Goal: Task Accomplishment & Management: Use online tool/utility

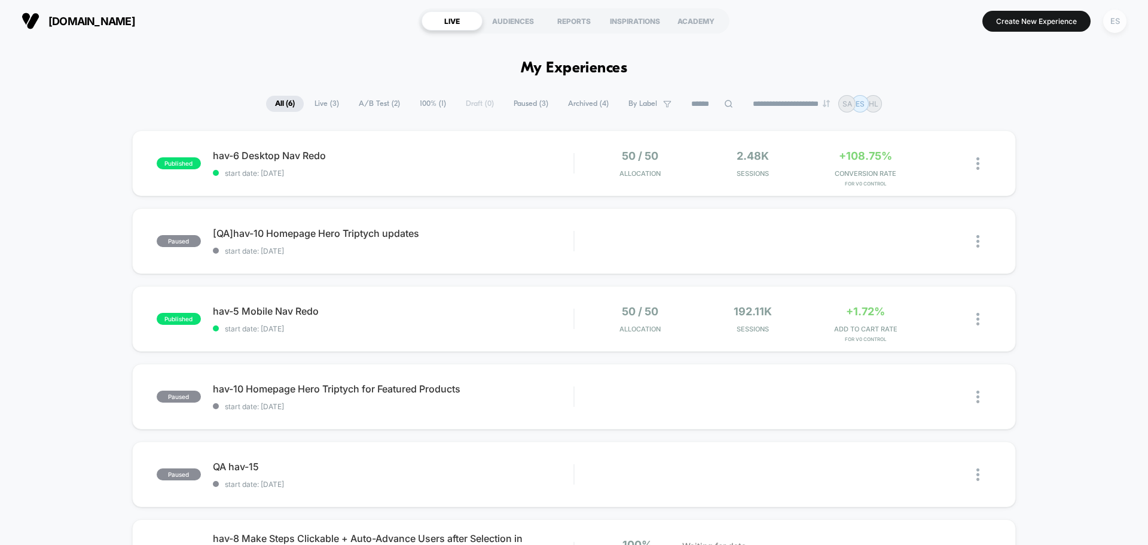
click at [1113, 10] on div "ES" at bounding box center [1115, 21] width 23 height 23
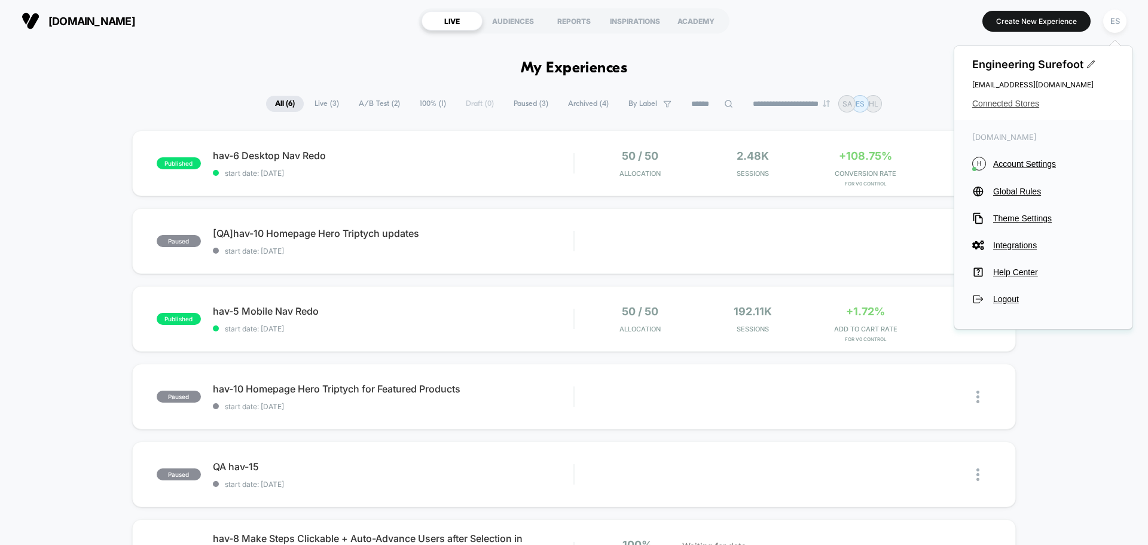
click at [1029, 104] on span "Connected Stores" at bounding box center [1044, 104] width 142 height 10
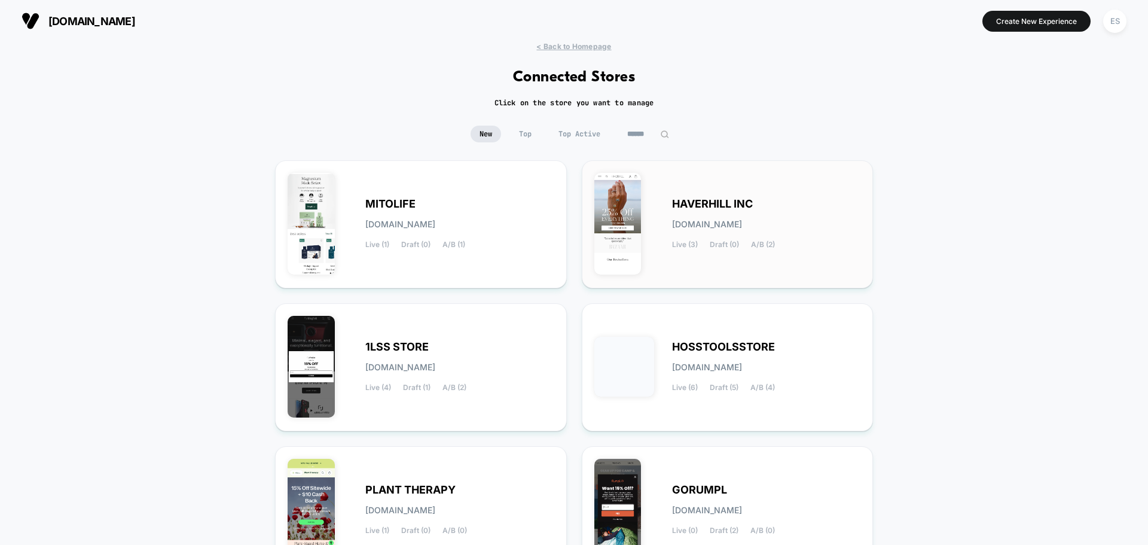
click at [700, 200] on span "HAVERHILL INC" at bounding box center [712, 204] width 81 height 8
click at [409, 348] on span "1LSS STORE" at bounding box center [396, 347] width 63 height 8
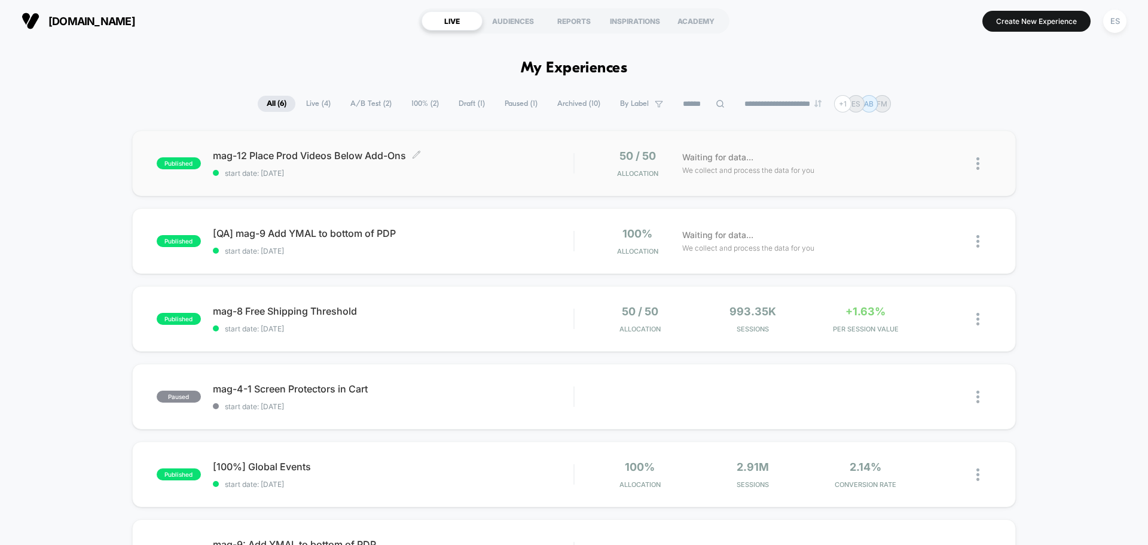
click at [366, 158] on span "mag-12 Place Prod Videos Below Add-Ons Click to edit experience details" at bounding box center [393, 156] width 361 height 12
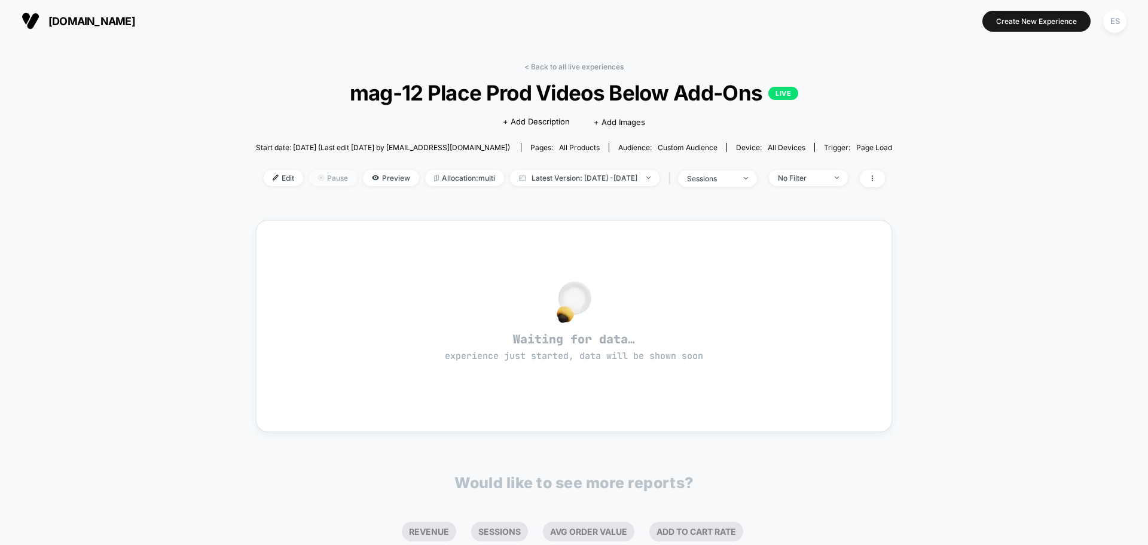
click at [309, 176] on span "Pause" at bounding box center [333, 178] width 48 height 16
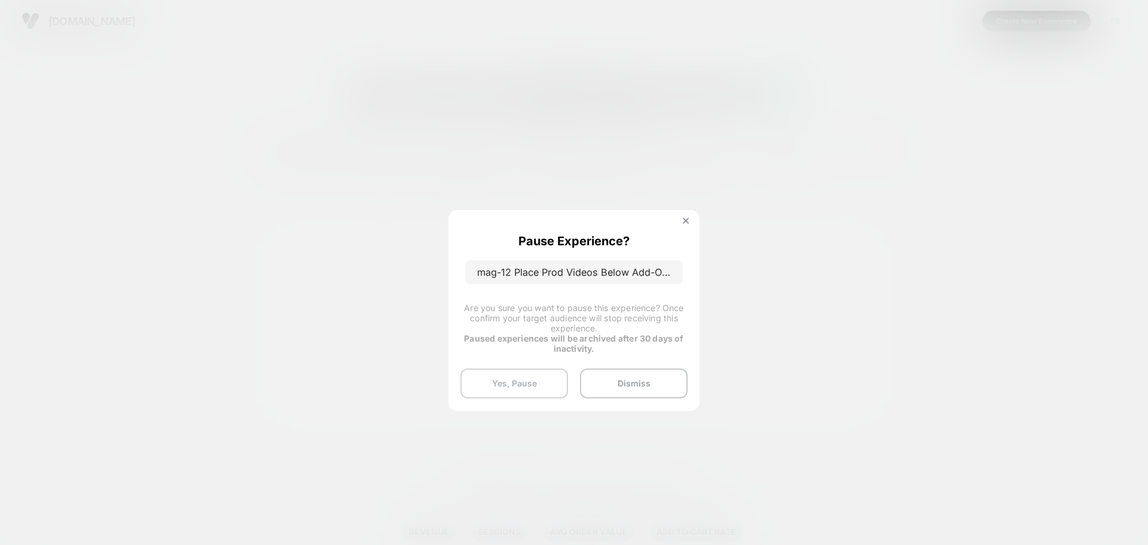
click at [544, 384] on button "Yes, Pause" at bounding box center [515, 383] width 108 height 30
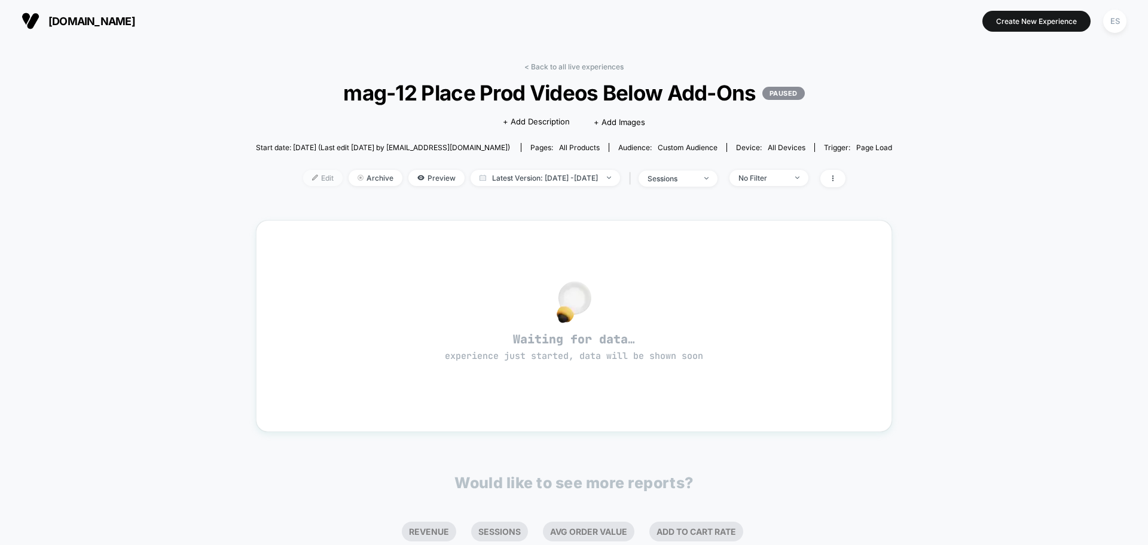
click at [312, 176] on img at bounding box center [315, 178] width 6 height 6
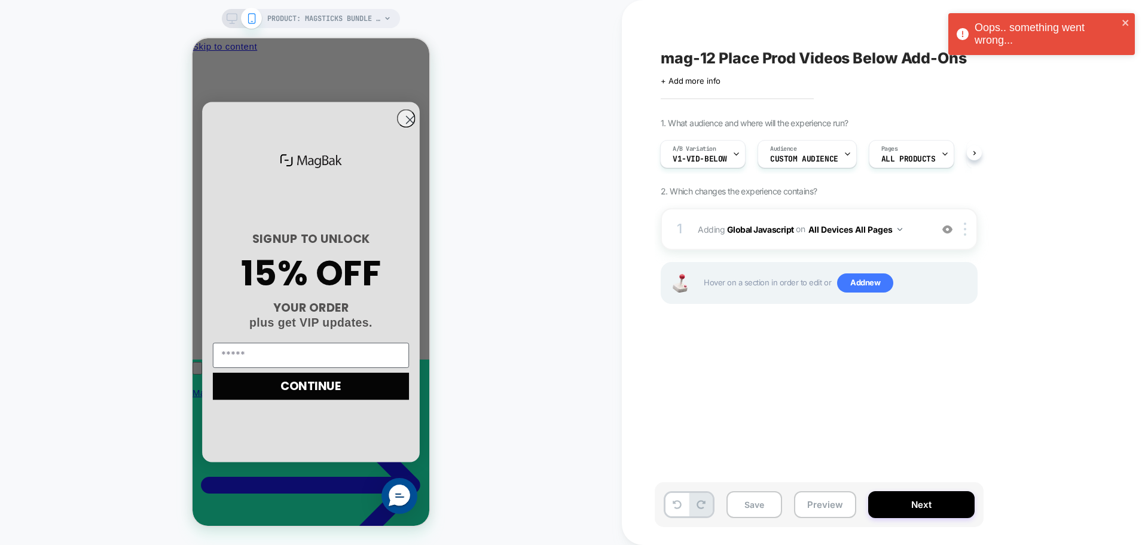
scroll to position [0, 171]
click at [770, 233] on b "Global Javascript" at bounding box center [760, 229] width 67 height 10
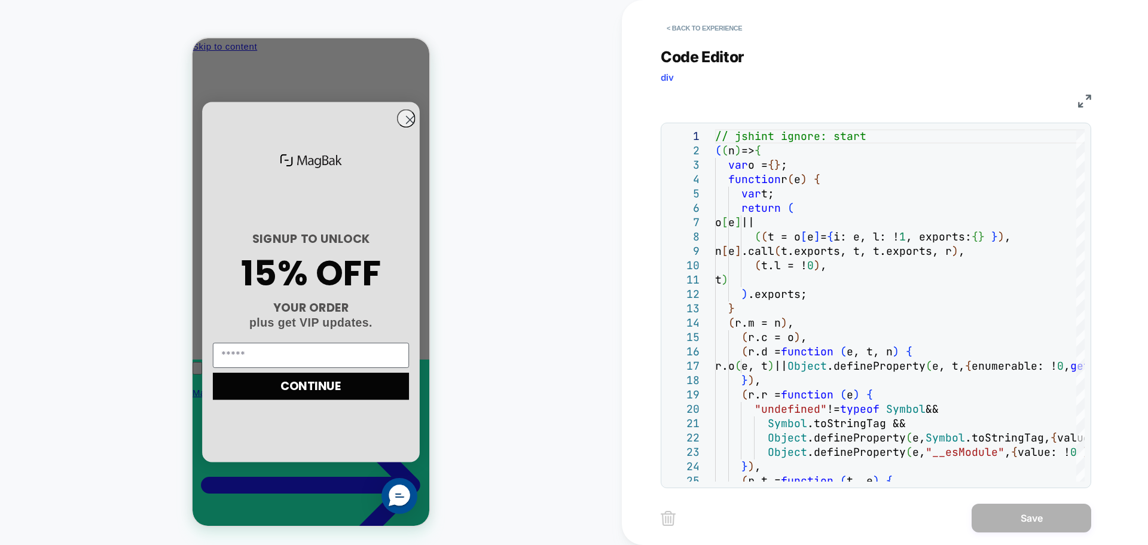
scroll to position [0, 0]
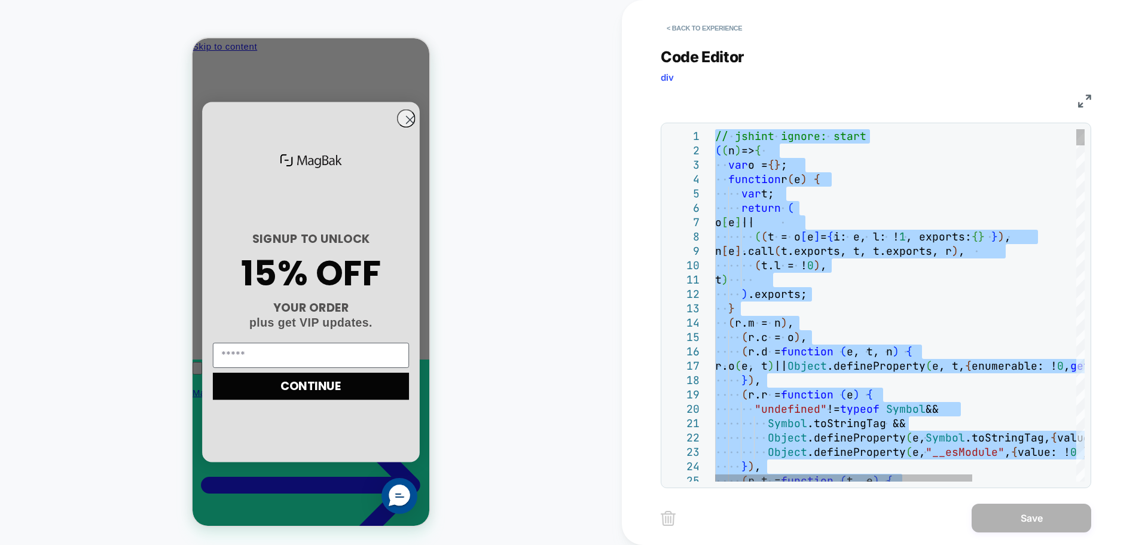
type textarea "**********"
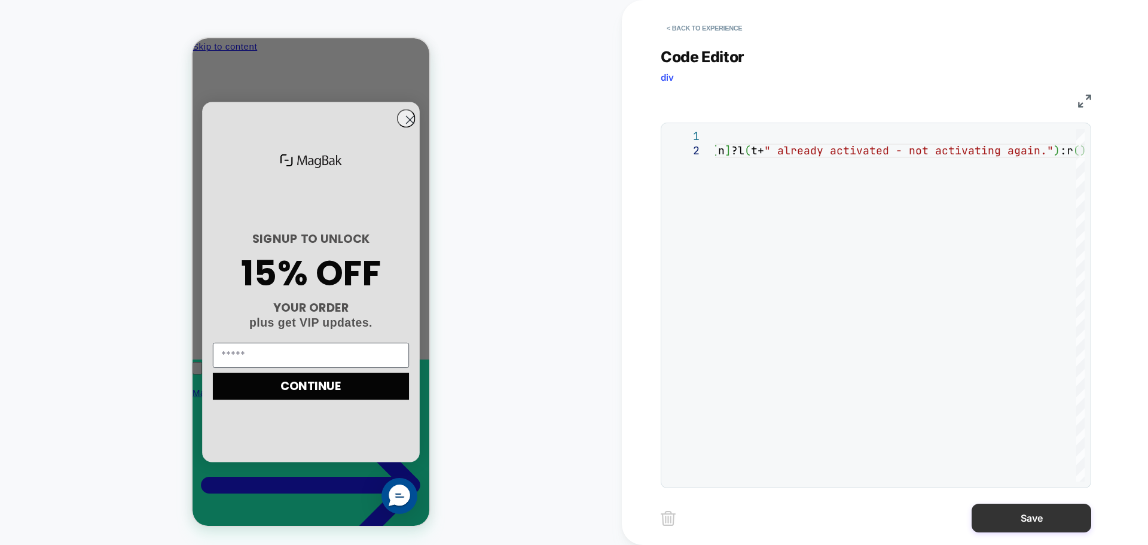
click at [1018, 519] on button "Save" at bounding box center [1032, 518] width 120 height 29
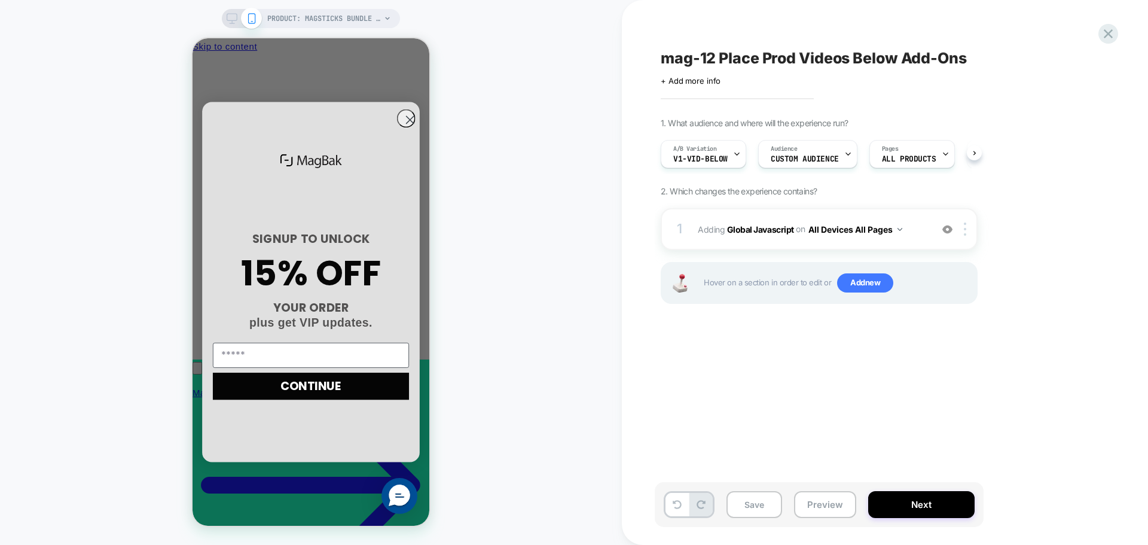
scroll to position [0, 1]
click at [741, 513] on button "Save" at bounding box center [755, 504] width 56 height 27
click at [742, 512] on button "Save" at bounding box center [755, 504] width 56 height 27
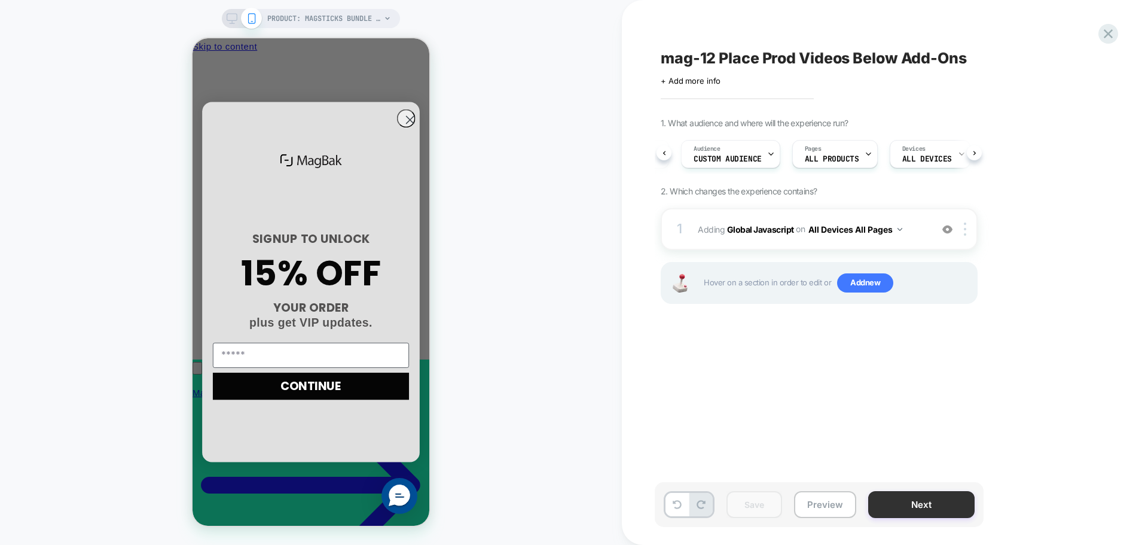
click at [914, 516] on button "Next" at bounding box center [921, 504] width 106 height 27
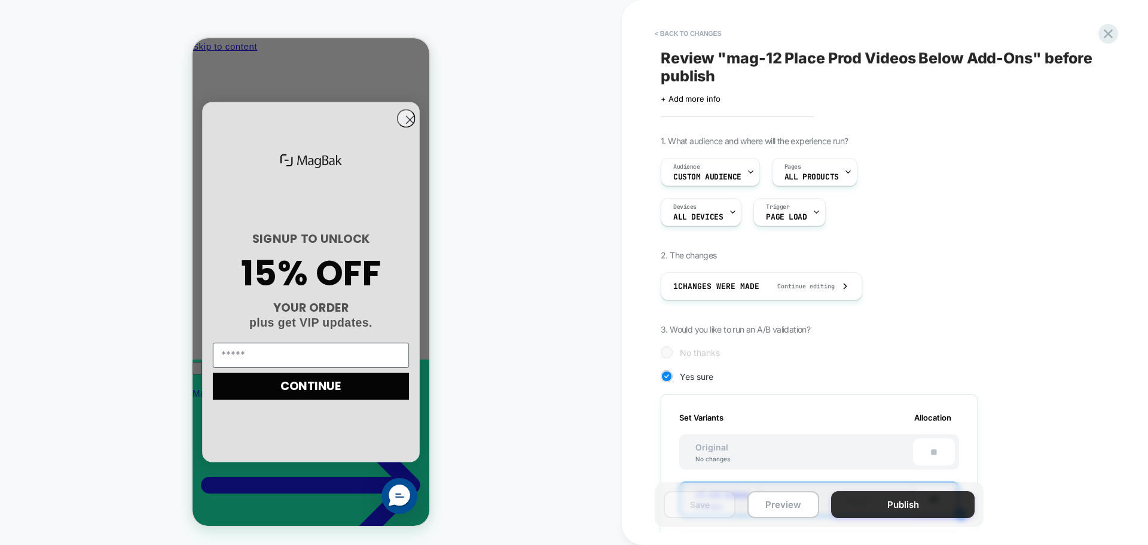
click at [868, 513] on button "Publish" at bounding box center [903, 504] width 144 height 27
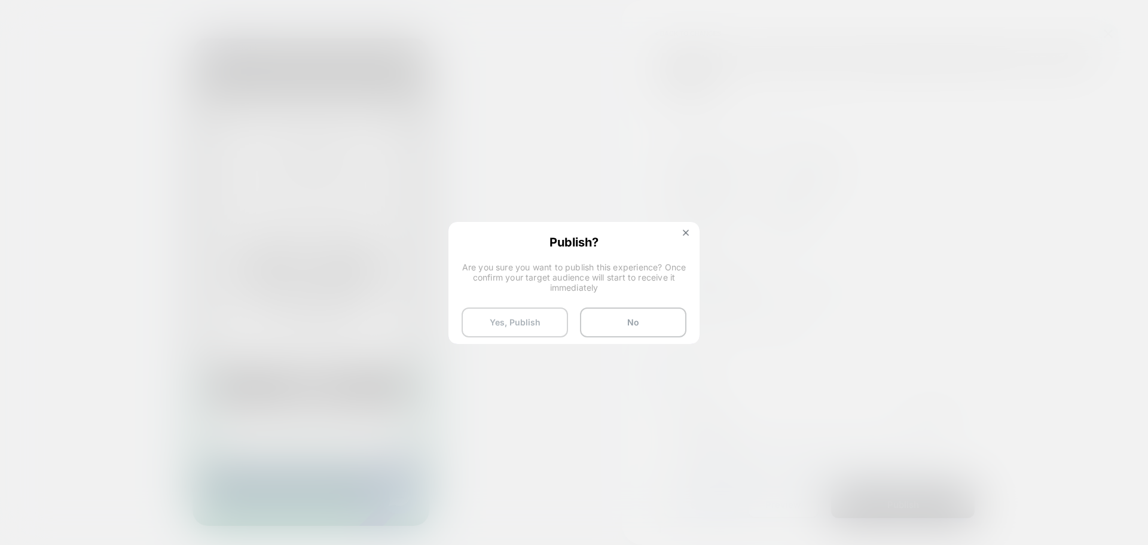
scroll to position [0, 0]
click at [531, 324] on button "Yes, Publish" at bounding box center [515, 322] width 106 height 30
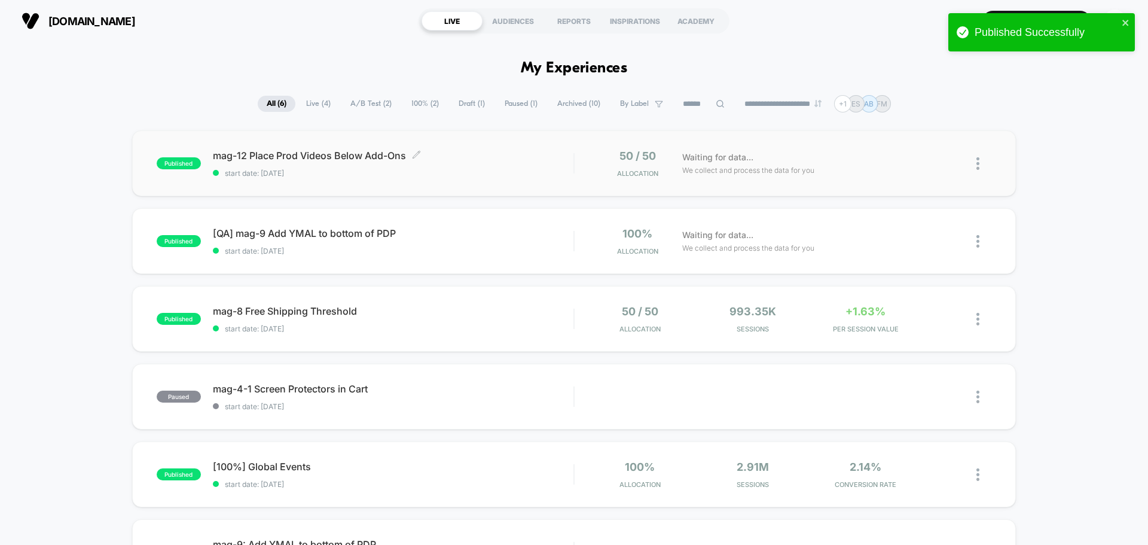
click at [345, 157] on span "mag-12 Place Prod Videos Below Add-Ons Click to edit experience details" at bounding box center [393, 156] width 361 height 12
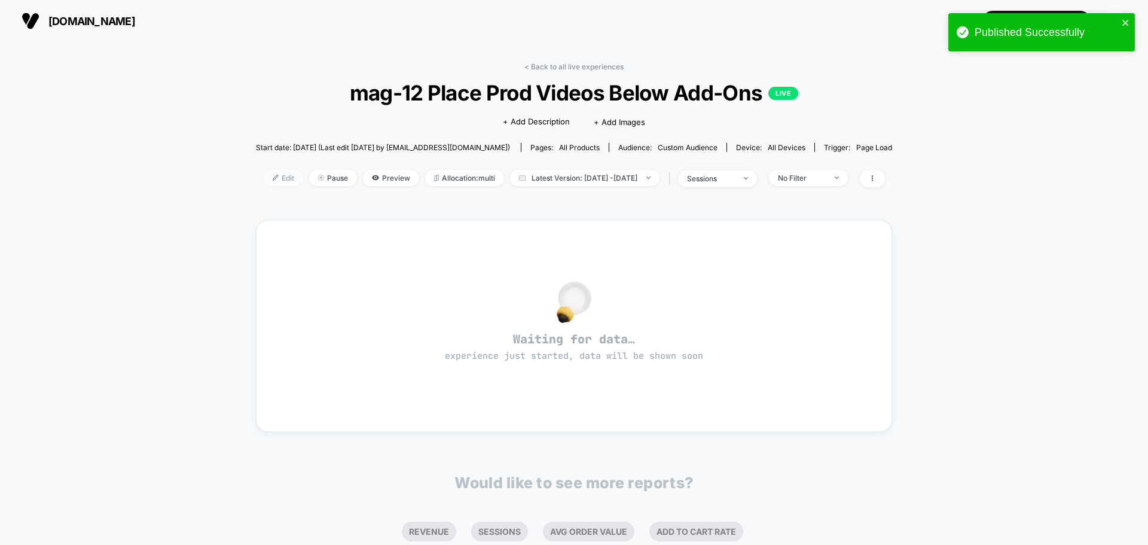
click at [264, 185] on span "Edit" at bounding box center [283, 178] width 39 height 16
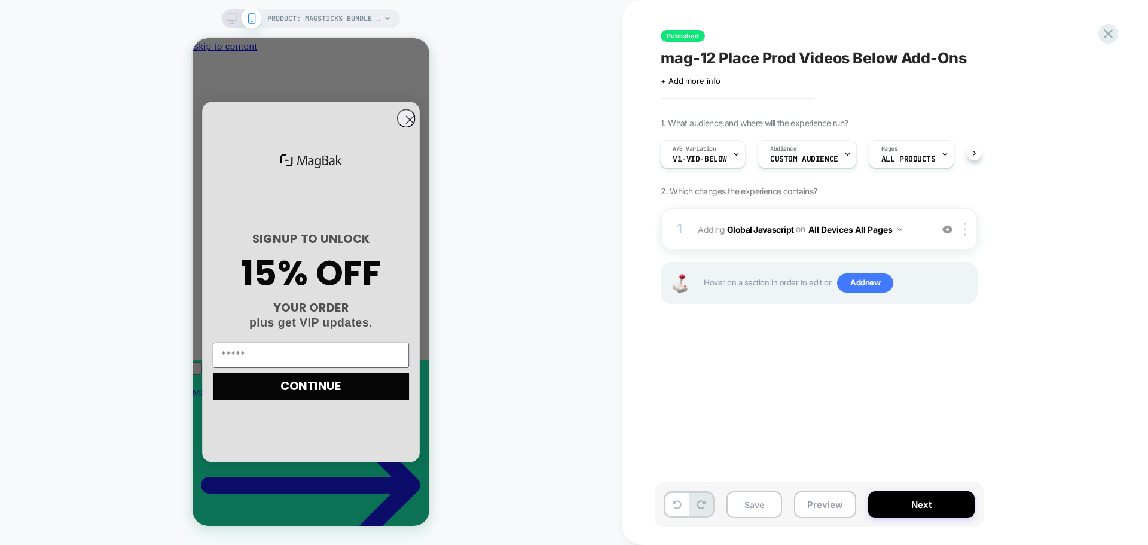
scroll to position [0, 171]
click at [792, 156] on span "Custom Audience" at bounding box center [804, 159] width 68 height 8
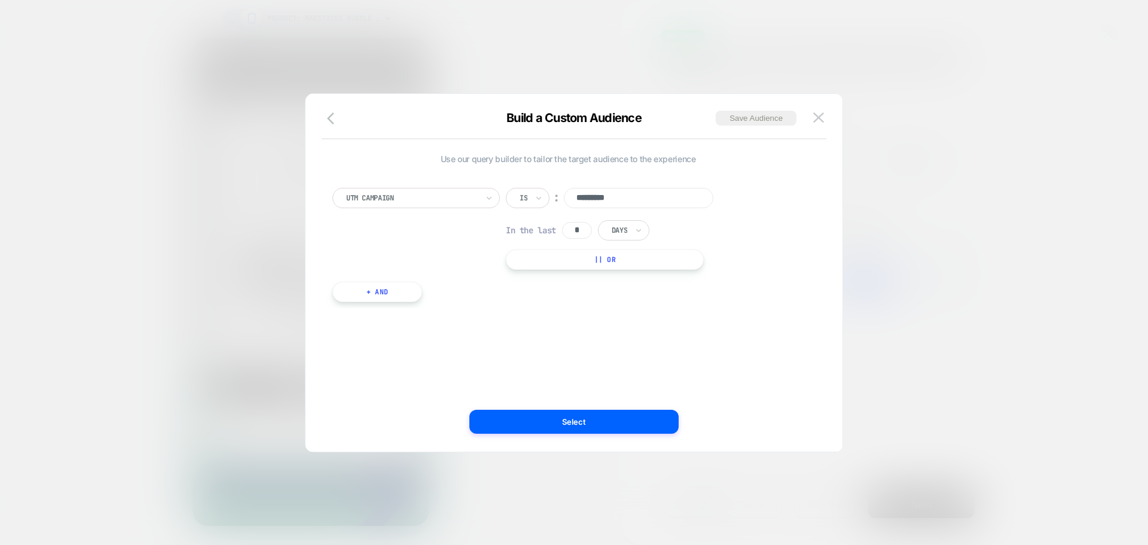
scroll to position [0, 0]
click at [612, 212] on div "Is ︰ ********* In the last * Days || Or" at bounding box center [620, 229] width 228 height 82
click at [619, 201] on input "*********" at bounding box center [639, 198] width 150 height 20
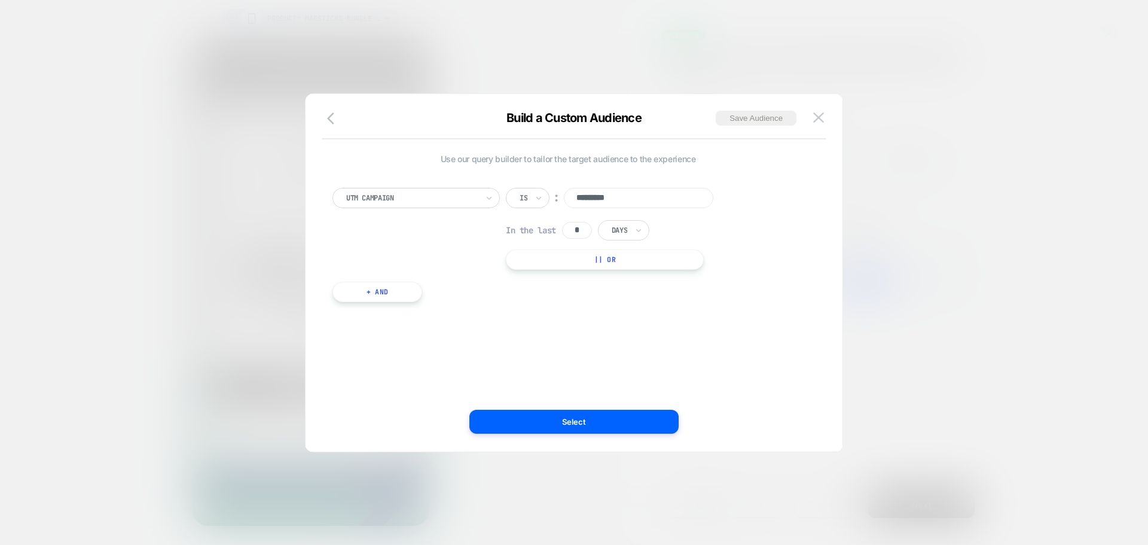
scroll to position [0, 171]
click at [657, 199] on input "*********" at bounding box center [639, 198] width 150 height 20
click at [197, 243] on div at bounding box center [574, 272] width 1148 height 545
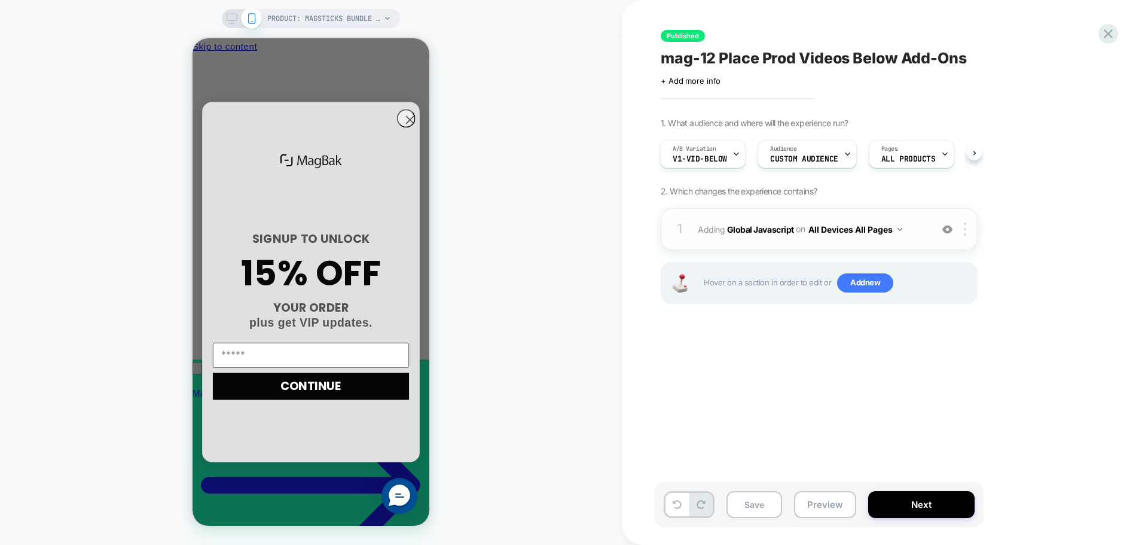
click at [747, 234] on span "Adding Global Javascript on All Devices All Pages" at bounding box center [812, 229] width 228 height 17
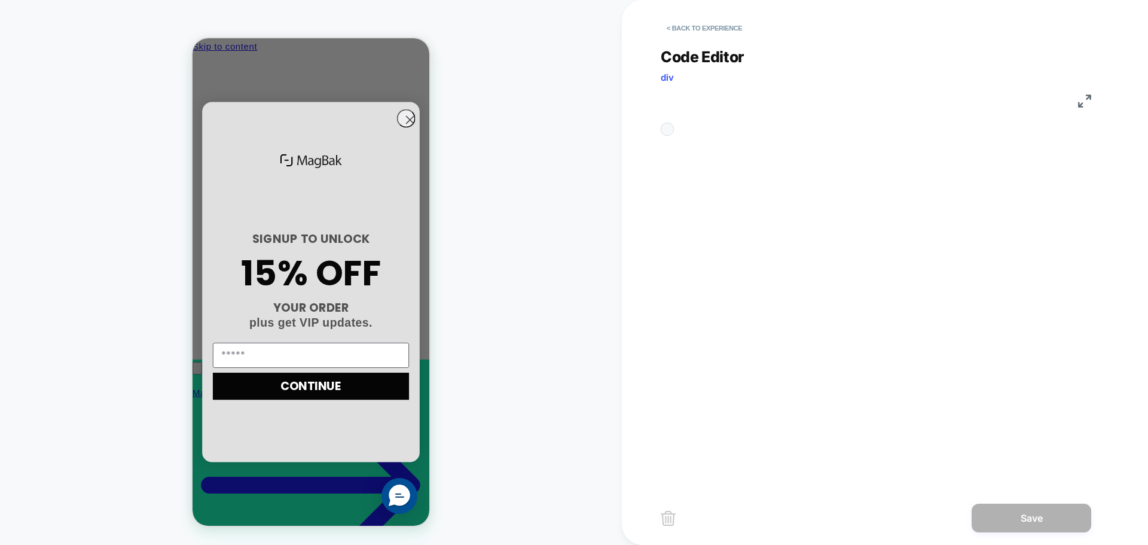
scroll to position [0, 0]
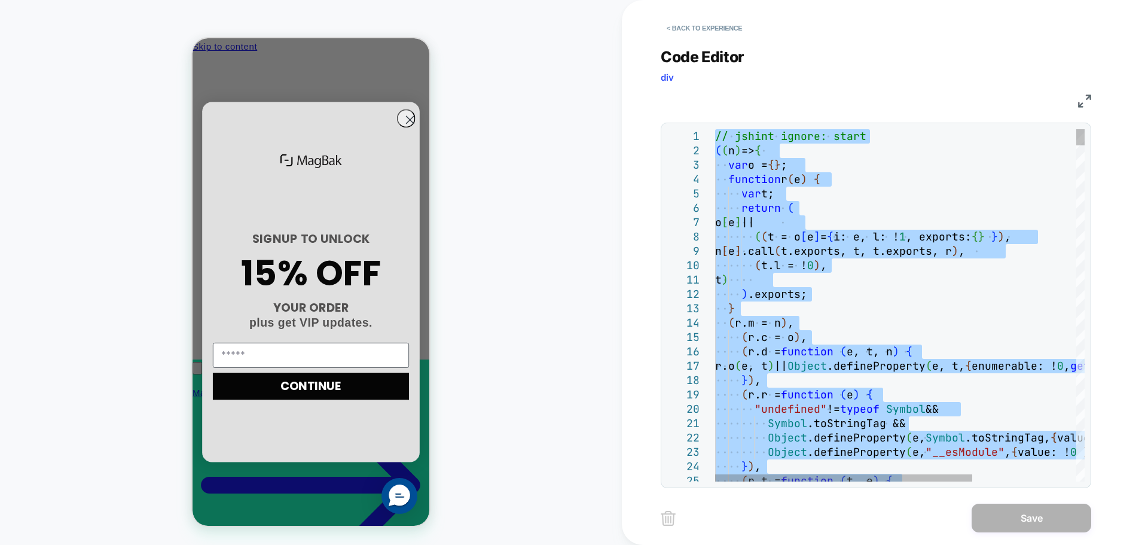
type textarea "**********"
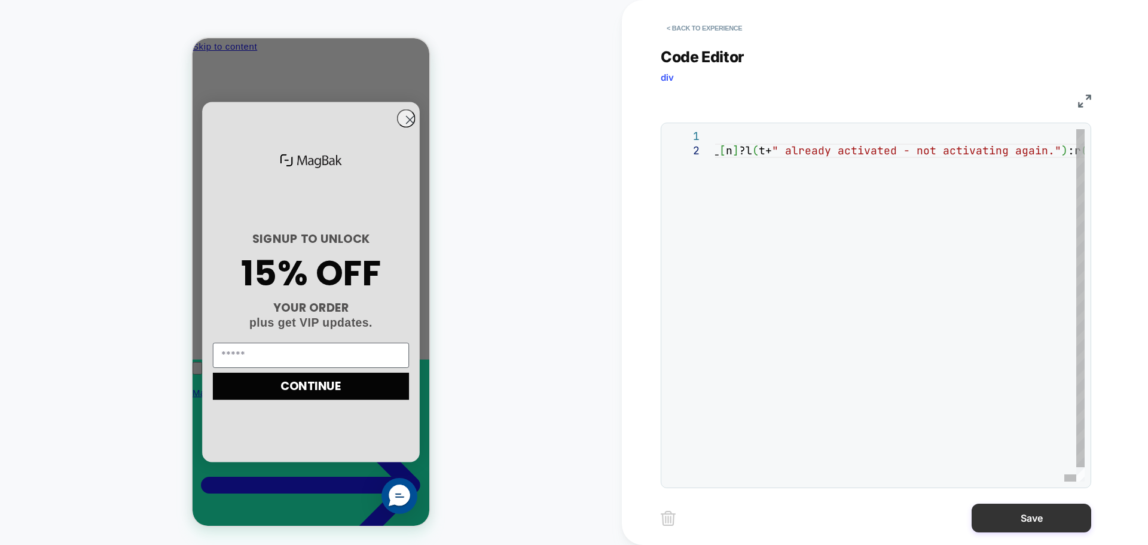
click at [1048, 529] on button "Save" at bounding box center [1032, 518] width 120 height 29
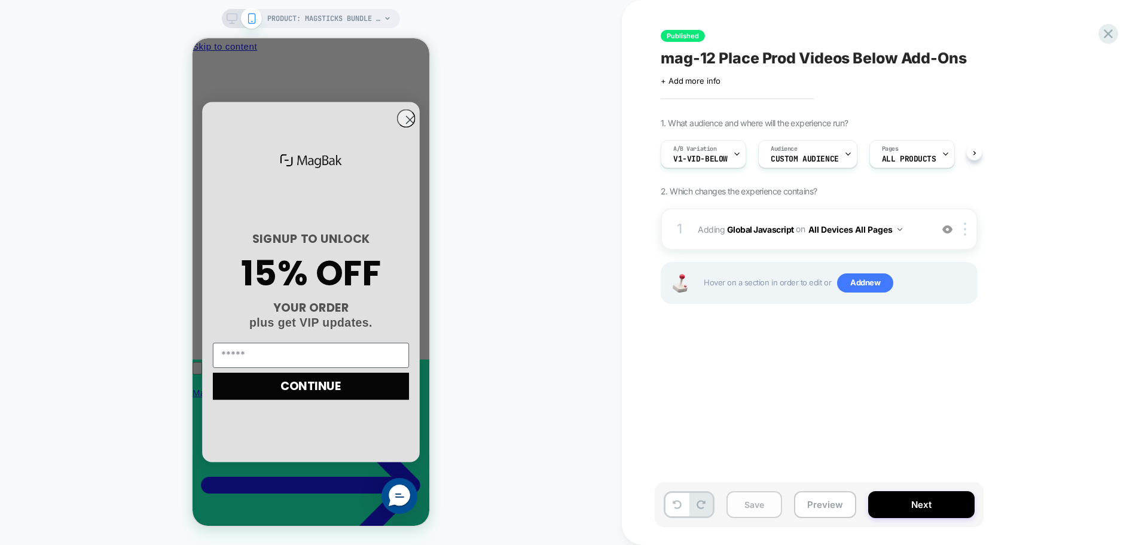
scroll to position [0, 1]
click at [757, 495] on button "Save" at bounding box center [755, 504] width 56 height 27
click at [952, 515] on button "Next" at bounding box center [921, 504] width 106 height 27
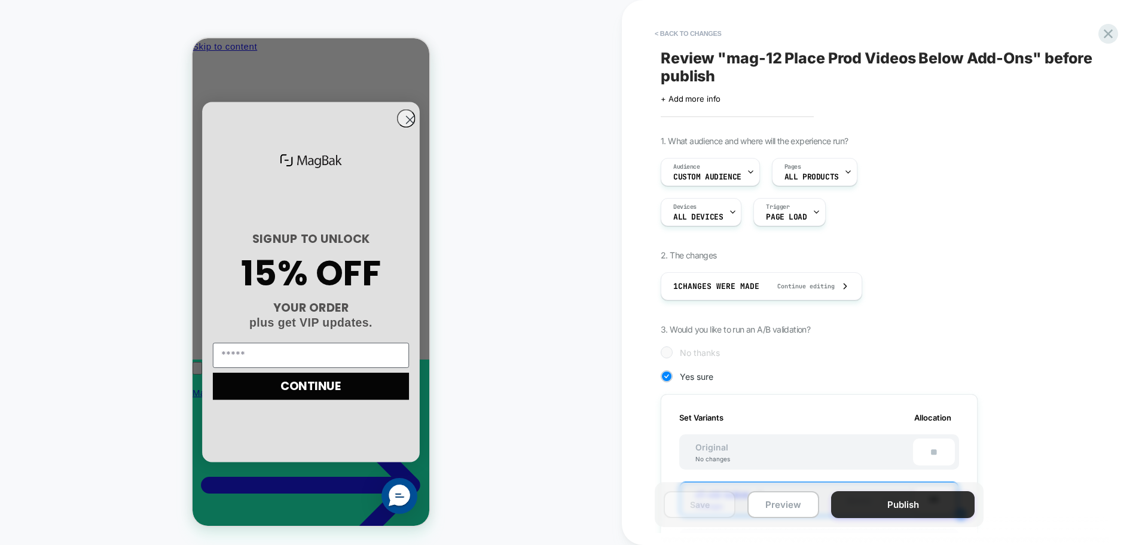
click at [886, 505] on button "Publish" at bounding box center [903, 504] width 144 height 27
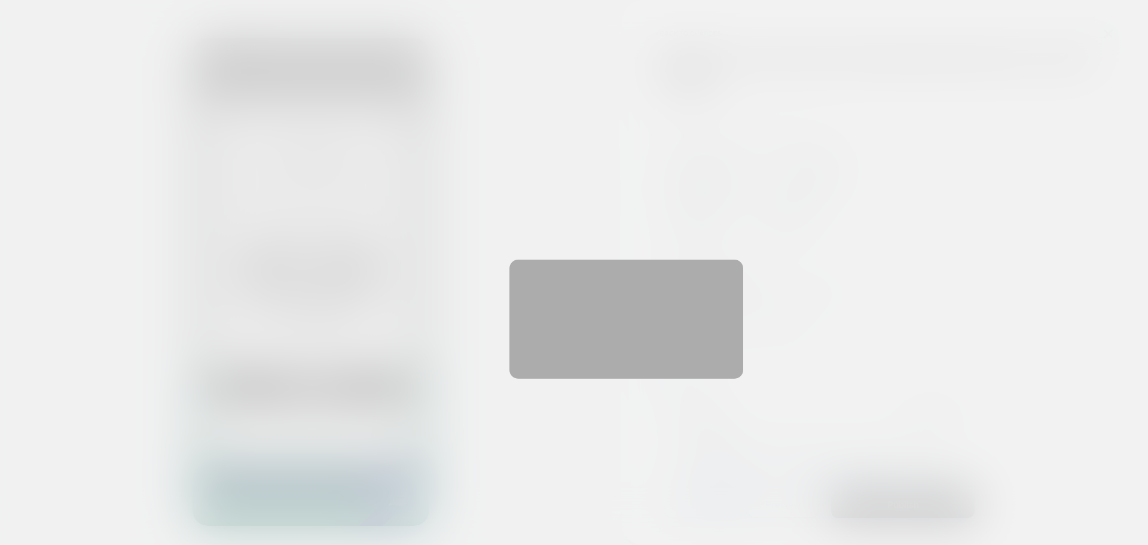
scroll to position [0, 171]
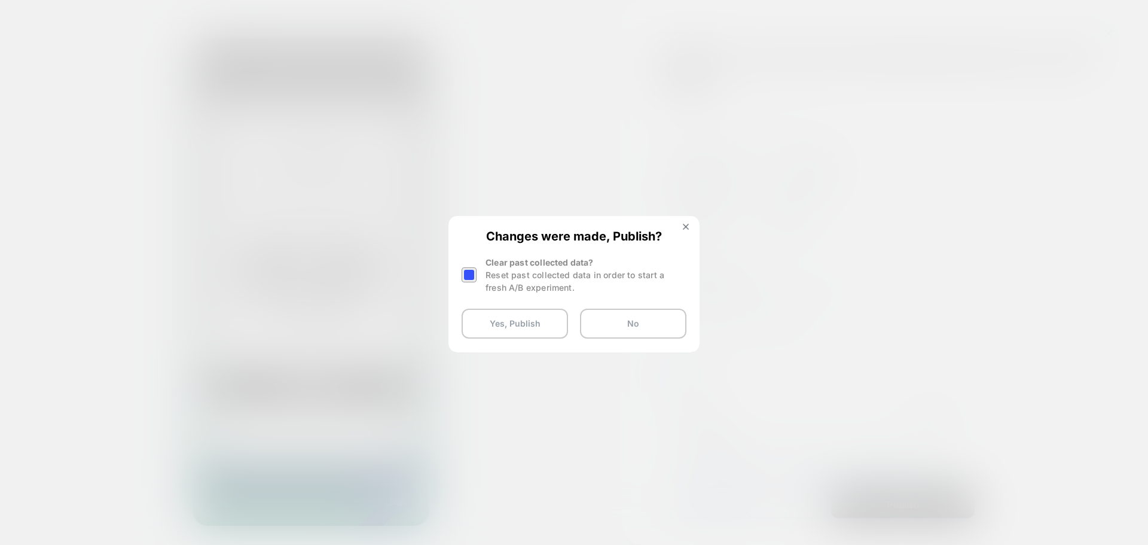
click at [473, 273] on div at bounding box center [469, 274] width 15 height 15
click at [507, 323] on button "Yes, Publish" at bounding box center [515, 324] width 106 height 30
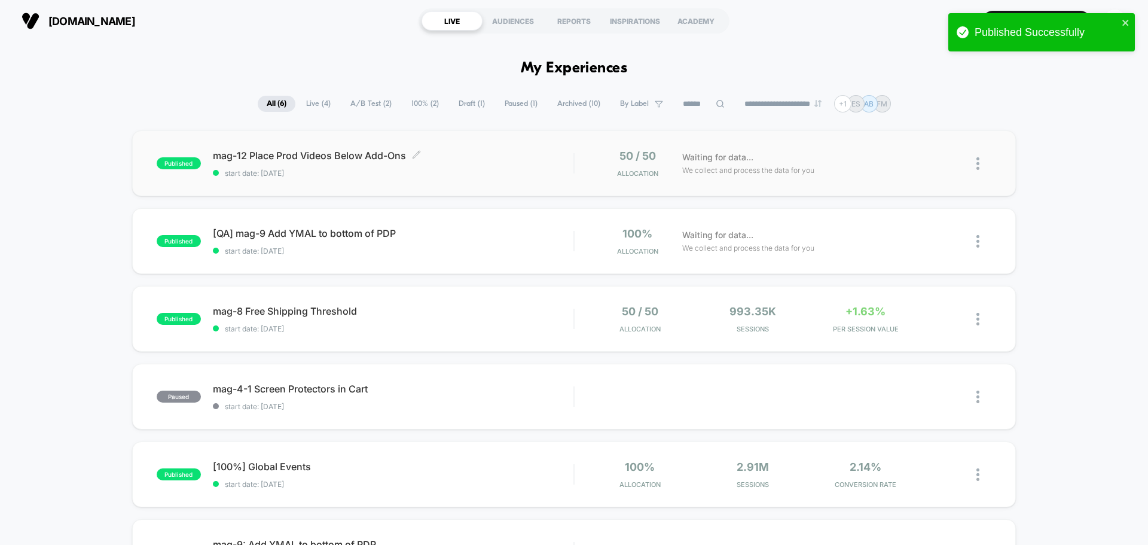
click at [359, 161] on div "mag-12 Place Prod Videos Below Add-Ons Click to edit experience details Click t…" at bounding box center [393, 164] width 361 height 28
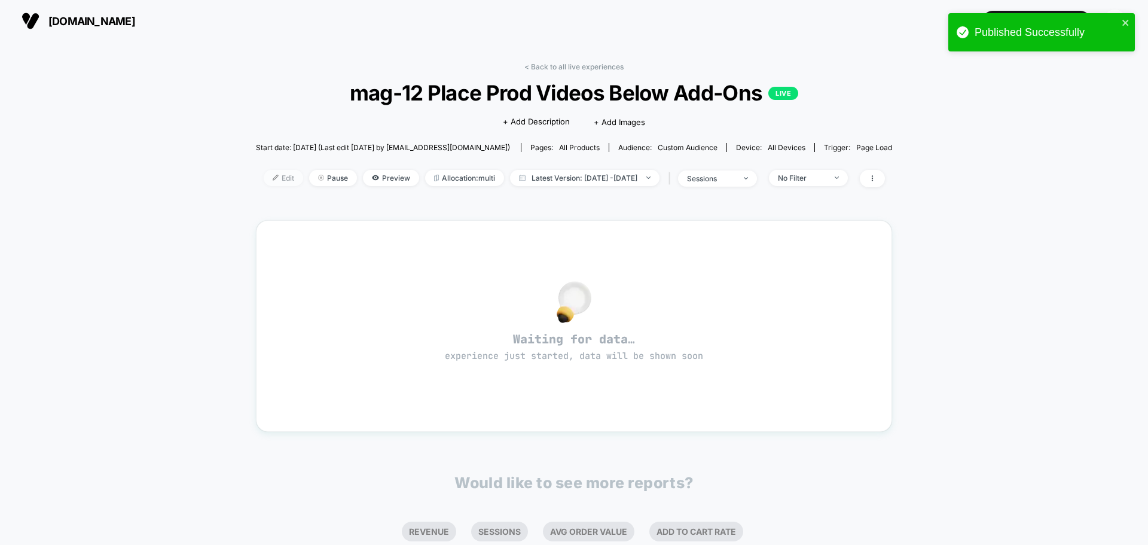
click at [267, 178] on span "Edit" at bounding box center [283, 178] width 39 height 16
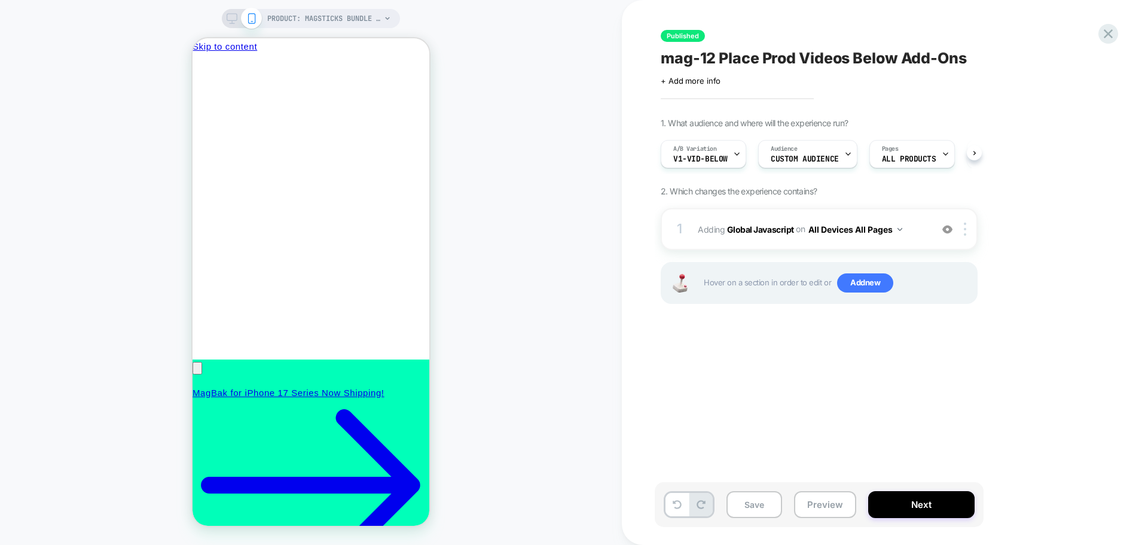
scroll to position [0, 1]
click at [766, 240] on div "1 Adding Global Javascript on All Devices All Pages Add Before Add After Target…" at bounding box center [819, 229] width 317 height 42
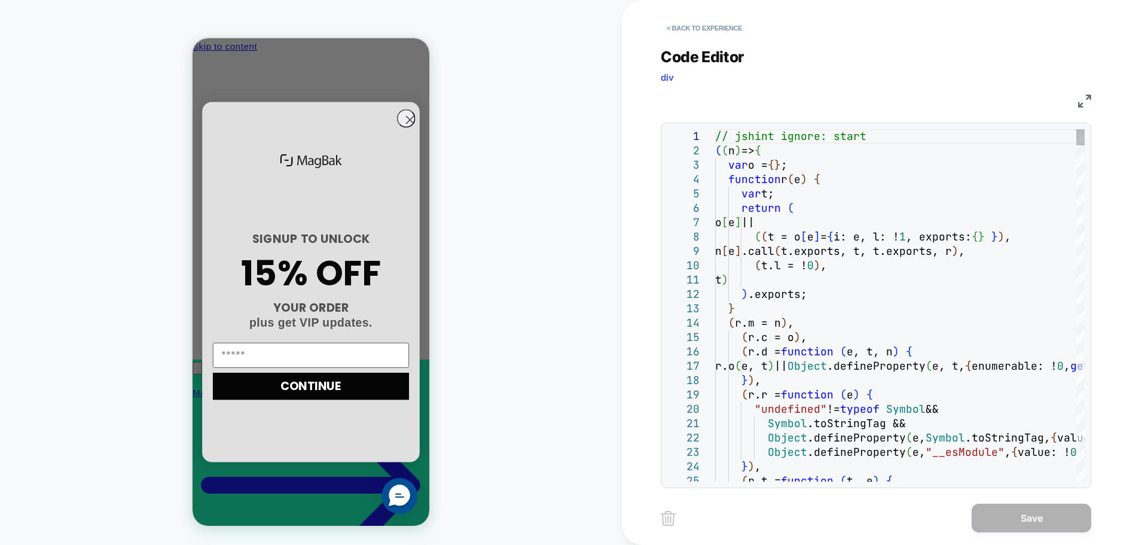
paste input "**********"
type input "**********"
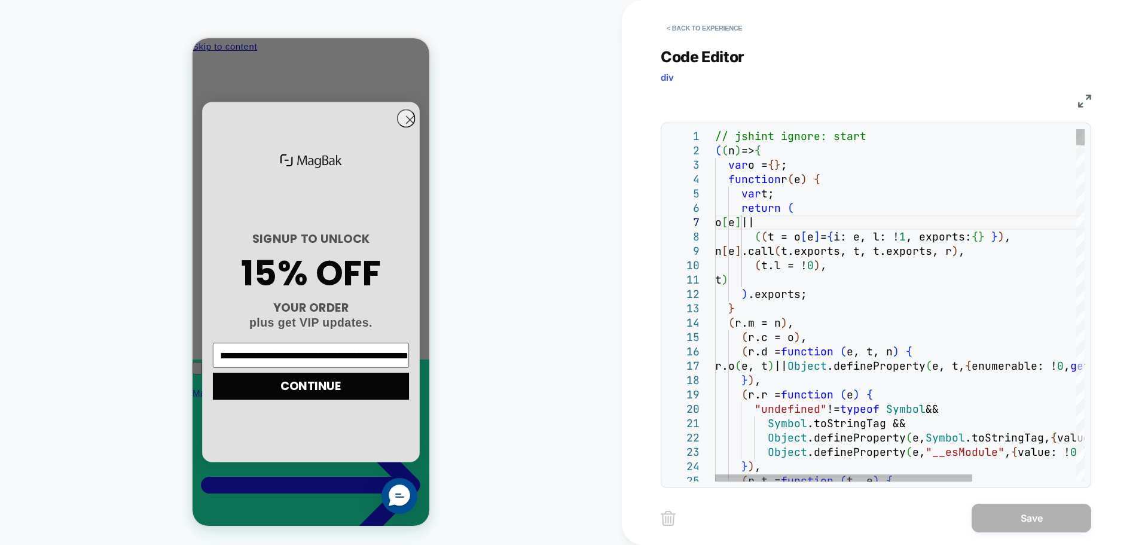
type input "**********"
type textarea "**********"
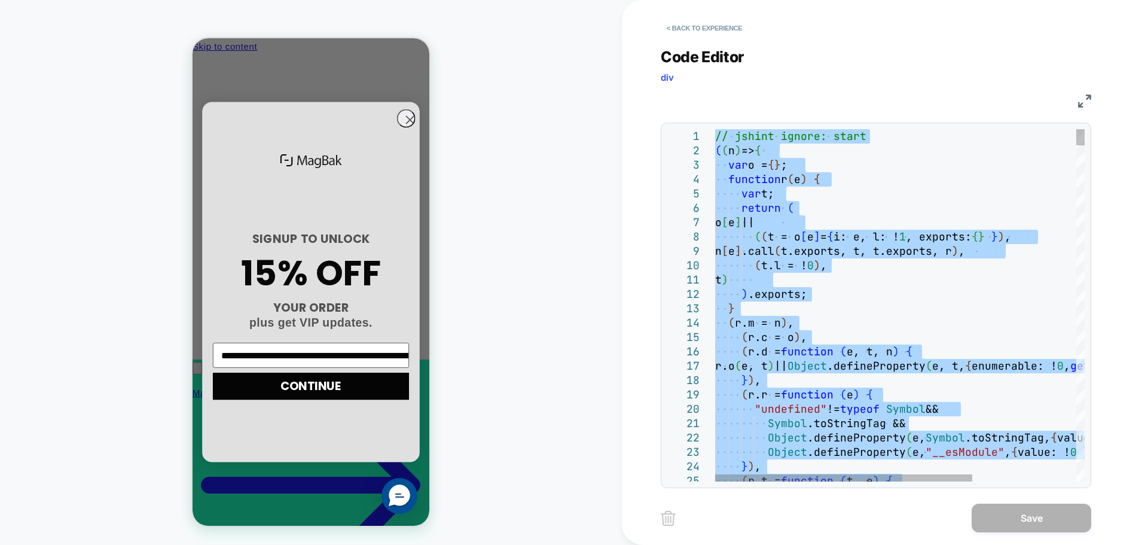
type textarea "**********"
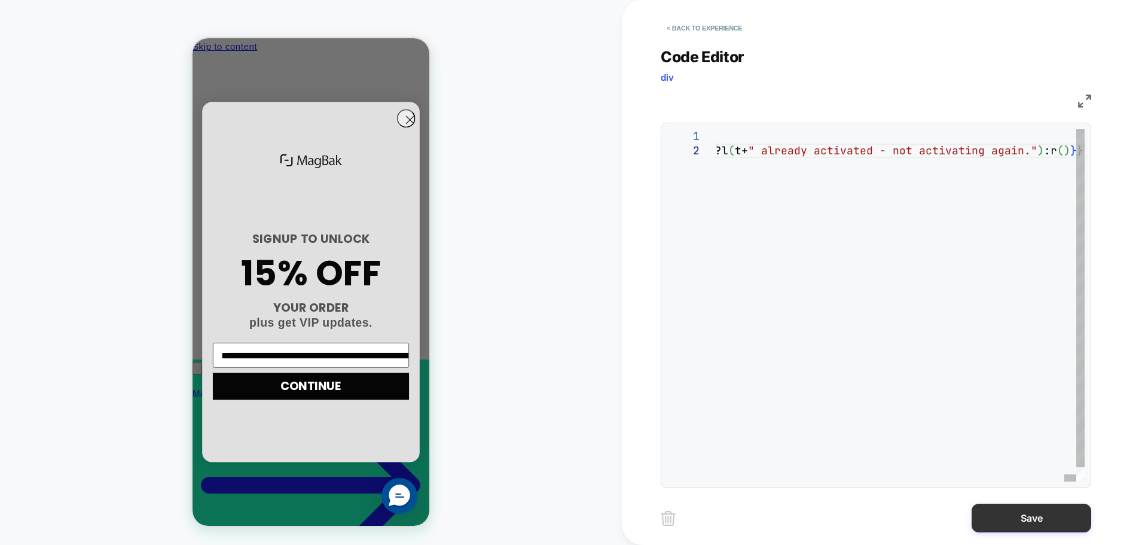
click at [1013, 514] on button "Save" at bounding box center [1032, 518] width 120 height 29
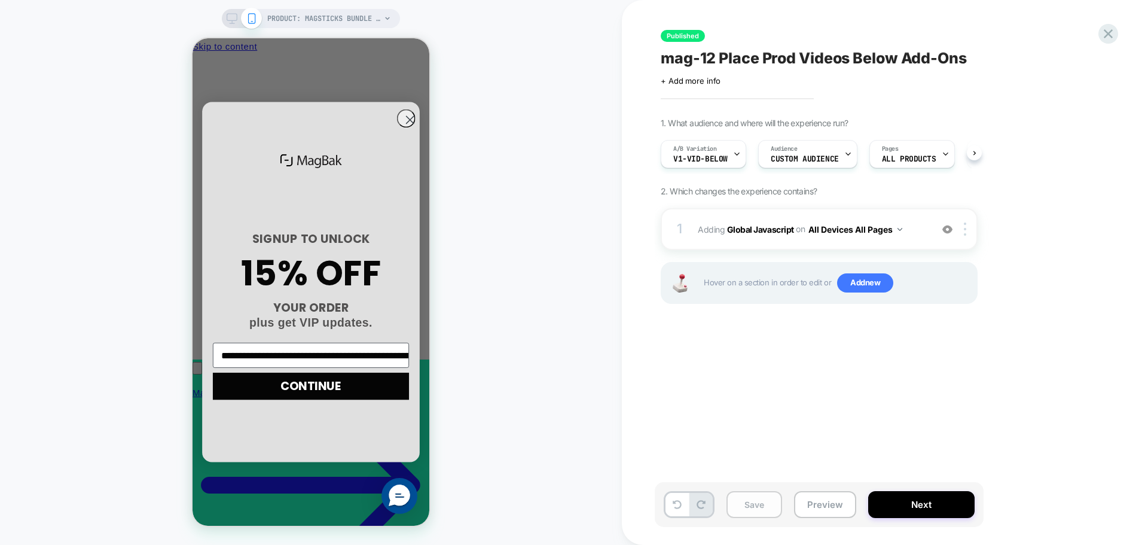
scroll to position [0, 1]
click at [775, 512] on button "Save" at bounding box center [755, 504] width 56 height 27
click at [893, 503] on button "Next" at bounding box center [921, 504] width 106 height 27
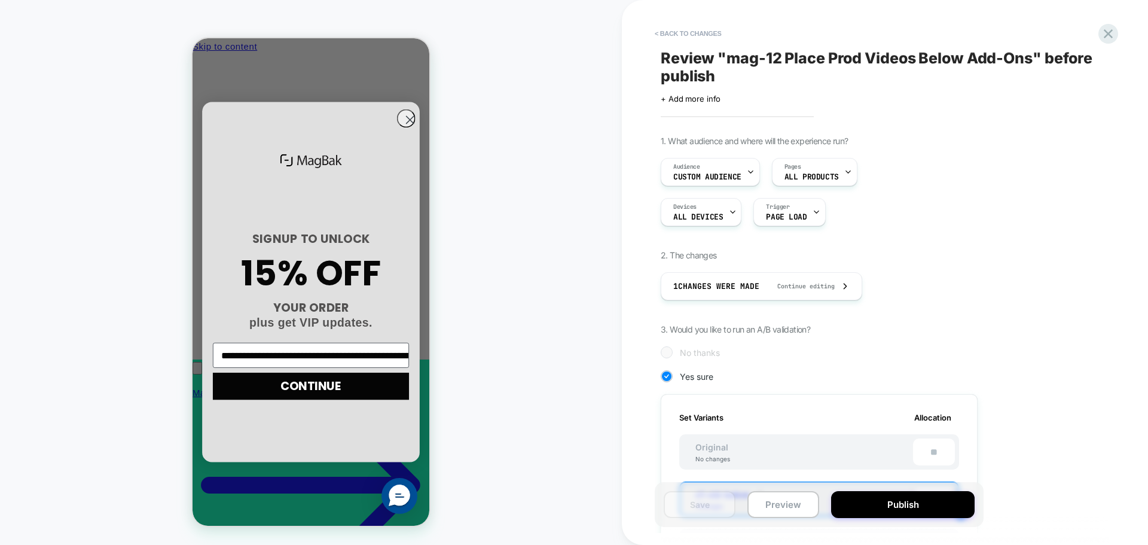
click at [893, 503] on button "Publish" at bounding box center [903, 504] width 144 height 27
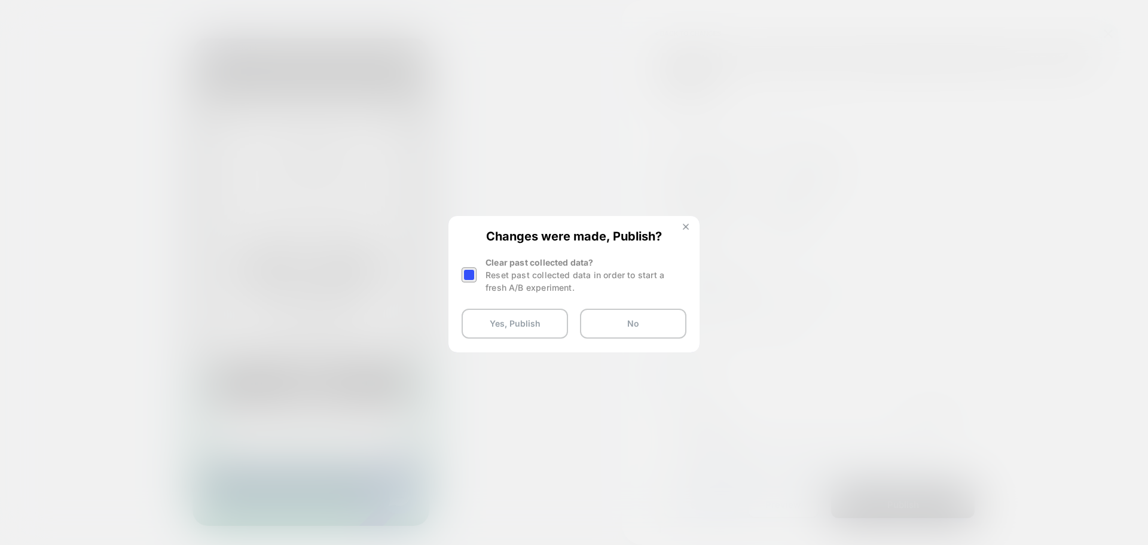
click at [685, 223] on button at bounding box center [685, 228] width 13 height 10
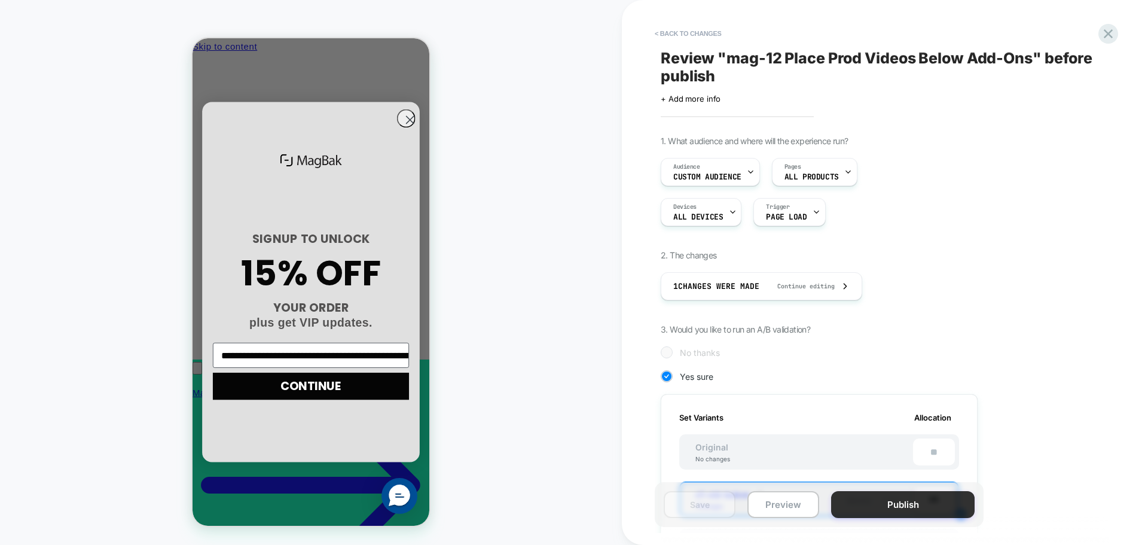
scroll to position [0, 0]
click at [892, 498] on button "Publish" at bounding box center [903, 504] width 144 height 27
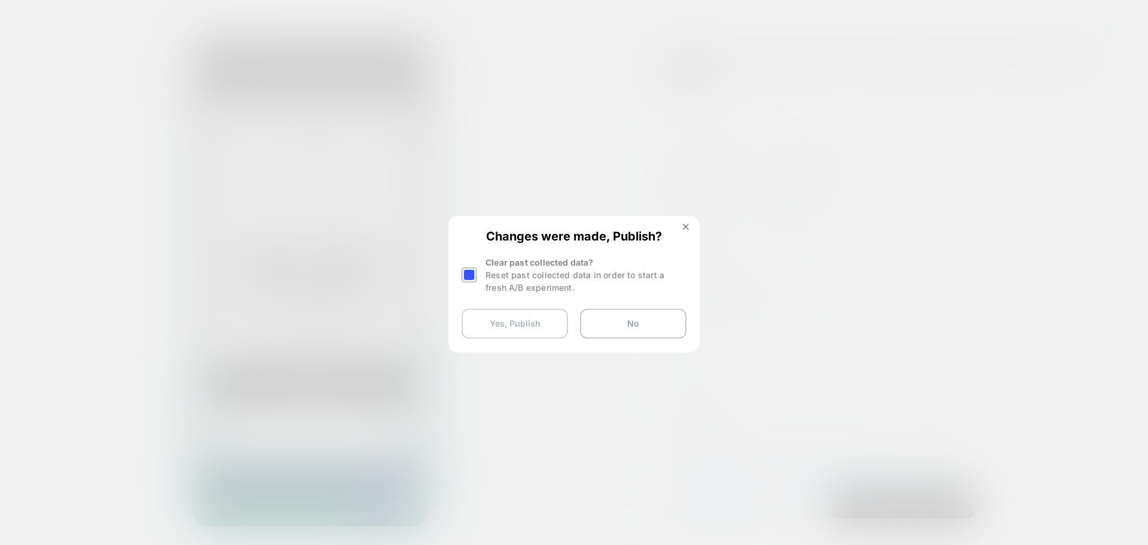
click at [514, 313] on button "Yes, Publish" at bounding box center [515, 324] width 106 height 30
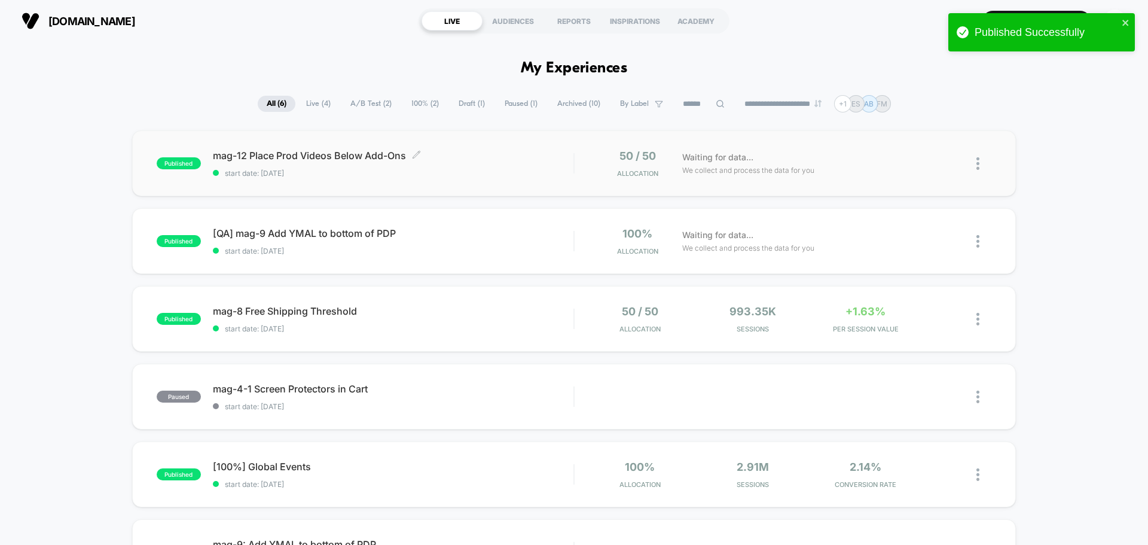
click at [309, 158] on span "mag-12 Place Prod Videos Below Add-Ons Click to edit experience details" at bounding box center [393, 156] width 361 height 12
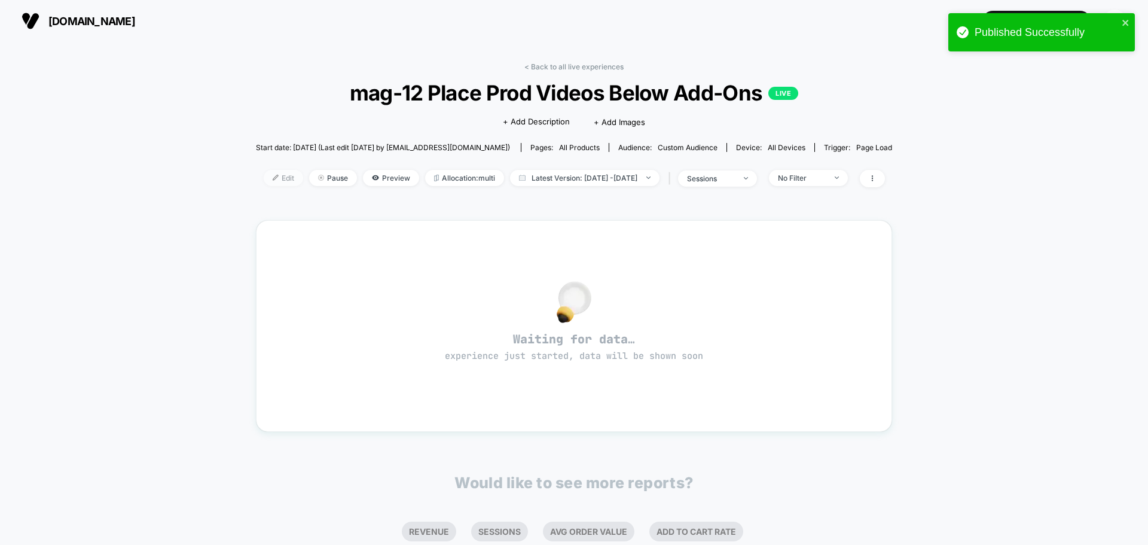
click at [279, 173] on span "Edit" at bounding box center [283, 178] width 39 height 16
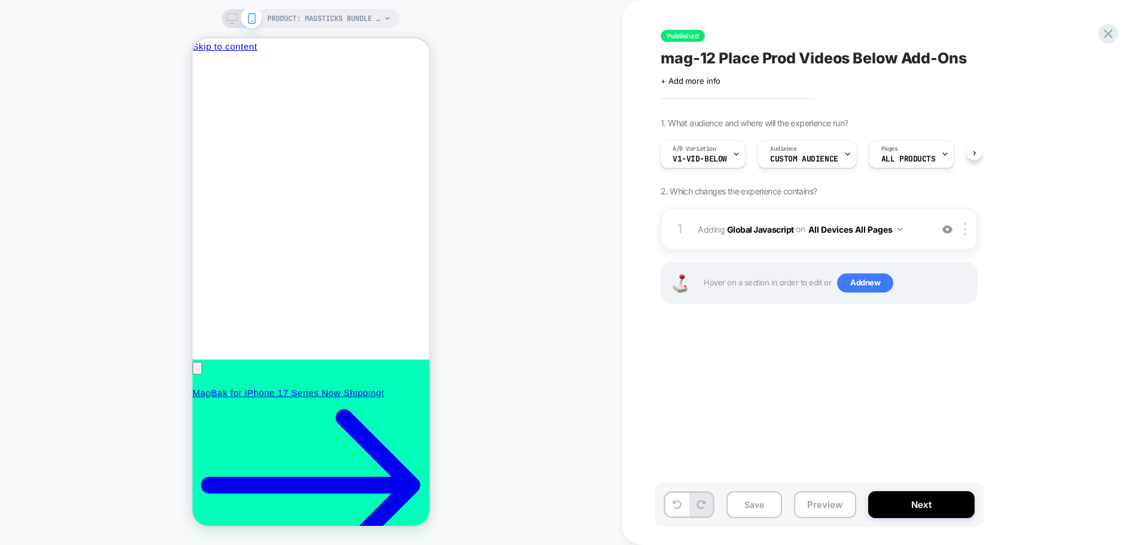
scroll to position [0, 171]
click at [749, 227] on b "Global Javascript" at bounding box center [760, 229] width 67 height 10
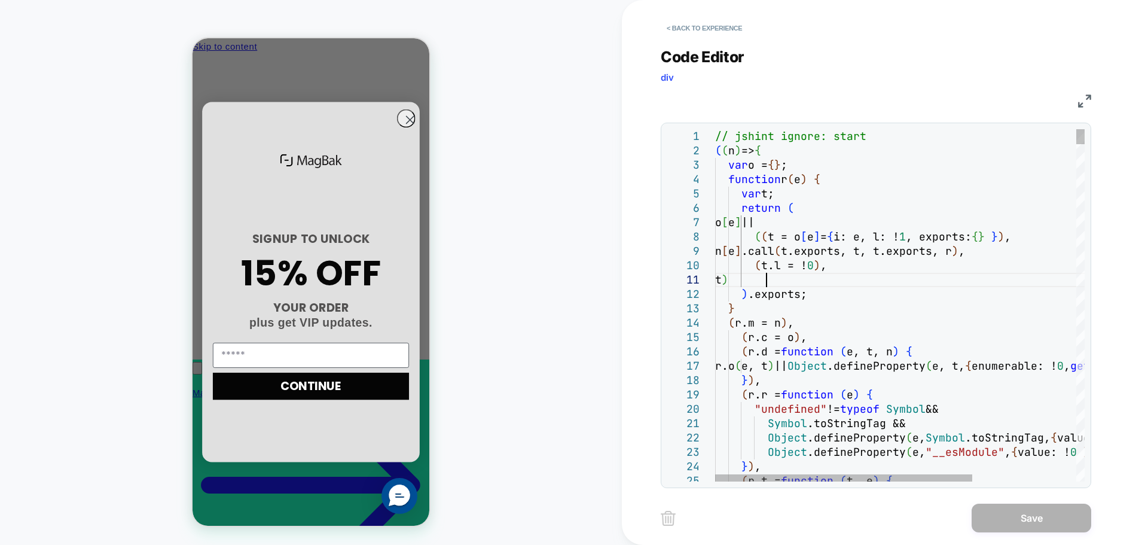
scroll to position [0, 0]
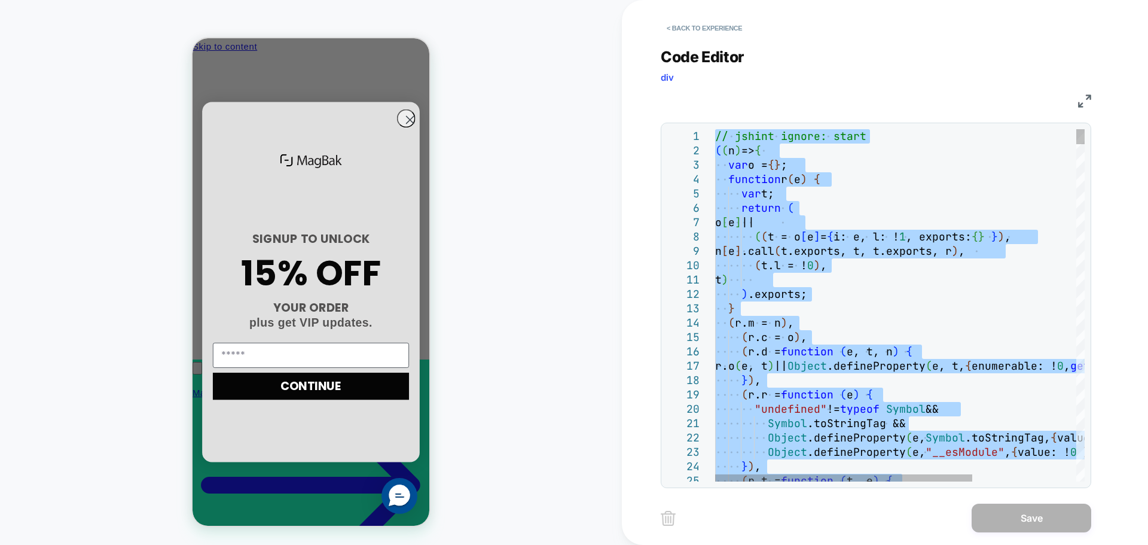
type textarea "**********"
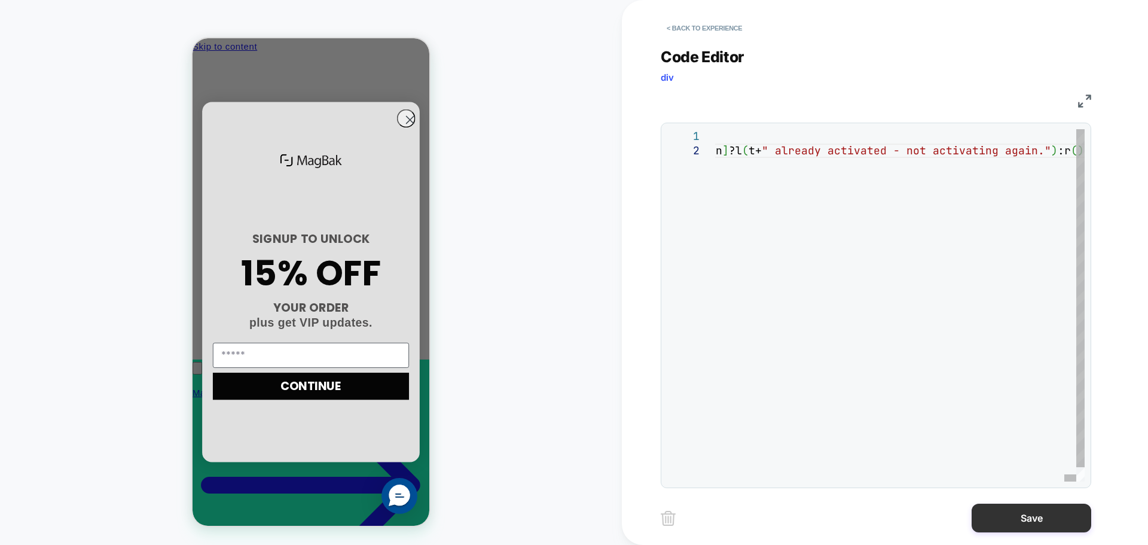
click at [1024, 518] on button "Save" at bounding box center [1032, 518] width 120 height 29
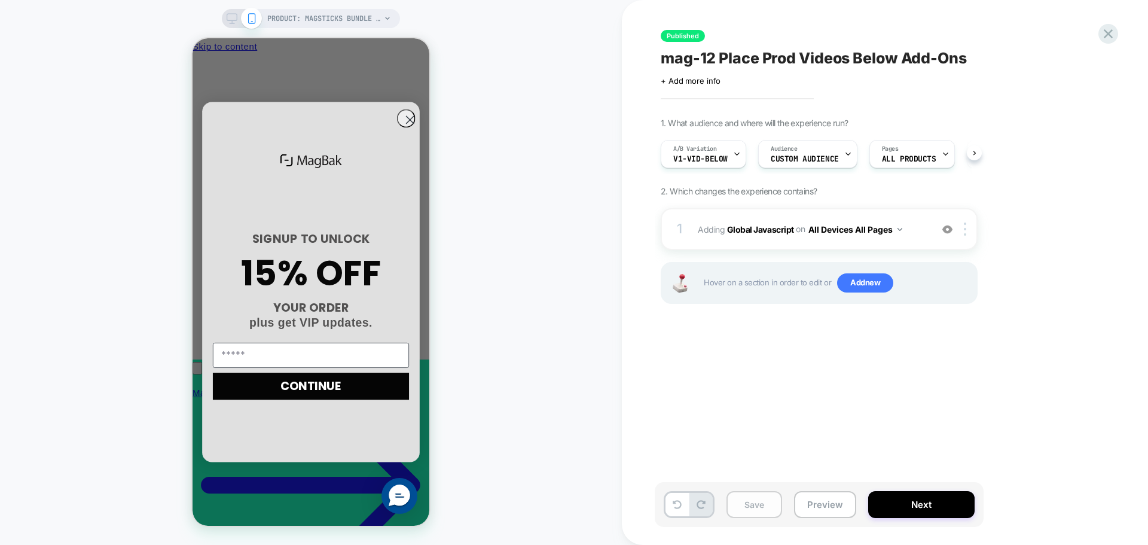
scroll to position [0, 1]
click at [744, 499] on button "Save" at bounding box center [755, 504] width 56 height 27
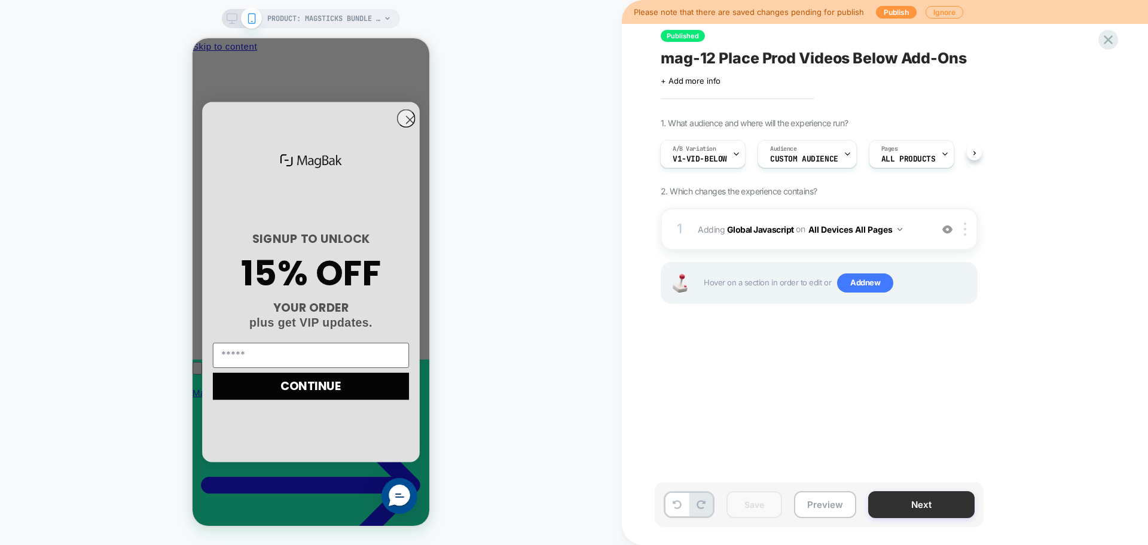
click at [920, 512] on button "Next" at bounding box center [921, 504] width 106 height 27
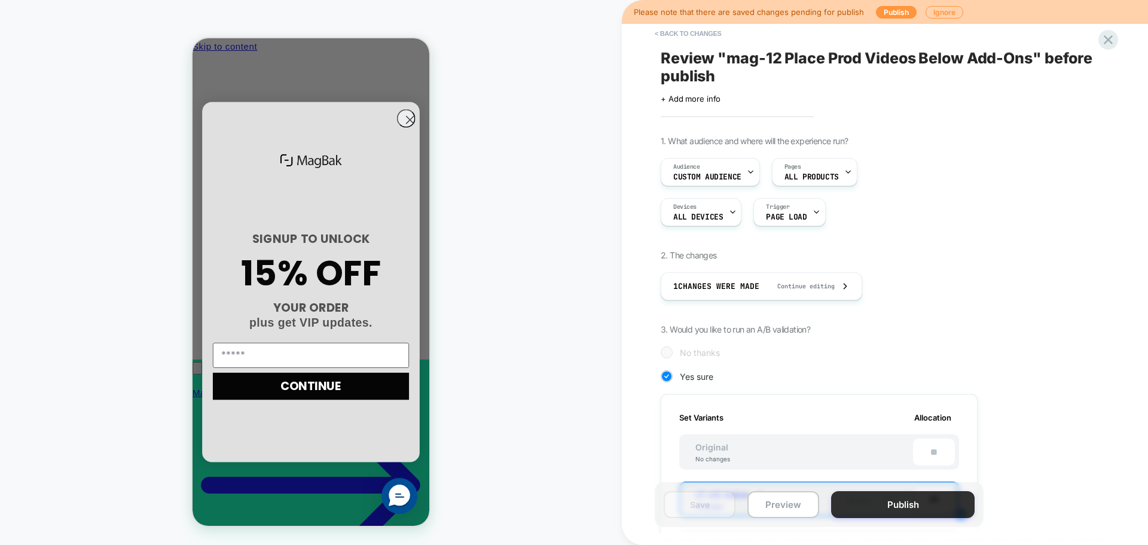
click at [939, 513] on button "Publish" at bounding box center [903, 504] width 144 height 27
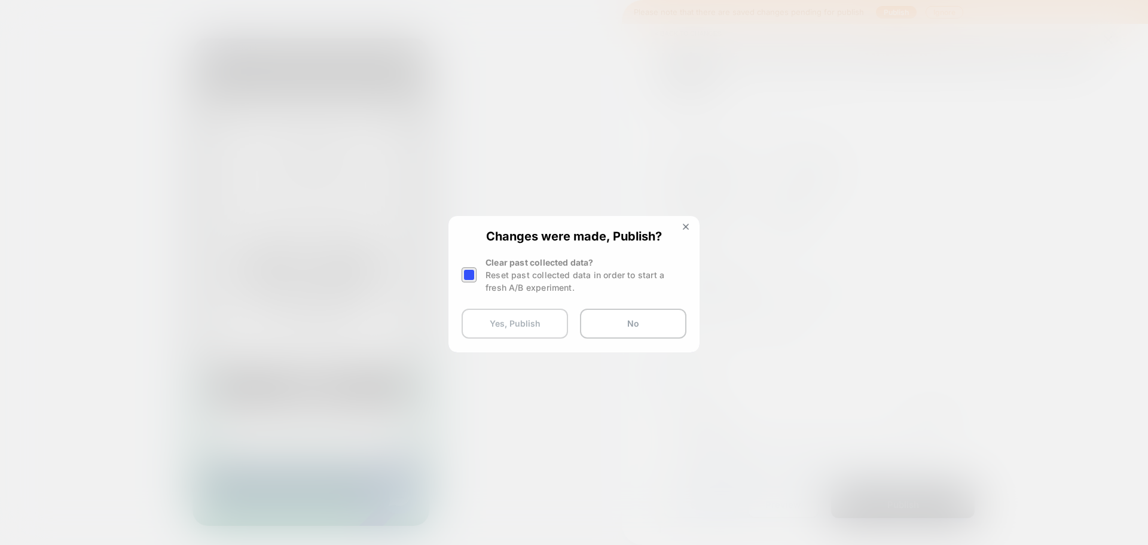
scroll to position [0, 171]
click at [522, 322] on button "Yes, Publish" at bounding box center [515, 324] width 106 height 30
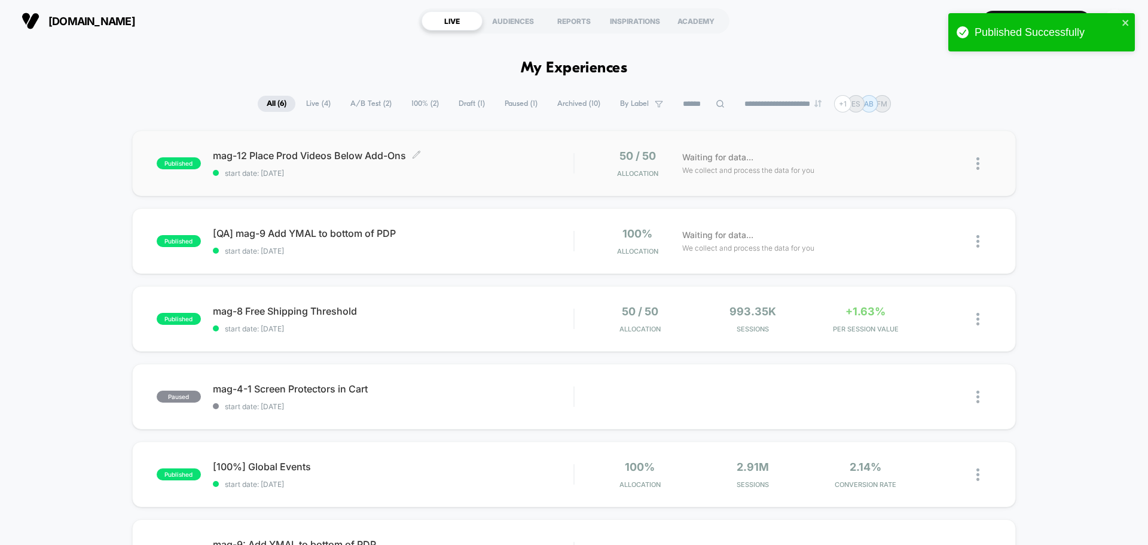
click at [252, 158] on span "mag-12 Place Prod Videos Below Add-Ons Click to edit experience details" at bounding box center [393, 156] width 361 height 12
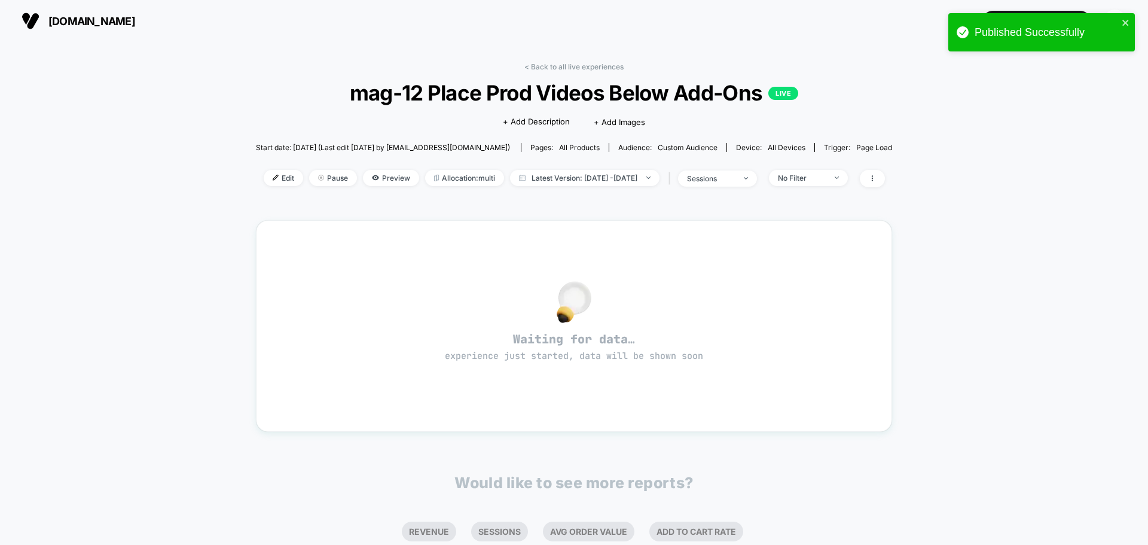
drag, startPoint x: 256, startPoint y: 181, endPoint x: 309, endPoint y: 342, distance: 169.5
click at [264, 181] on span "Edit" at bounding box center [283, 178] width 39 height 16
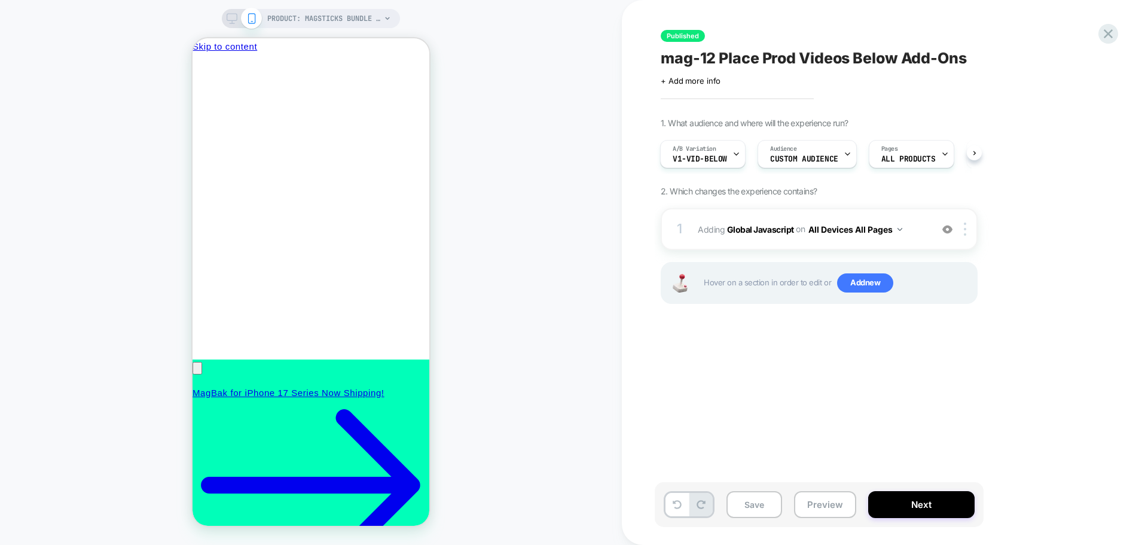
scroll to position [0, 171]
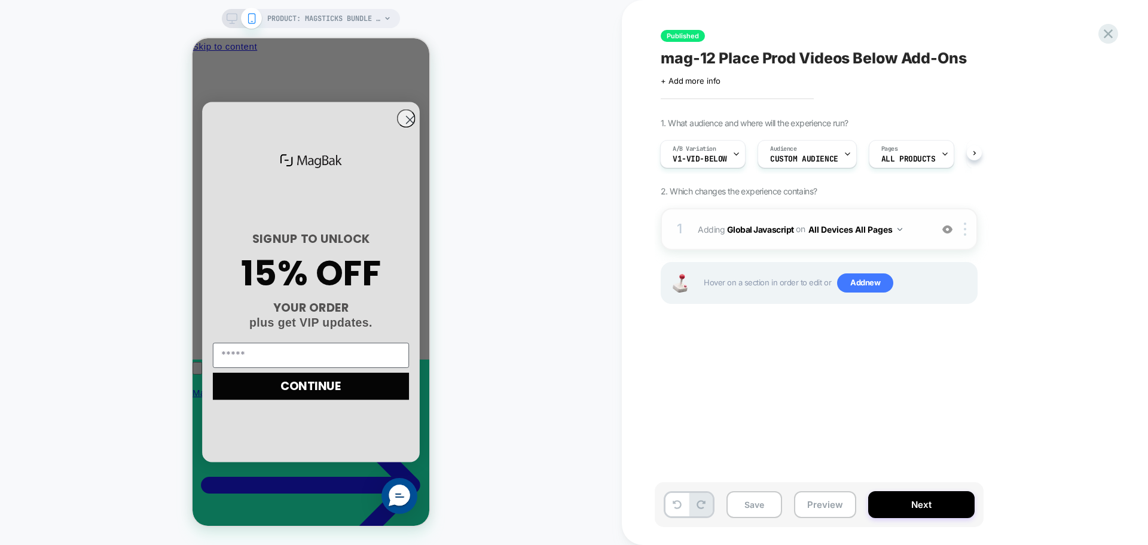
click at [780, 237] on span "Adding Global Javascript on All Devices All Pages" at bounding box center [812, 229] width 228 height 17
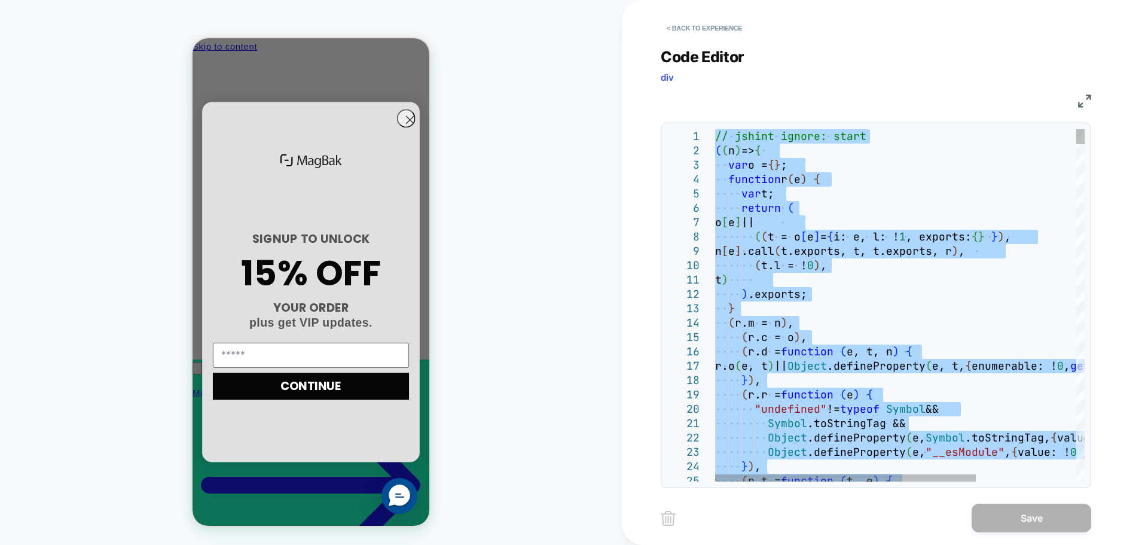
type textarea "**********"
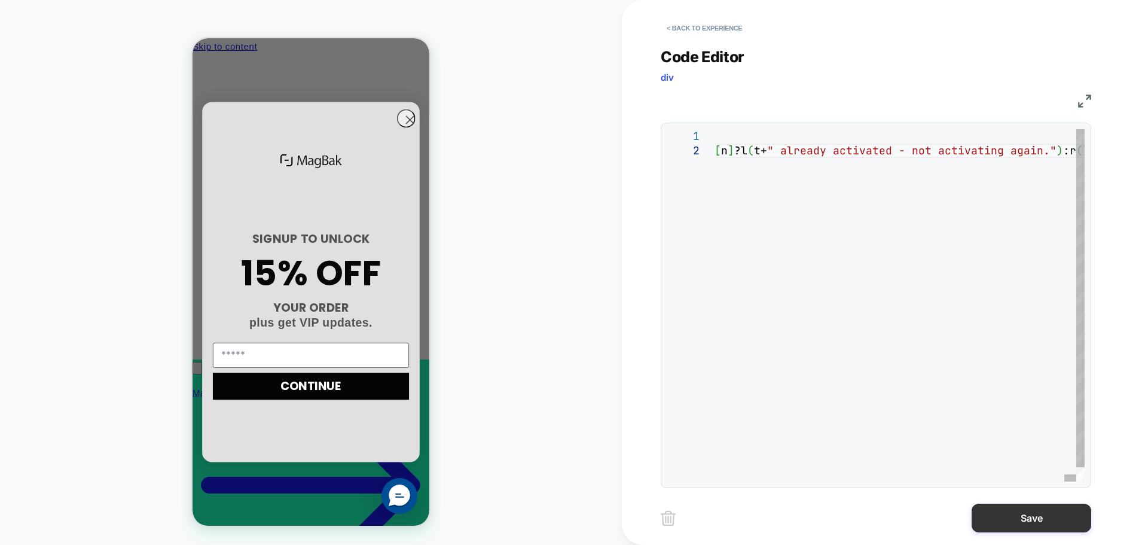
click at [983, 512] on button "Save" at bounding box center [1032, 518] width 120 height 29
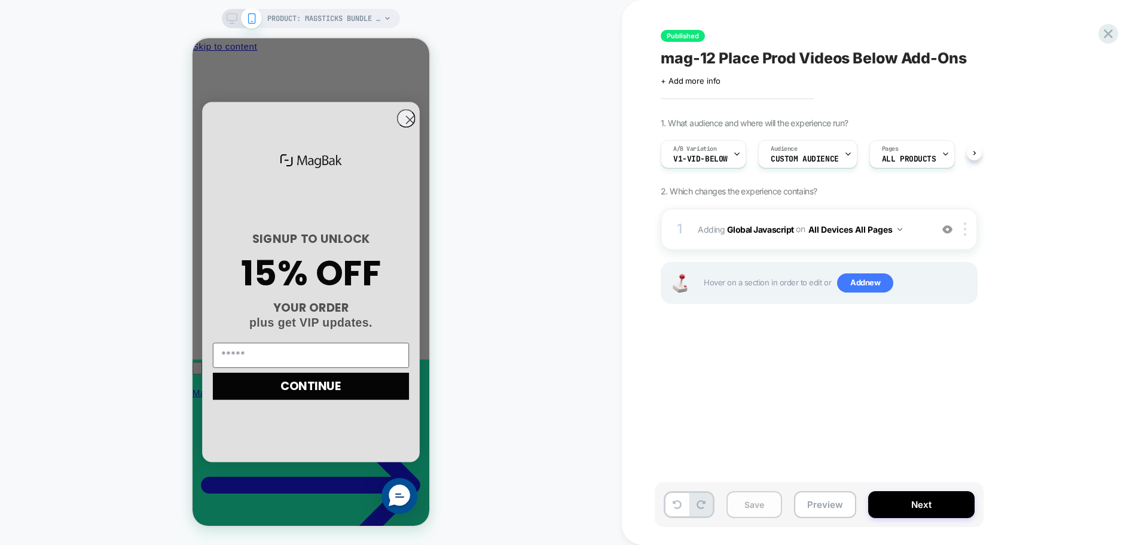
scroll to position [0, 1]
click at [736, 508] on button "Save" at bounding box center [755, 504] width 56 height 27
click at [942, 513] on button "Next" at bounding box center [921, 504] width 106 height 27
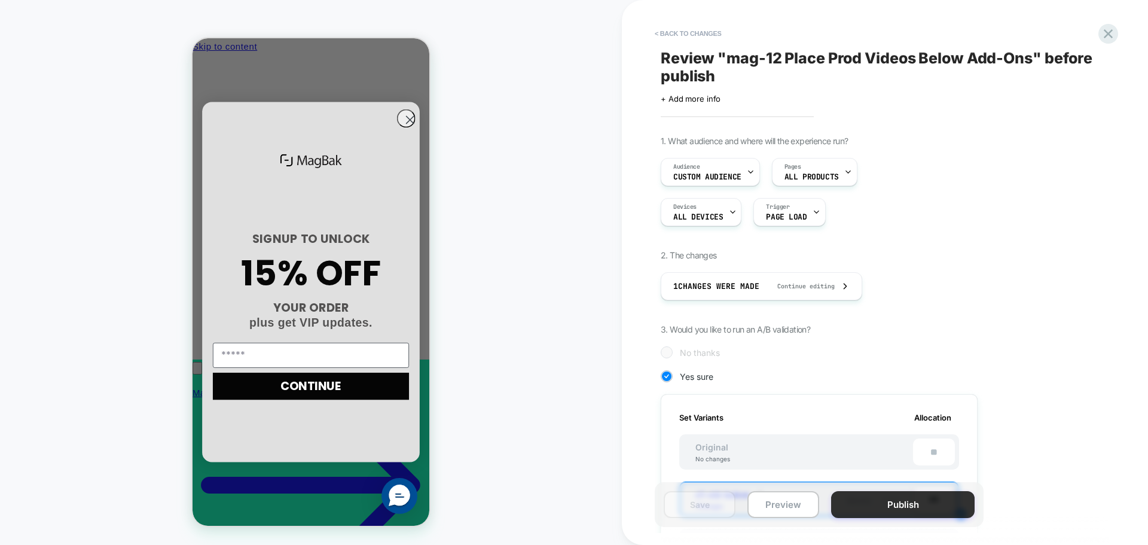
click at [913, 501] on button "Publish" at bounding box center [903, 504] width 144 height 27
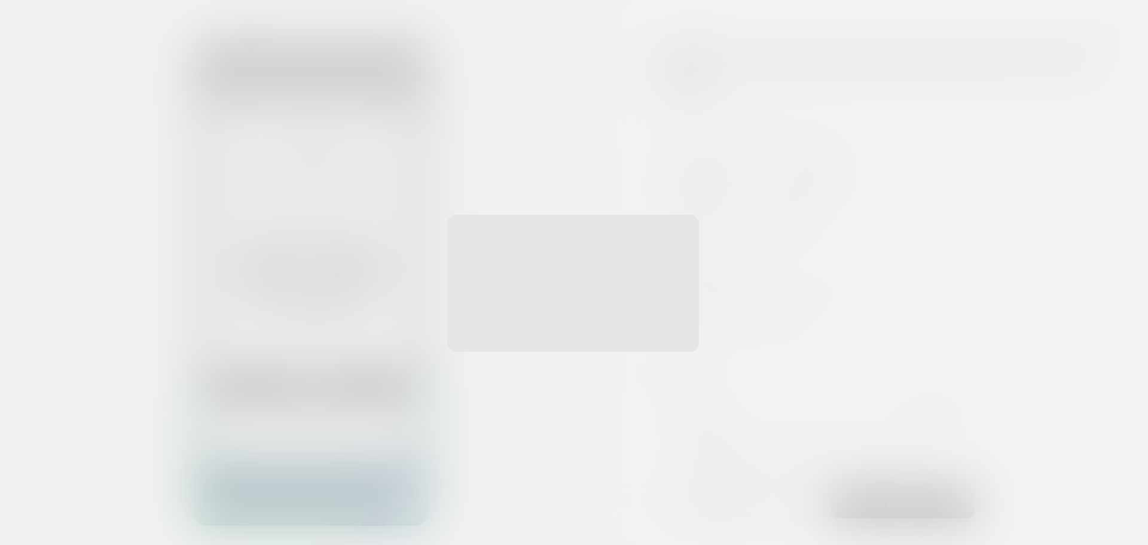
scroll to position [0, 171]
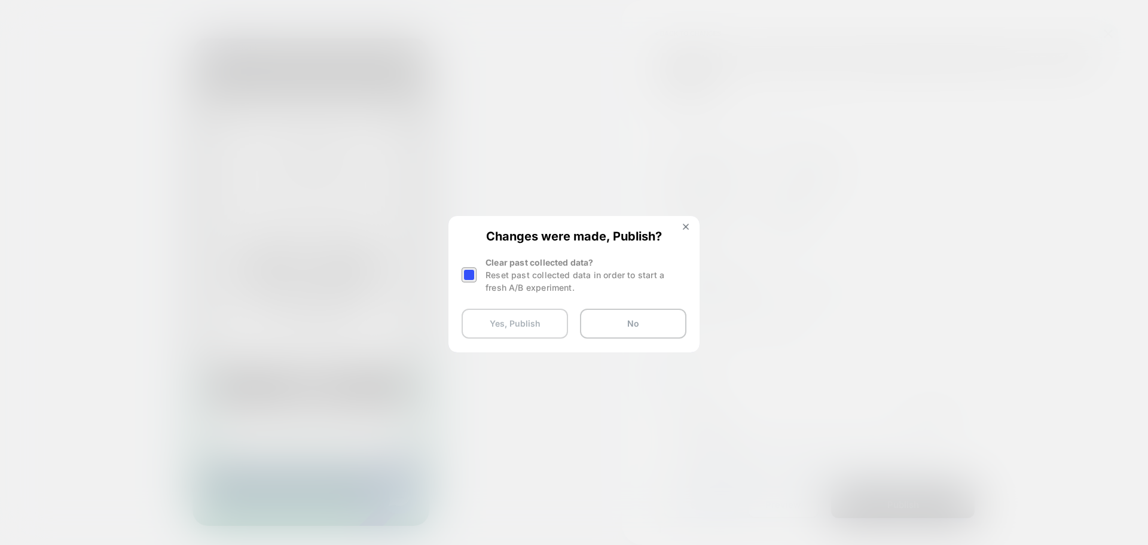
click at [517, 321] on button "Yes, Publish" at bounding box center [515, 324] width 106 height 30
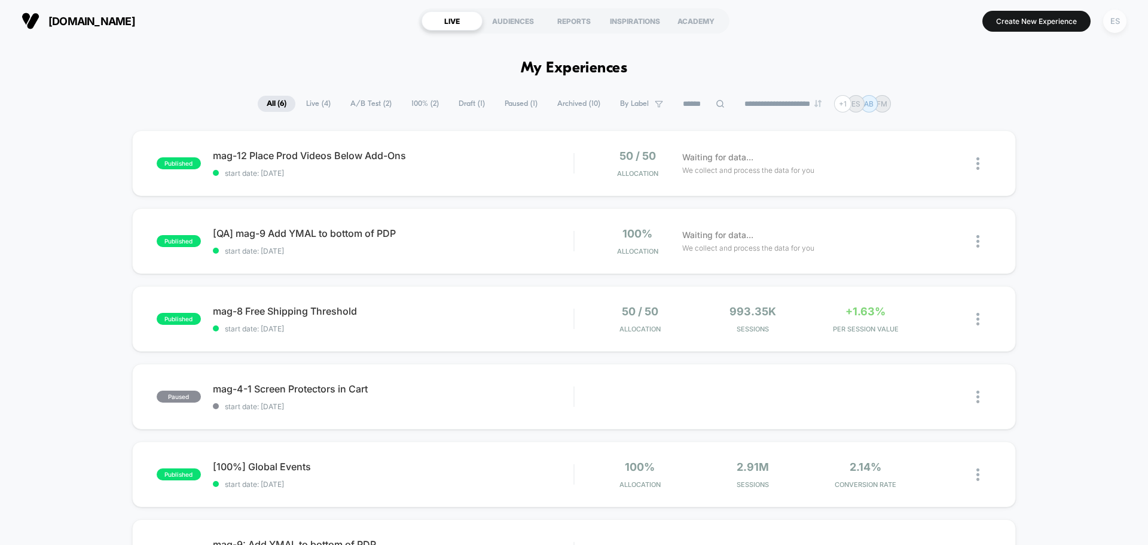
click at [1116, 27] on div "ES" at bounding box center [1115, 21] width 23 height 23
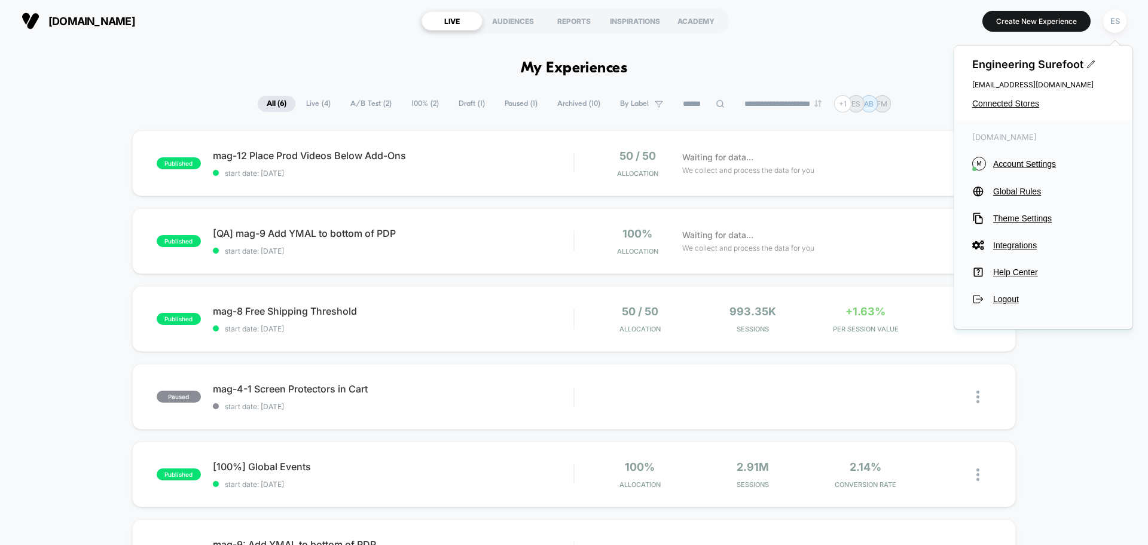
drag, startPoint x: 1008, startPoint y: 95, endPoint x: 1004, endPoint y: 100, distance: 6.8
click at [1008, 95] on div "Engineering Surefoot engineering@surefoot.me Connected Stores" at bounding box center [1044, 83] width 178 height 74
click at [1004, 100] on span "Connected Stores" at bounding box center [1044, 104] width 142 height 10
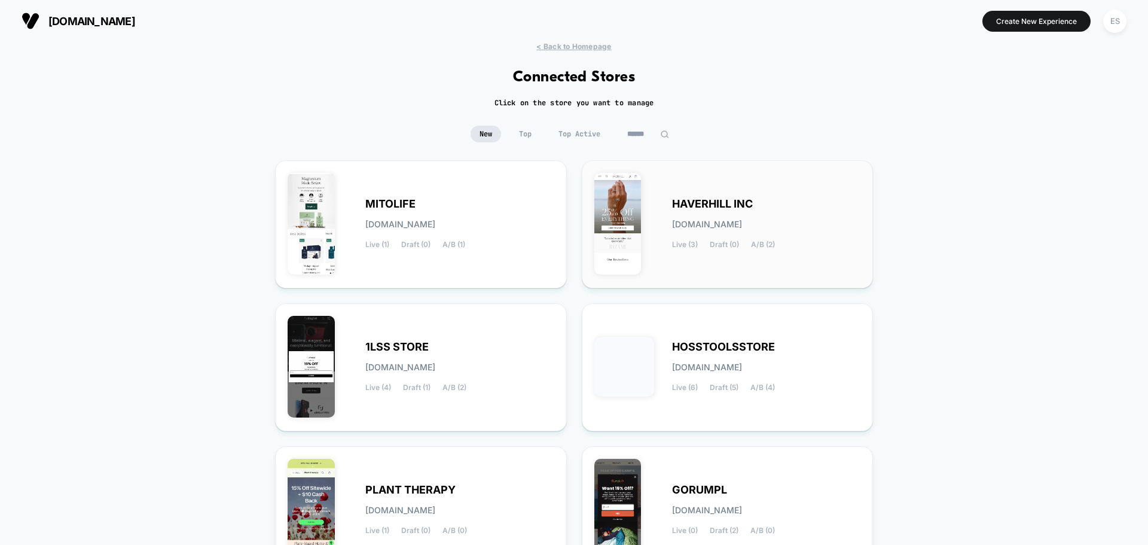
click at [716, 205] on span "HAVERHILL INC" at bounding box center [712, 204] width 81 height 8
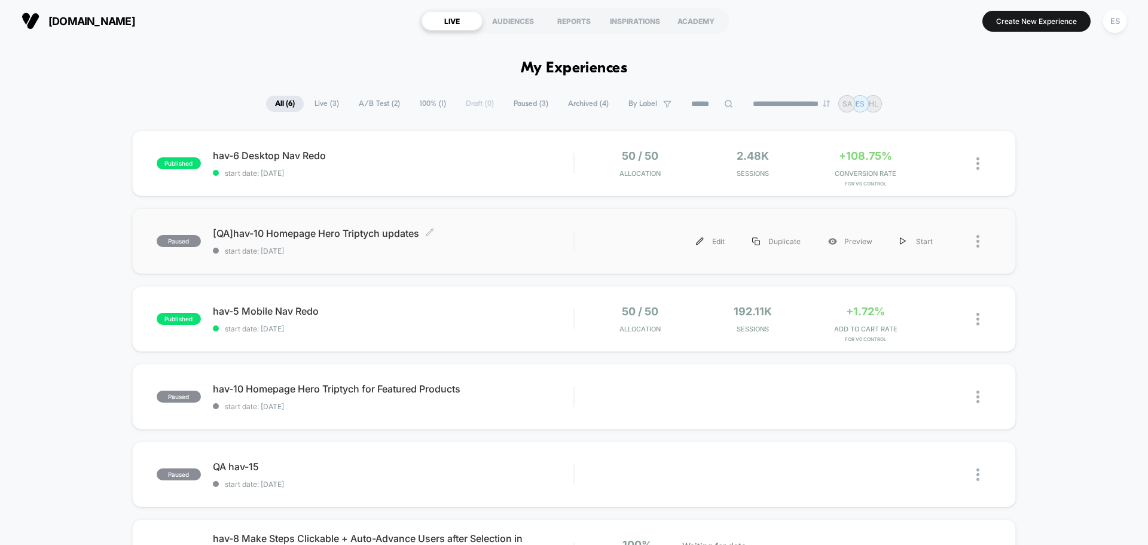
click at [249, 227] on span "[QA]hav-10 Homepage Hero Triptych updates Click to edit experience details" at bounding box center [393, 233] width 361 height 12
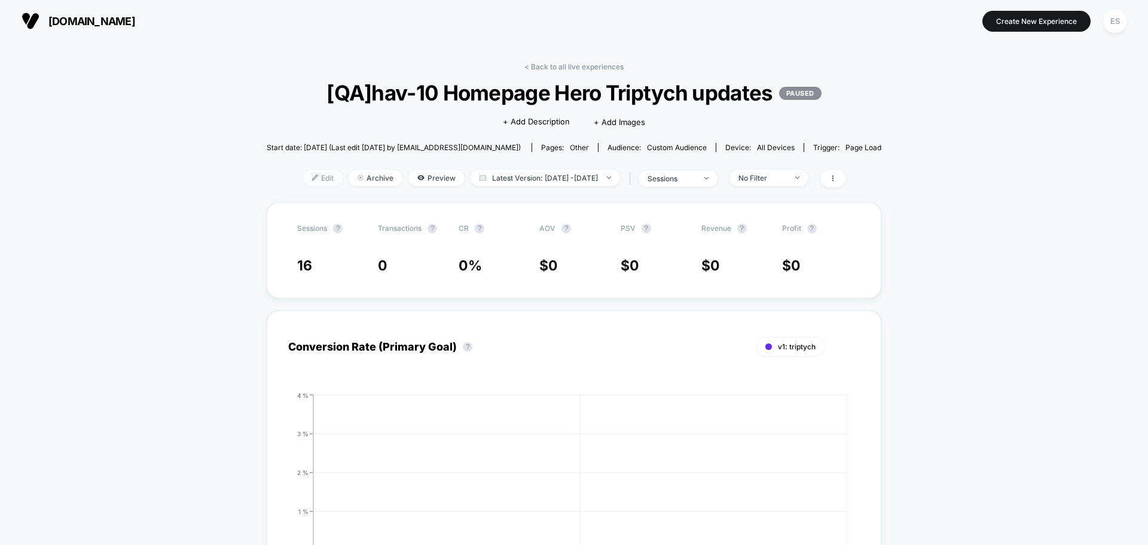
click at [306, 177] on span "Edit" at bounding box center [322, 178] width 39 height 16
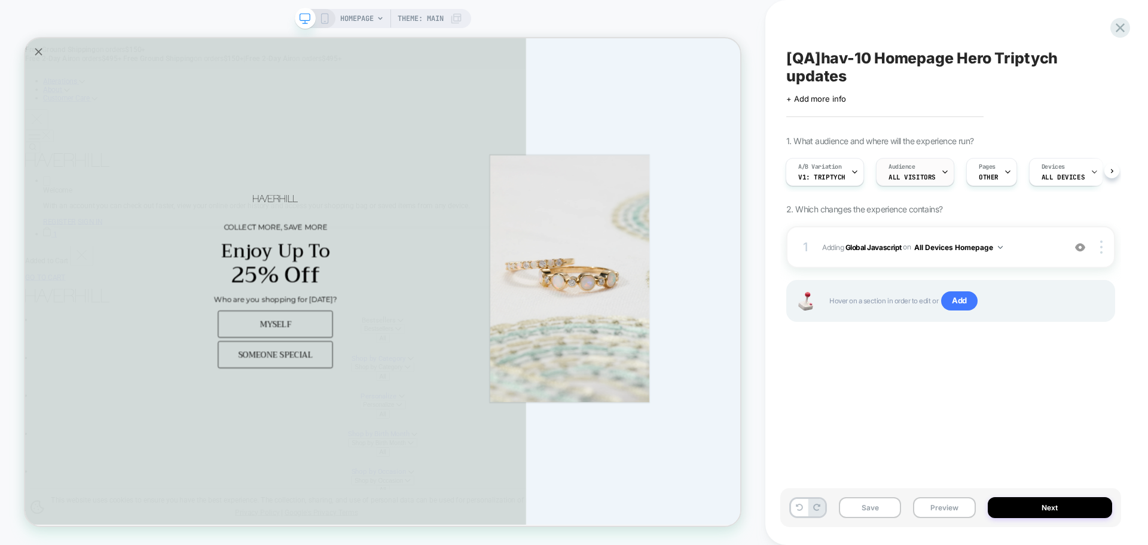
click at [926, 174] on span "All Visitors" at bounding box center [912, 177] width 47 height 8
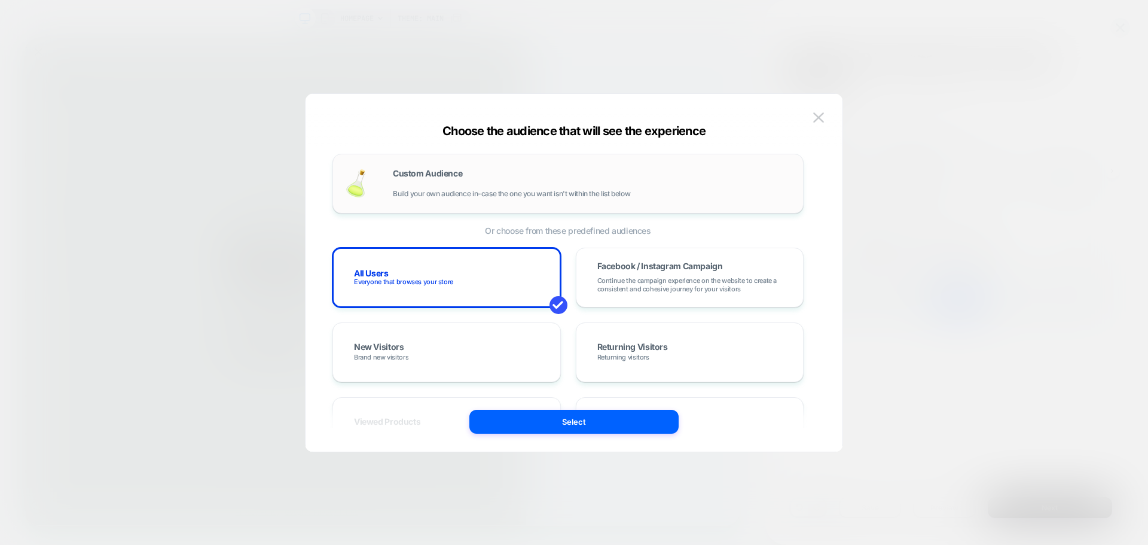
click at [450, 182] on div "Custom Audience Build your own audience in-case the one you want isn't within t…" at bounding box center [592, 183] width 398 height 29
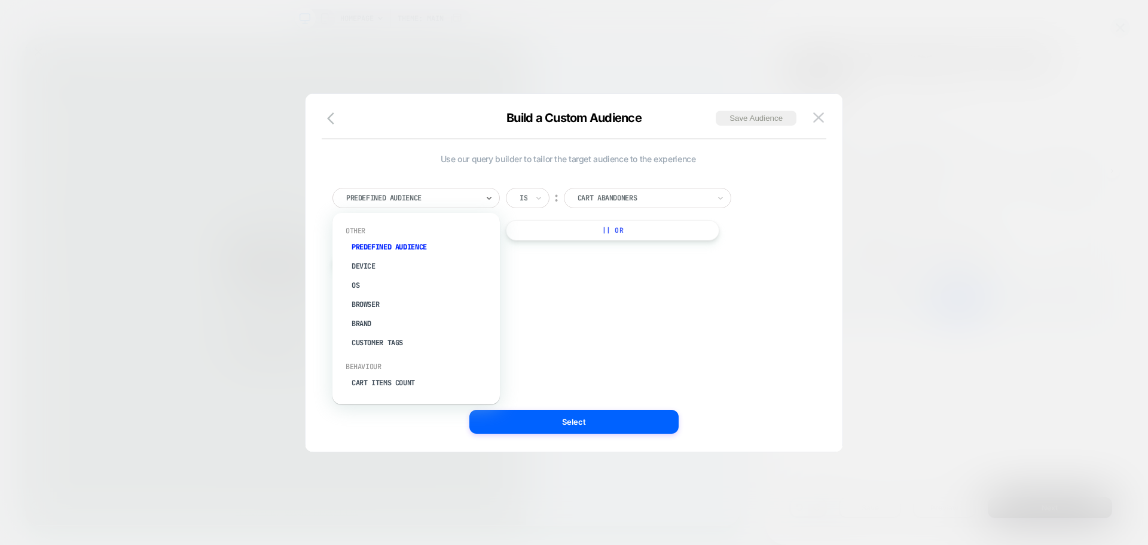
click at [417, 203] on div "Predefined Audience" at bounding box center [412, 197] width 134 height 13
type input "***"
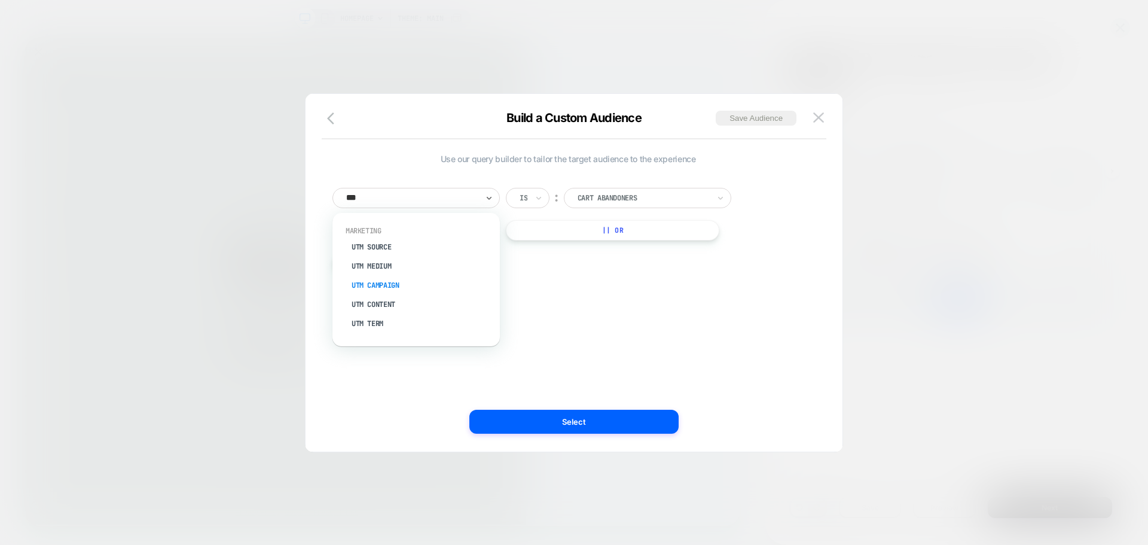
click at [379, 292] on div "UTM Campaign" at bounding box center [423, 285] width 156 height 19
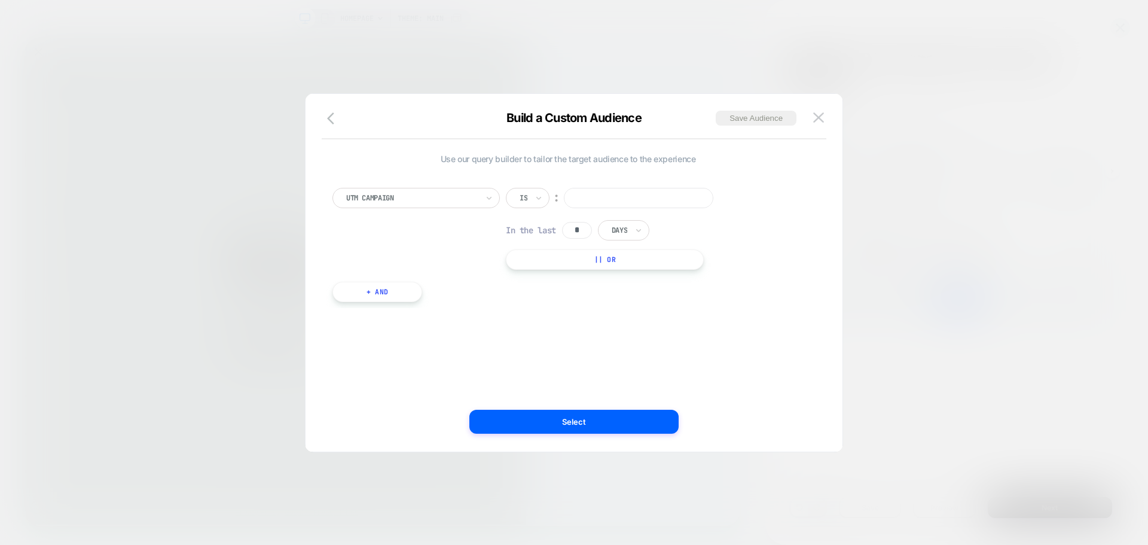
click at [629, 194] on input at bounding box center [639, 198] width 150 height 20
paste input "**********"
type input "**********"
click at [633, 419] on button "Select" at bounding box center [574, 422] width 209 height 24
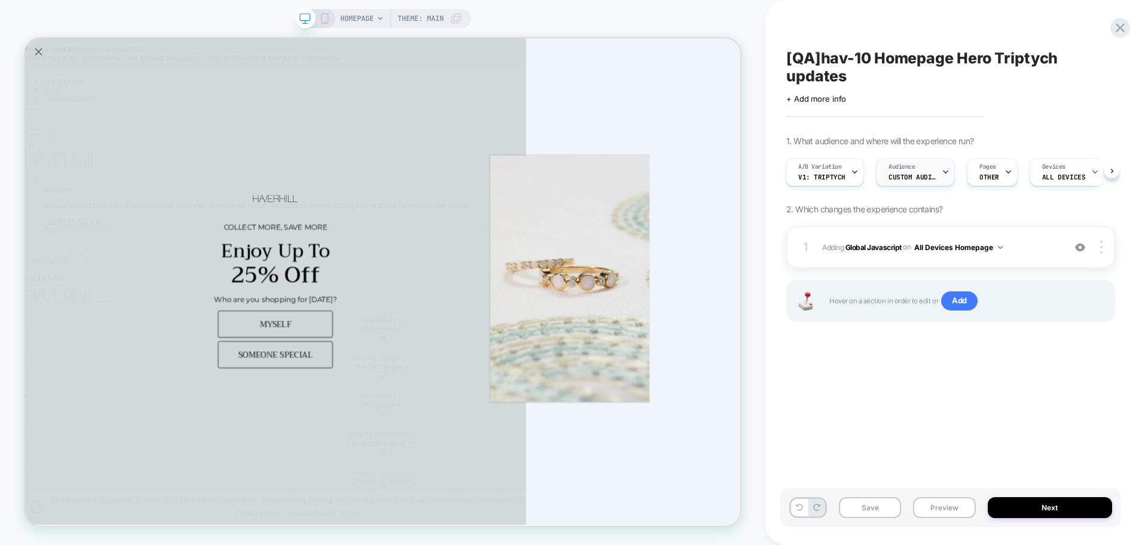
click at [901, 184] on div "Audience Custom Audience" at bounding box center [913, 171] width 72 height 27
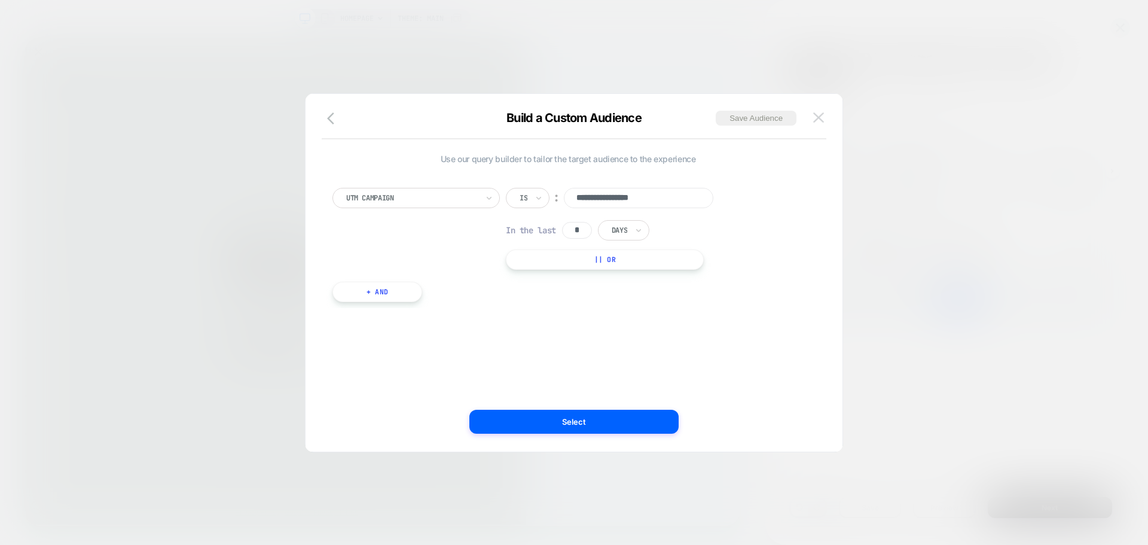
click at [822, 114] on img at bounding box center [818, 117] width 11 height 10
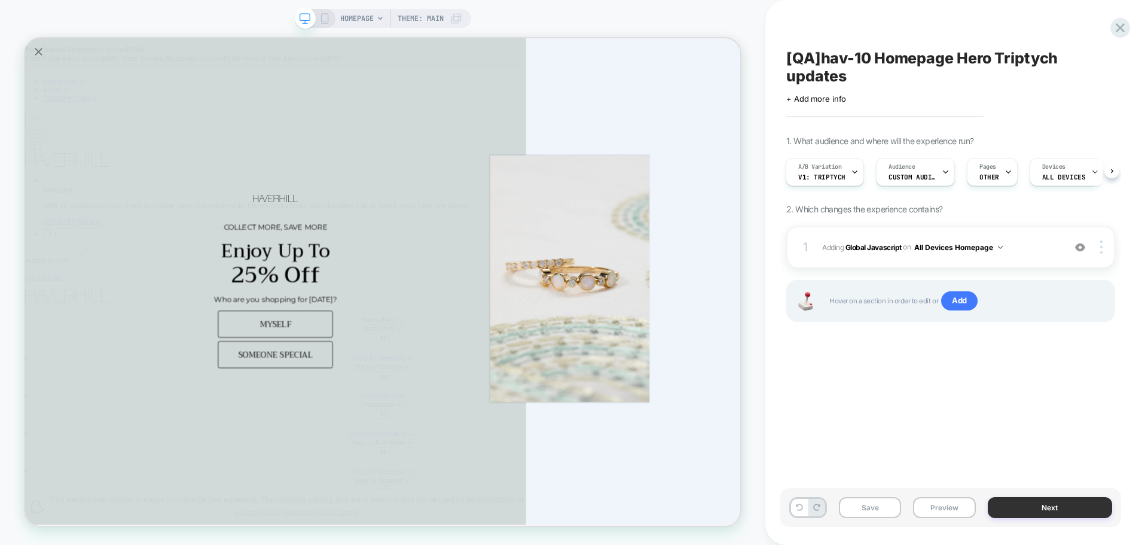
click at [1074, 505] on button "Next" at bounding box center [1050, 507] width 125 height 21
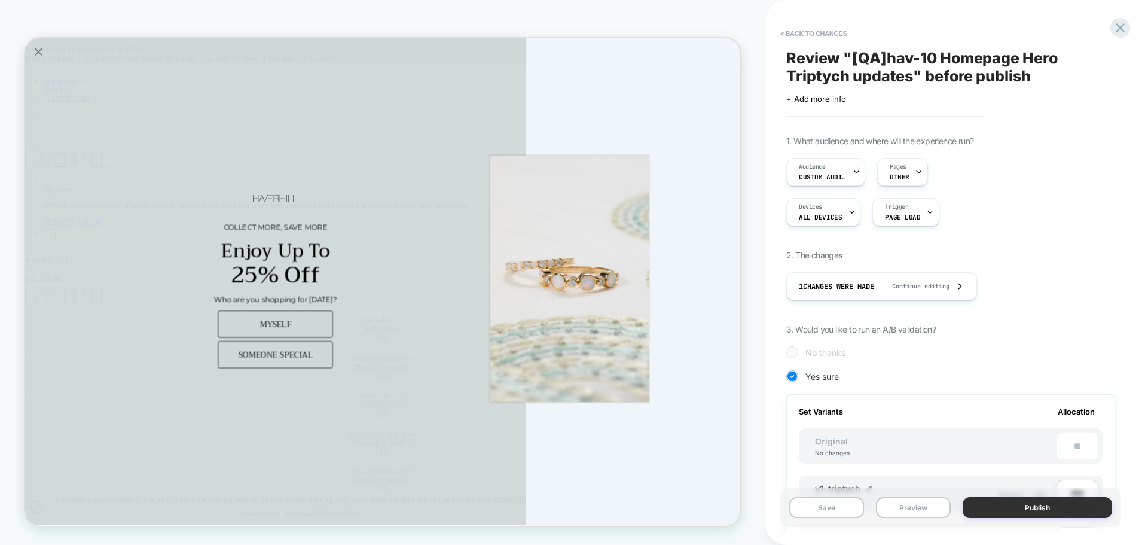
click at [1020, 511] on button "Publish" at bounding box center [1038, 507] width 150 height 21
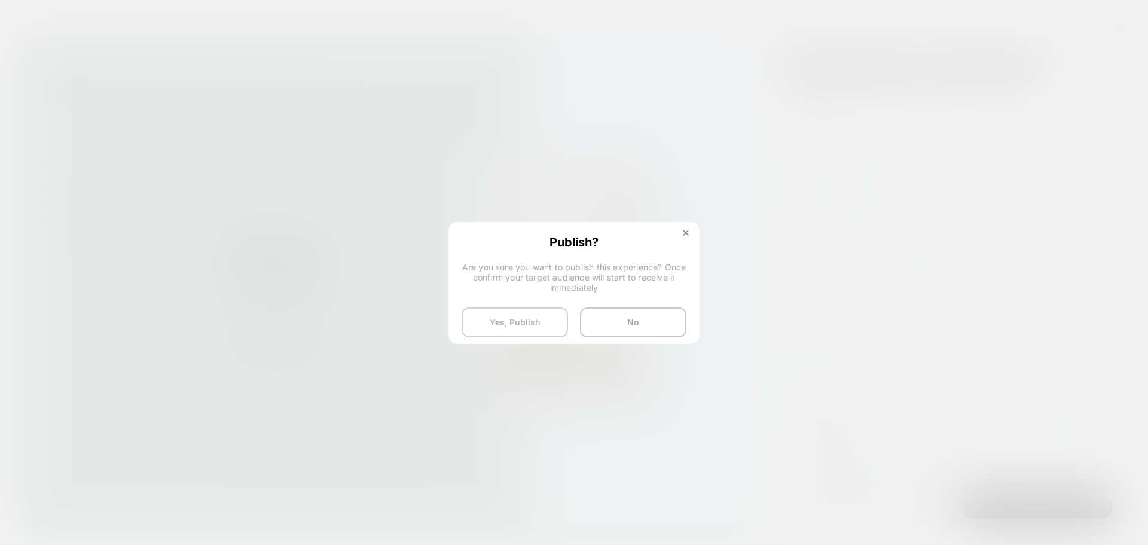
click at [499, 322] on button "Yes, Publish" at bounding box center [515, 322] width 106 height 30
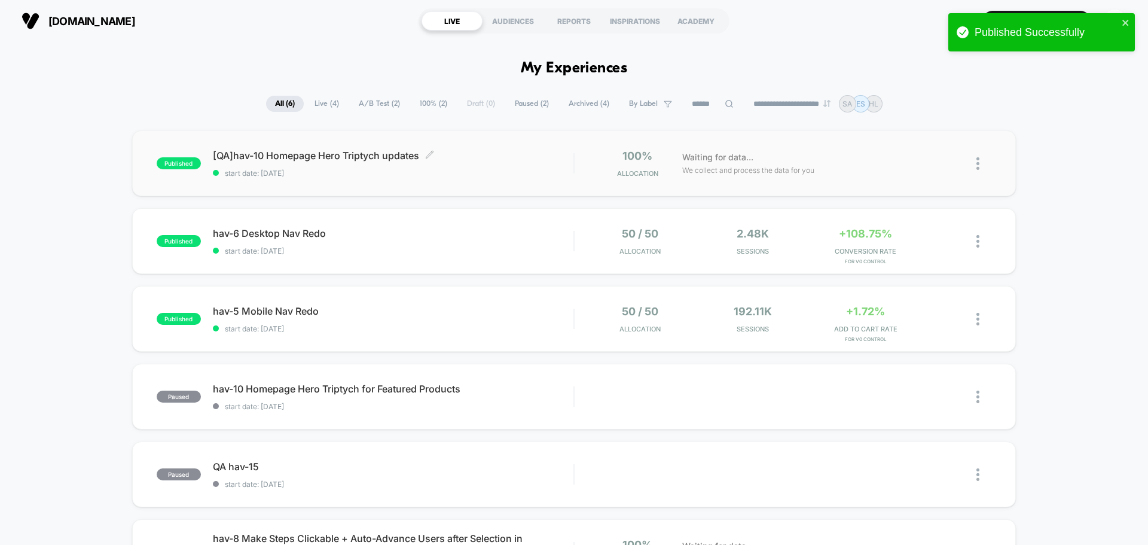
click at [381, 156] on span "[QA]hav-10 Homepage Hero Triptych updates Click to edit experience details" at bounding box center [393, 156] width 361 height 12
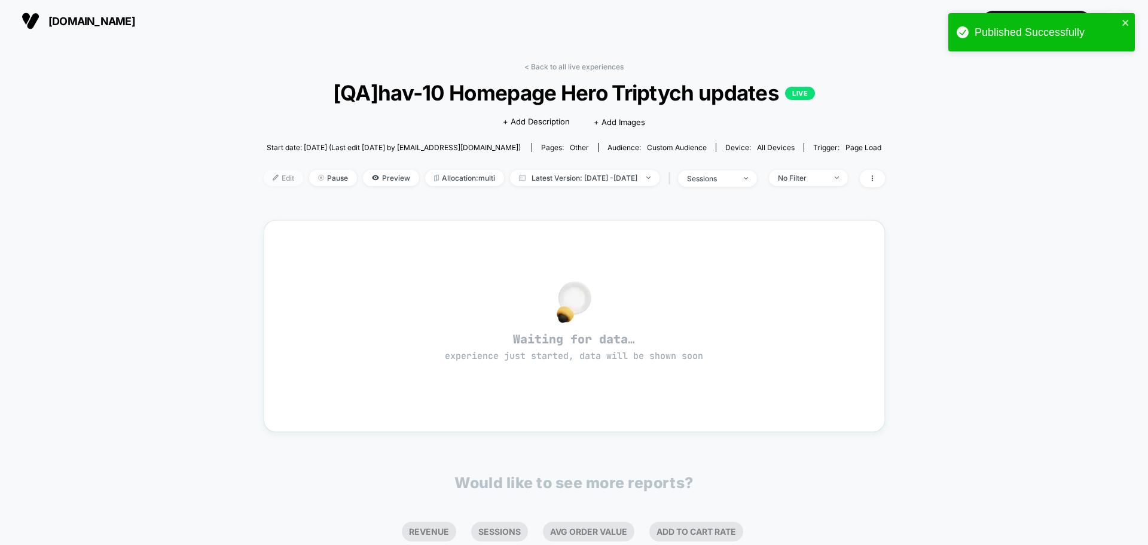
click at [265, 180] on span "Edit" at bounding box center [283, 178] width 39 height 16
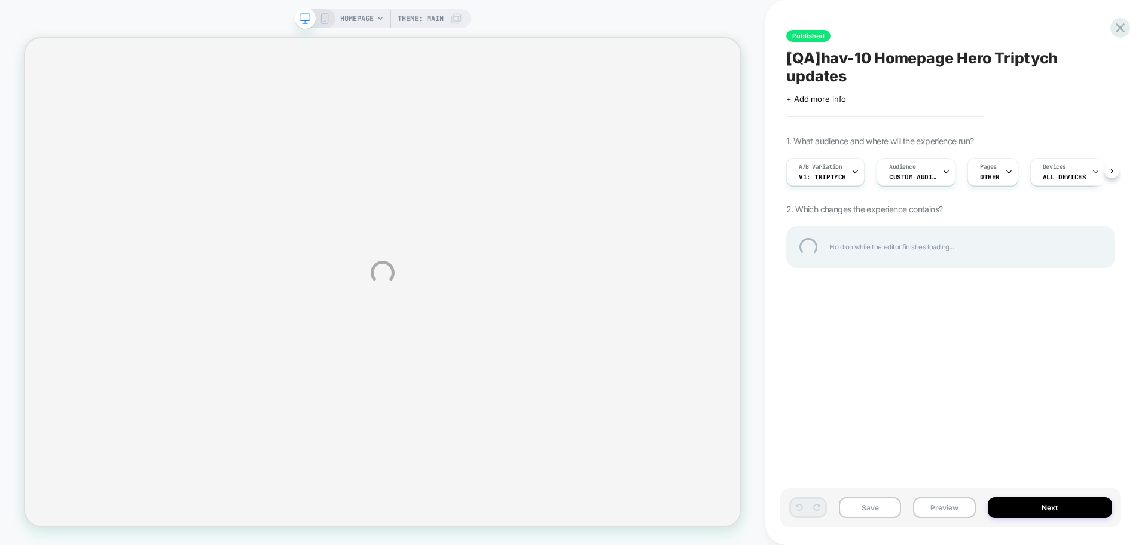
click at [916, 178] on div "HOMEPAGE Theme: MAIN Published [QA]hav-10 Homepage Hero Triptych updates Click …" at bounding box center [574, 272] width 1148 height 545
click at [942, 173] on div "HOMEPAGE Theme: MAIN Published [QA]hav-10 Homepage Hero Triptych updates Click …" at bounding box center [574, 272] width 1148 height 545
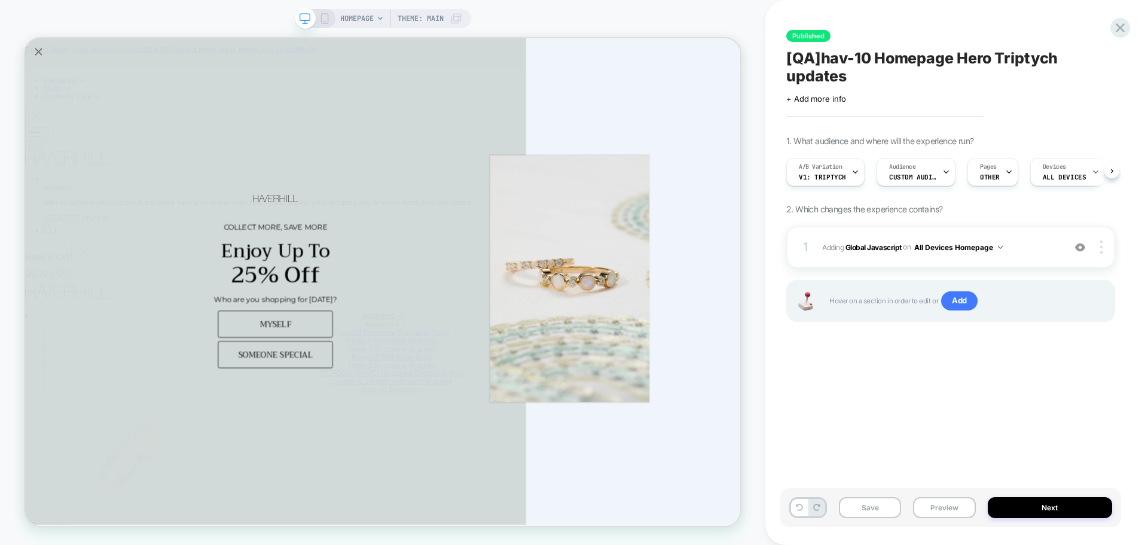
click at [943, 173] on icon at bounding box center [947, 172] width 8 height 8
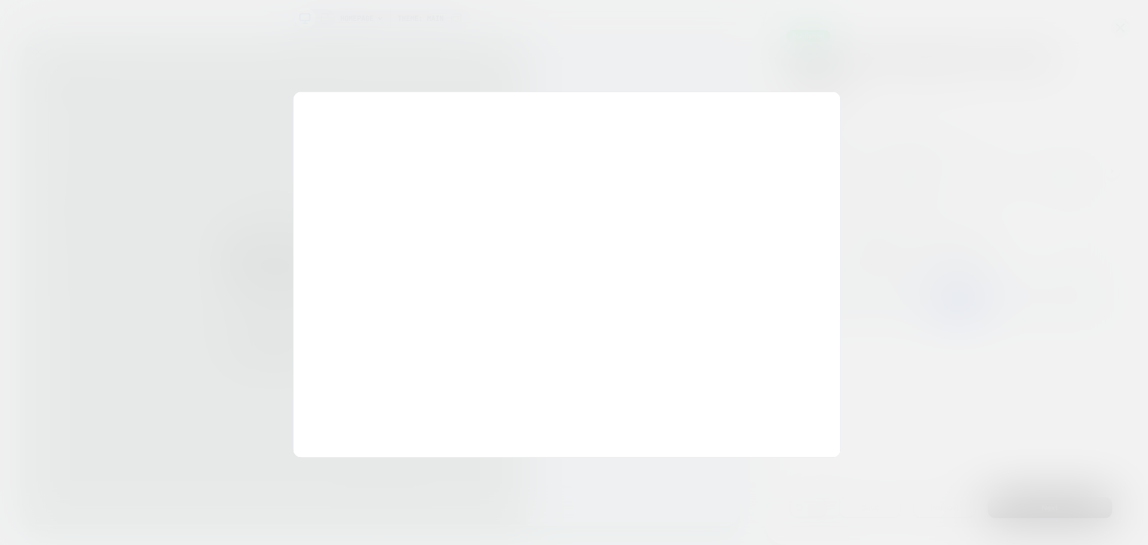
scroll to position [0, 1]
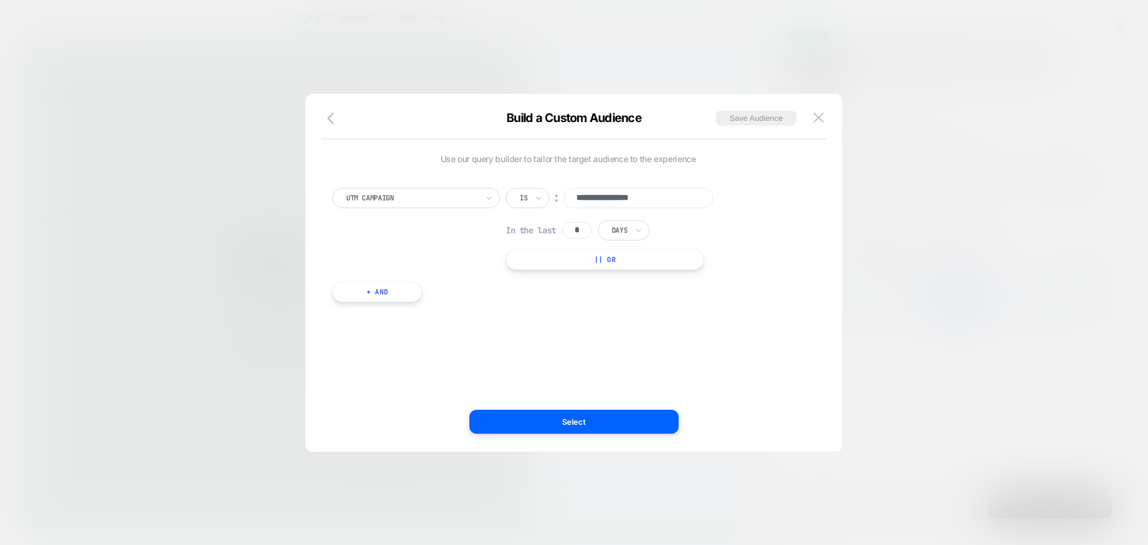
click at [651, 202] on input "**********" at bounding box center [639, 198] width 150 height 20
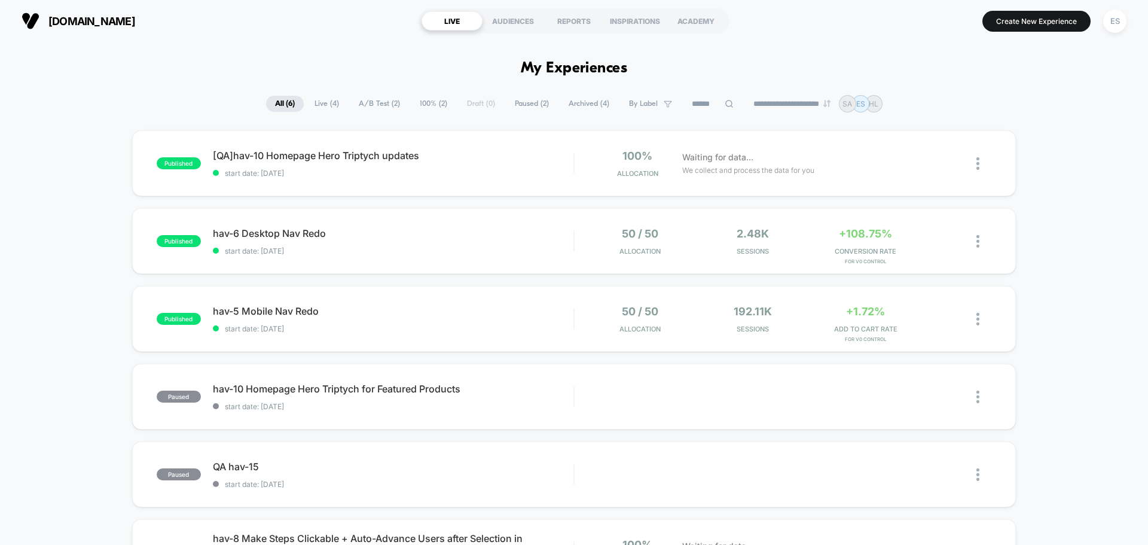
click at [1099, 23] on section "Create New Experience ES" at bounding box center [948, 21] width 365 height 30
click at [1115, 24] on div "ES" at bounding box center [1115, 21] width 23 height 23
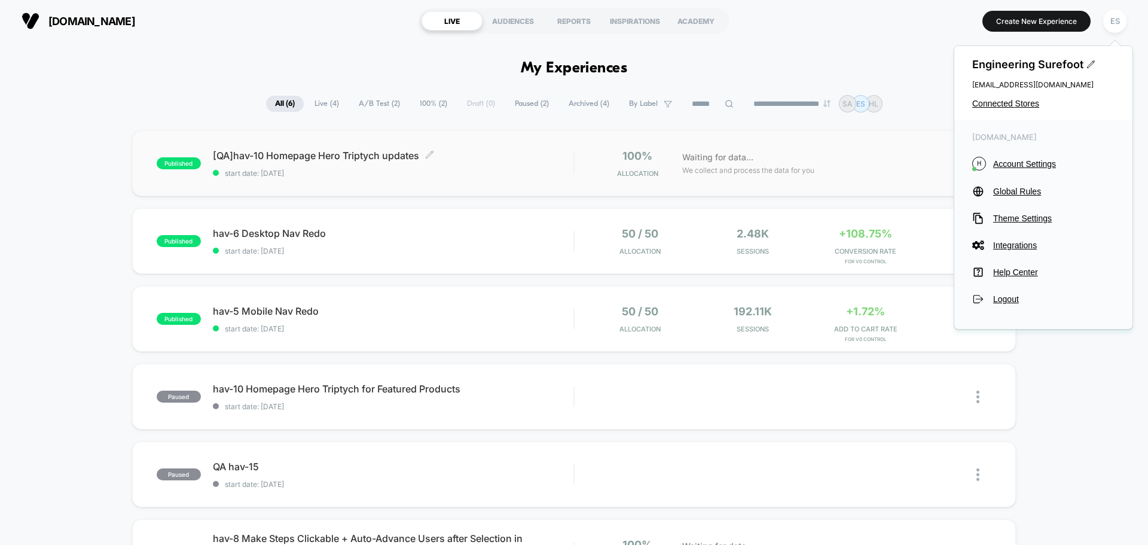
click at [396, 157] on span "[QA]hav-10 Homepage Hero Triptych updates Click to edit experience details" at bounding box center [393, 156] width 361 height 12
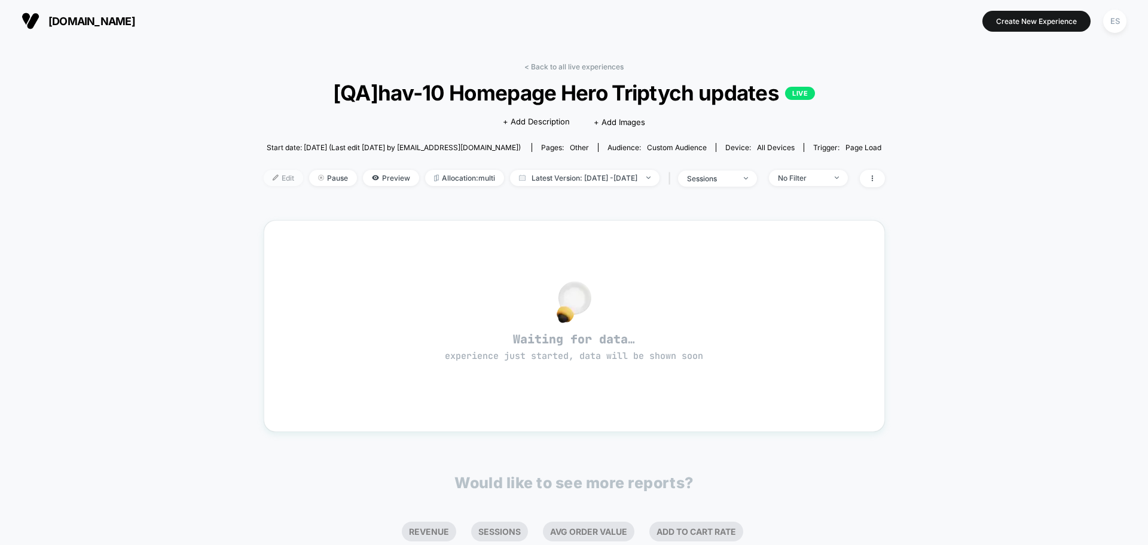
click at [276, 181] on span "Edit" at bounding box center [283, 178] width 39 height 16
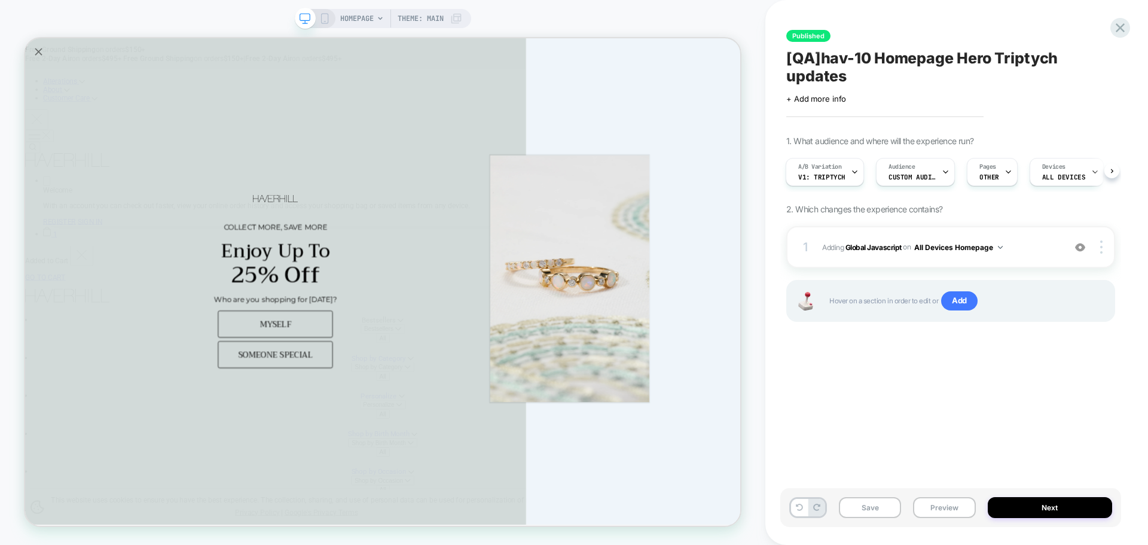
click at [1136, 32] on div "Published [QA]hav-10 Homepage Hero Triptych updates Click to edit experience de…" at bounding box center [957, 272] width 383 height 545
click at [1124, 30] on icon at bounding box center [1120, 28] width 16 height 16
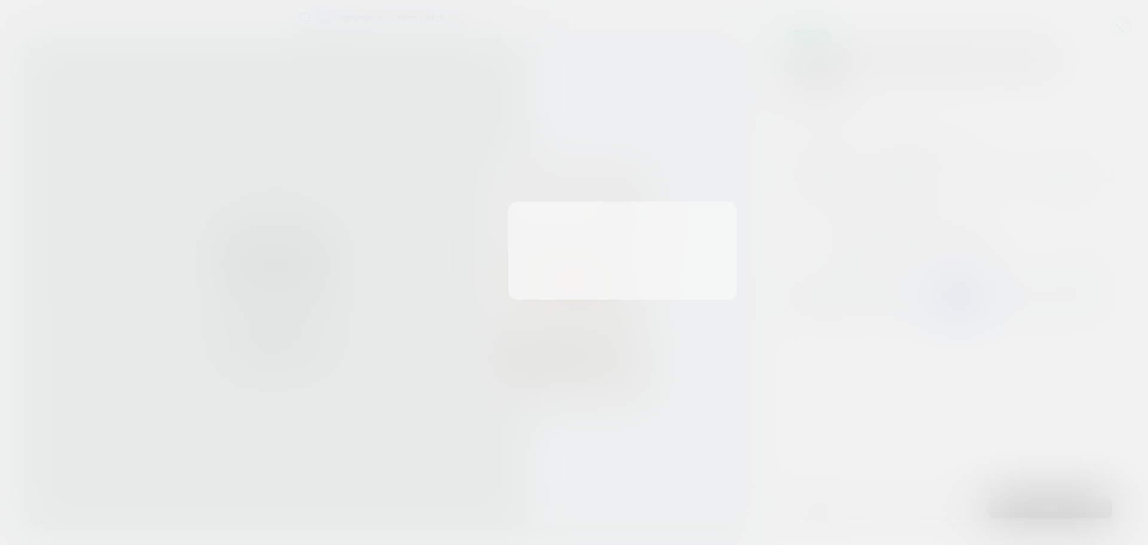
click at [1124, 30] on div at bounding box center [574, 272] width 1148 height 545
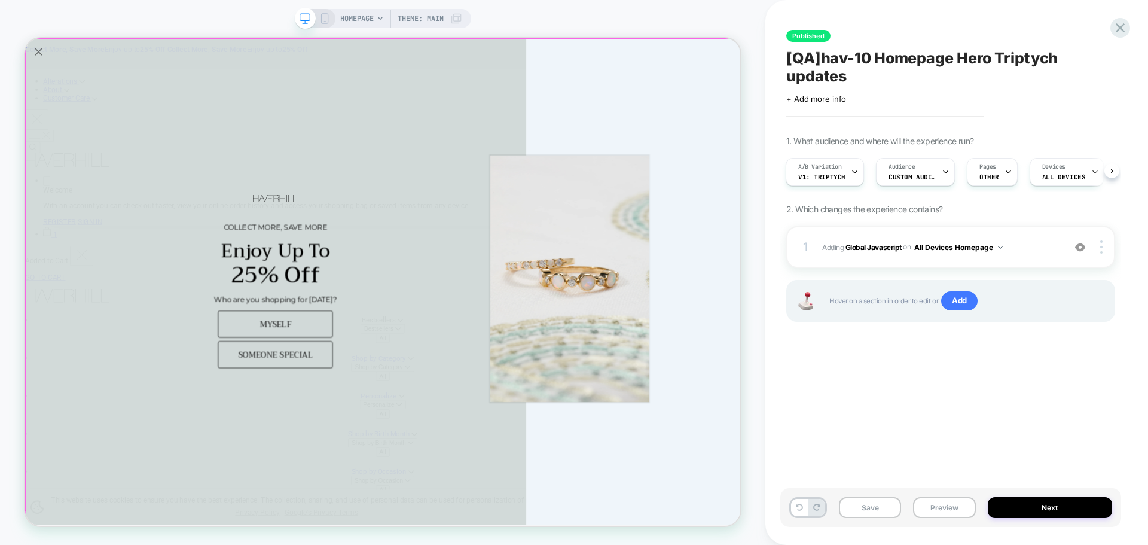
click at [33, 60] on div "Collect More, Save More Enjoy Up To 25% Off Who are you shopping for [DATE]? My…" at bounding box center [359, 362] width 668 height 648
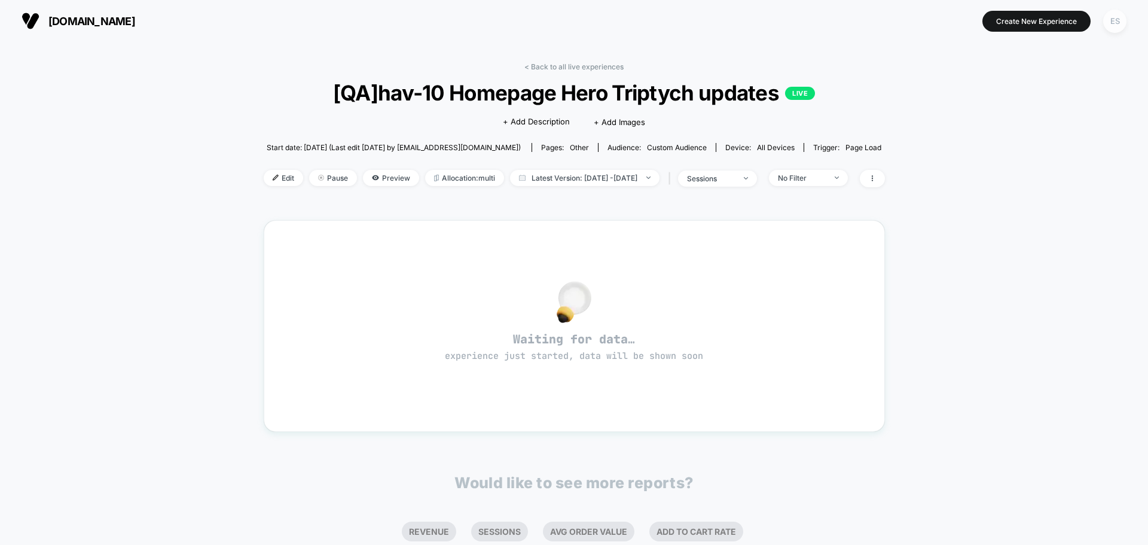
click at [1117, 19] on div "ES" at bounding box center [1115, 21] width 23 height 23
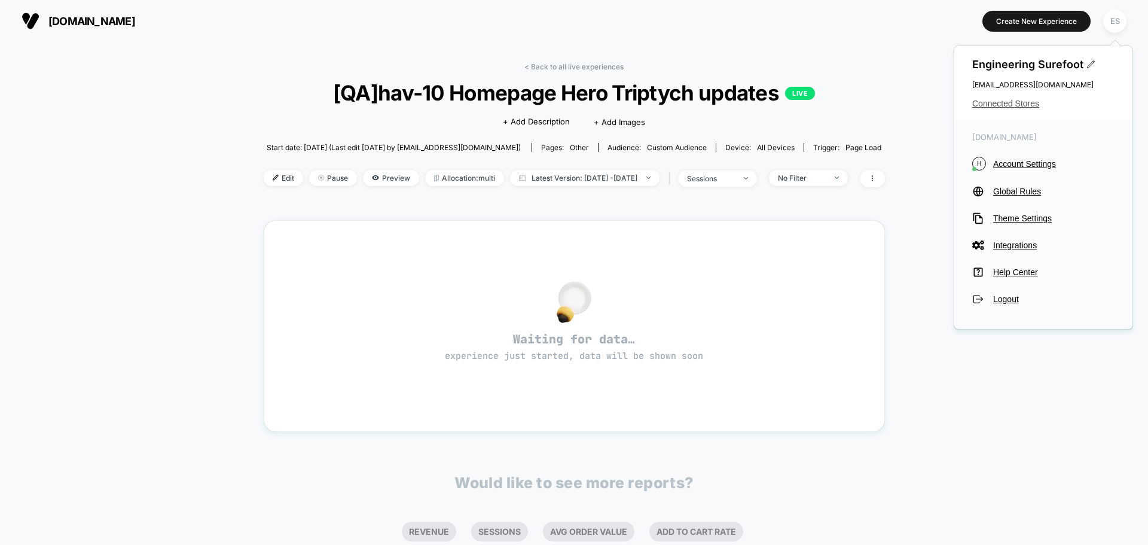
click at [1016, 105] on span "Connected Stores" at bounding box center [1044, 104] width 142 height 10
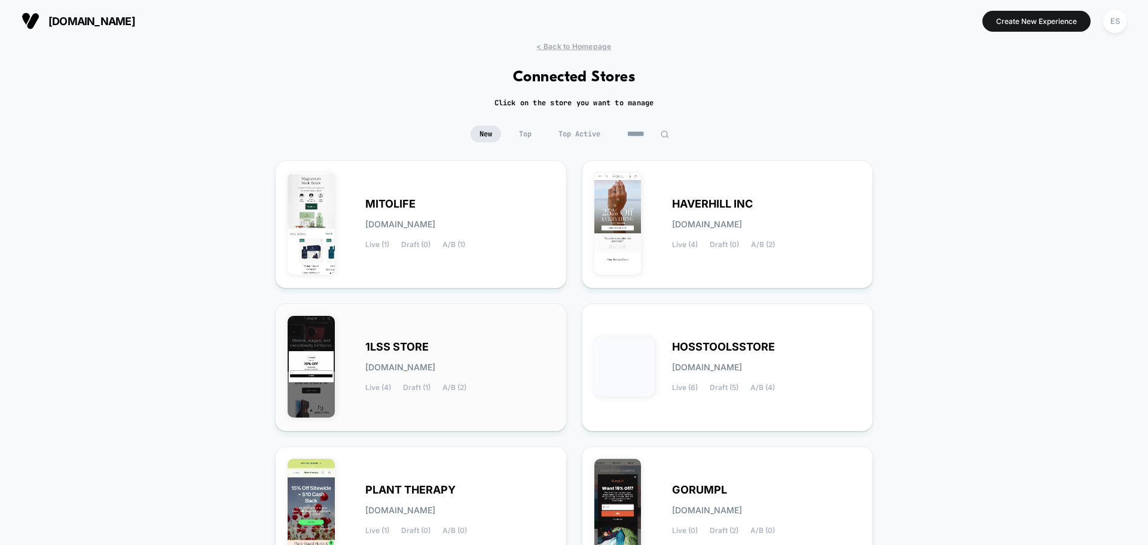
click at [387, 339] on div "1LSS STORE [DOMAIN_NAME] Live (4) Draft (1) A/B (2)" at bounding box center [421, 367] width 267 height 103
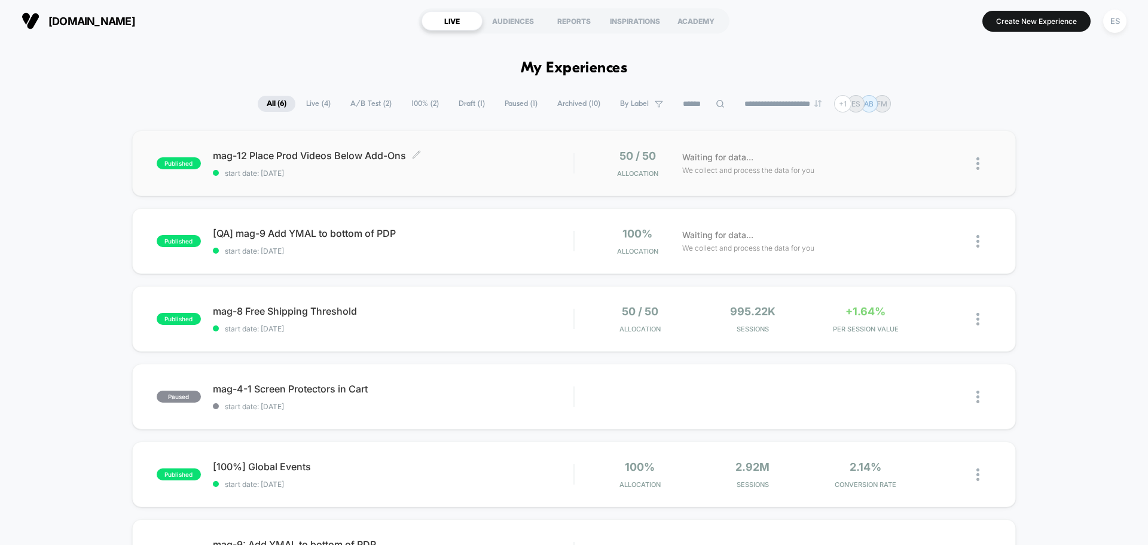
click at [369, 158] on span "mag-12 Place Prod Videos Below Add-Ons Click to edit experience details" at bounding box center [393, 156] width 361 height 12
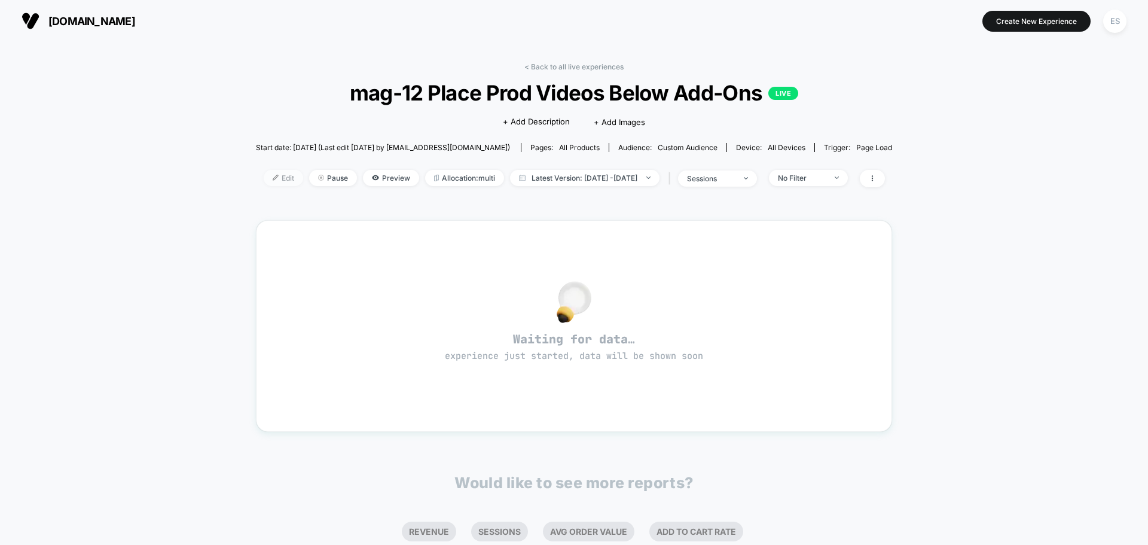
click at [268, 179] on span "Edit" at bounding box center [283, 178] width 39 height 16
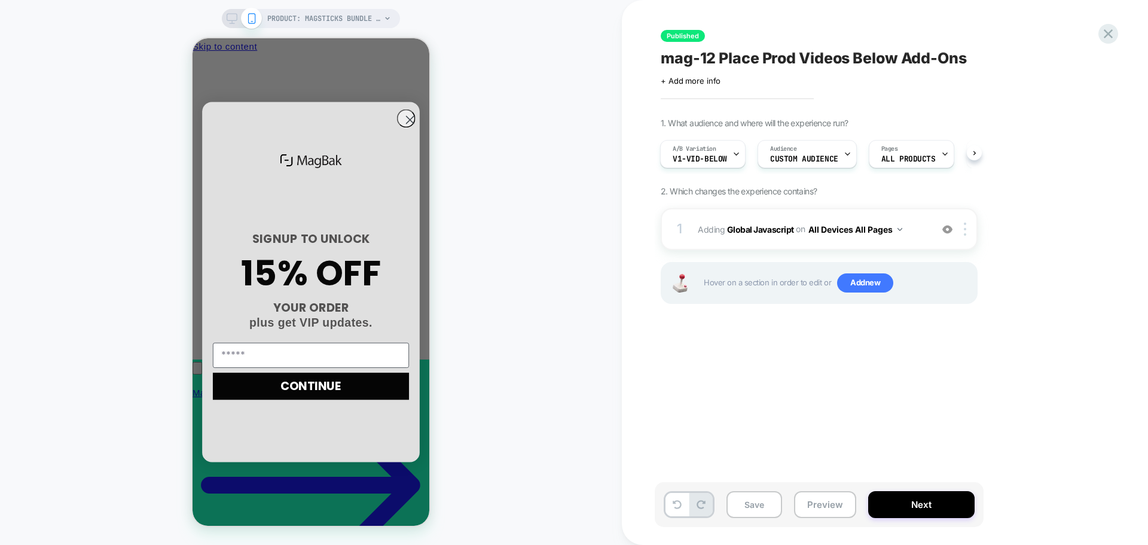
scroll to position [0, 171]
click at [954, 505] on button "Next" at bounding box center [921, 504] width 106 height 27
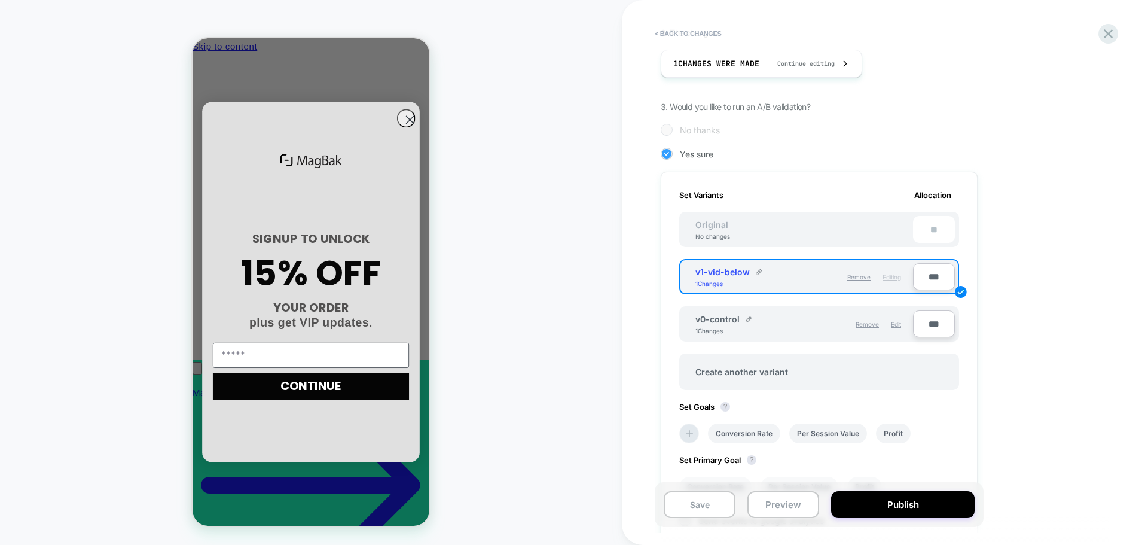
scroll to position [359, 0]
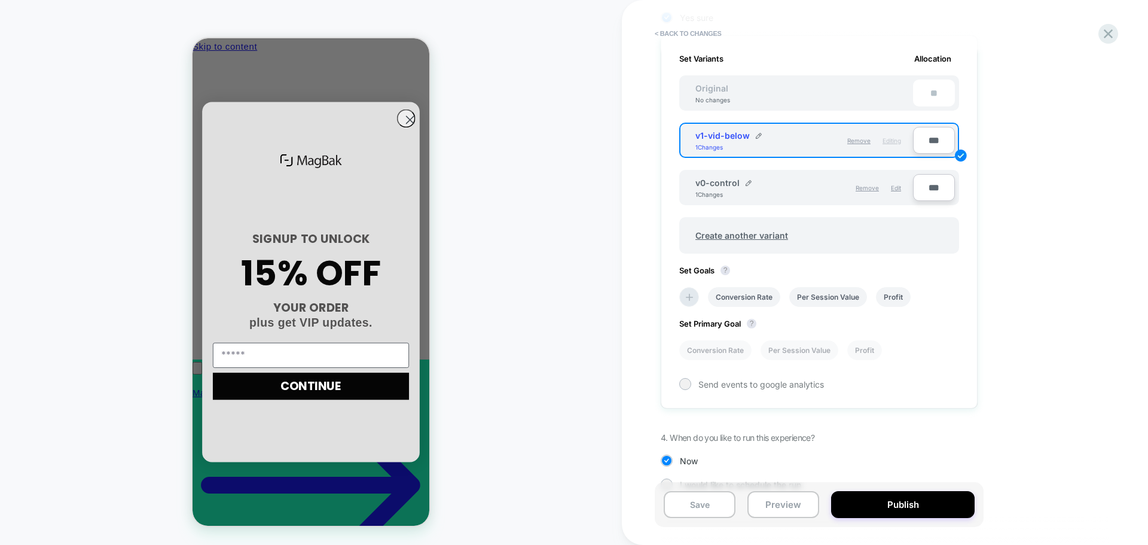
click at [934, 145] on input "***" at bounding box center [934, 140] width 42 height 27
type input "***"
type input "**"
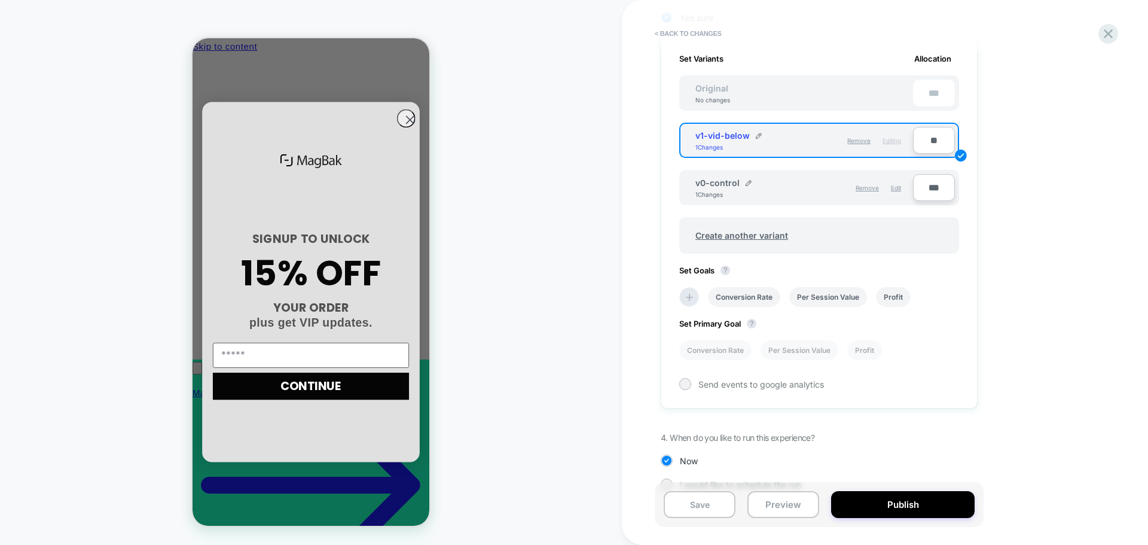
type input "***"
type input "**"
type input "****"
click at [933, 178] on input "***" at bounding box center [934, 187] width 42 height 27
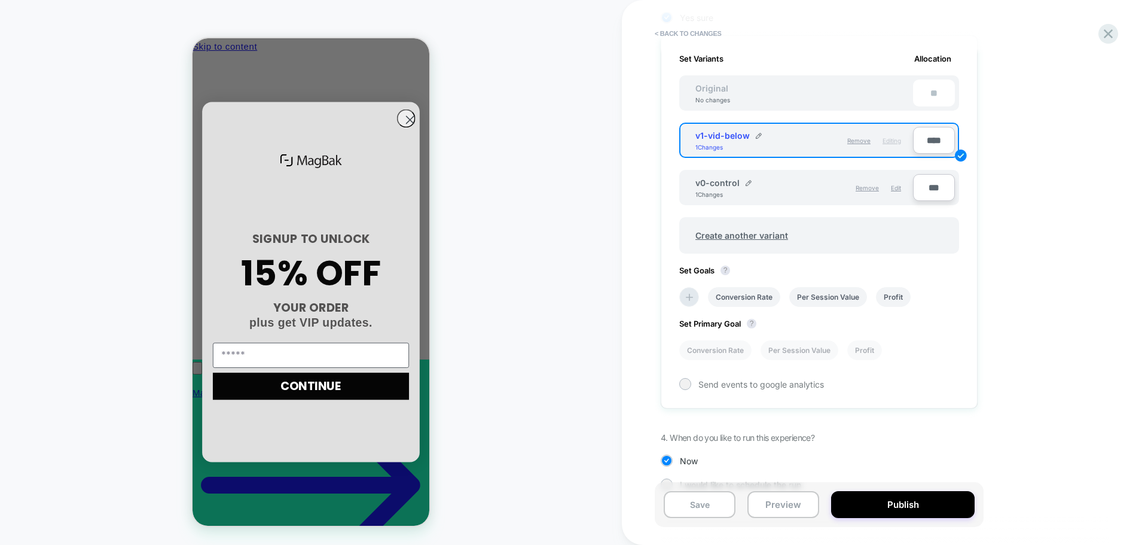
click at [933, 178] on input "***" at bounding box center [934, 187] width 42 height 27
type input "**"
click at [984, 382] on div "1. What audience and where will the experience run? Audience Custom Audience Pa…" at bounding box center [879, 142] width 437 height 731
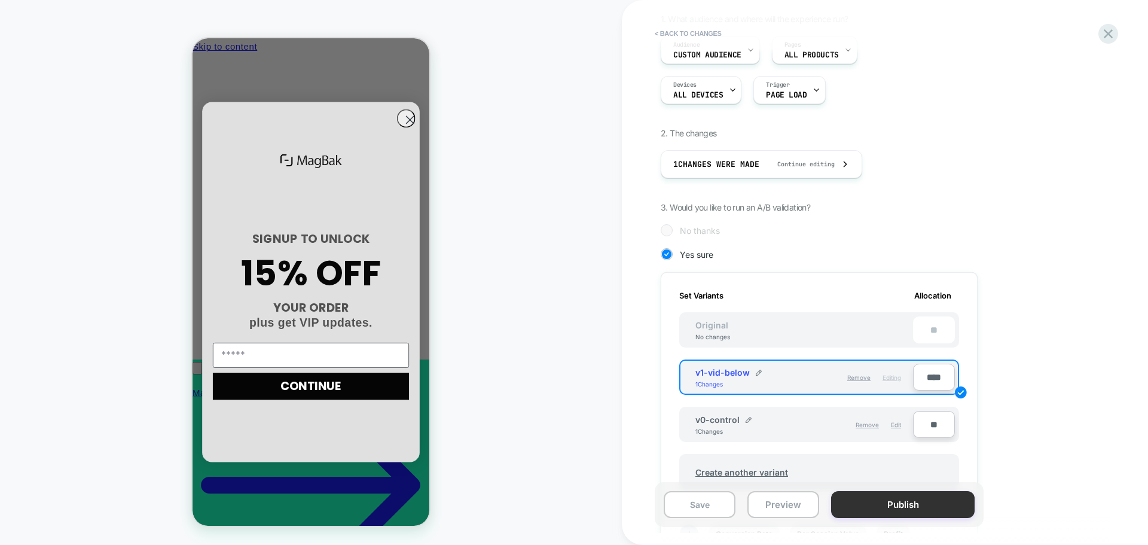
scroll to position [239, 0]
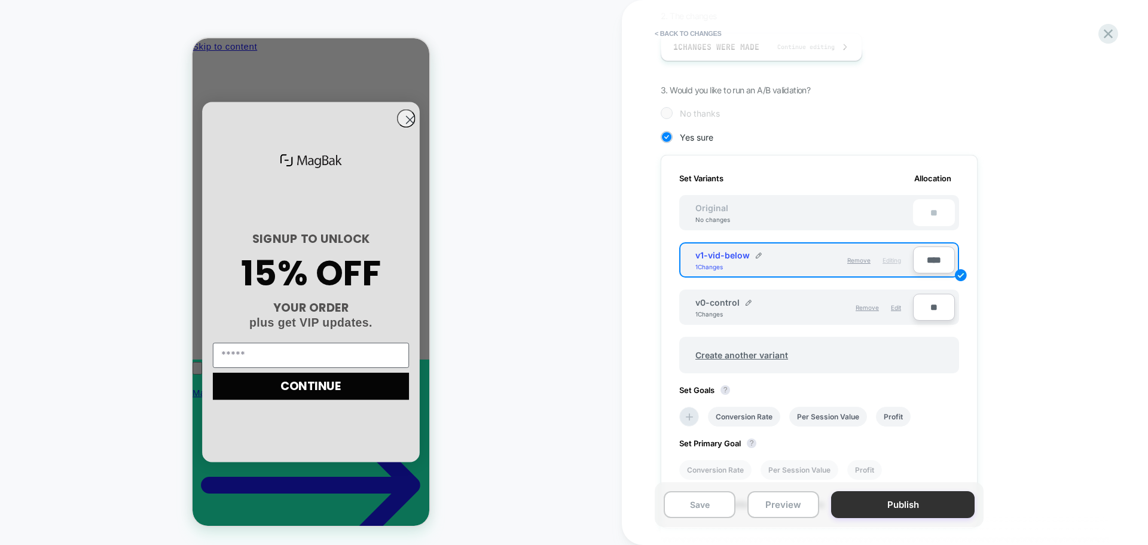
click at [899, 503] on button "Publish" at bounding box center [903, 504] width 144 height 27
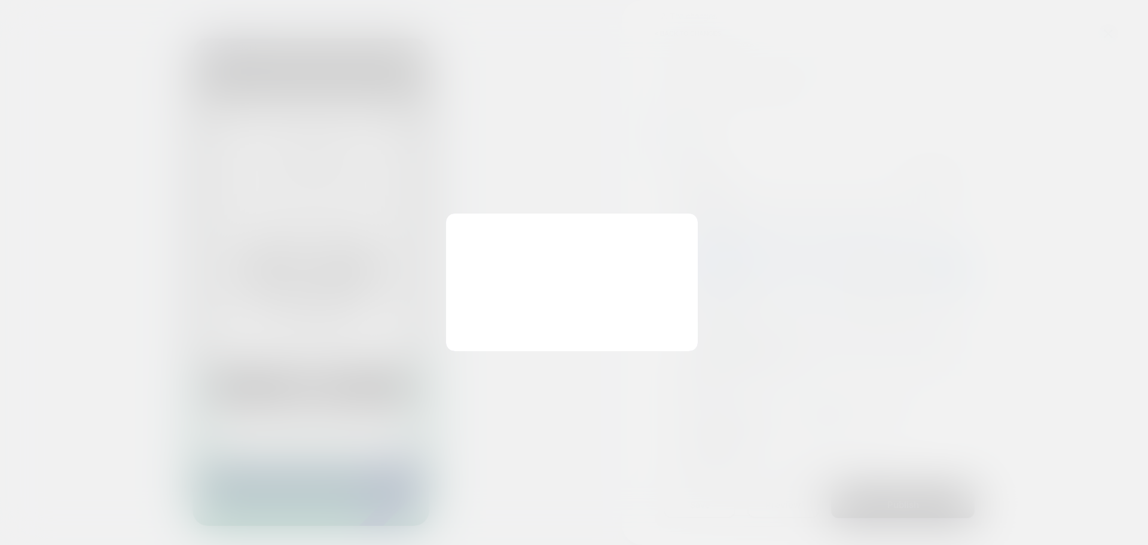
scroll to position [0, 171]
click at [523, 321] on button "Yes" at bounding box center [515, 319] width 106 height 30
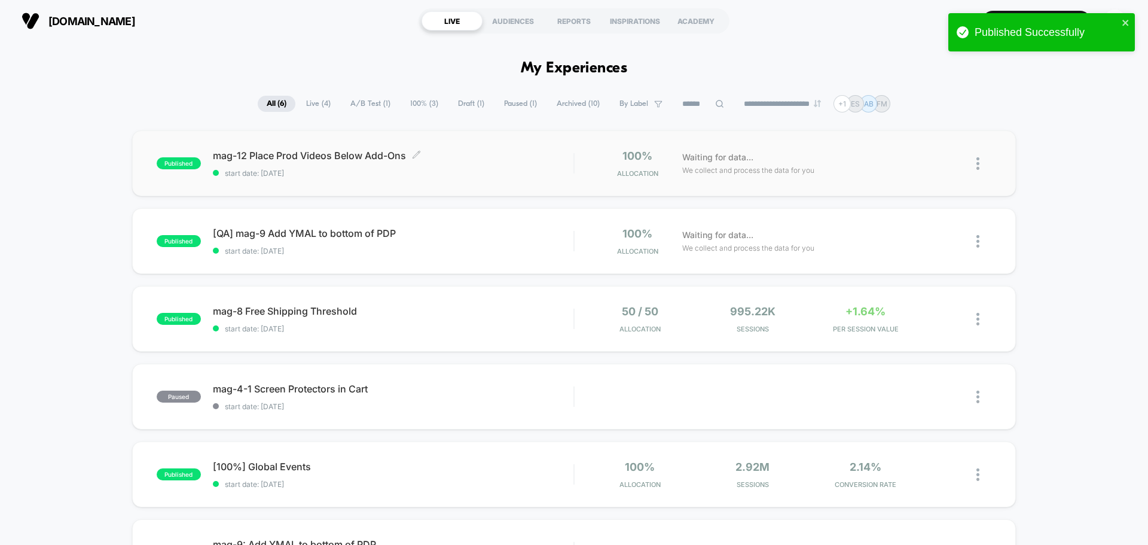
click at [359, 154] on span "mag-12 Place Prod Videos Below Add-Ons Click to edit experience details" at bounding box center [393, 156] width 361 height 12
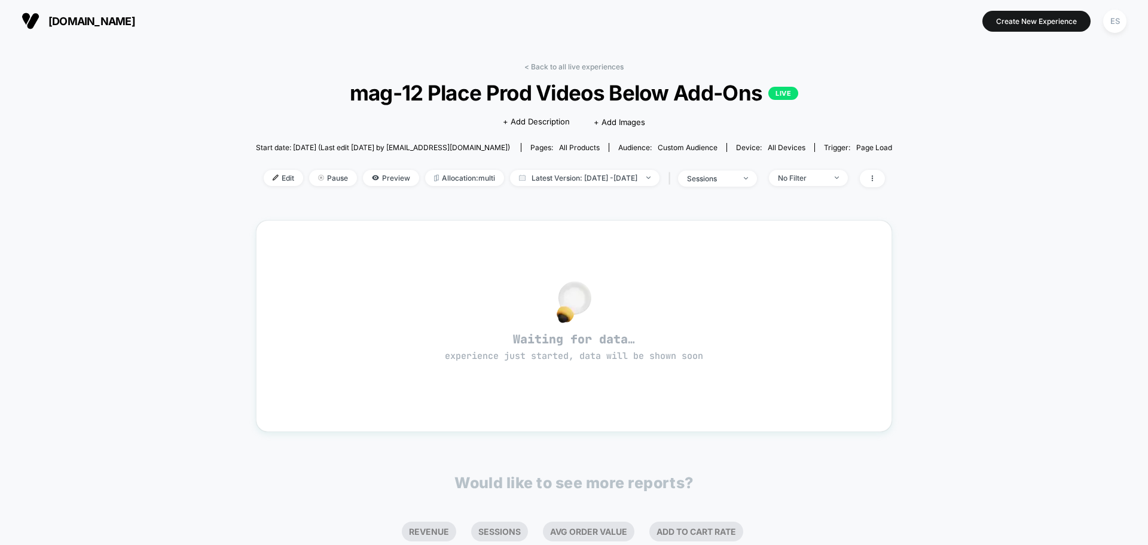
drag, startPoint x: 273, startPoint y: 181, endPoint x: 526, endPoint y: 322, distance: 289.7
click at [273, 181] on span "Edit" at bounding box center [283, 178] width 39 height 16
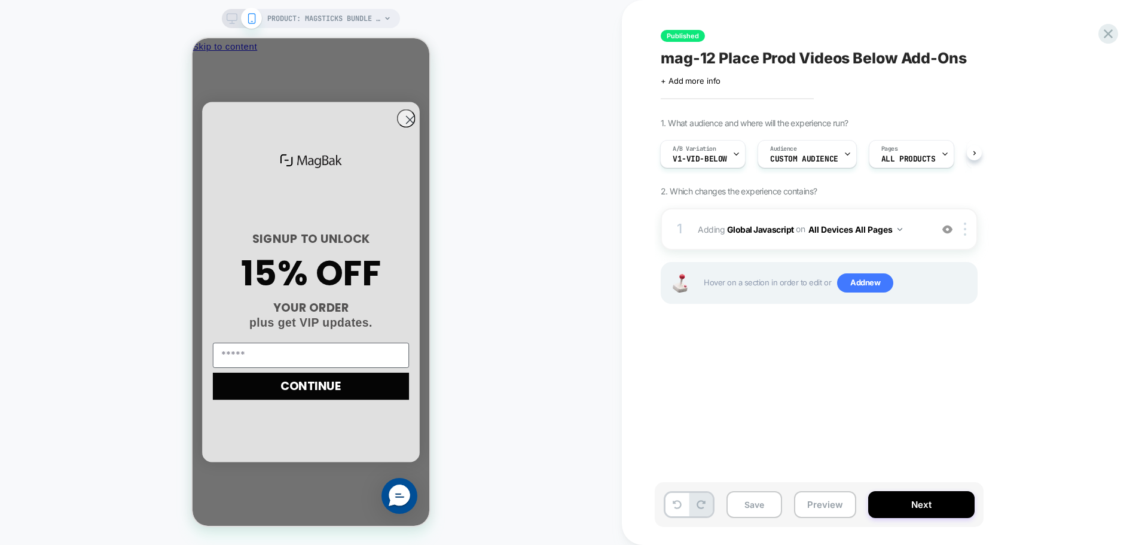
scroll to position [0, 171]
click at [758, 235] on span "Adding Global Javascript on All Devices All Pages" at bounding box center [812, 229] width 228 height 17
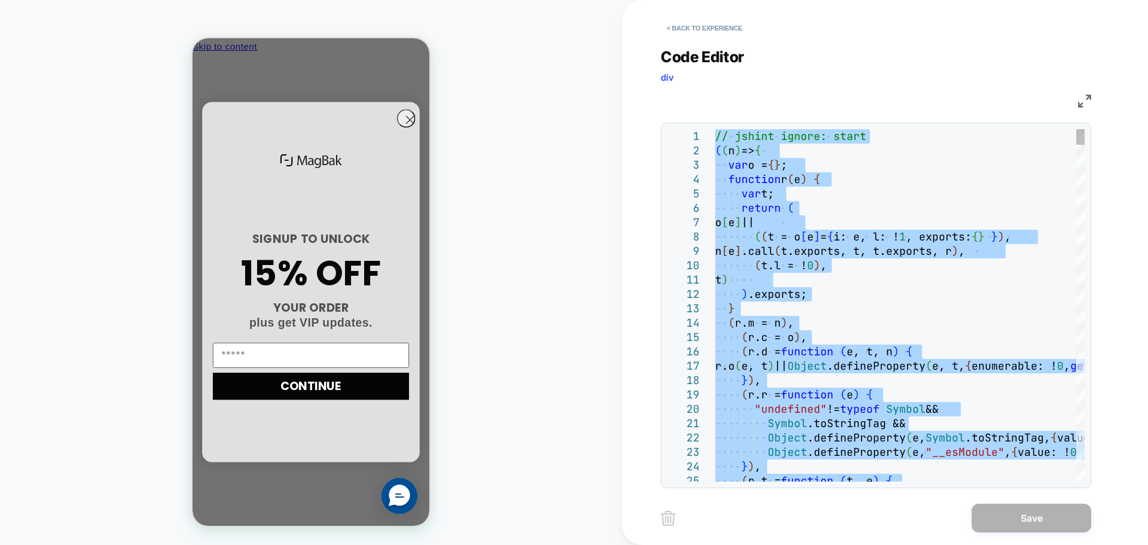
scroll to position [0, 0]
type textarea "**********"
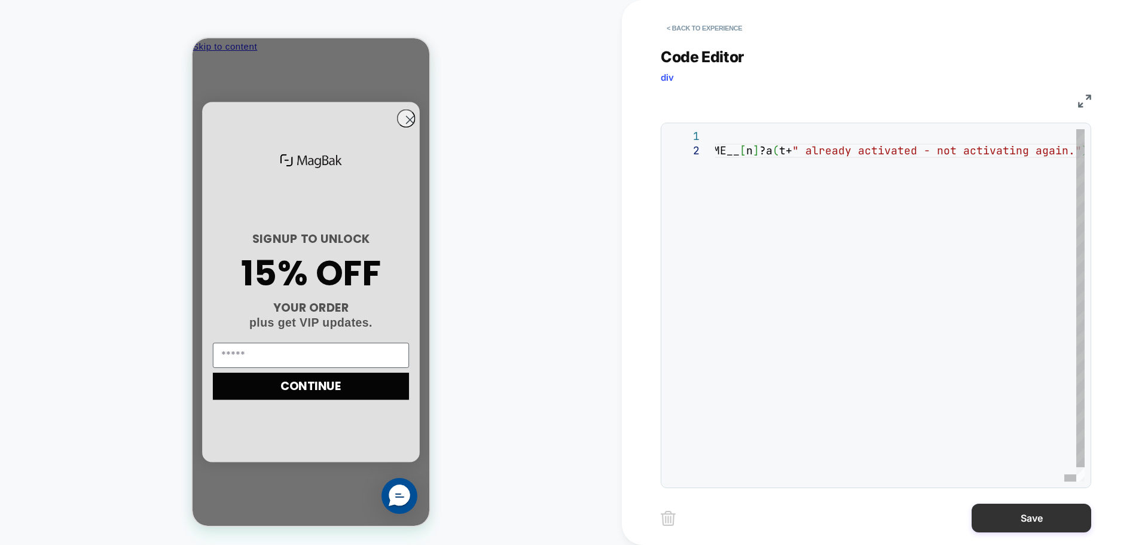
click at [1051, 524] on button "Save" at bounding box center [1032, 518] width 120 height 29
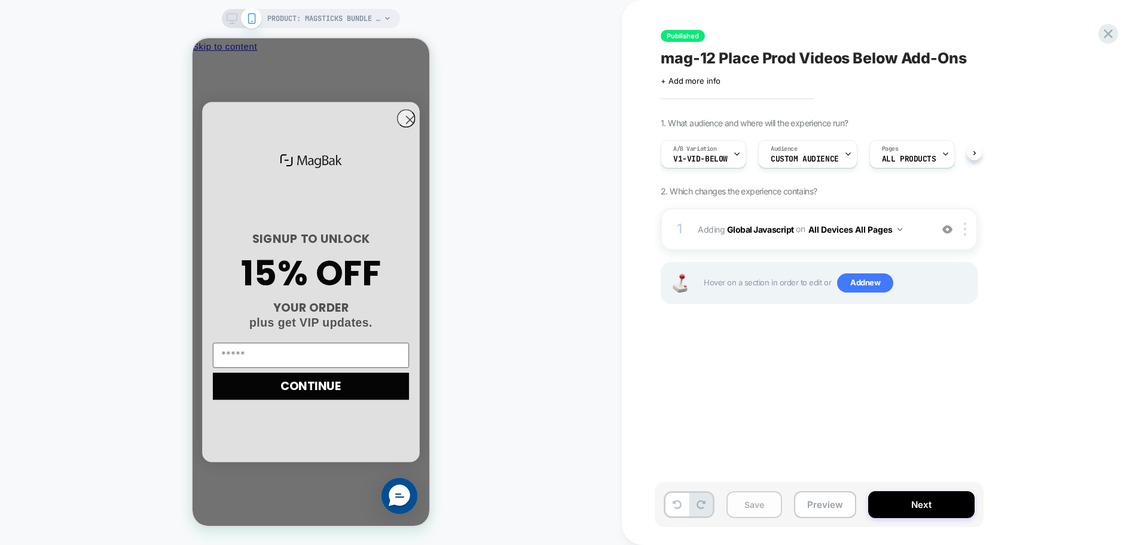
scroll to position [0, 1]
click at [760, 495] on button "Save" at bounding box center [755, 504] width 56 height 27
click at [927, 509] on button "Next" at bounding box center [921, 504] width 106 height 27
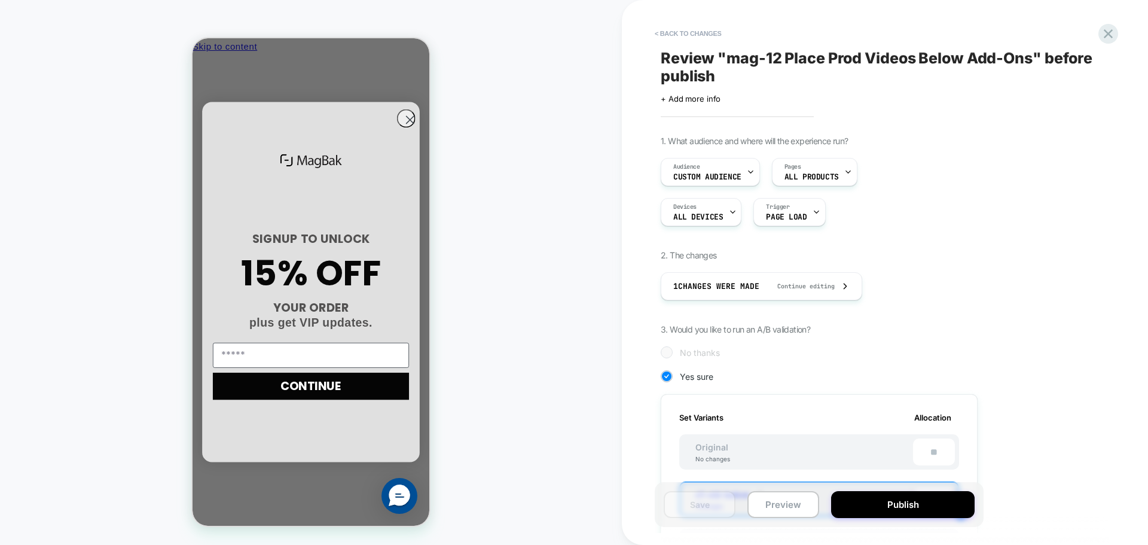
scroll to position [0, 171]
click at [931, 505] on button "Publish" at bounding box center [903, 504] width 144 height 27
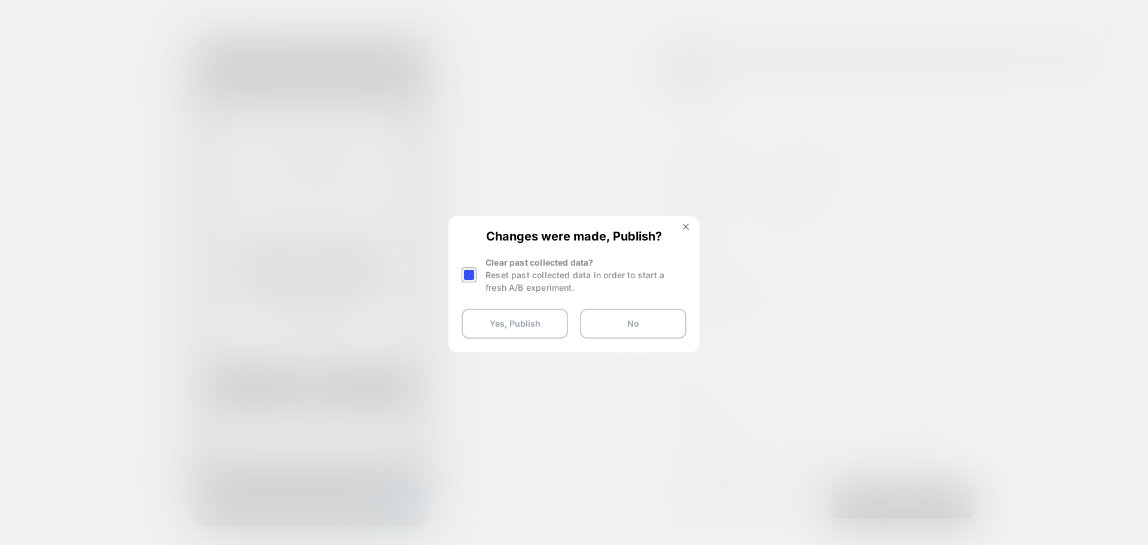
scroll to position [0, 0]
click at [487, 329] on button "Yes, Publish" at bounding box center [515, 324] width 106 height 30
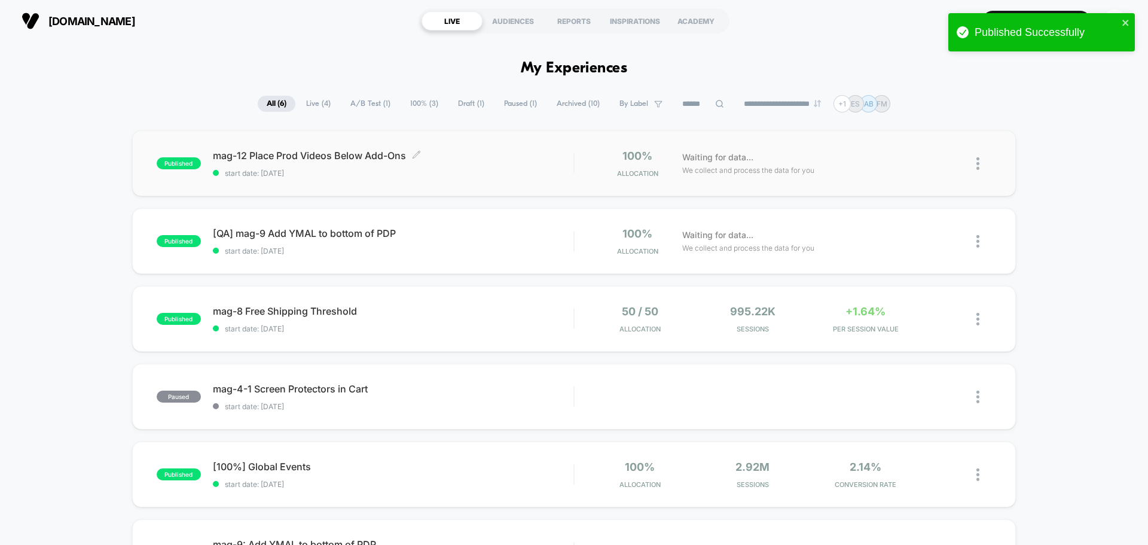
click at [342, 154] on span "mag-12 Place Prod Videos Below Add-Ons Click to edit experience details" at bounding box center [393, 156] width 361 height 12
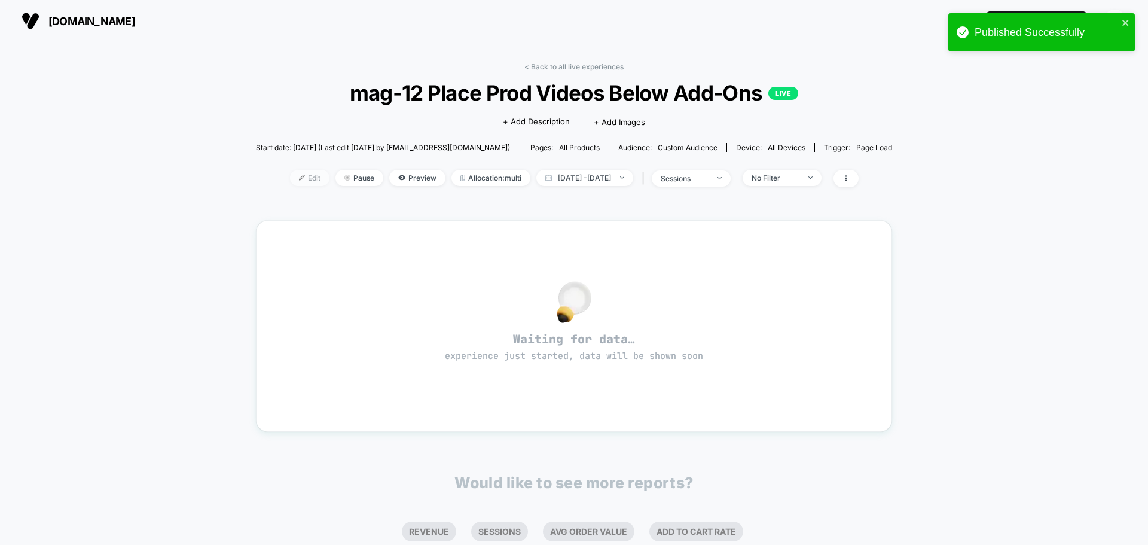
click at [305, 178] on div at bounding box center [306, 178] width 3 height 1
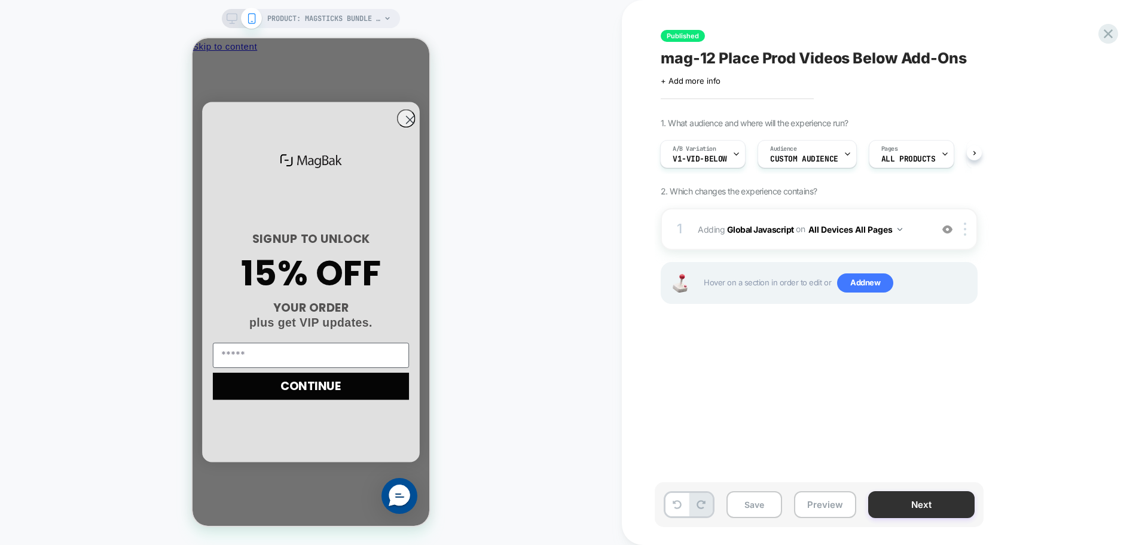
scroll to position [0, 171]
click at [825, 506] on button "Preview" at bounding box center [825, 504] width 62 height 27
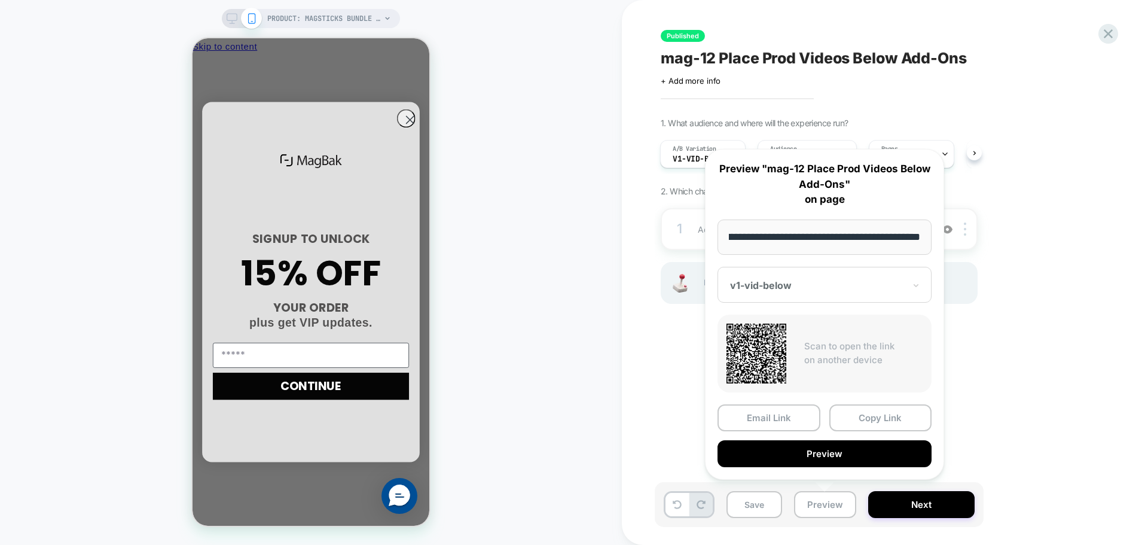
scroll to position [0, 0]
click at [879, 415] on button "Copy Link" at bounding box center [881, 417] width 103 height 27
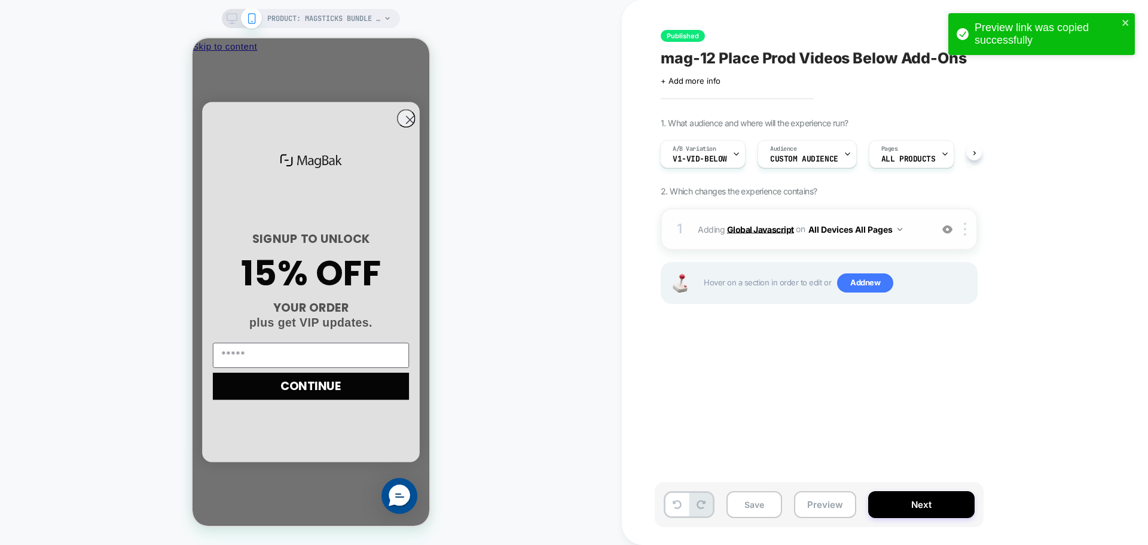
click at [748, 231] on b "Global Javascript" at bounding box center [760, 229] width 67 height 10
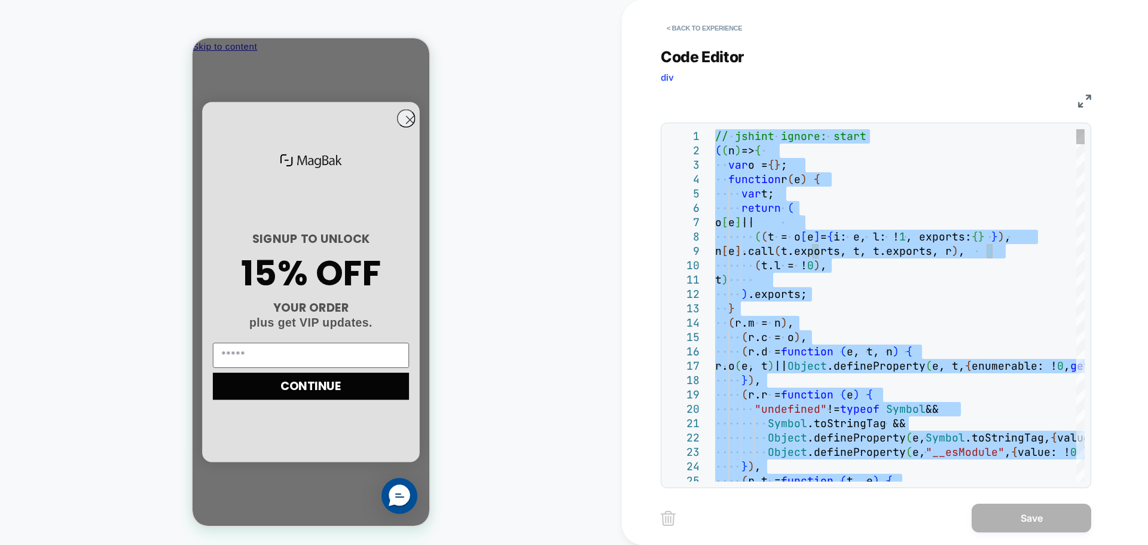
scroll to position [0, 171]
type textarea "**********"
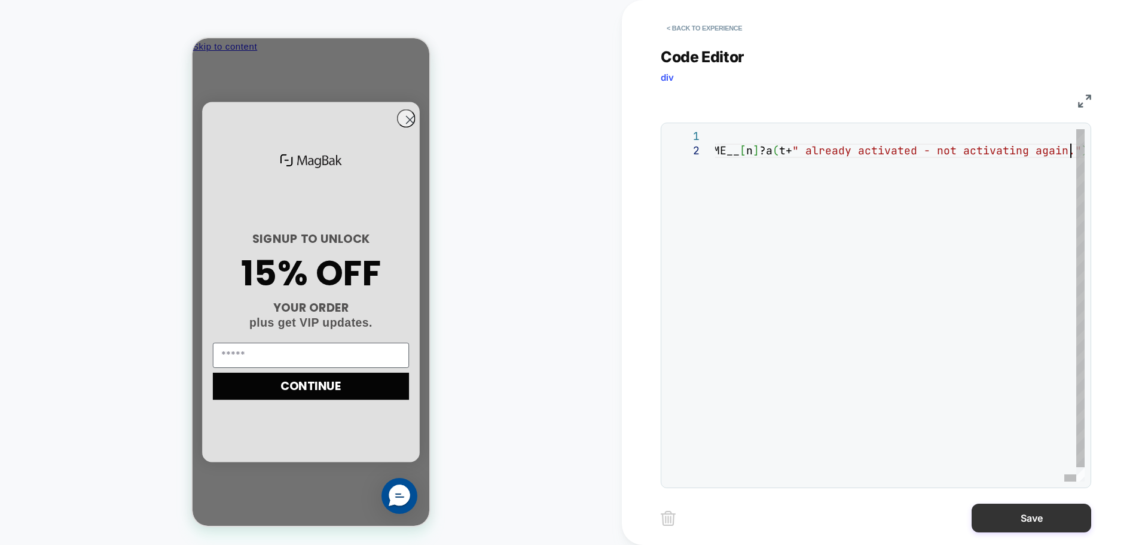
click at [1038, 509] on button "Save" at bounding box center [1032, 518] width 120 height 29
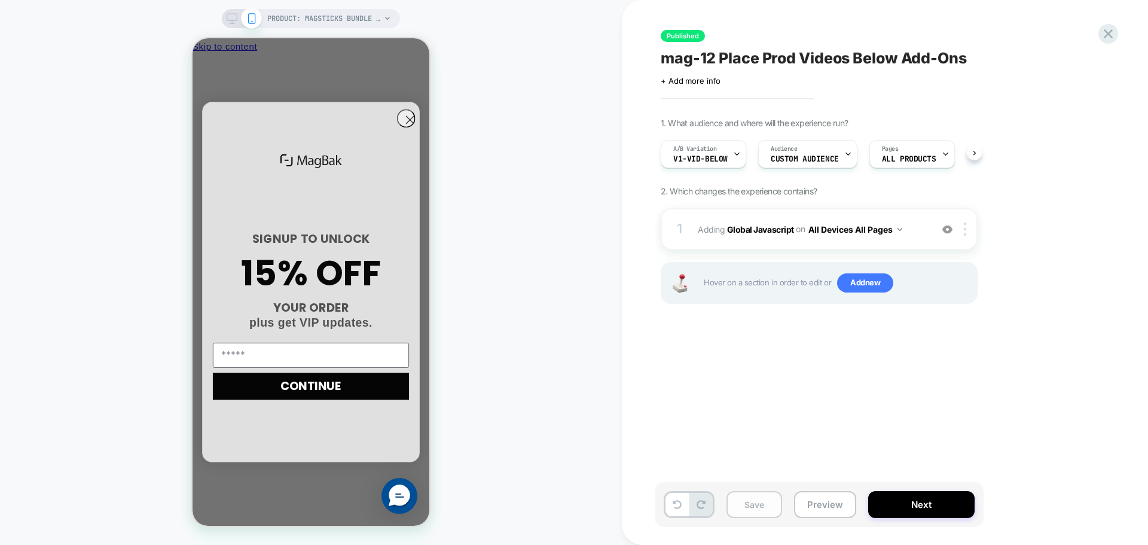
scroll to position [0, 1]
click at [766, 502] on button "Save" at bounding box center [755, 504] width 56 height 27
click at [959, 490] on div "Save Preview Next" at bounding box center [819, 504] width 329 height 45
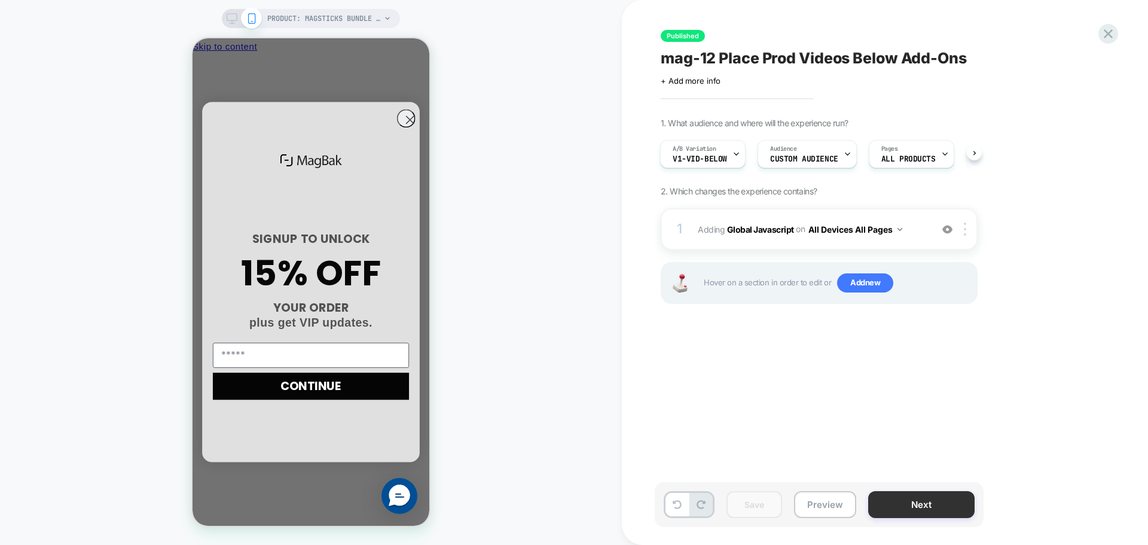
click at [940, 514] on button "Next" at bounding box center [921, 504] width 106 height 27
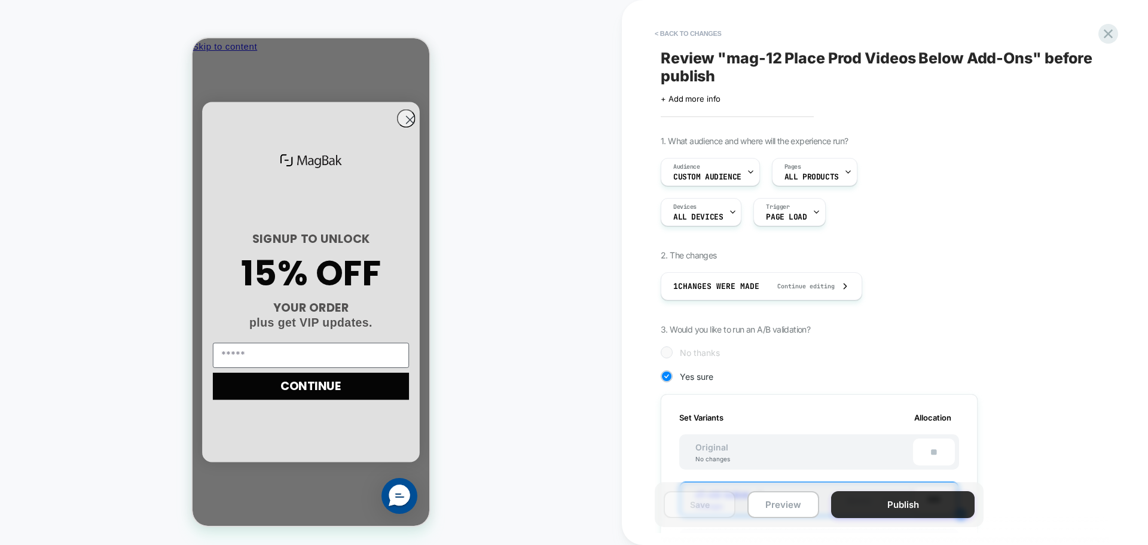
click at [935, 506] on button "Publish" at bounding box center [903, 504] width 144 height 27
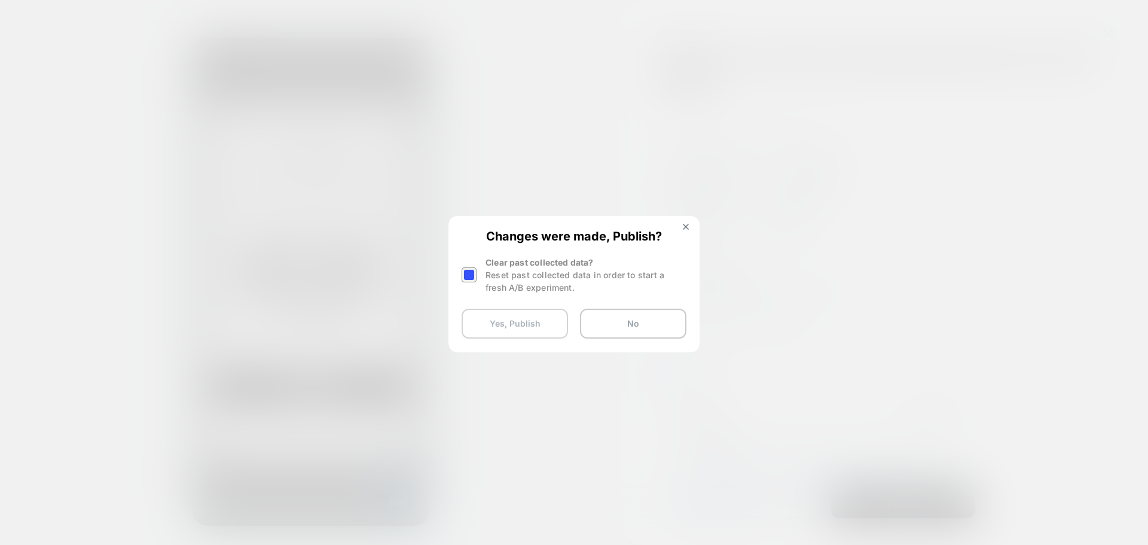
click at [502, 322] on button "Yes, Publish" at bounding box center [515, 324] width 106 height 30
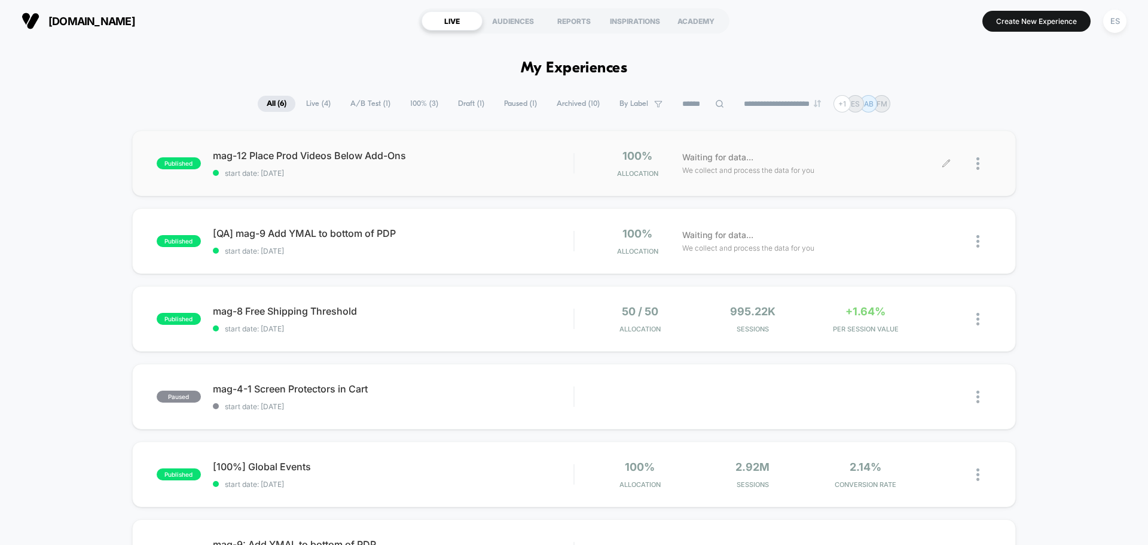
click at [981, 163] on div at bounding box center [984, 164] width 15 height 28
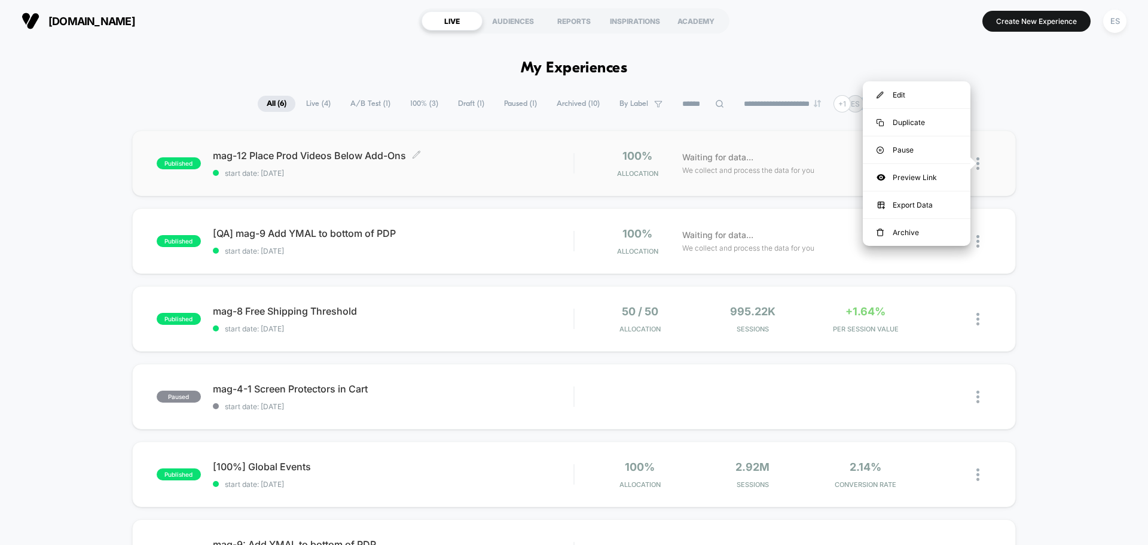
click at [294, 155] on span "mag-12 Place Prod Videos Below Add-Ons Click to edit experience details" at bounding box center [393, 156] width 361 height 12
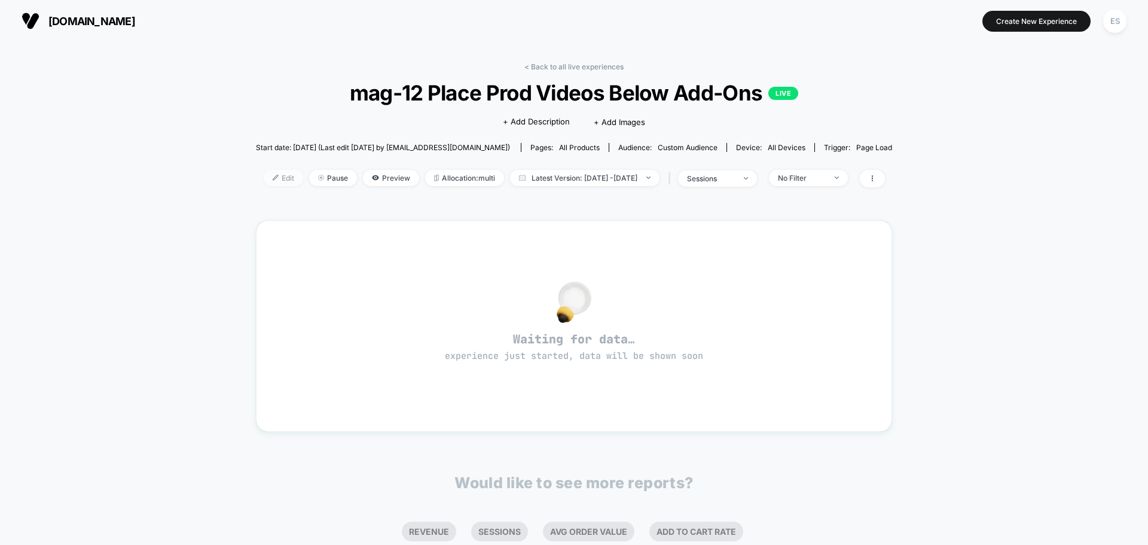
click at [273, 178] on img at bounding box center [276, 178] width 6 height 6
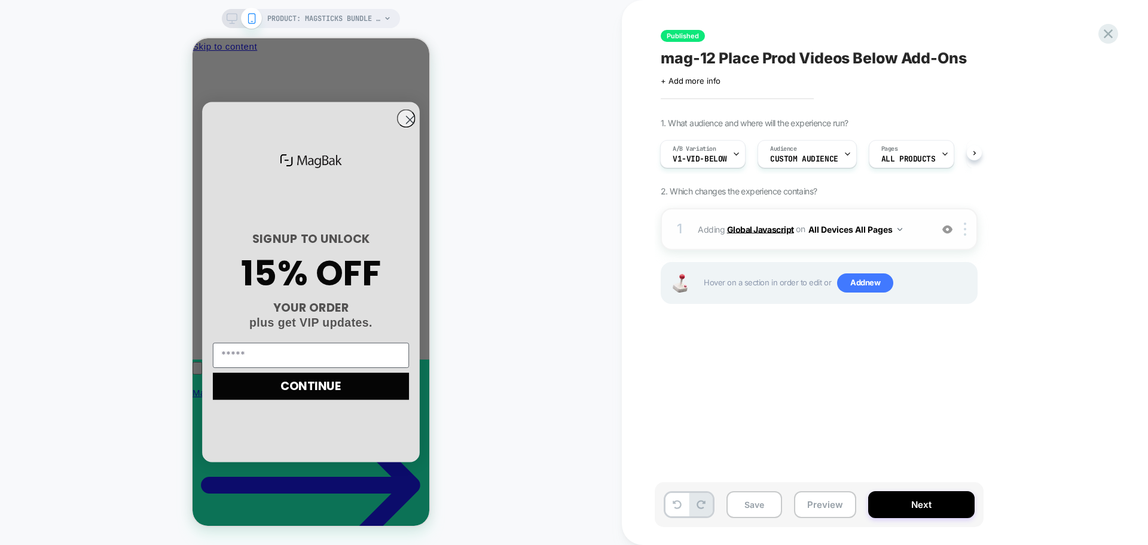
click at [764, 234] on b "Global Javascript" at bounding box center [760, 229] width 67 height 10
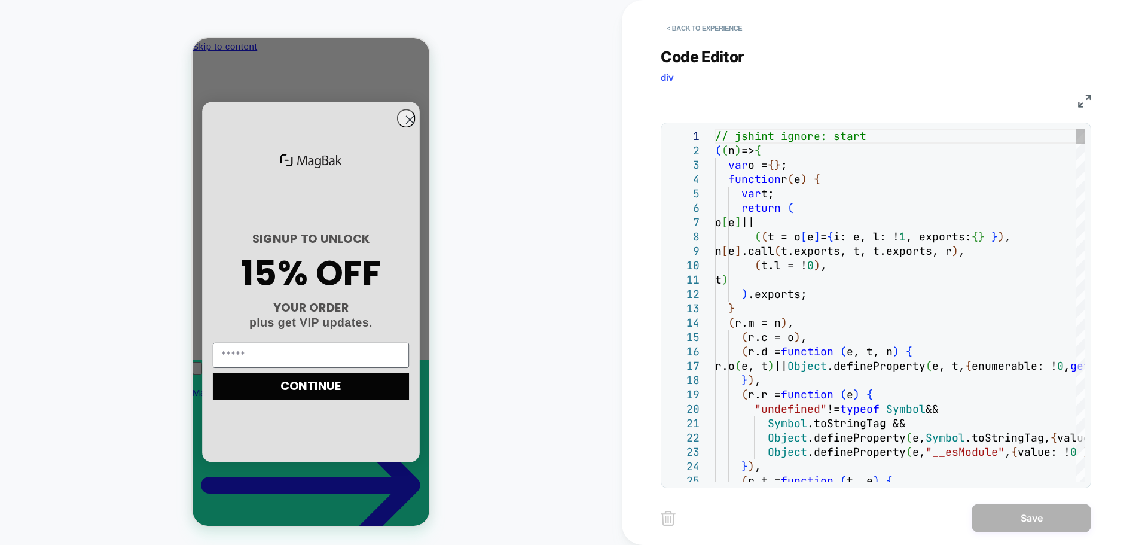
scroll to position [0, 171]
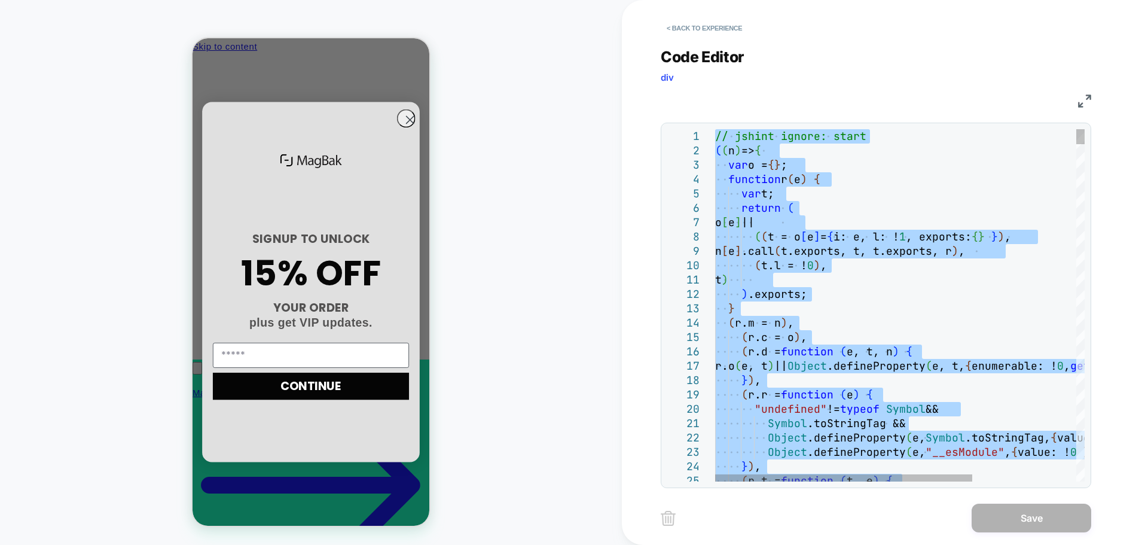
type textarea "**********"
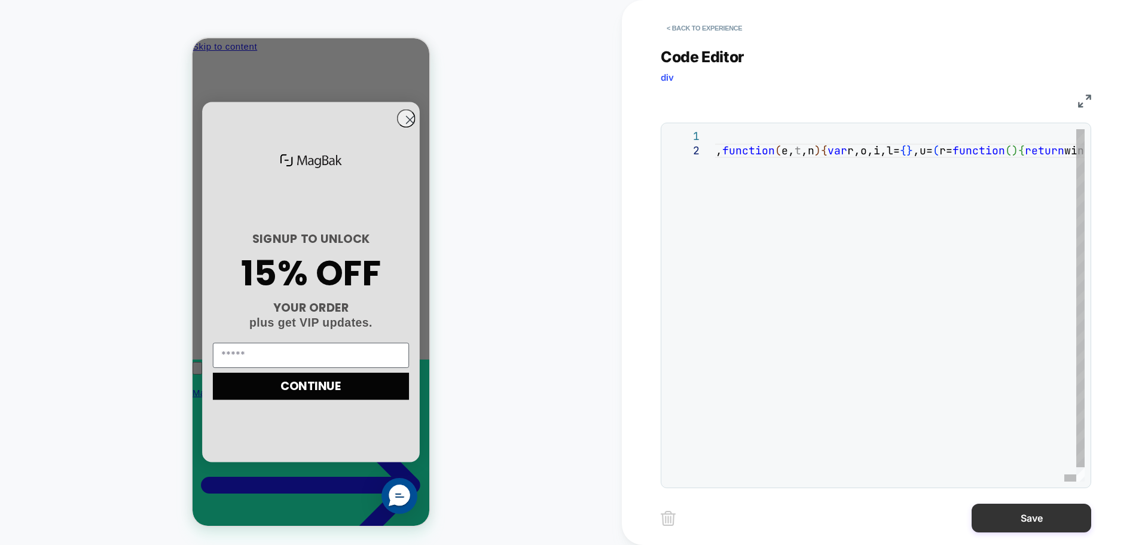
click at [1032, 522] on button "Save" at bounding box center [1032, 518] width 120 height 29
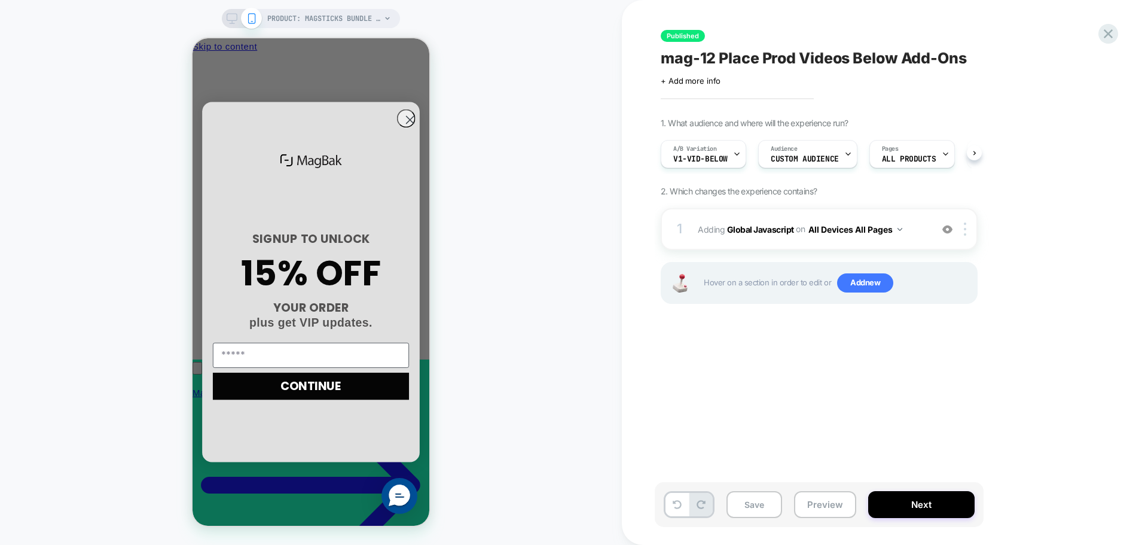
scroll to position [0, 1]
click at [751, 499] on button "Save" at bounding box center [755, 504] width 56 height 27
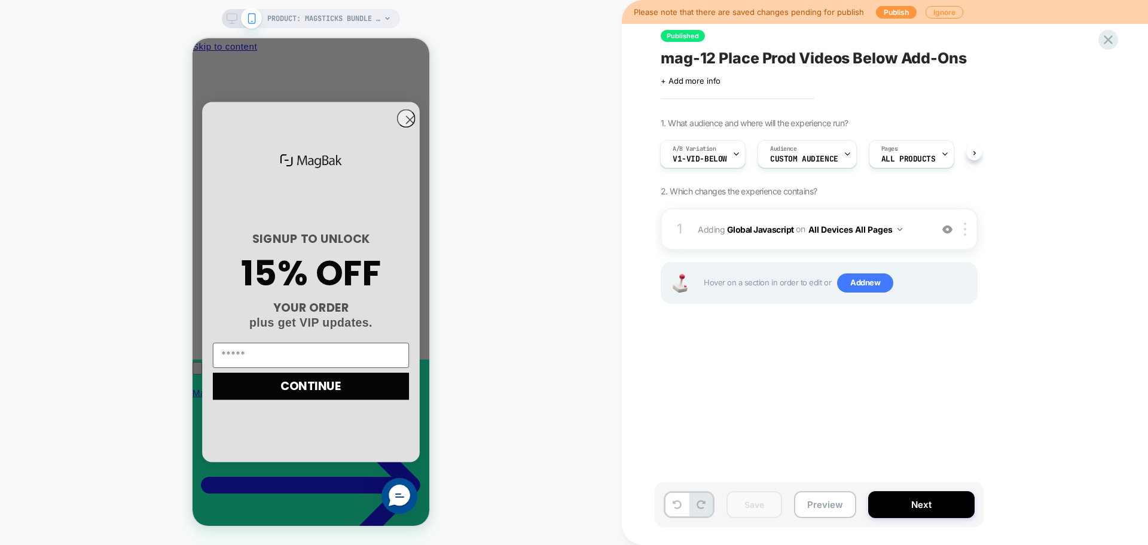
scroll to position [0, 171]
click at [923, 492] on button "Next" at bounding box center [921, 504] width 106 height 27
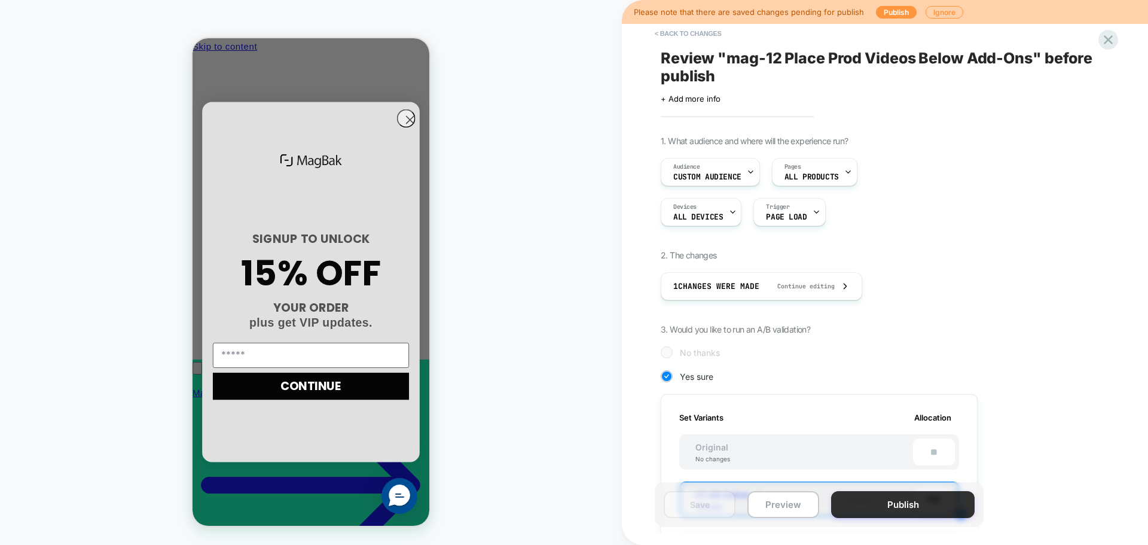
click at [923, 514] on button "Publish" at bounding box center [903, 504] width 144 height 27
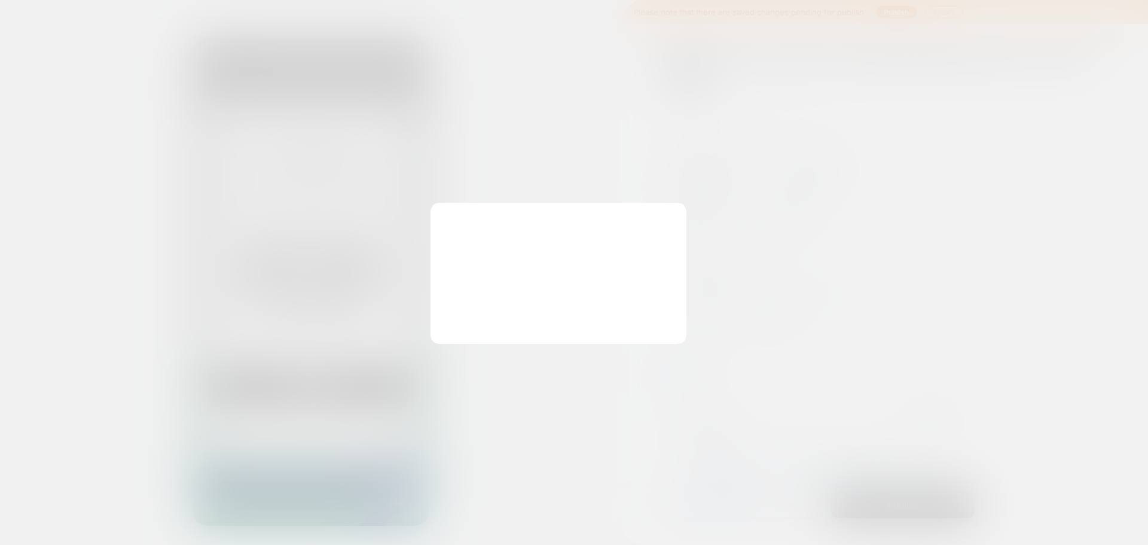
scroll to position [0, 0]
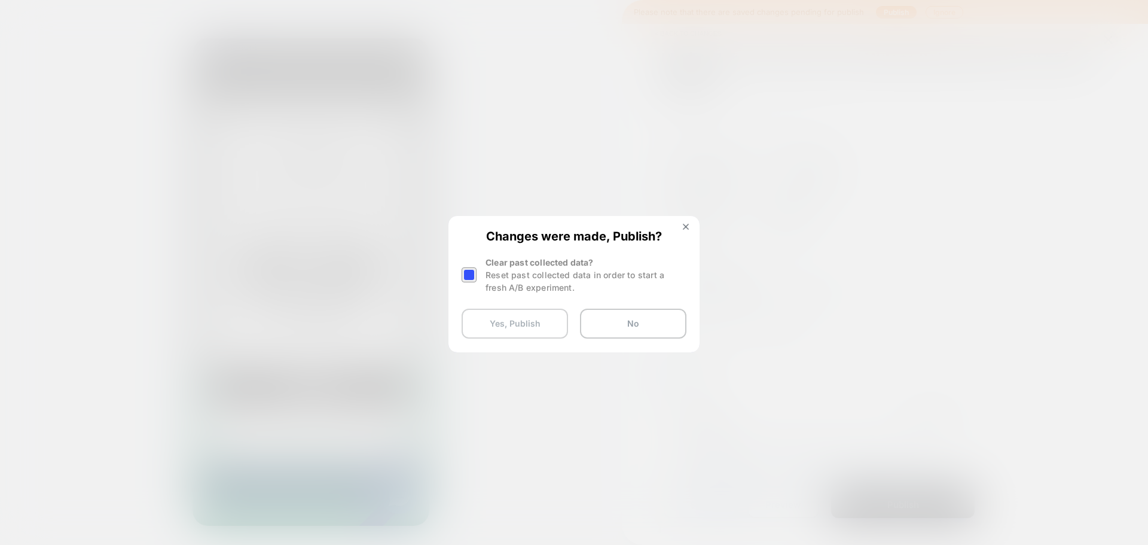
click at [502, 330] on button "Yes, Publish" at bounding box center [515, 324] width 106 height 30
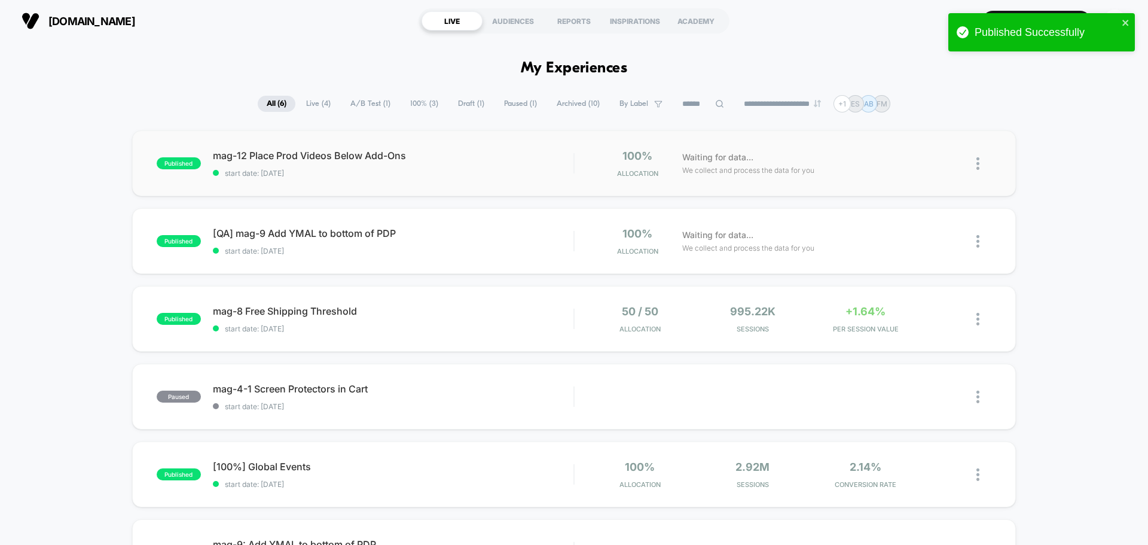
click at [259, 152] on span "mag-12 Place Prod Videos Below Add-Ons" at bounding box center [393, 156] width 361 height 12
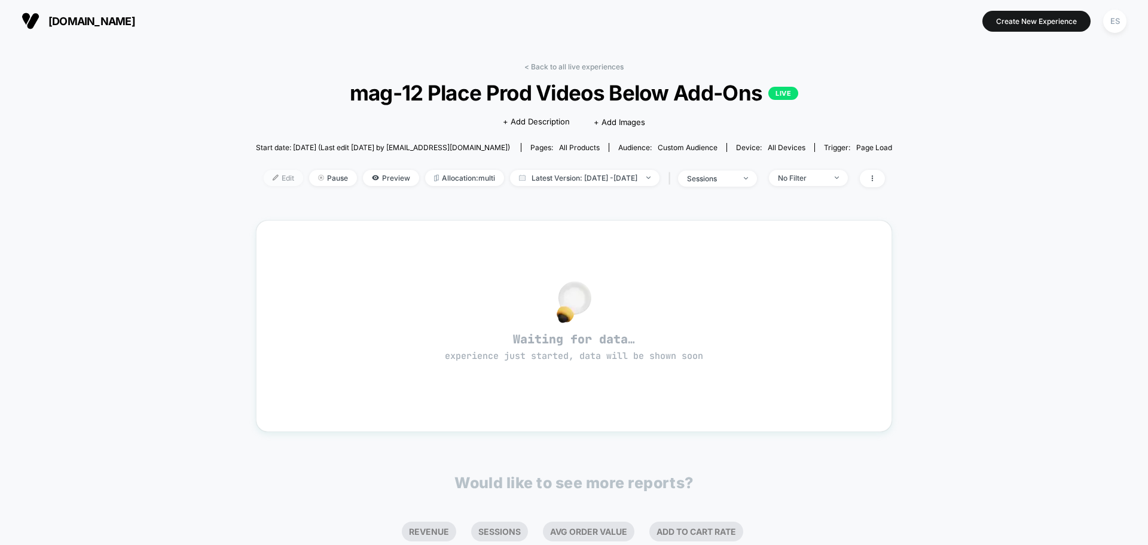
click at [270, 176] on span "Edit" at bounding box center [283, 178] width 39 height 16
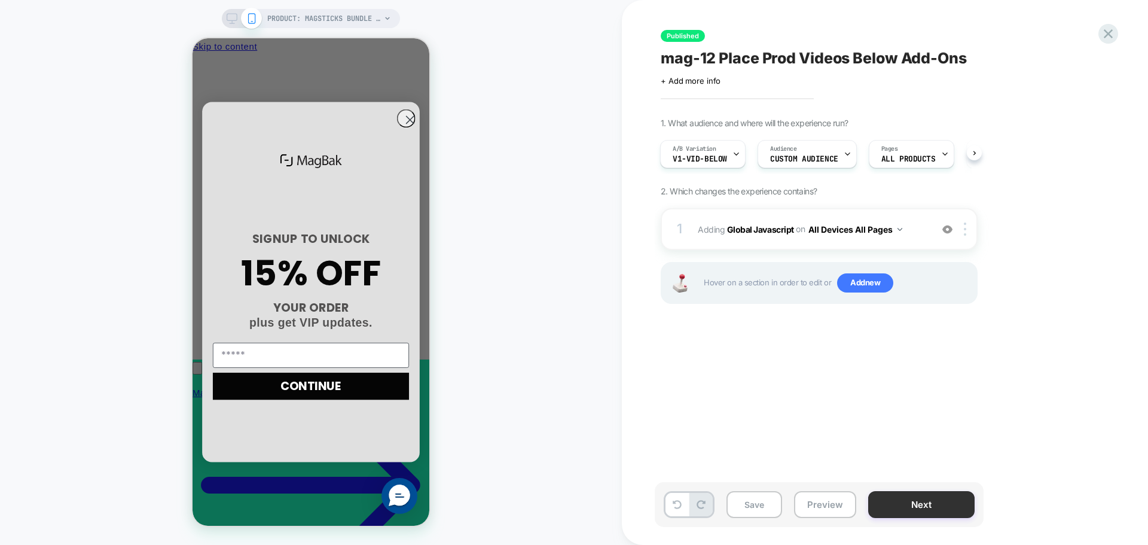
click at [932, 498] on button "Next" at bounding box center [921, 504] width 106 height 27
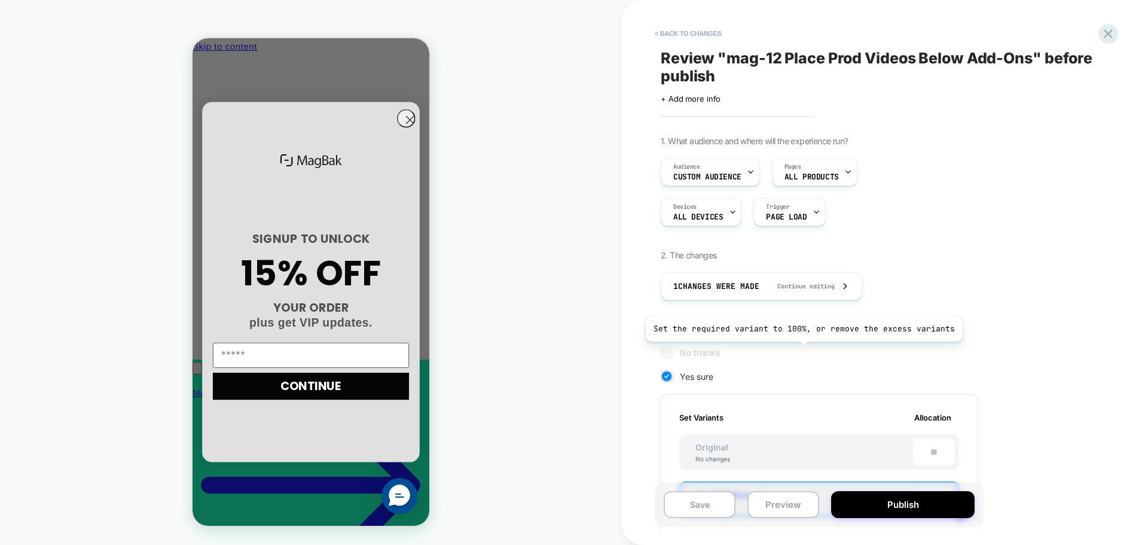
scroll to position [359, 0]
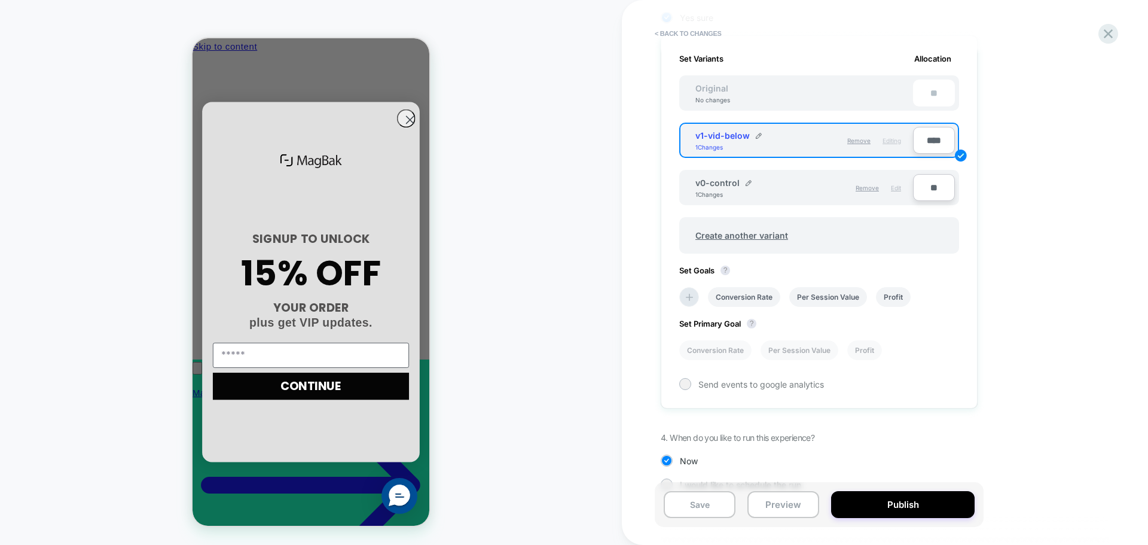
click at [893, 189] on span "Edit" at bounding box center [896, 187] width 10 height 7
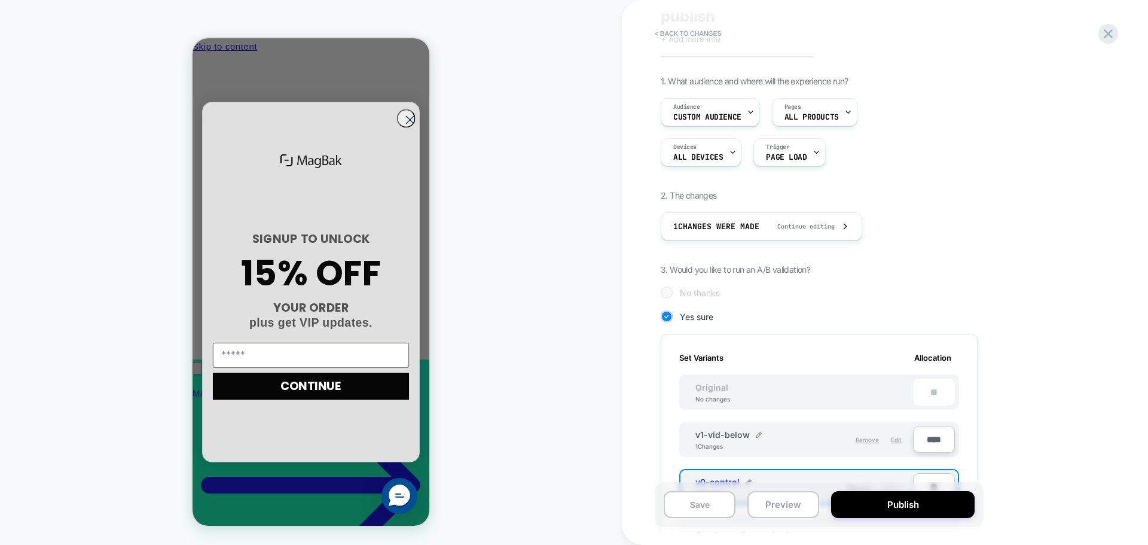
scroll to position [0, 0]
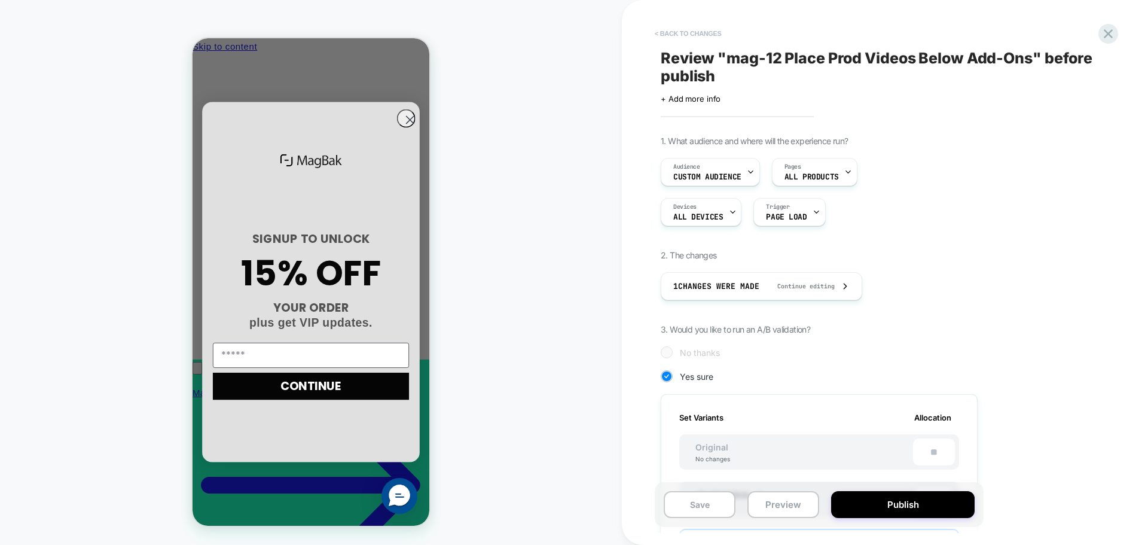
click at [678, 28] on button "< Back to changes" at bounding box center [688, 33] width 79 height 19
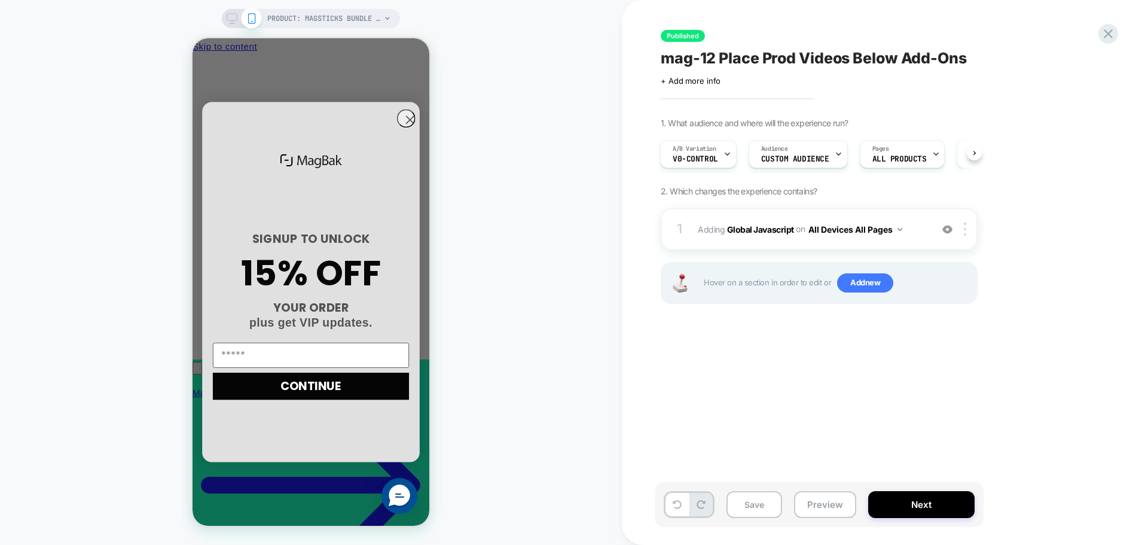
scroll to position [0, 171]
click at [766, 226] on b "Global Javascript" at bounding box center [760, 229] width 67 height 10
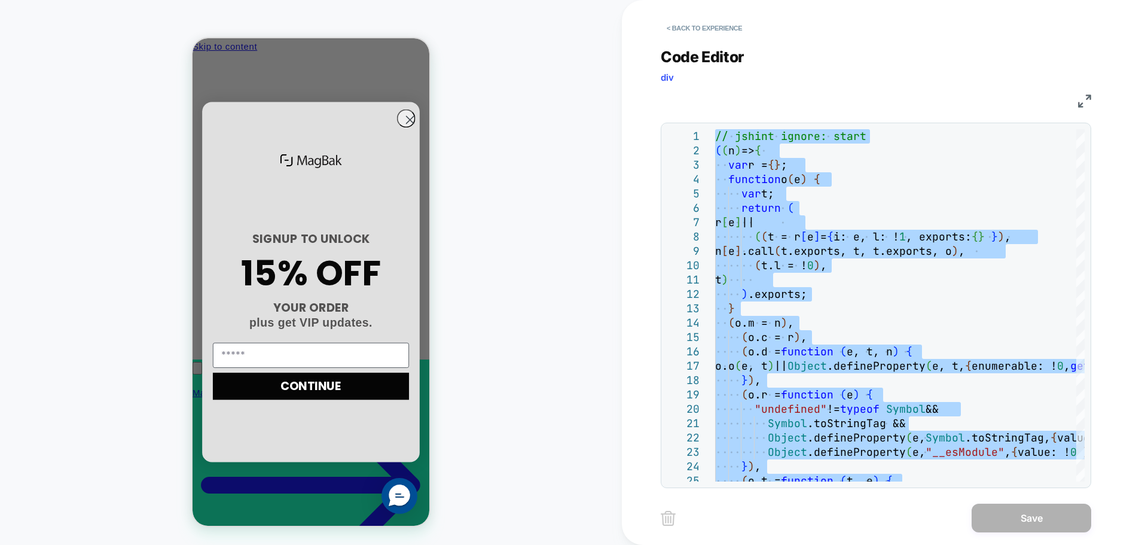
type textarea "**********"
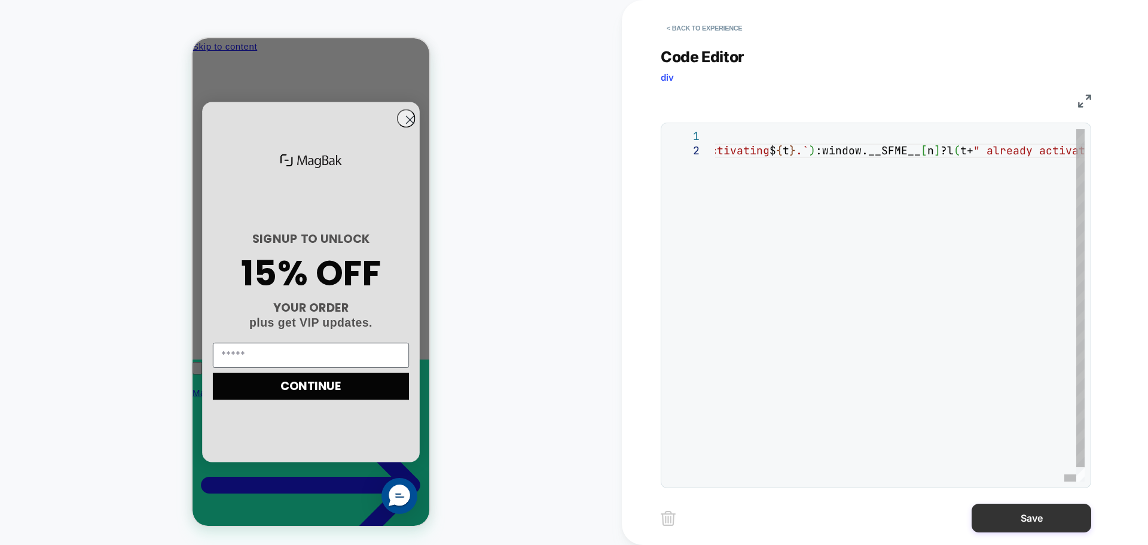
click at [1052, 522] on button "Save" at bounding box center [1032, 518] width 120 height 29
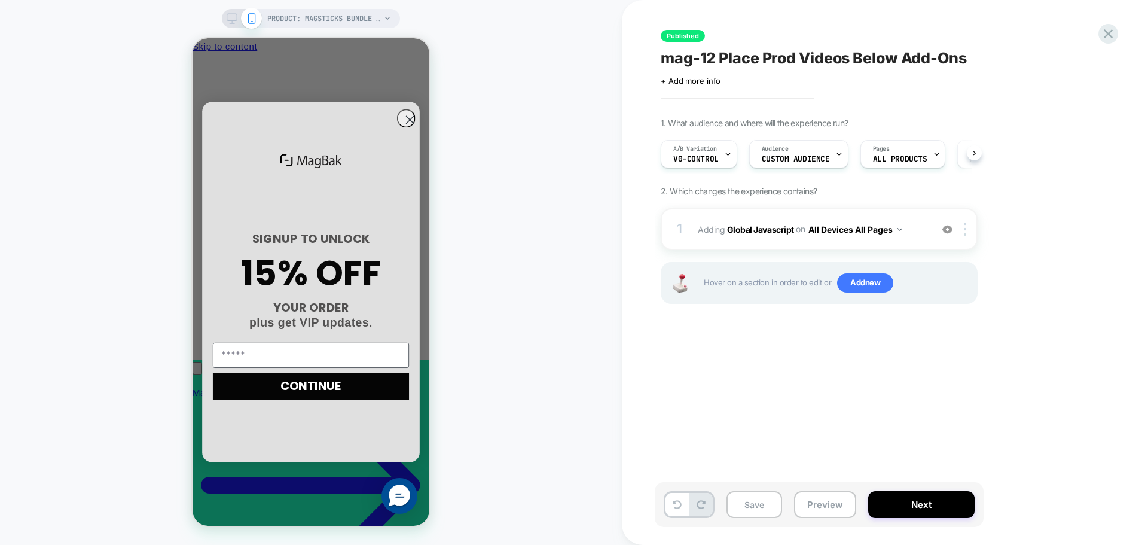
scroll to position [0, 1]
click at [767, 509] on button "Save" at bounding box center [755, 504] width 56 height 27
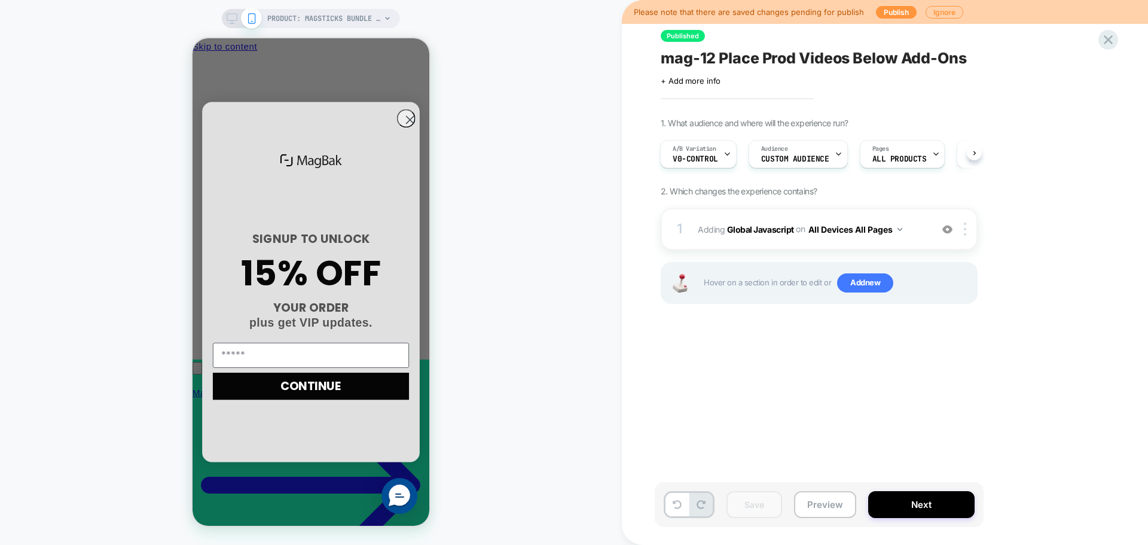
scroll to position [0, 171]
click at [901, 499] on button "Next" at bounding box center [921, 504] width 106 height 27
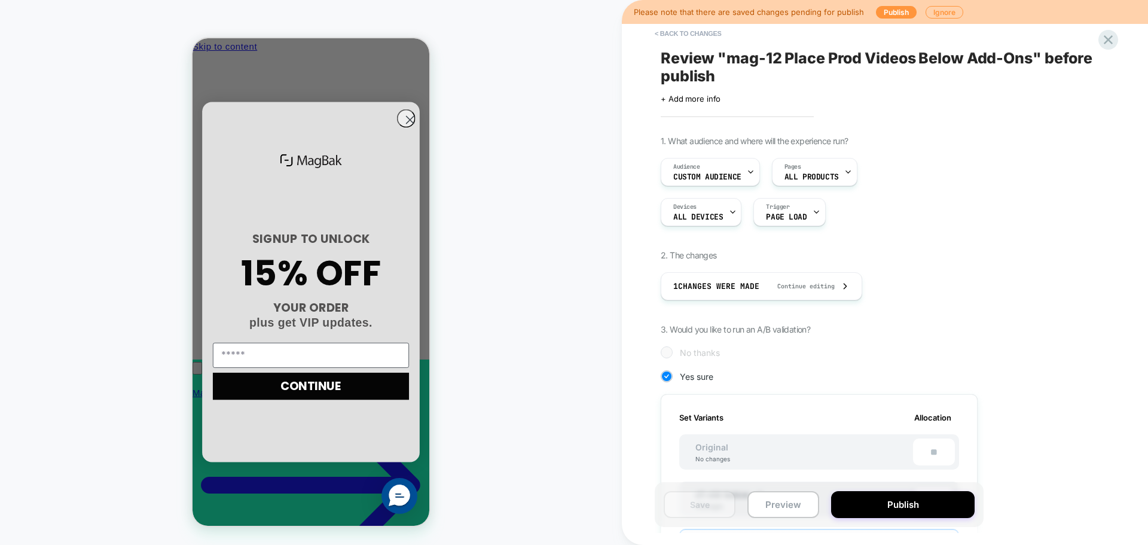
click at [901, 499] on button "Publish" at bounding box center [903, 504] width 144 height 27
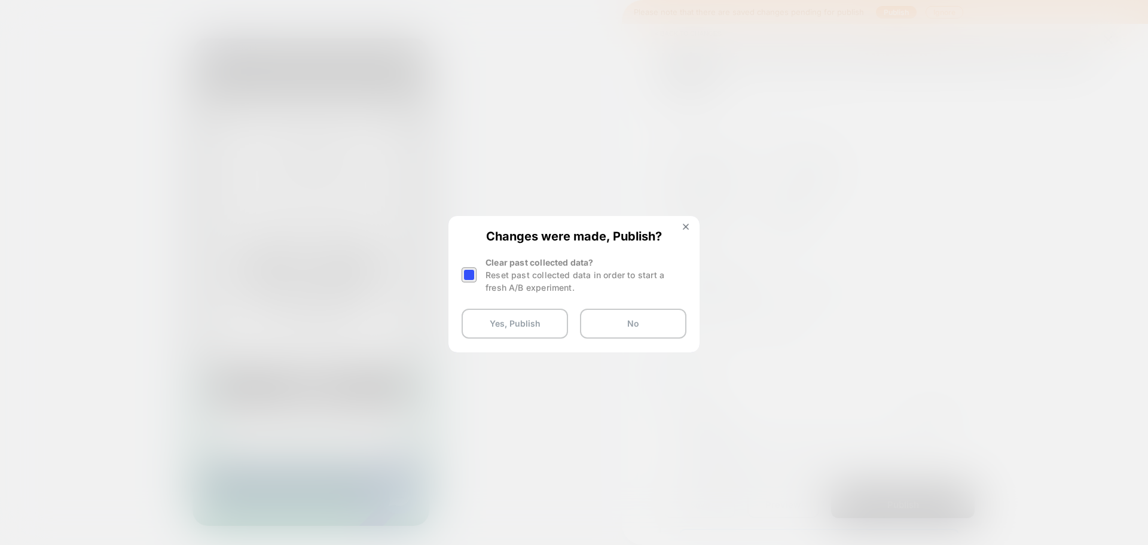
scroll to position [0, 0]
click at [687, 225] on img at bounding box center [686, 227] width 6 height 6
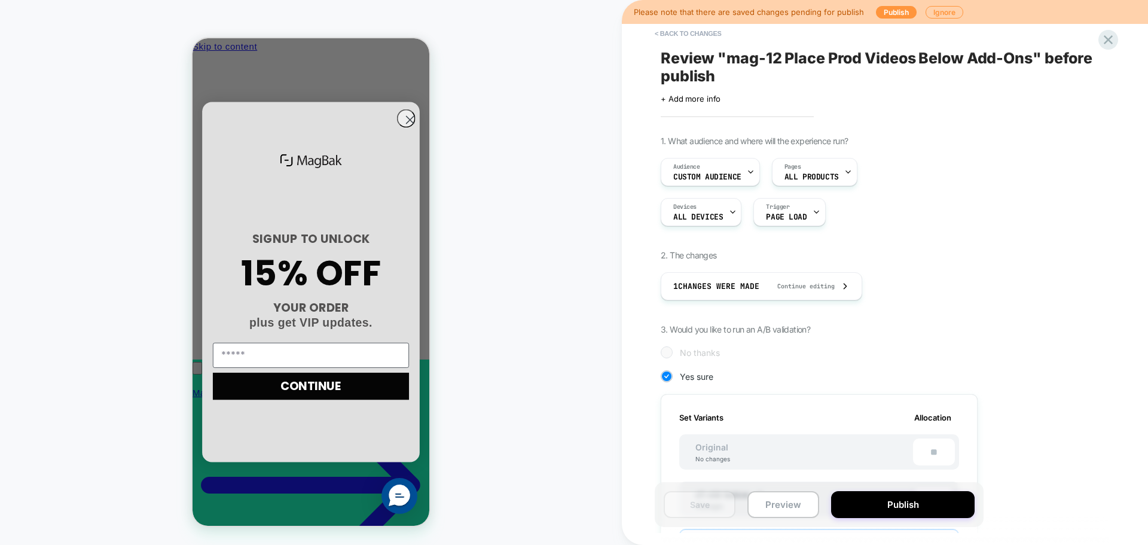
click at [877, 523] on div "Save Preview Publish" at bounding box center [819, 504] width 329 height 45
click at [894, 510] on button "Publish" at bounding box center [903, 504] width 144 height 27
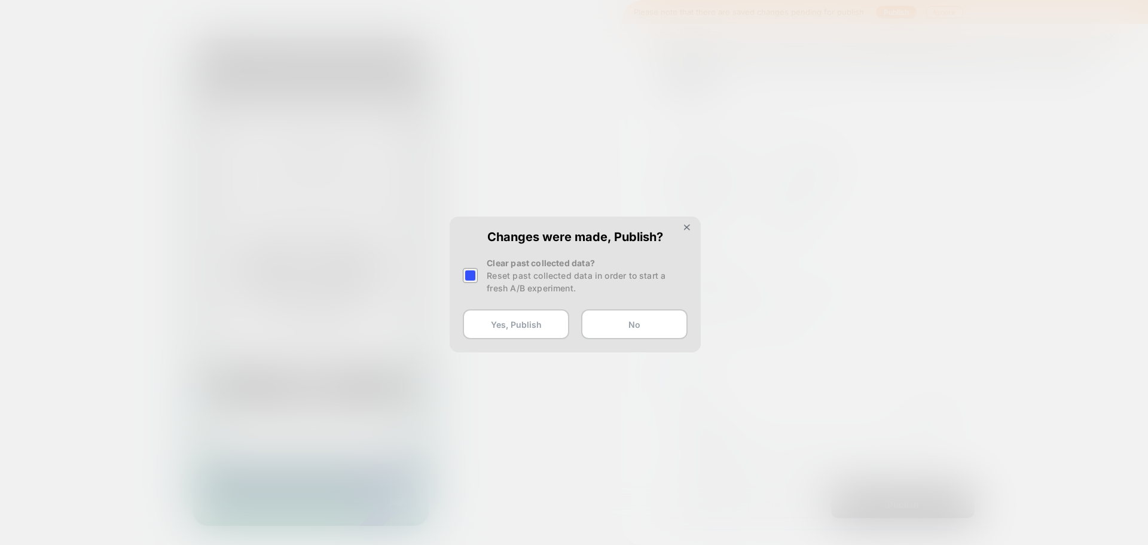
scroll to position [0, 171]
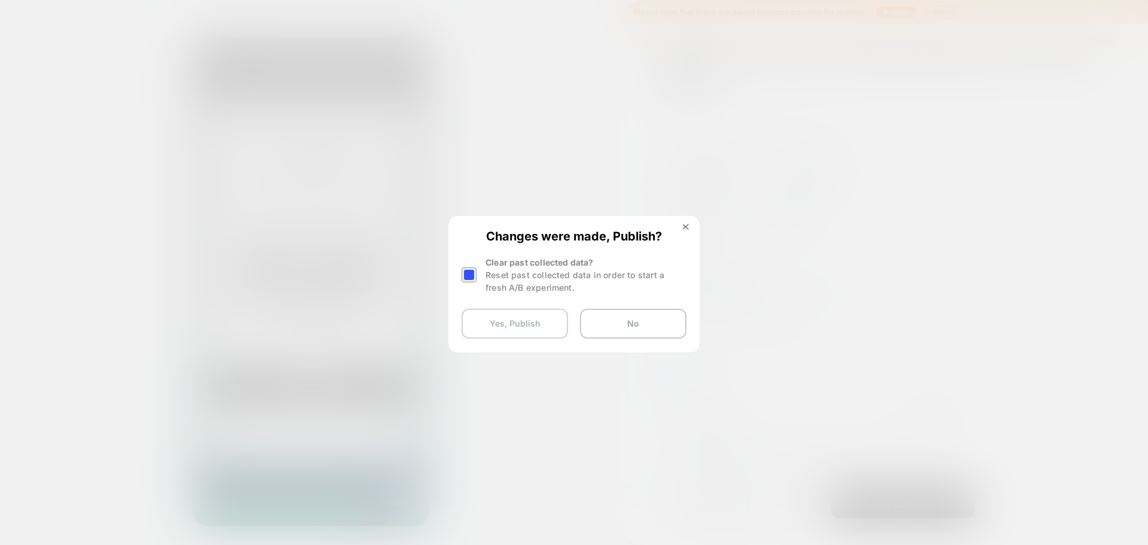
click at [532, 326] on button "Yes, Publish" at bounding box center [515, 324] width 106 height 30
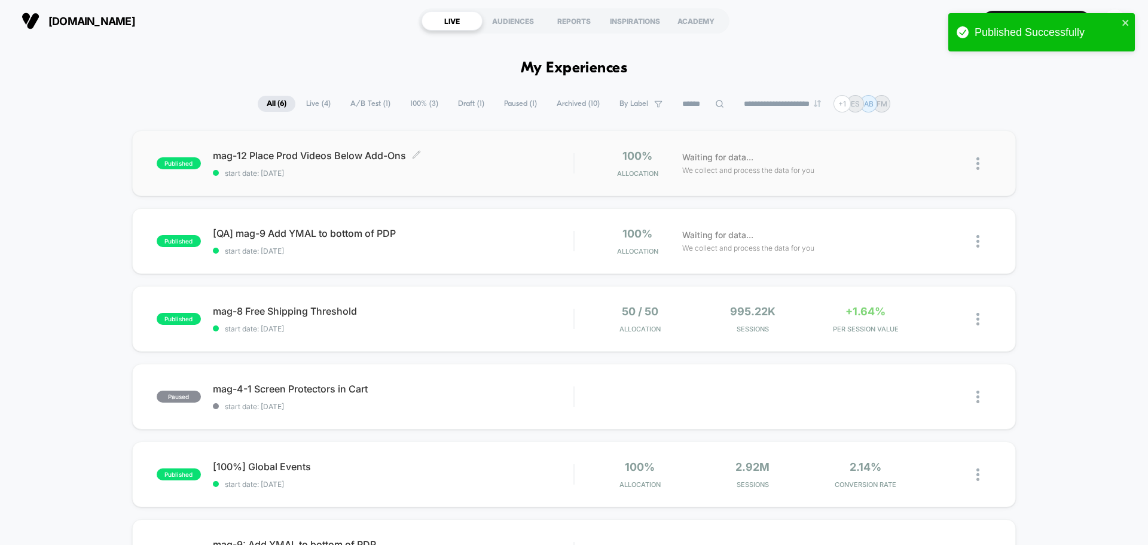
click at [382, 163] on div "mag-12 Place Prod Videos Below Add-Ons Click to edit experience details Click t…" at bounding box center [393, 164] width 361 height 28
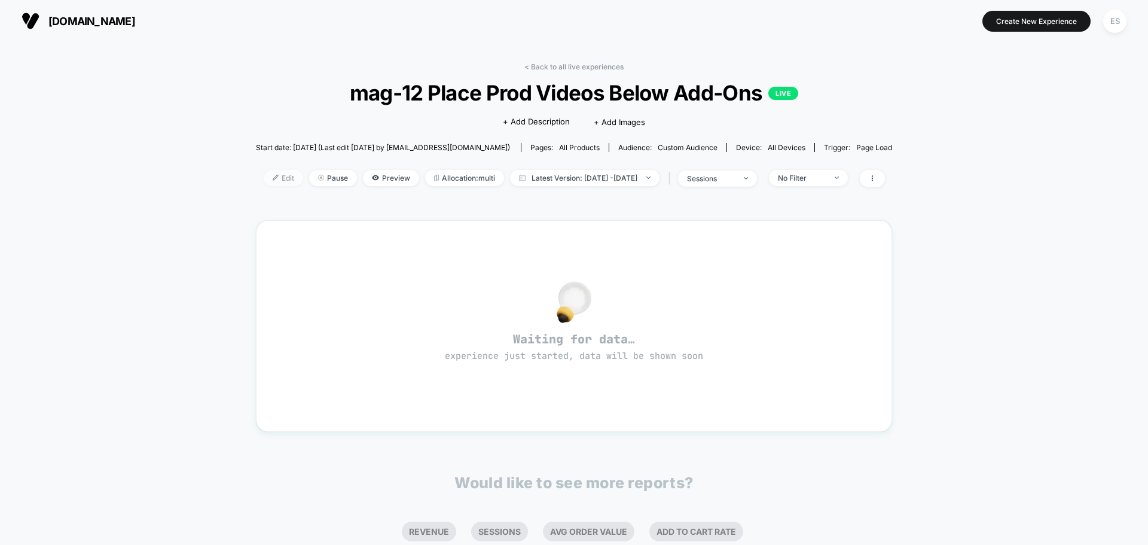
click at [272, 183] on span "Edit" at bounding box center [283, 178] width 39 height 16
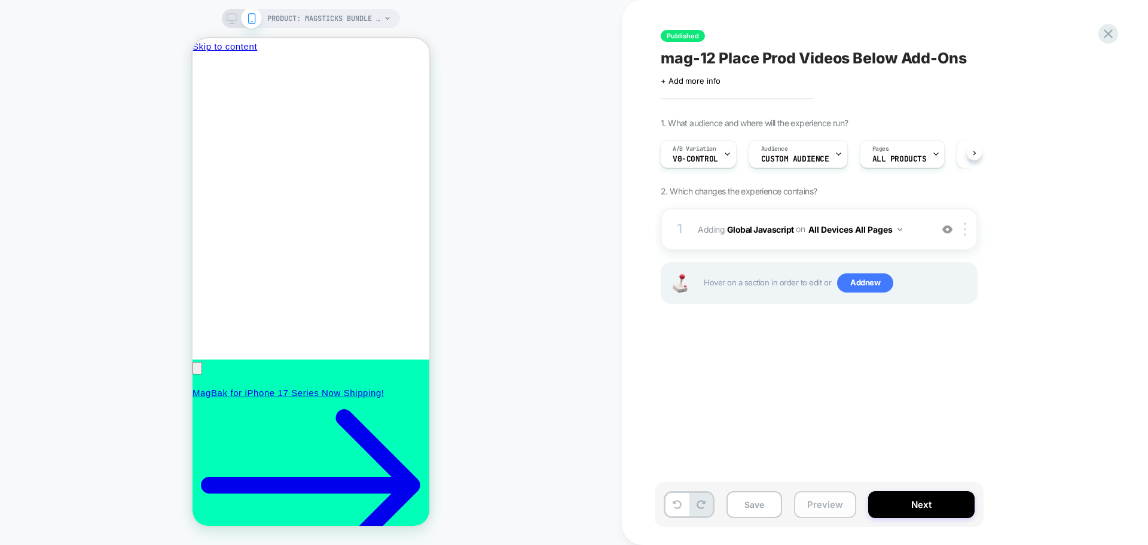
scroll to position [0, 171]
click at [813, 505] on button "Preview" at bounding box center [825, 504] width 62 height 27
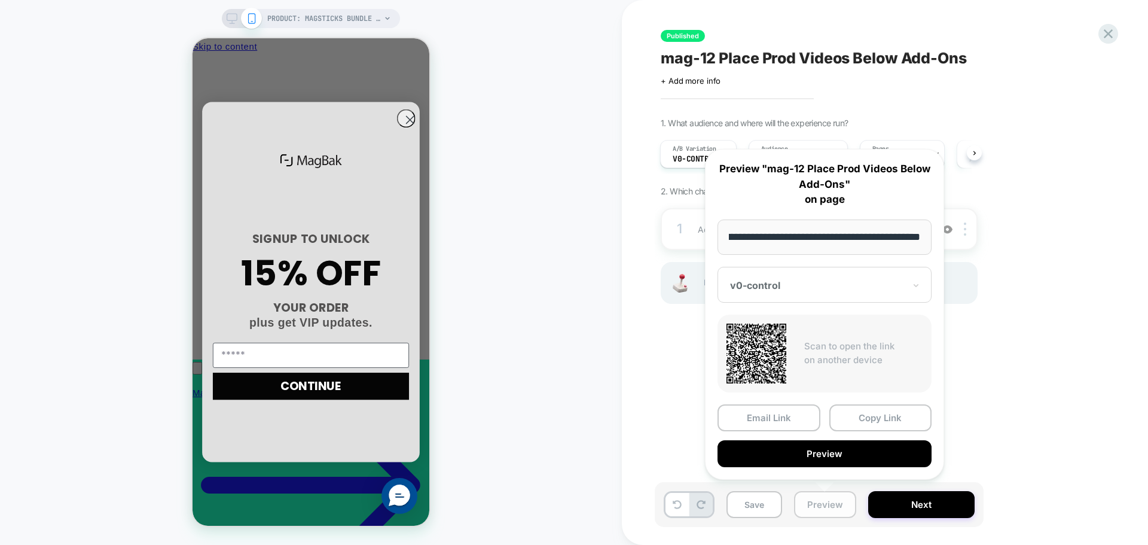
scroll to position [0, 0]
click at [848, 409] on button "Copy Link" at bounding box center [881, 417] width 103 height 27
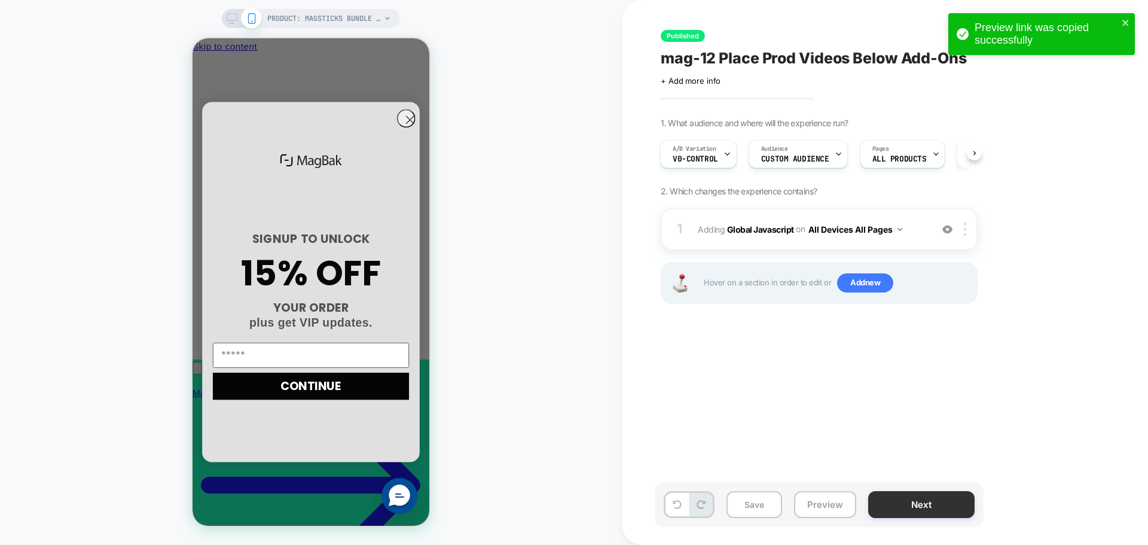
scroll to position [0, 171]
click at [828, 507] on button "Preview" at bounding box center [825, 504] width 62 height 27
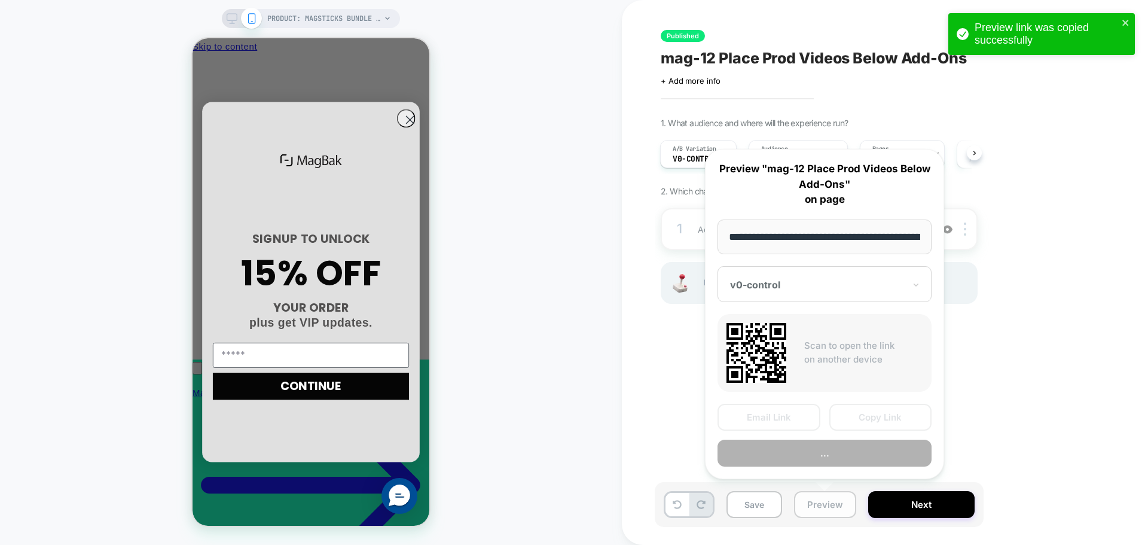
scroll to position [0, 169]
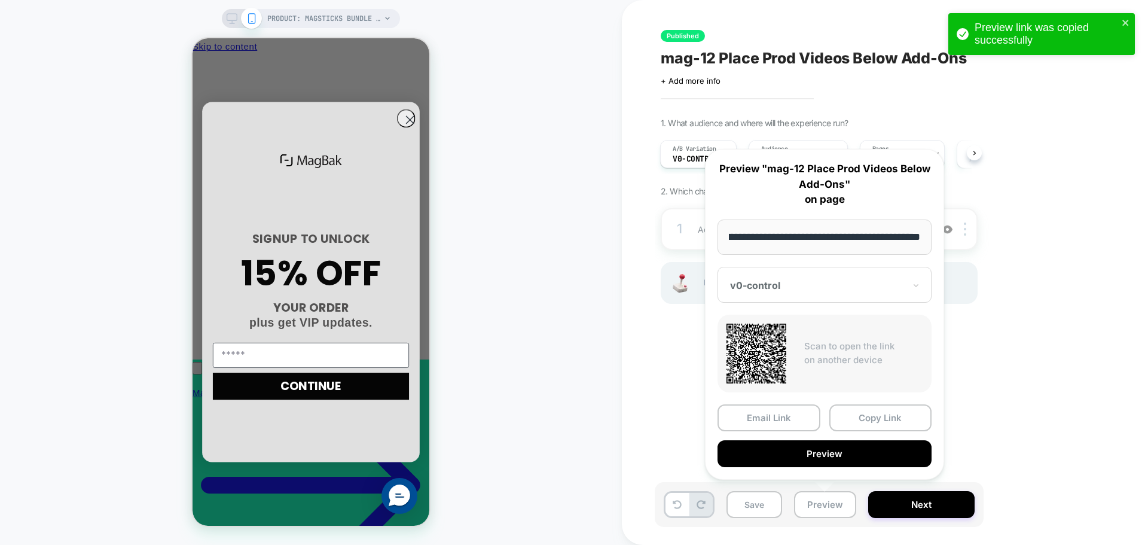
click at [638, 342] on div "Published mag-12 Place Prod Videos Below Add-Ons Click to edit experience detai…" at bounding box center [885, 272] width 526 height 545
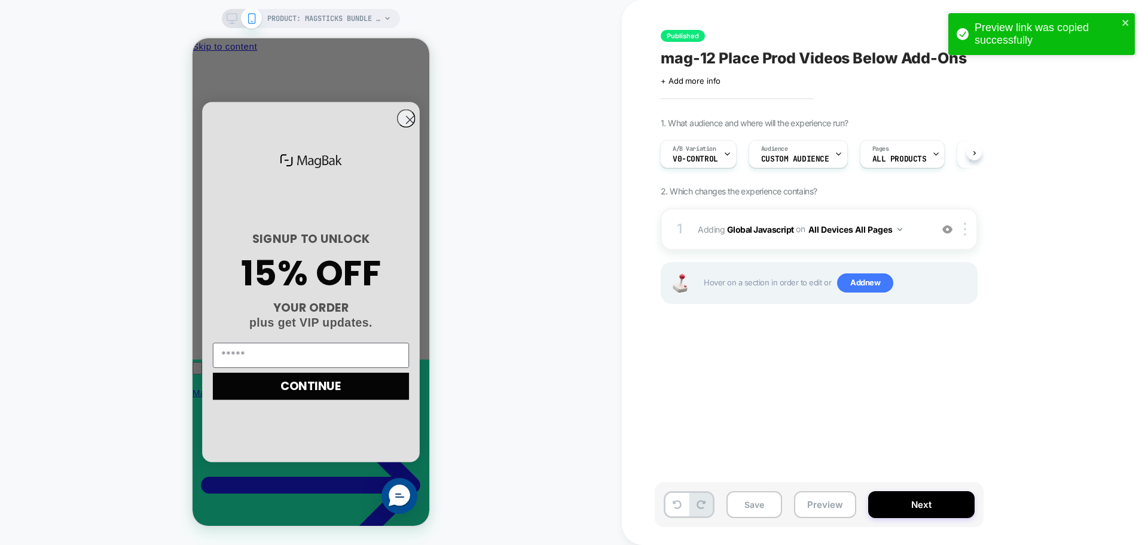
scroll to position [0, 0]
click at [825, 499] on button "Preview" at bounding box center [825, 504] width 62 height 27
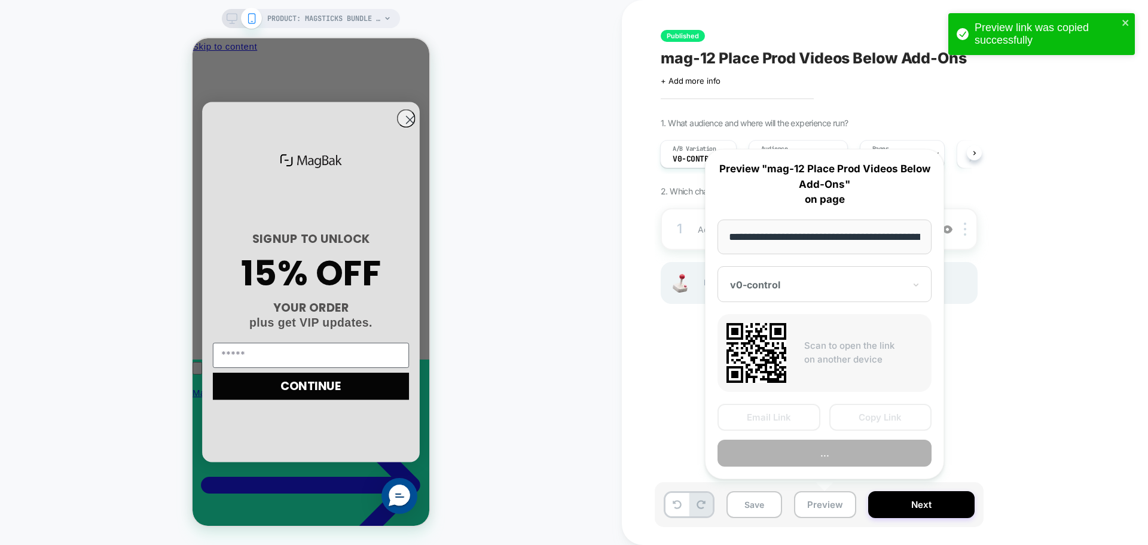
scroll to position [0, 169]
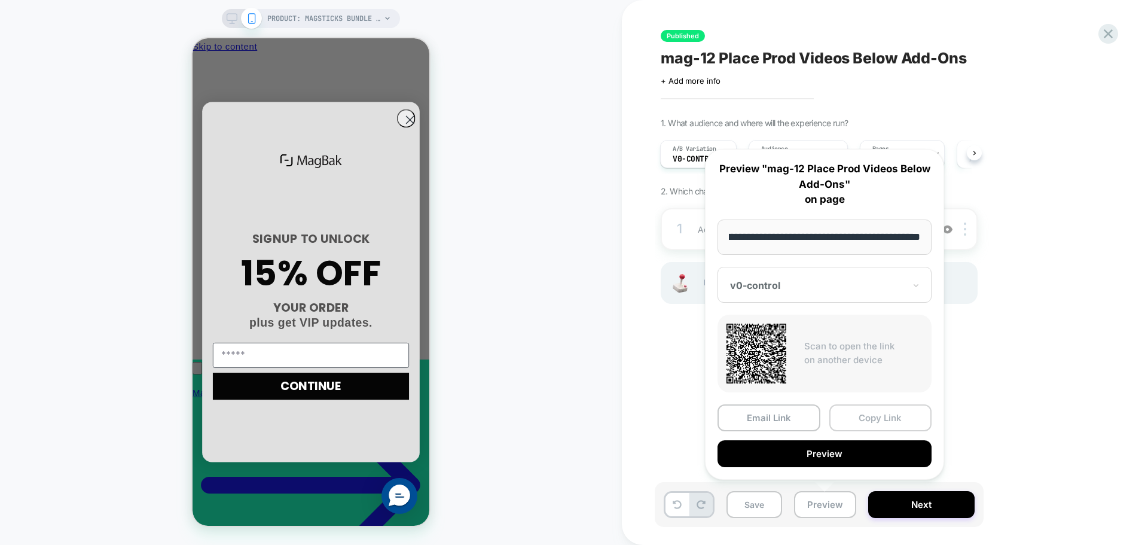
click at [892, 424] on button "Copy Link" at bounding box center [881, 417] width 103 height 27
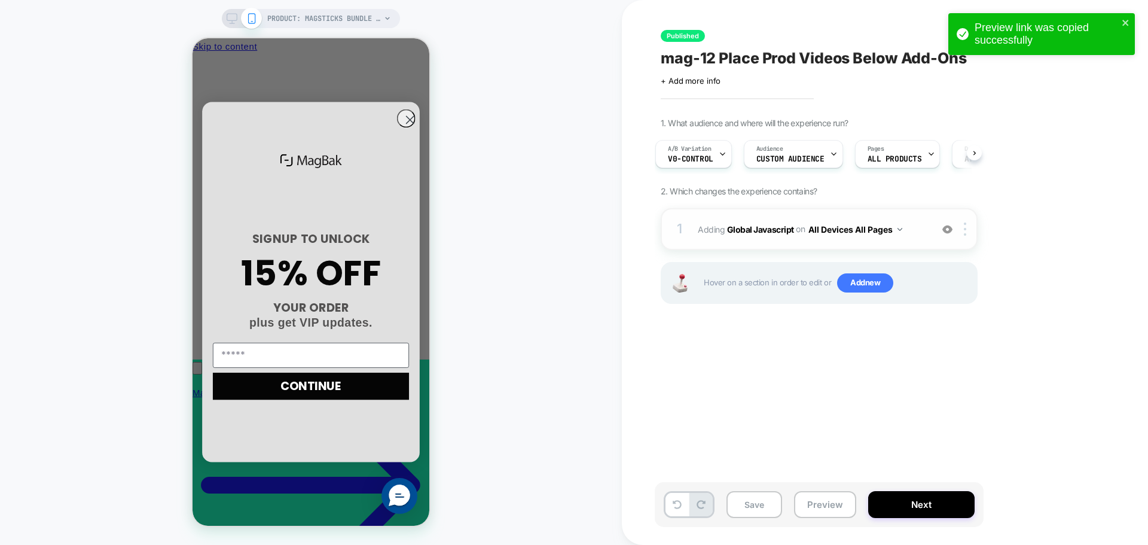
scroll to position [0, 171]
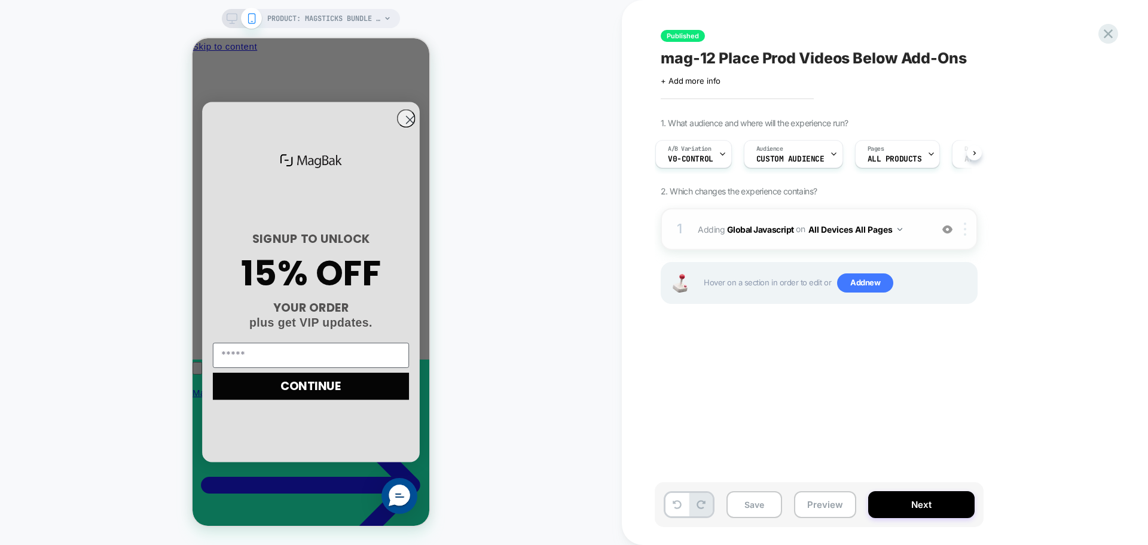
click at [963, 234] on div at bounding box center [968, 228] width 20 height 13
click at [892, 232] on button "All Devices All Pages" at bounding box center [856, 229] width 94 height 17
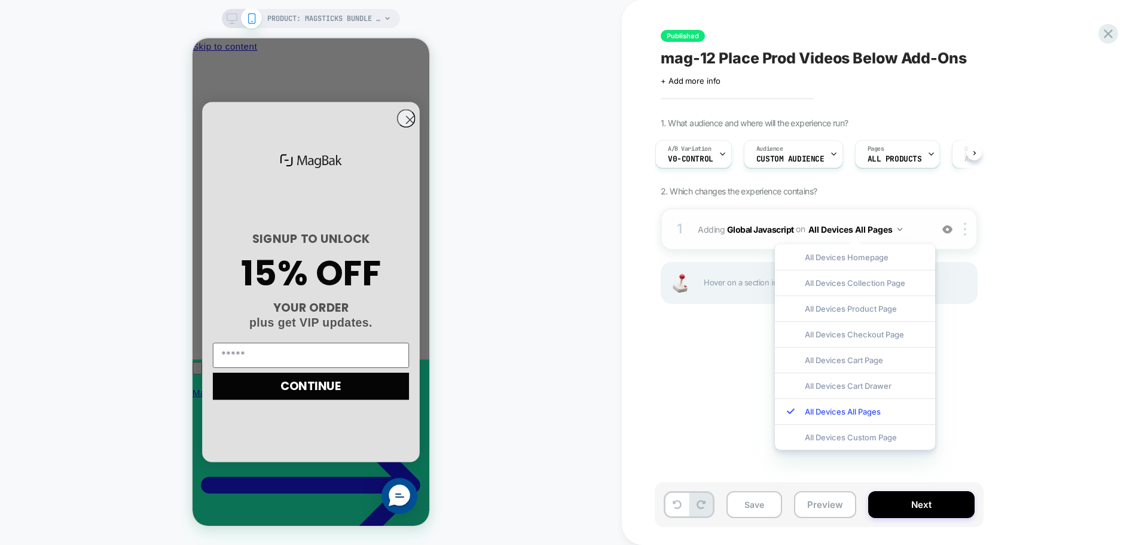
scroll to position [0, 0]
click at [892, 232] on button "All Devices All Pages" at bounding box center [856, 229] width 94 height 17
click at [871, 306] on div "All Devices Product Page" at bounding box center [855, 308] width 160 height 26
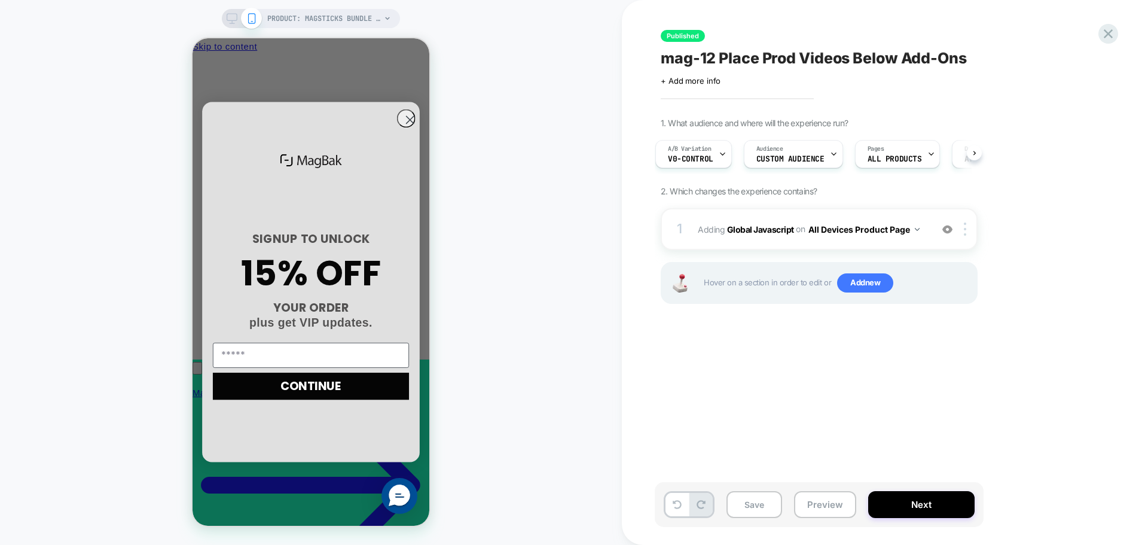
scroll to position [0, 171]
click at [941, 505] on button "Next" at bounding box center [921, 504] width 106 height 27
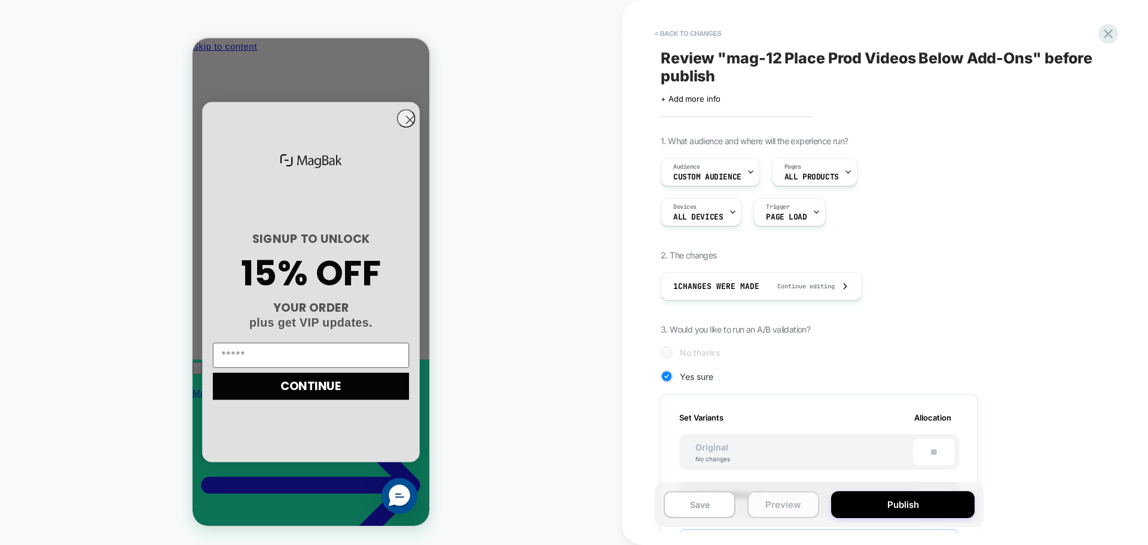
scroll to position [0, 0]
click at [921, 502] on button "Publish" at bounding box center [903, 504] width 144 height 27
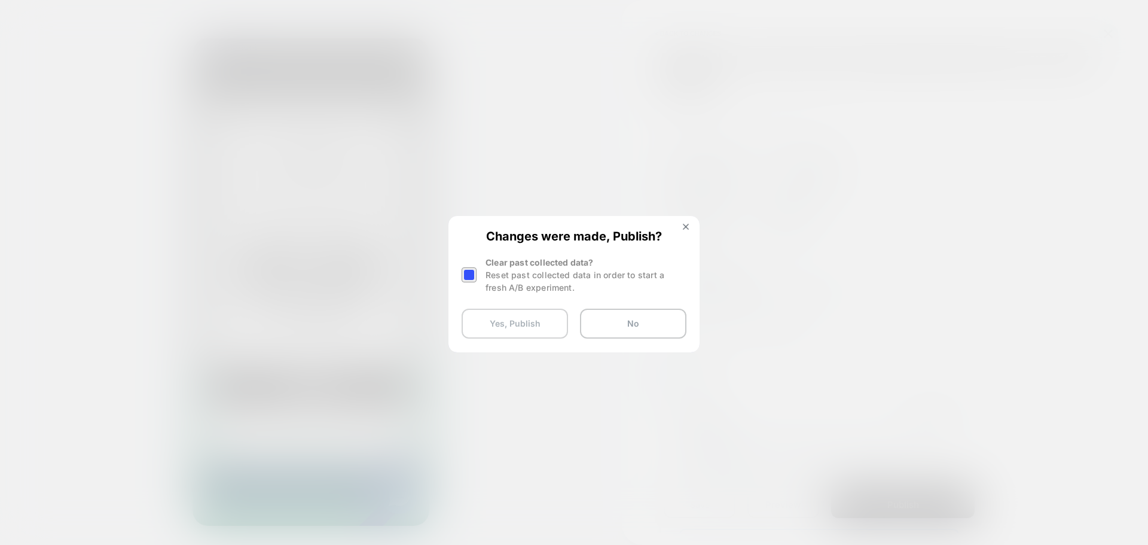
click at [543, 322] on button "Yes, Publish" at bounding box center [515, 324] width 106 height 30
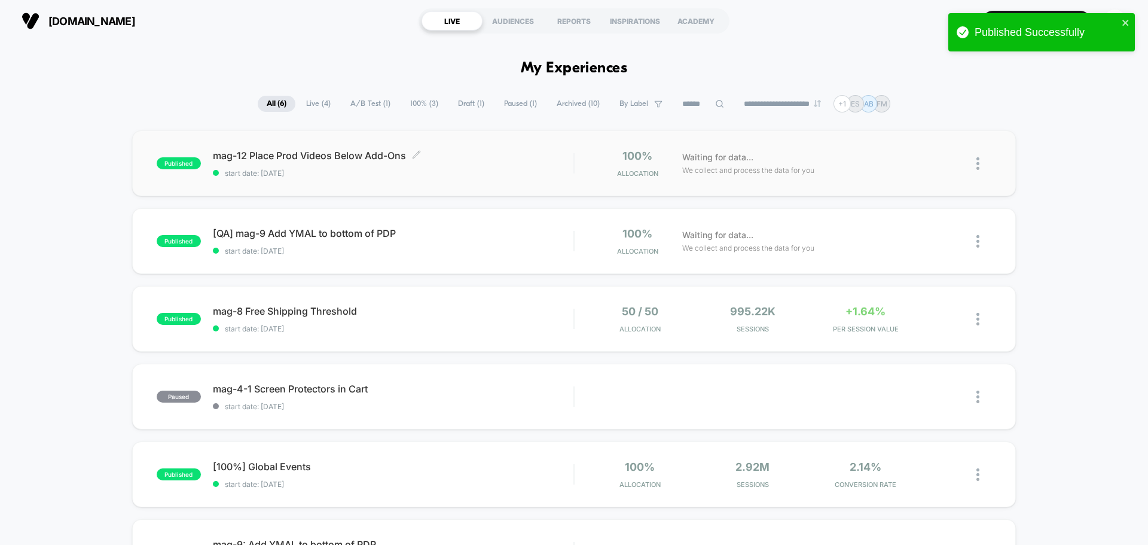
click at [356, 161] on span "mag-12 Place Prod Videos Below Add-Ons Click to edit experience details" at bounding box center [393, 156] width 361 height 12
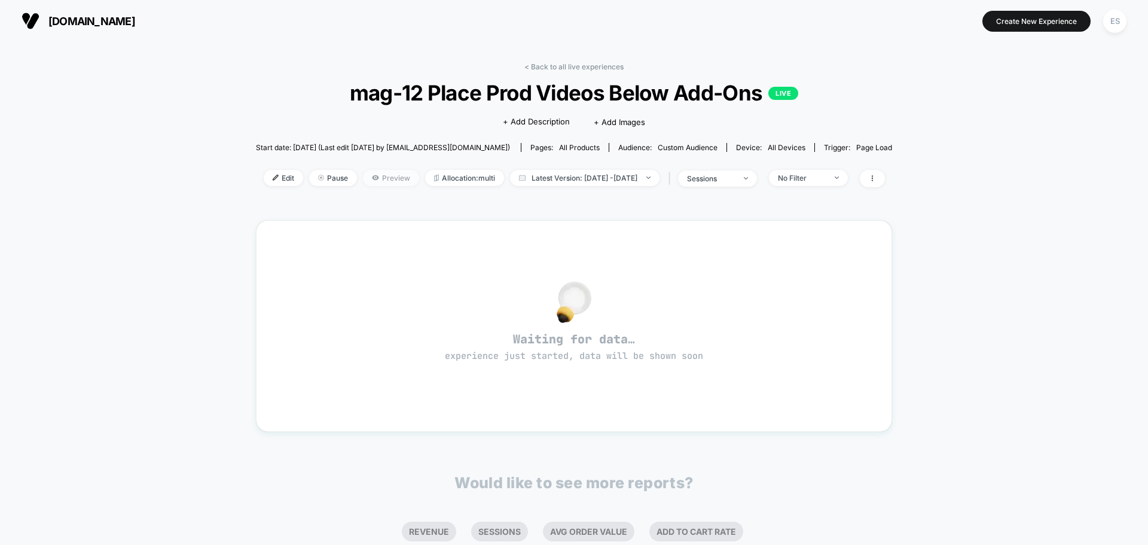
click at [366, 172] on span "Preview" at bounding box center [391, 178] width 56 height 16
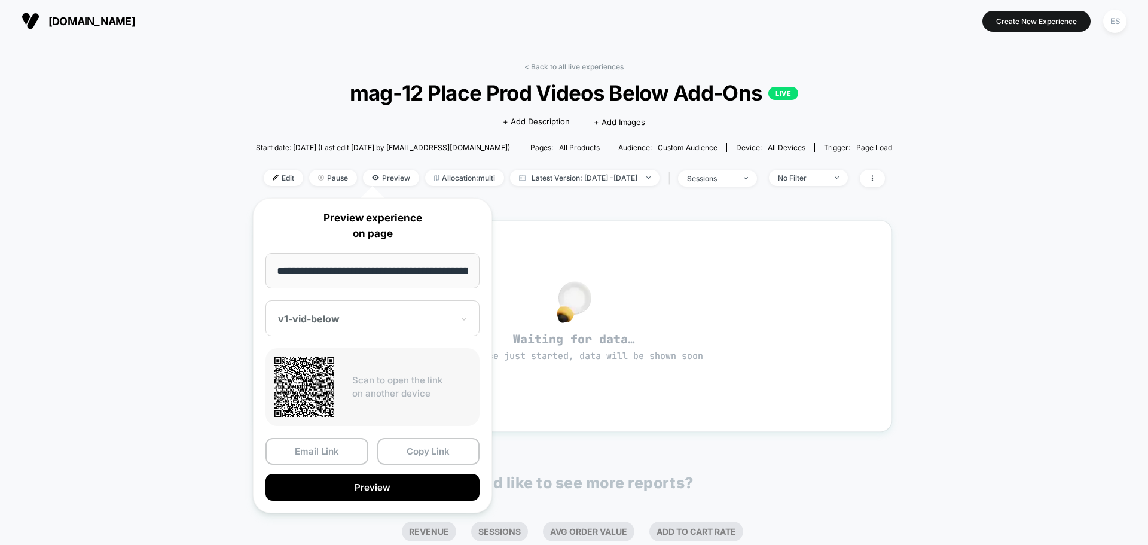
click at [397, 324] on div at bounding box center [365, 319] width 175 height 12
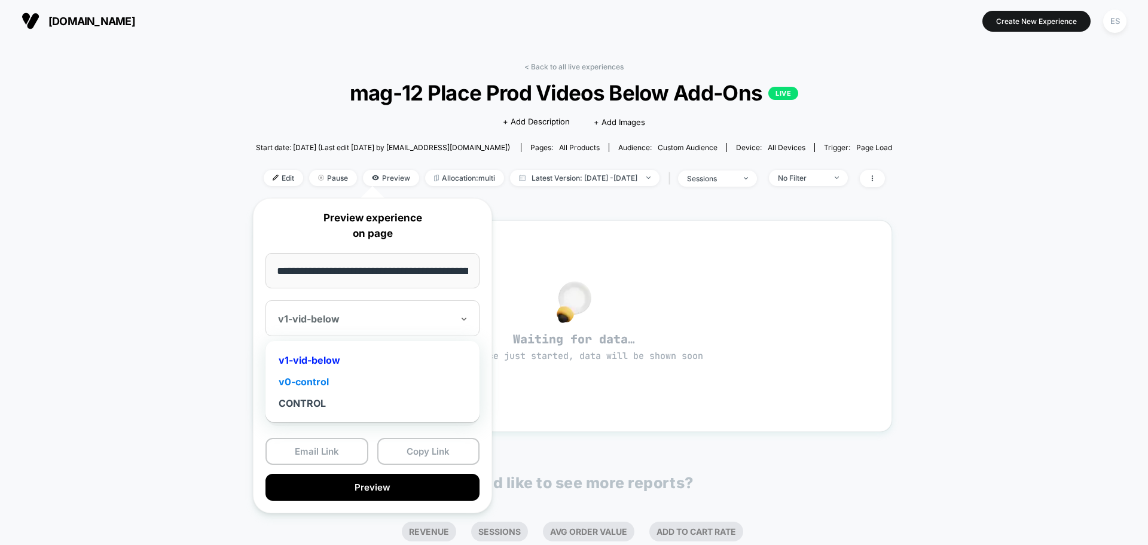
click at [313, 382] on div "v0-control" at bounding box center [373, 382] width 202 height 22
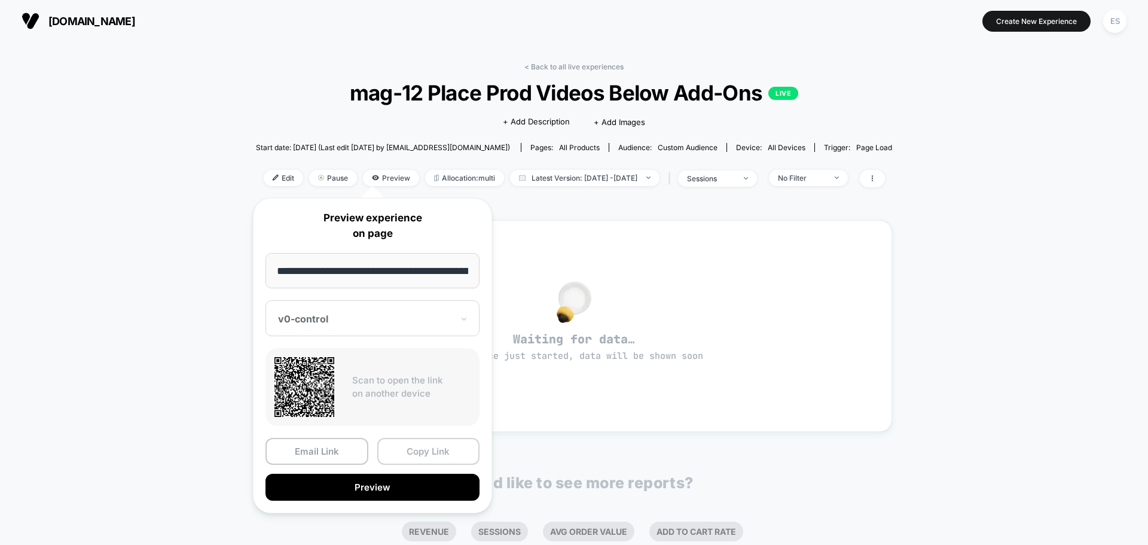
click at [438, 449] on button "Copy Link" at bounding box center [428, 451] width 103 height 27
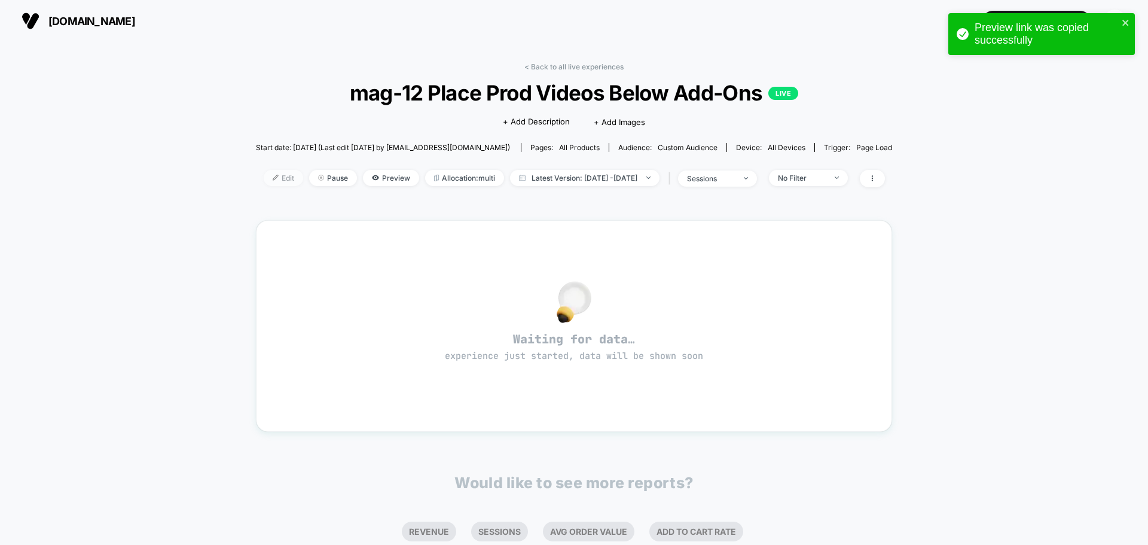
click at [278, 182] on span "Edit" at bounding box center [283, 178] width 39 height 16
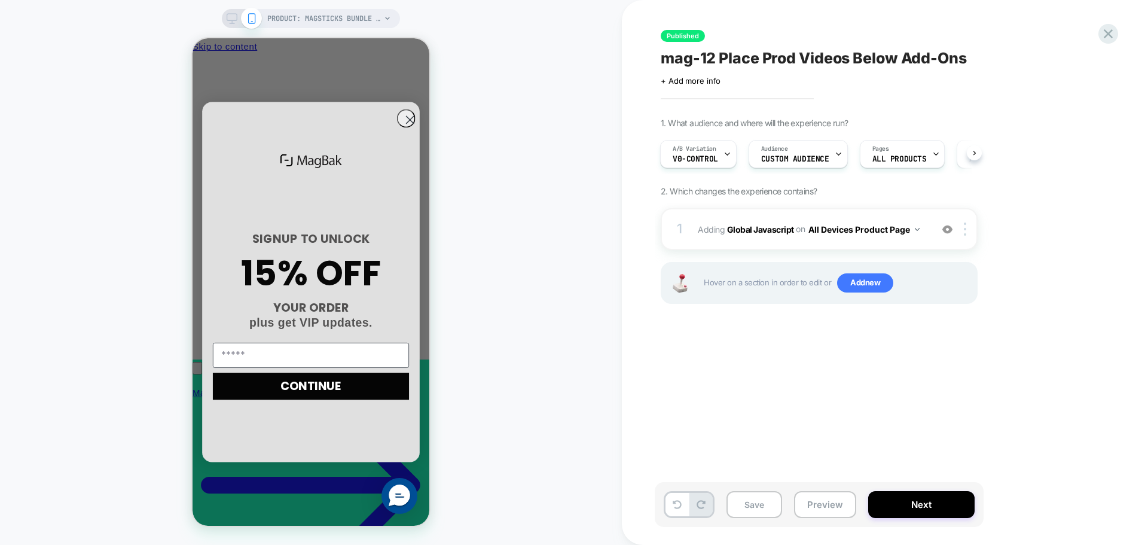
scroll to position [0, 171]
click at [735, 62] on span "mag-12 Place Prod Videos Below Add-Ons" at bounding box center [814, 58] width 306 height 18
type textarea "**********"
click at [1074, 65] on icon at bounding box center [1072, 58] width 15 height 15
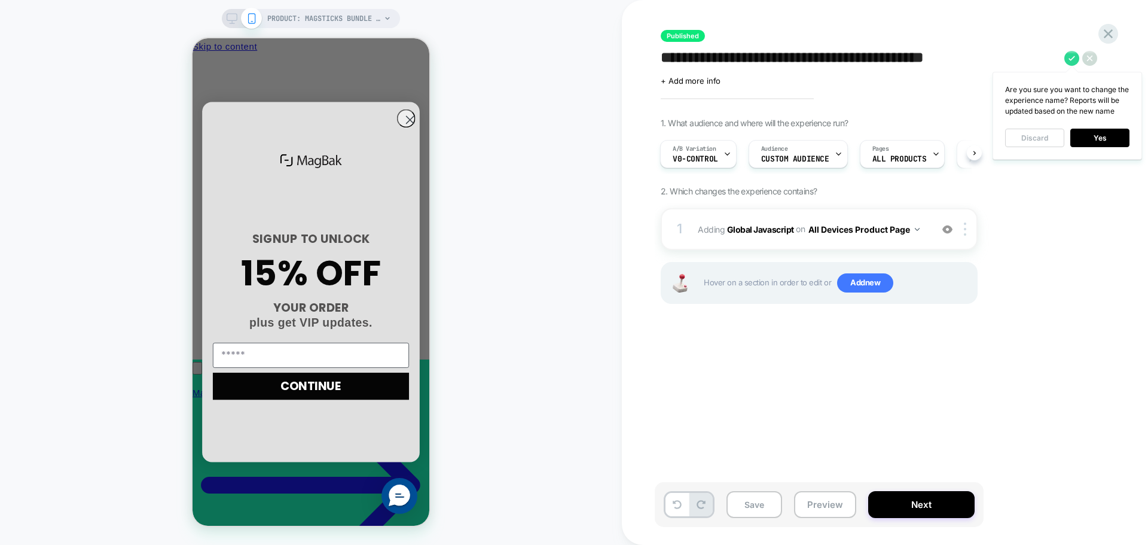
scroll to position [0, 0]
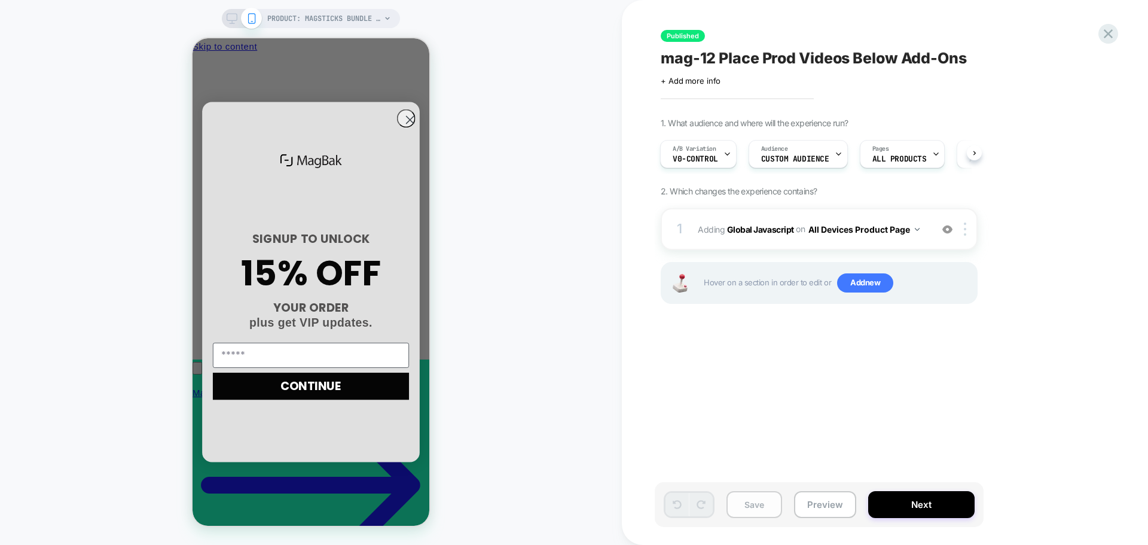
click at [762, 508] on button "Save" at bounding box center [755, 504] width 56 height 27
click at [925, 513] on button "Next" at bounding box center [921, 504] width 106 height 27
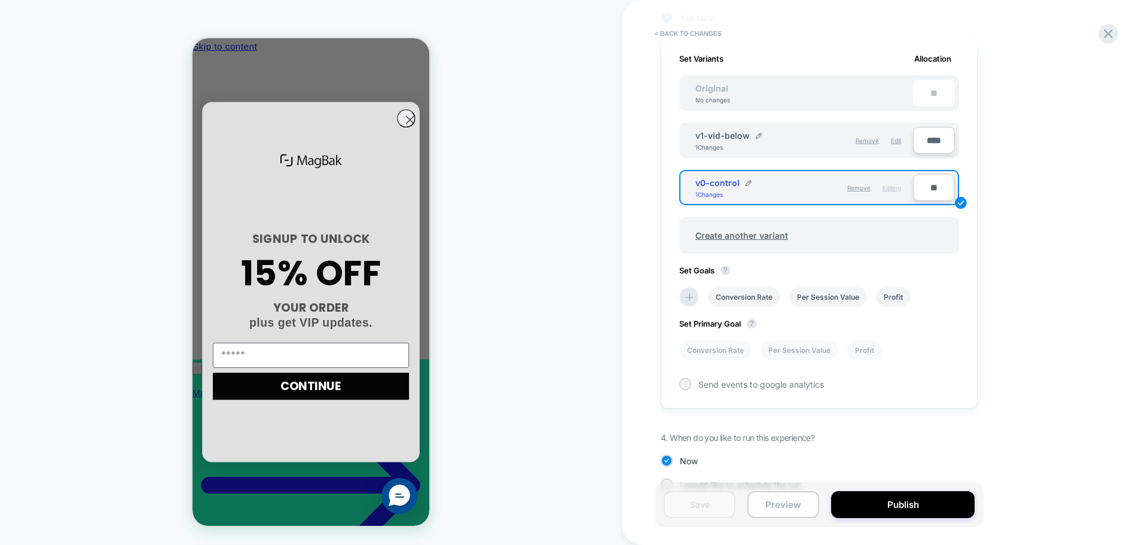
click at [780, 503] on button "Preview" at bounding box center [784, 504] width 72 height 27
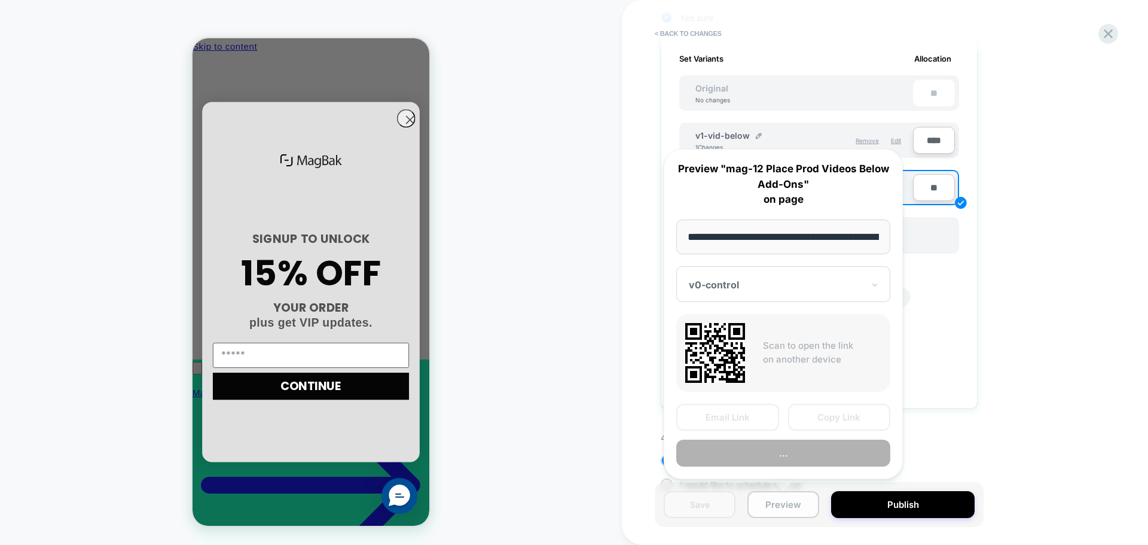
scroll to position [0, 169]
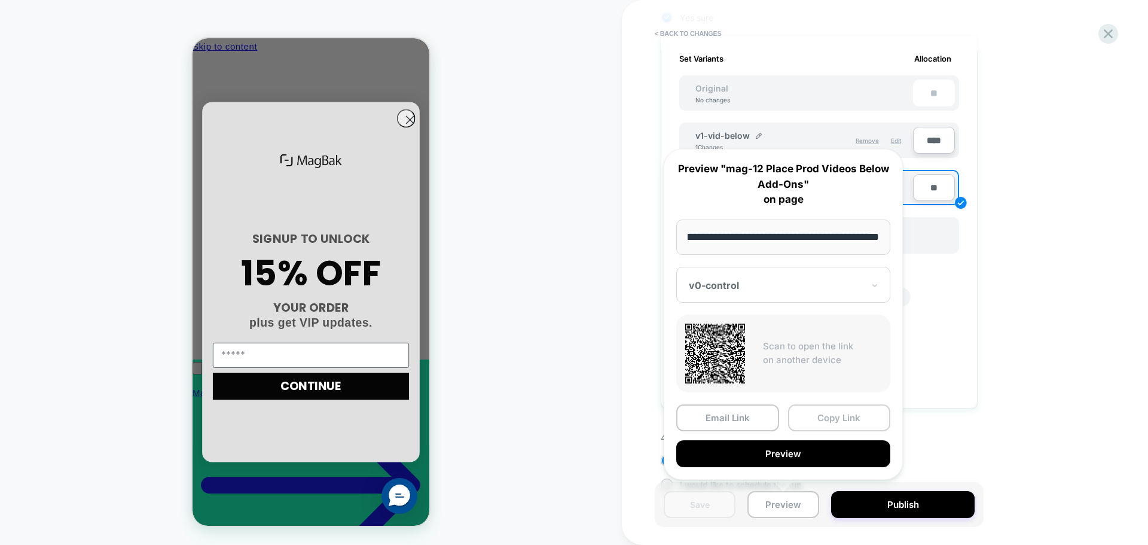
click at [846, 424] on button "Copy Link" at bounding box center [839, 417] width 103 height 27
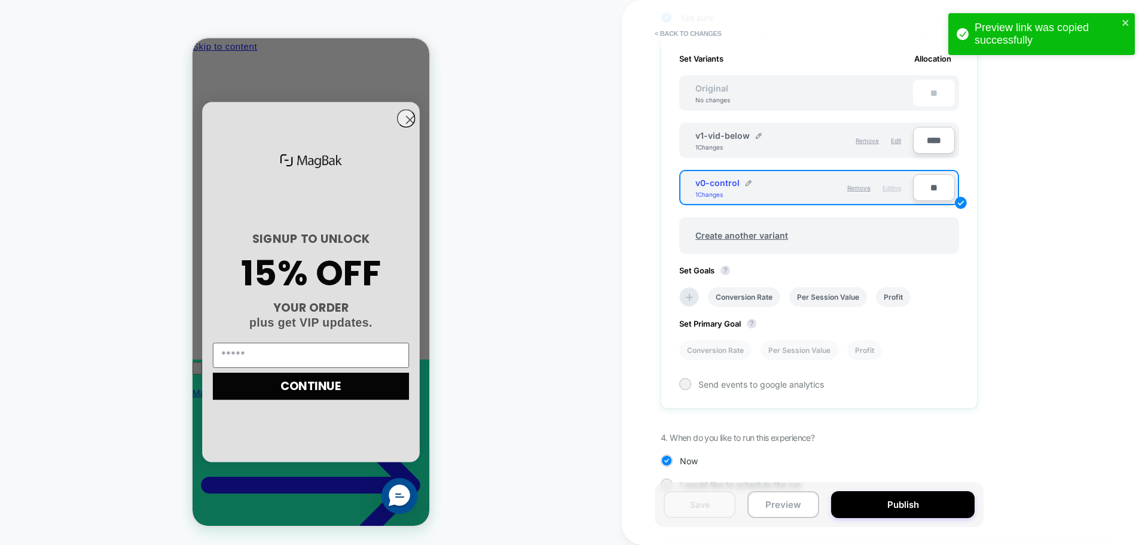
scroll to position [0, 0]
click at [781, 511] on button "Preview" at bounding box center [784, 504] width 72 height 27
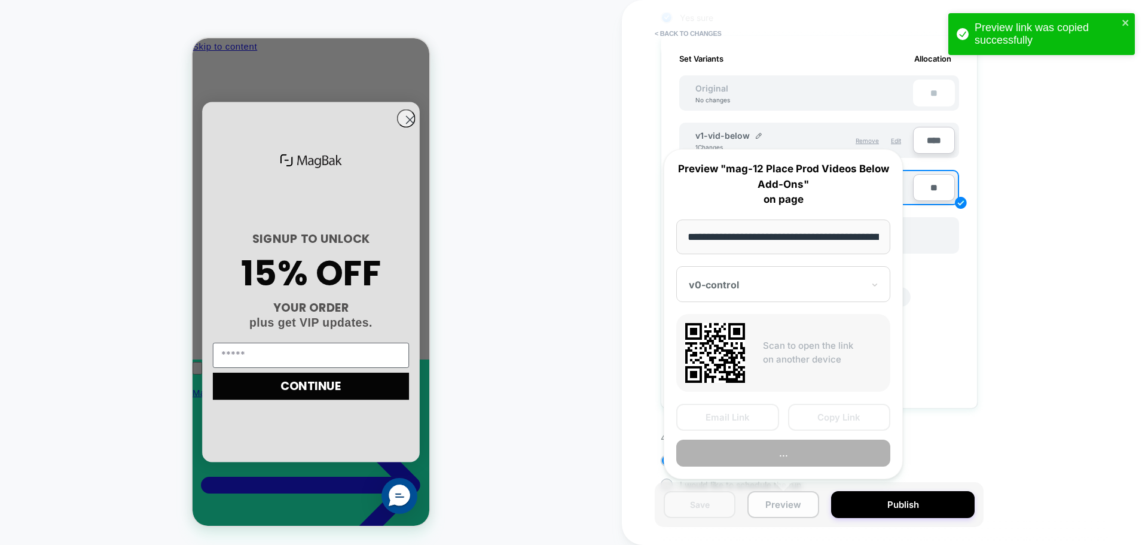
scroll to position [0, 169]
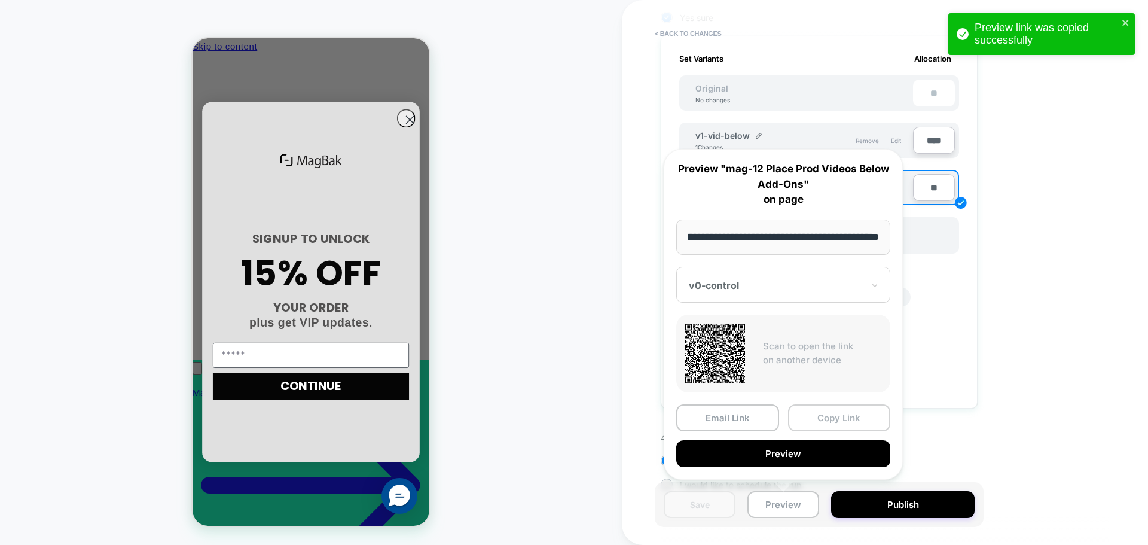
click at [803, 419] on button "Copy Link" at bounding box center [839, 417] width 103 height 27
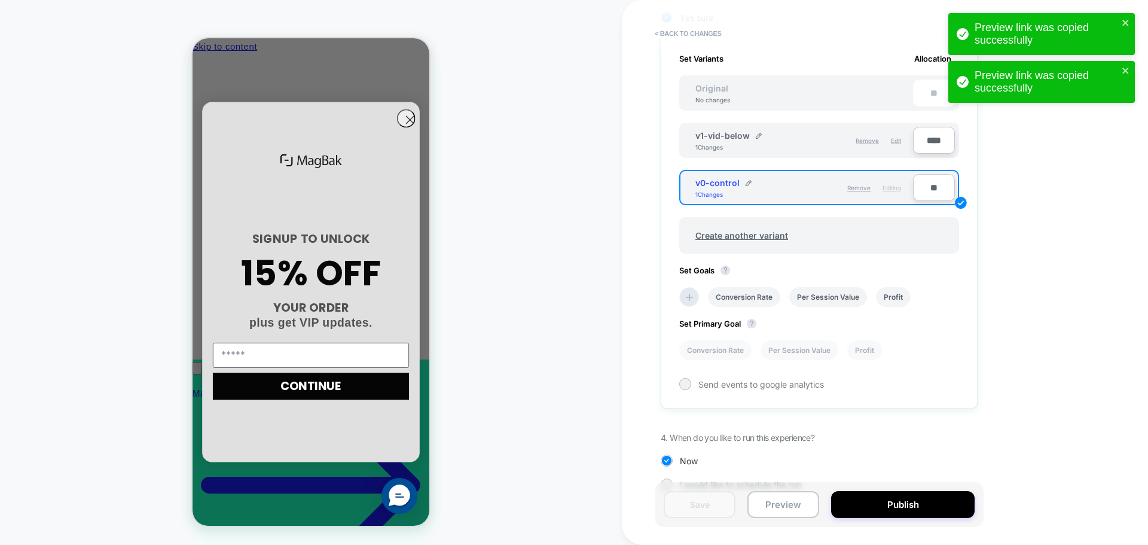
scroll to position [0, 0]
click at [790, 508] on button "Preview" at bounding box center [784, 504] width 72 height 27
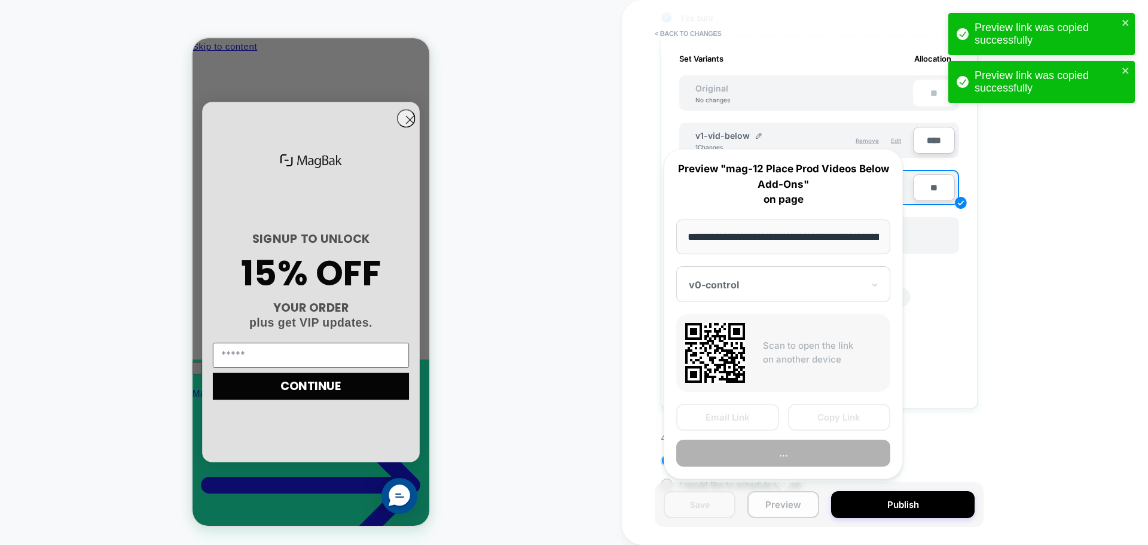
scroll to position [0, 169]
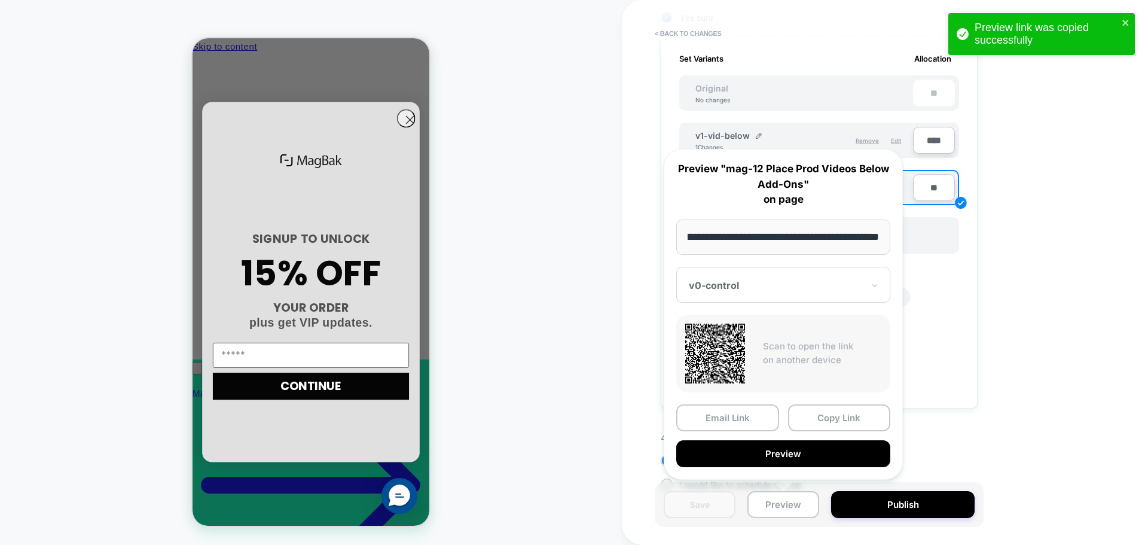
click at [731, 284] on div at bounding box center [776, 285] width 175 height 12
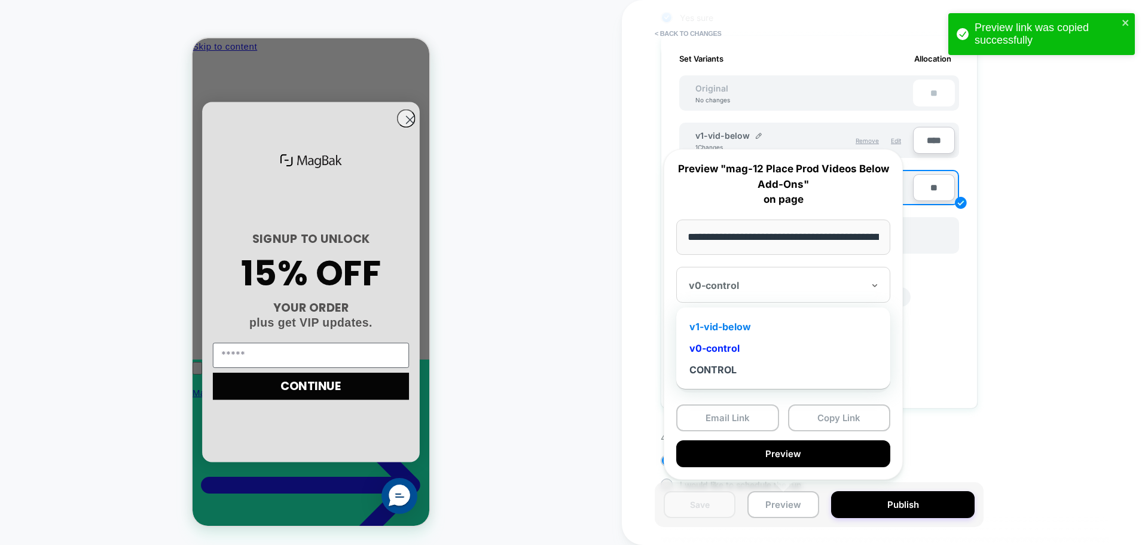
scroll to position [0, 171]
click at [728, 326] on div "v1-vid-below" at bounding box center [783, 327] width 202 height 22
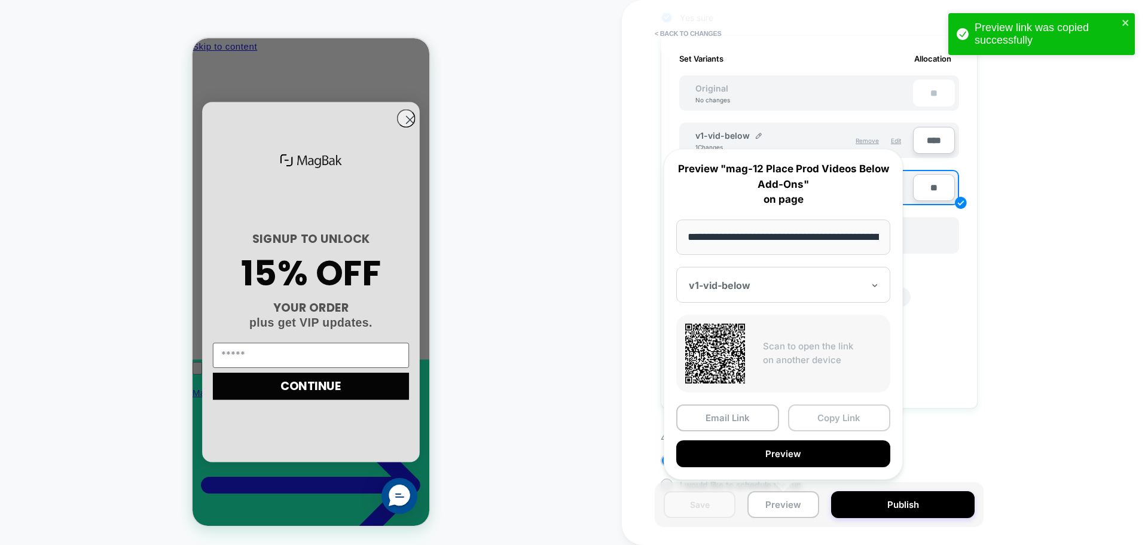
click at [849, 412] on button "Copy Link" at bounding box center [839, 417] width 103 height 27
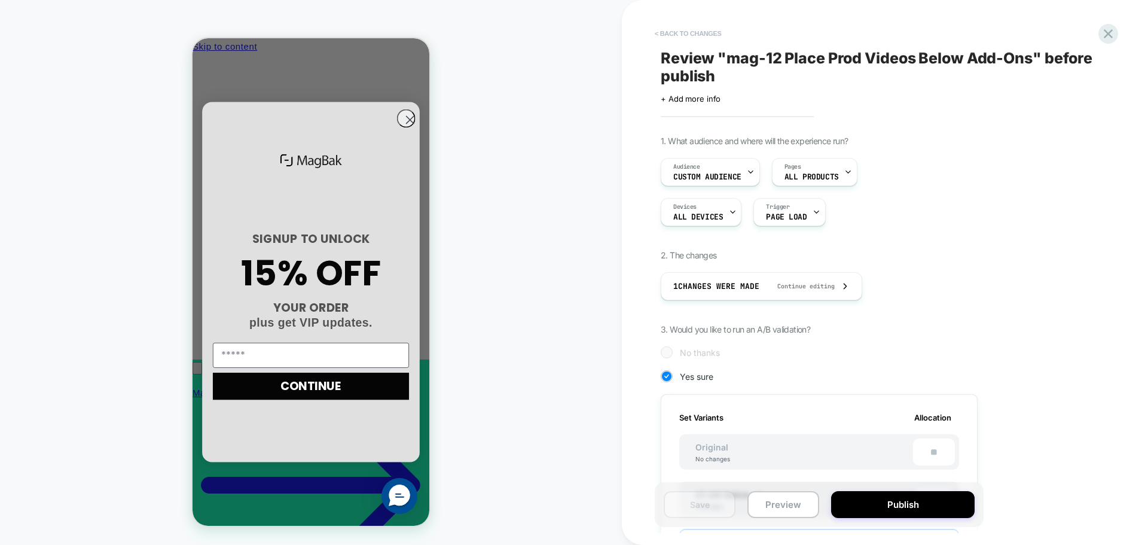
click at [693, 37] on button "< Back to changes" at bounding box center [688, 33] width 79 height 19
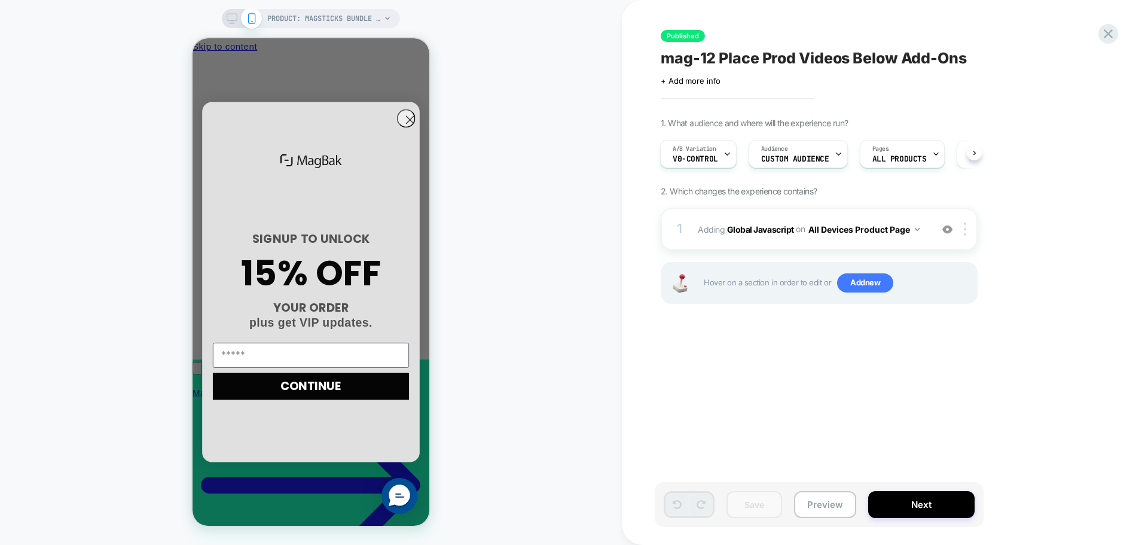
scroll to position [0, 0]
click at [721, 53] on span "mag-12 Place Prod Videos Below Add-Ons" at bounding box center [814, 58] width 306 height 18
click at [721, 53] on textarea "**********" at bounding box center [860, 58] width 398 height 18
type textarea "**********"
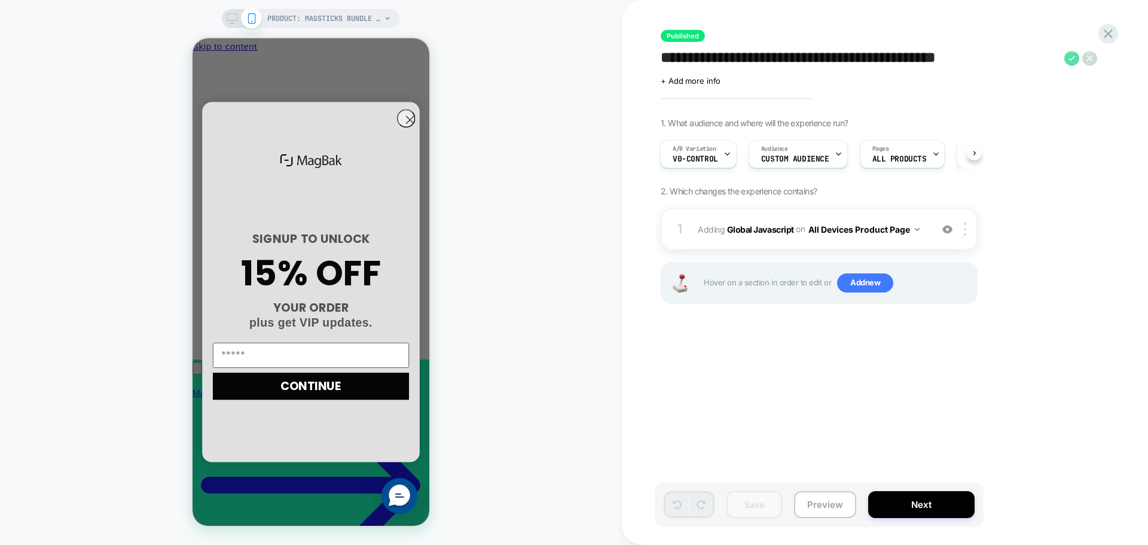
click at [1073, 51] on icon at bounding box center [1072, 58] width 15 height 15
click at [1098, 138] on button "Yes" at bounding box center [1100, 138] width 59 height 19
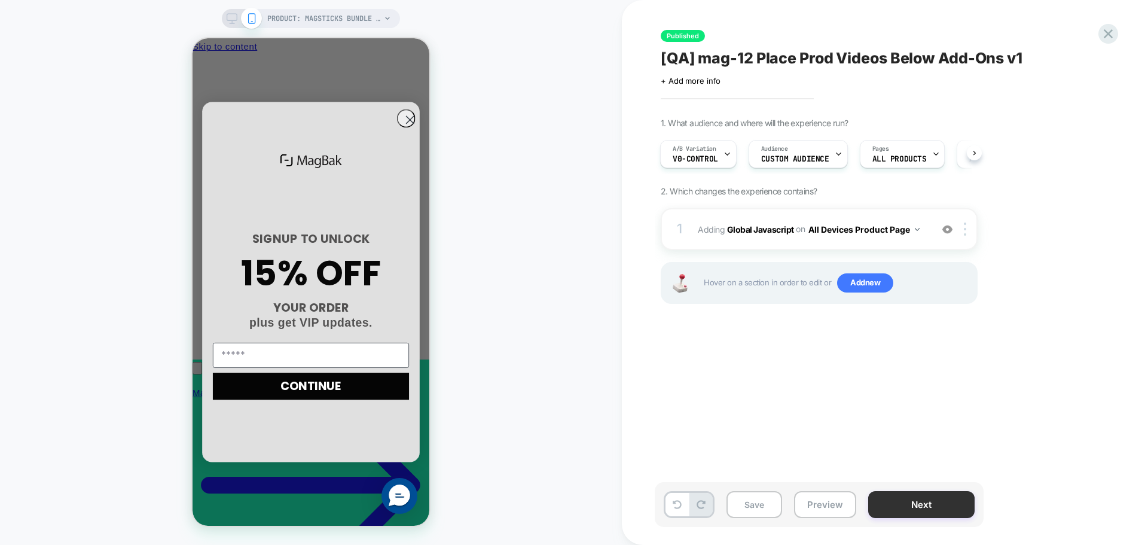
click at [960, 513] on button "Next" at bounding box center [921, 504] width 106 height 27
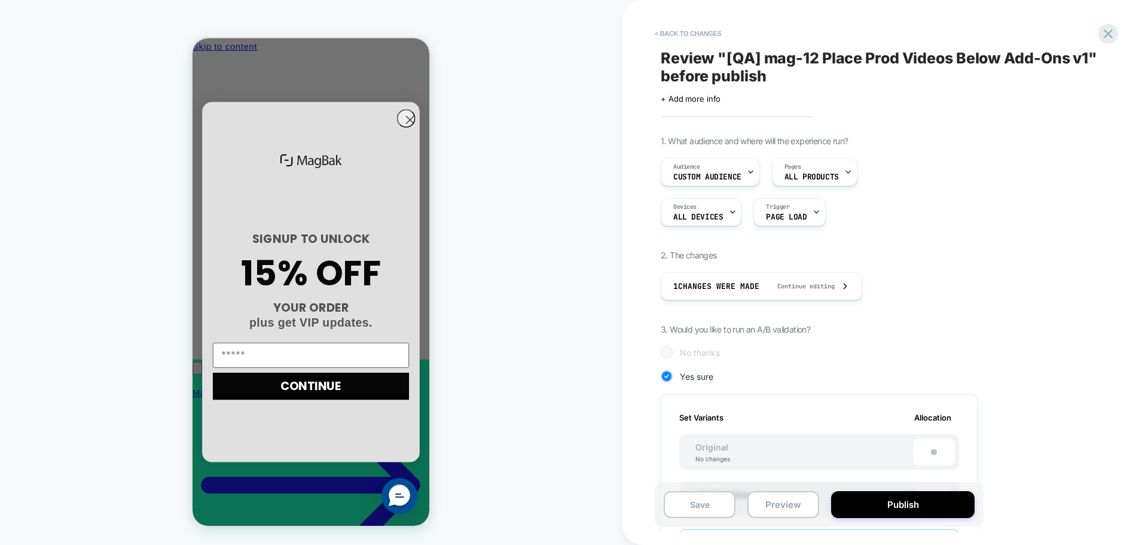
click at [960, 513] on button "Publish" at bounding box center [903, 504] width 144 height 27
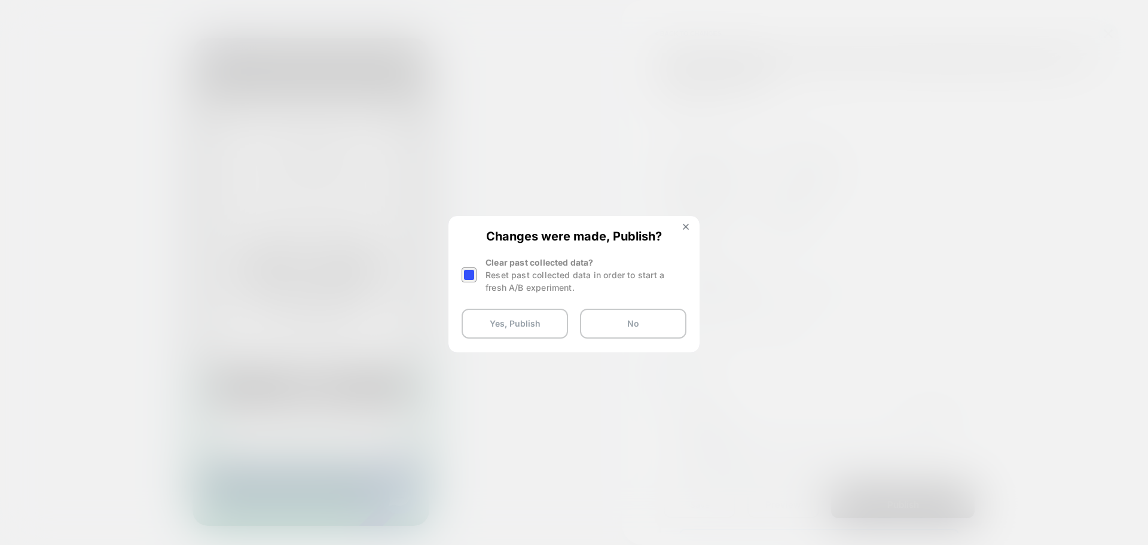
click at [690, 220] on div "Changes were made, Publish? Clear past collected data? Reset past collected dat…" at bounding box center [574, 283] width 249 height 133
click at [686, 226] on img at bounding box center [686, 227] width 6 height 6
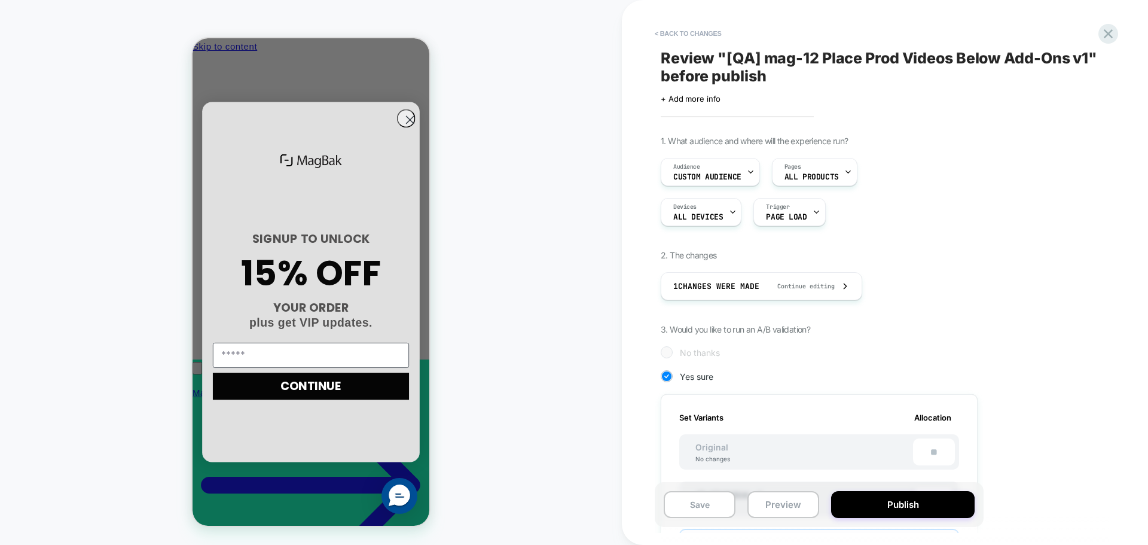
scroll to position [0, 0]
click at [879, 519] on div "Save Preview Publish" at bounding box center [819, 504] width 329 height 45
click at [876, 515] on button "Publish" at bounding box center [903, 504] width 144 height 27
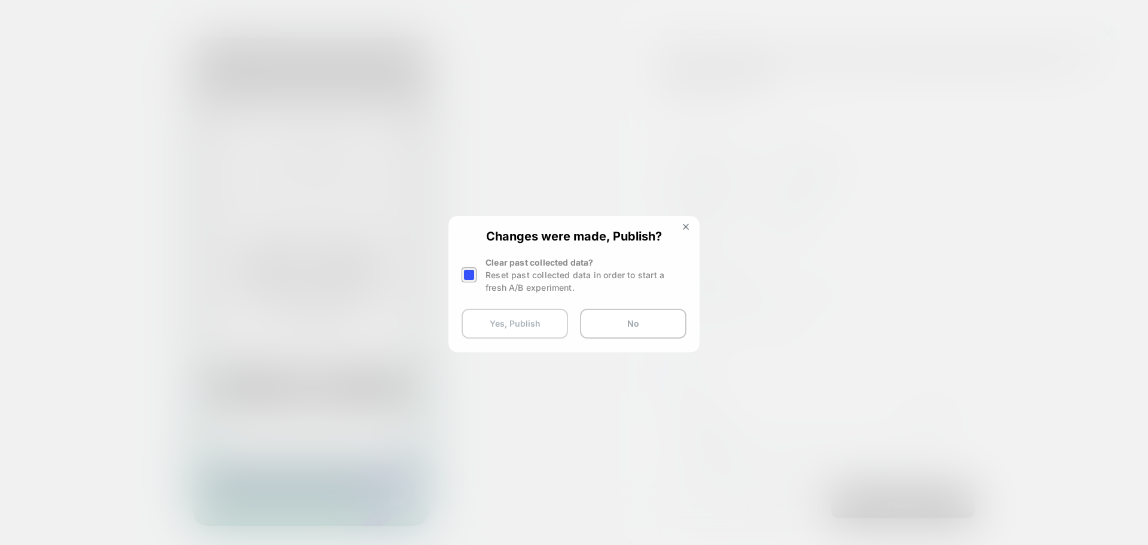
click at [514, 335] on button "Yes, Publish" at bounding box center [515, 324] width 106 height 30
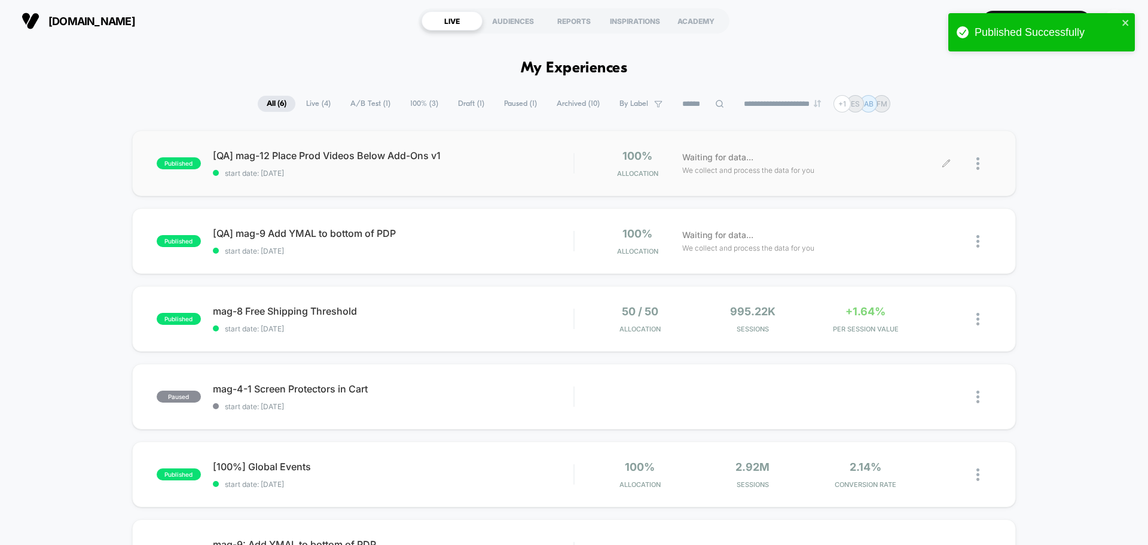
click at [973, 164] on div at bounding box center [969, 164] width 45 height 28
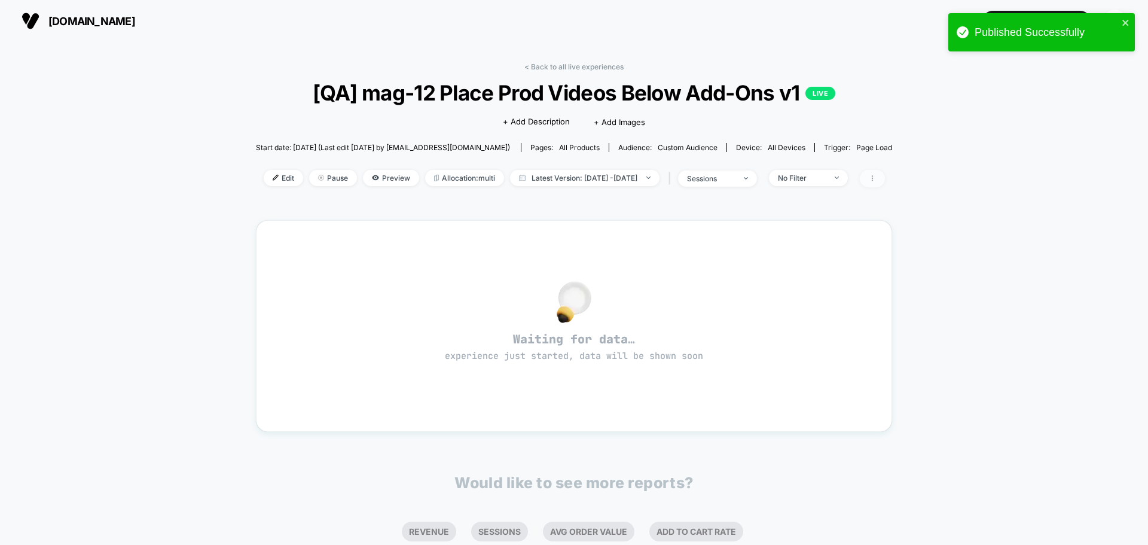
click at [883, 182] on span at bounding box center [872, 178] width 25 height 17
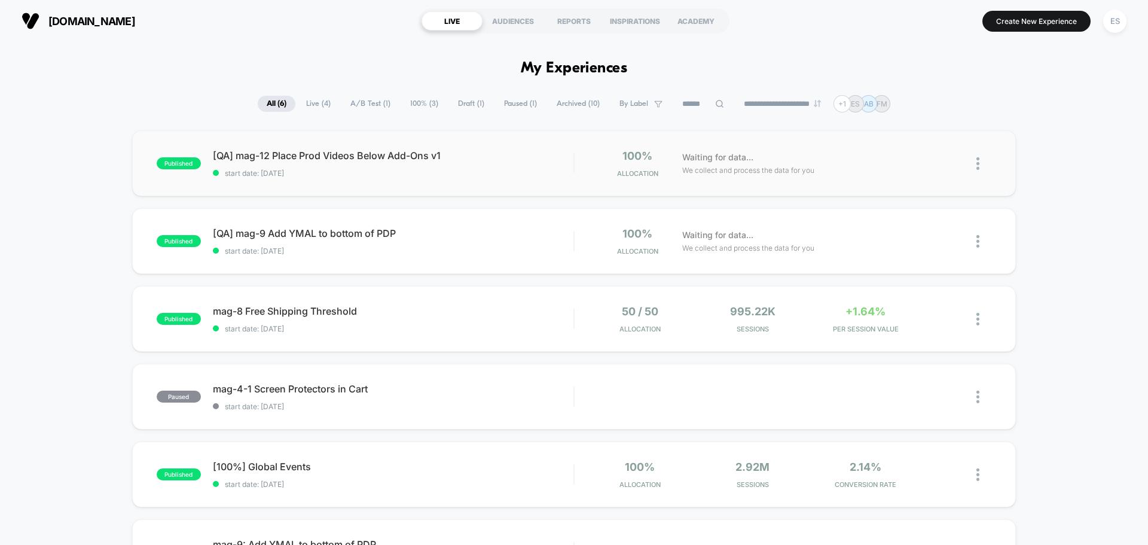
click at [979, 166] on img at bounding box center [978, 163] width 3 height 13
click at [909, 119] on div "Duplicate" at bounding box center [917, 122] width 108 height 27
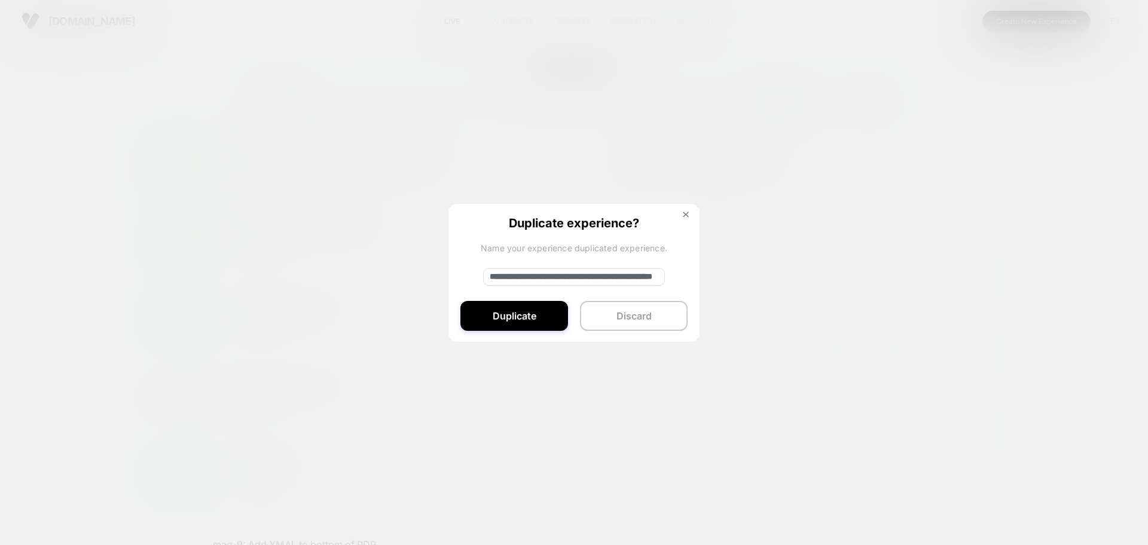
click at [561, 281] on input "**********" at bounding box center [574, 277] width 182 height 18
type input "**********"
click at [535, 318] on button "Duplicate" at bounding box center [515, 316] width 108 height 30
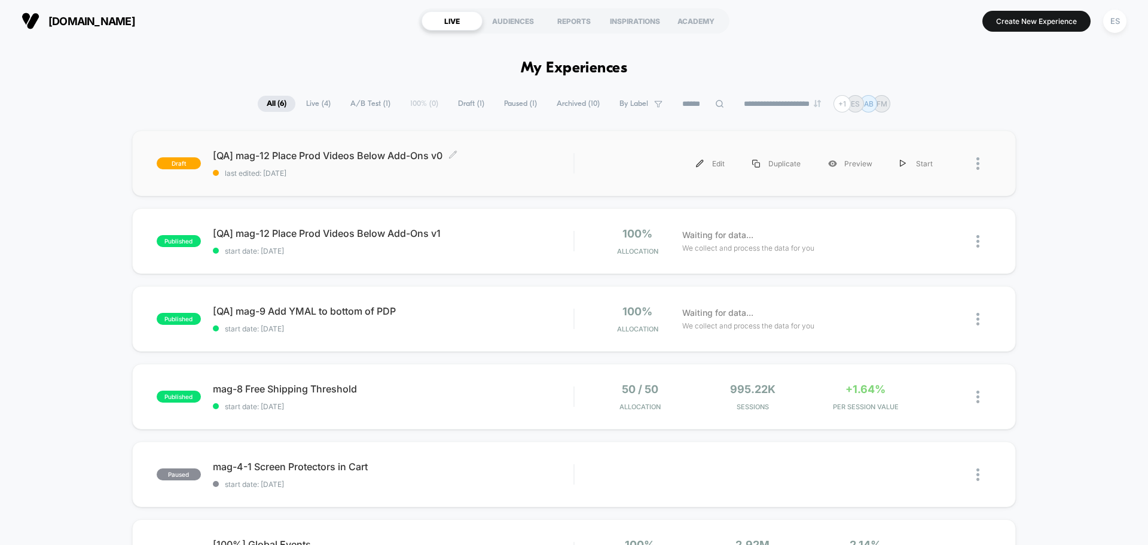
click at [344, 156] on span "[QA] mag-12 Place Prod Videos Below Add-Ons v0 Click to edit experience details" at bounding box center [393, 156] width 361 height 12
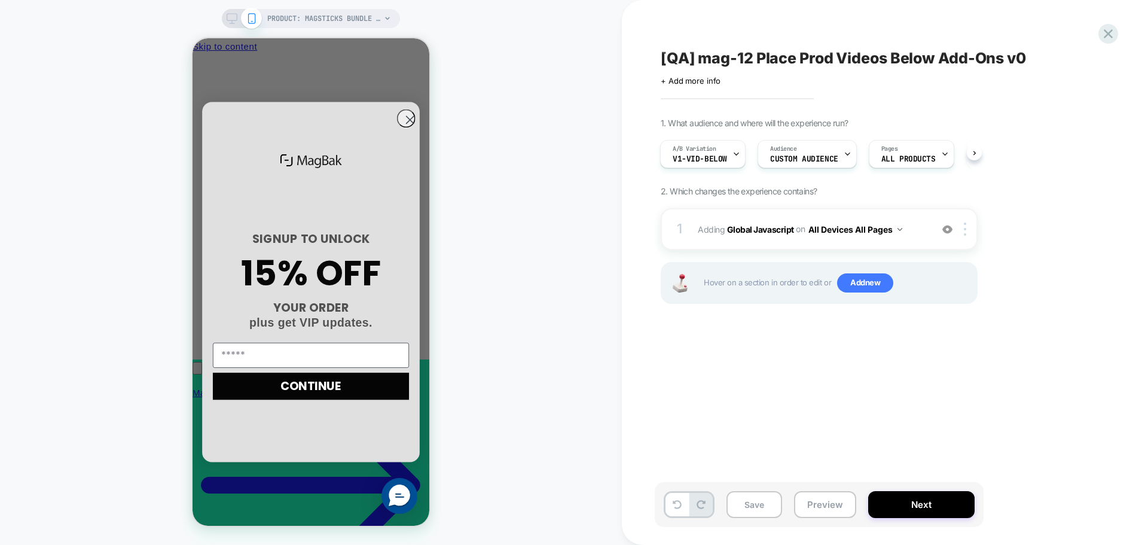
click at [862, 63] on span "[QA] mag-12 Place Prod Videos Below Add-Ons v0" at bounding box center [843, 58] width 365 height 18
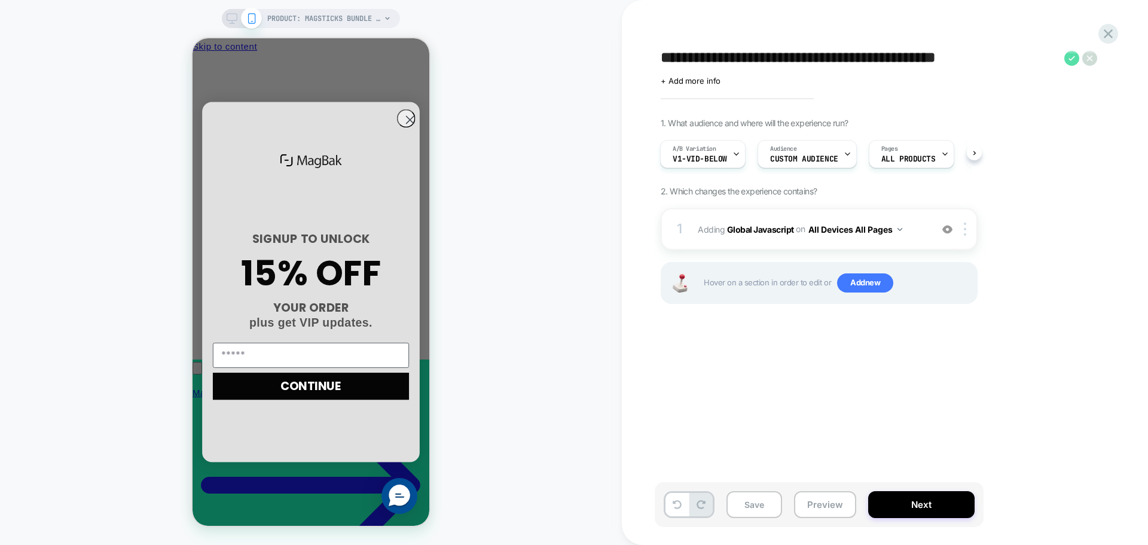
click at [1066, 57] on icon at bounding box center [1072, 58] width 15 height 15
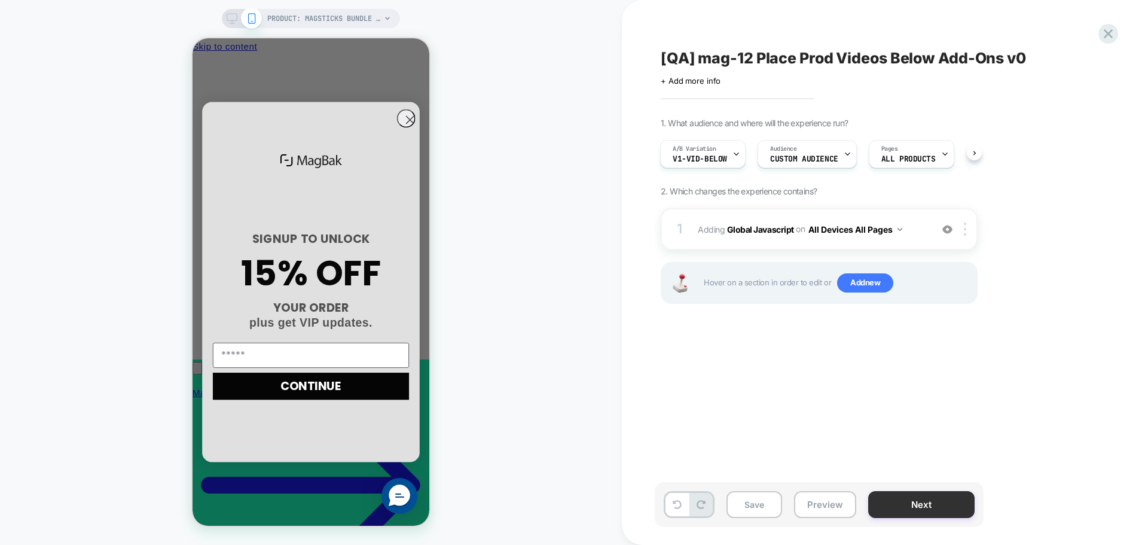
scroll to position [0, 171]
click at [934, 495] on button "Next" at bounding box center [921, 504] width 106 height 27
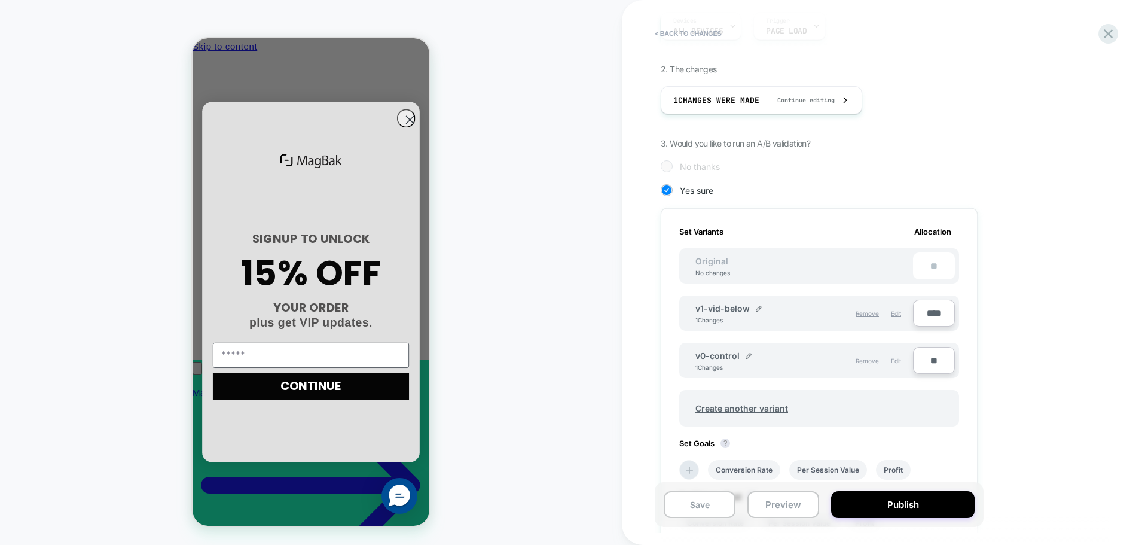
scroll to position [0, 0]
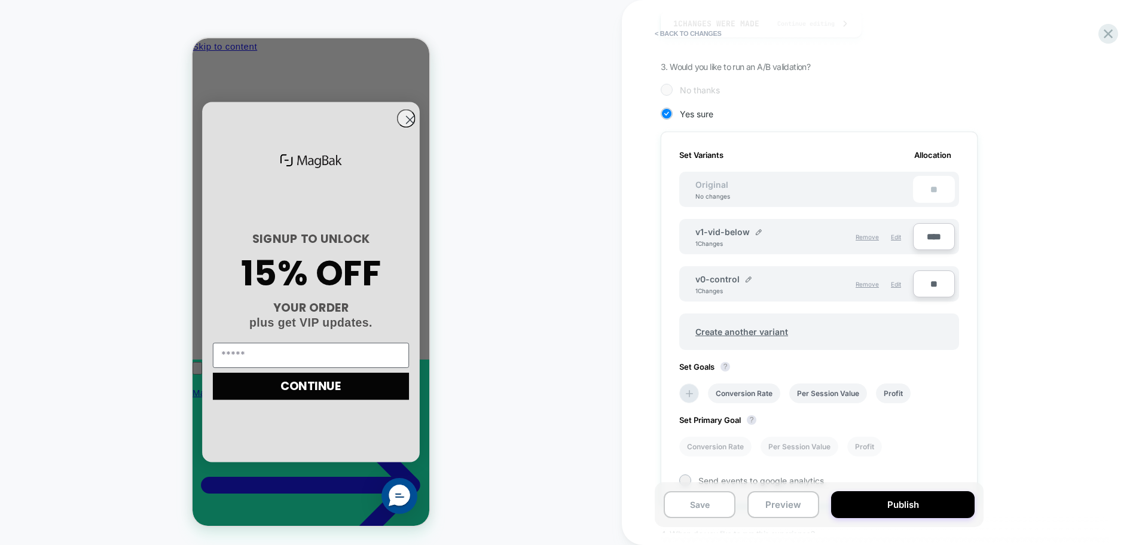
click at [926, 279] on input "**" at bounding box center [934, 283] width 42 height 27
type input "****"
click at [927, 242] on input "****" at bounding box center [934, 236] width 42 height 27
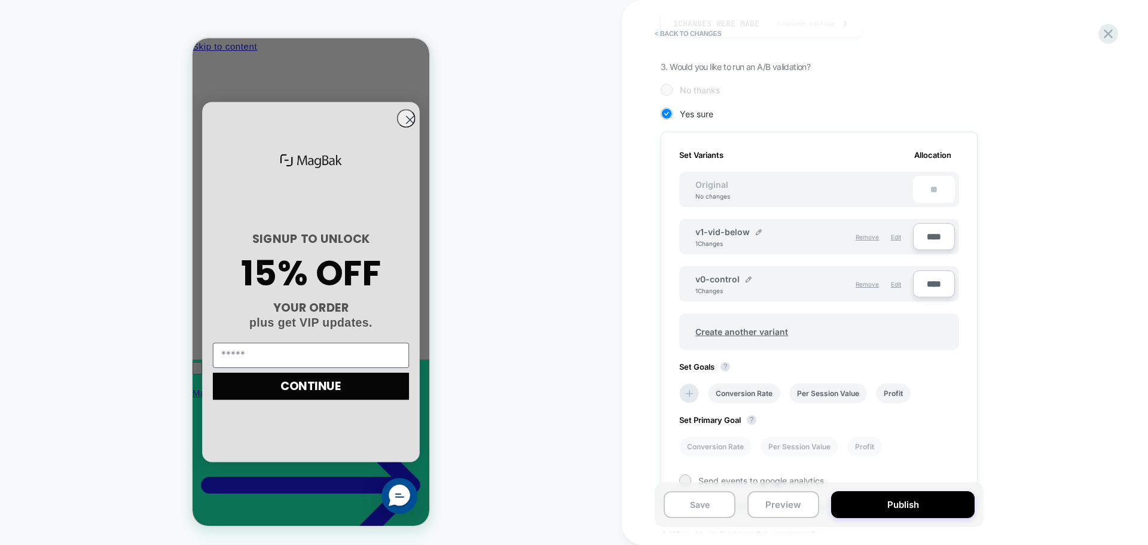
click at [927, 242] on input "****" at bounding box center [934, 236] width 42 height 27
type input "**"
click at [1029, 202] on div "1. What audience and where will the experience run? Audience Custom Audience Pa…" at bounding box center [879, 238] width 437 height 731
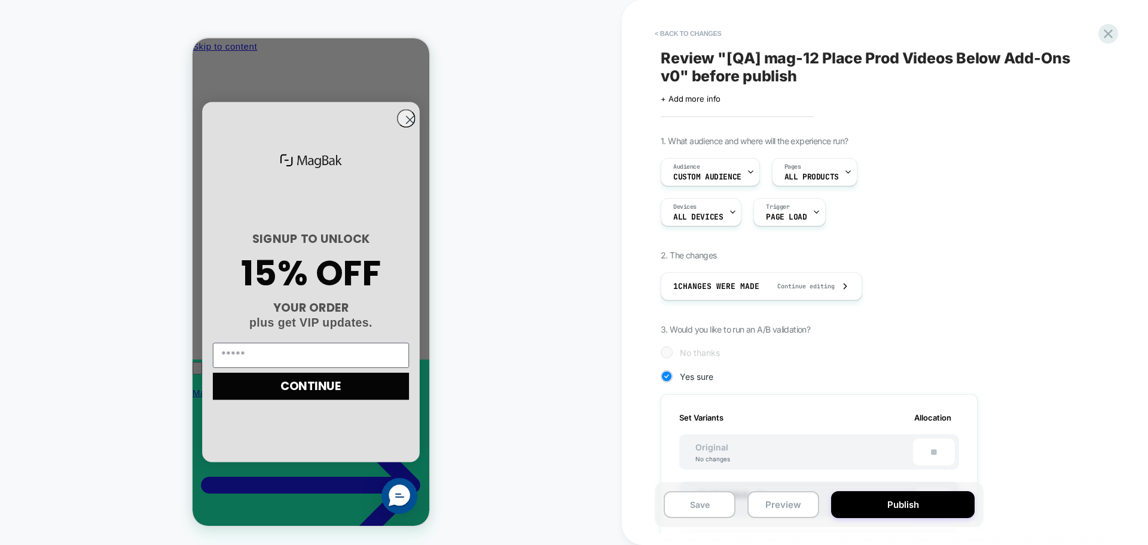
scroll to position [0, 0]
click at [691, 161] on div "Audience Custom Audience" at bounding box center [708, 171] width 92 height 27
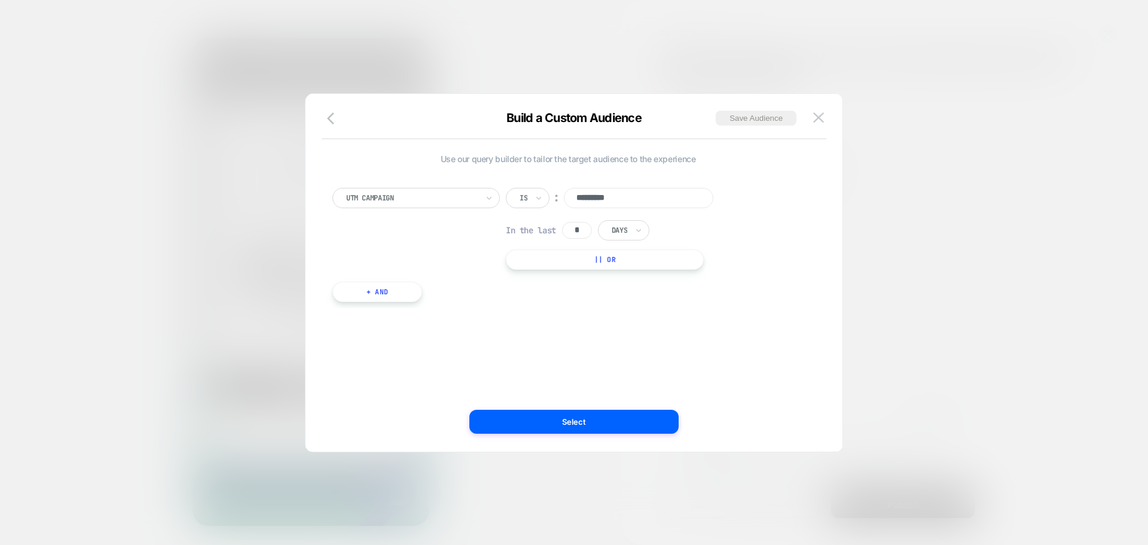
click at [644, 199] on input "*********" at bounding box center [639, 198] width 150 height 20
type input "**********"
click at [598, 412] on button "Select" at bounding box center [574, 422] width 209 height 24
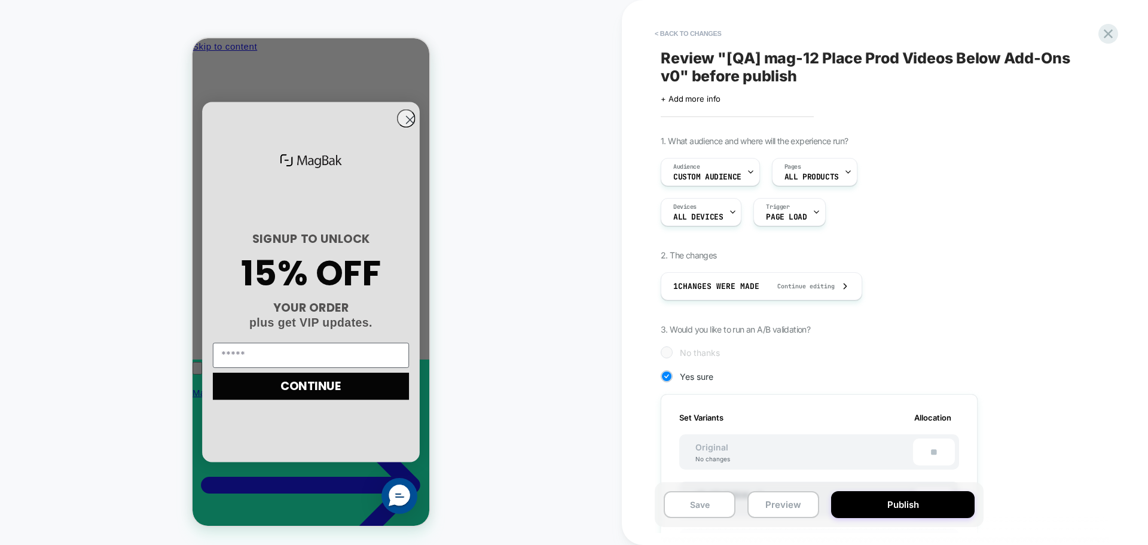
scroll to position [0, 171]
click at [700, 501] on button "Save" at bounding box center [700, 504] width 72 height 27
click at [705, 33] on button "< Back to changes" at bounding box center [688, 33] width 79 height 19
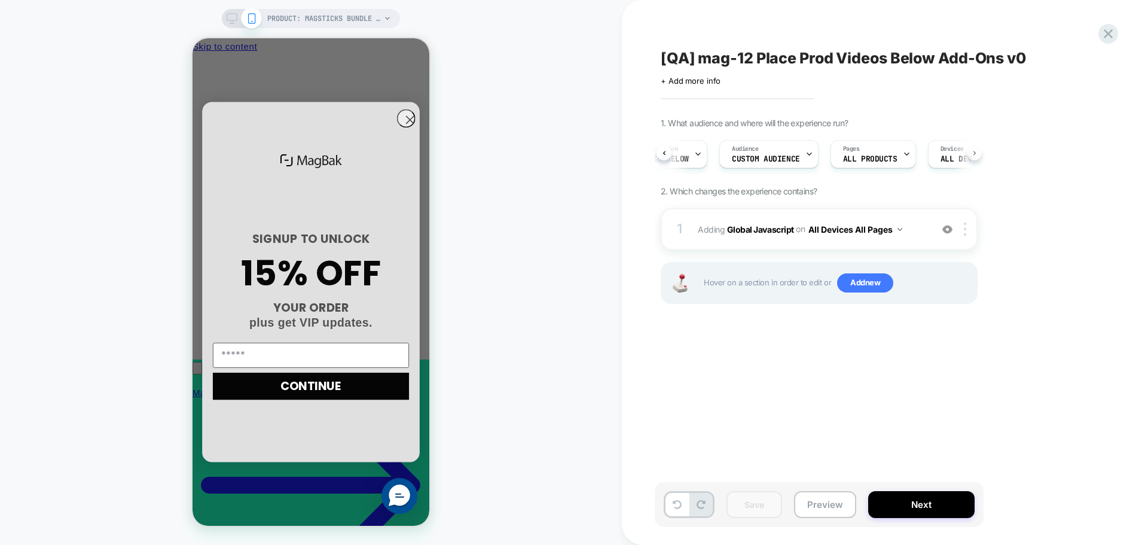
click at [977, 154] on button at bounding box center [974, 152] width 15 height 15
click at [927, 521] on div "Save Preview Next" at bounding box center [819, 504] width 329 height 45
click at [928, 516] on button "Next" at bounding box center [921, 504] width 106 height 27
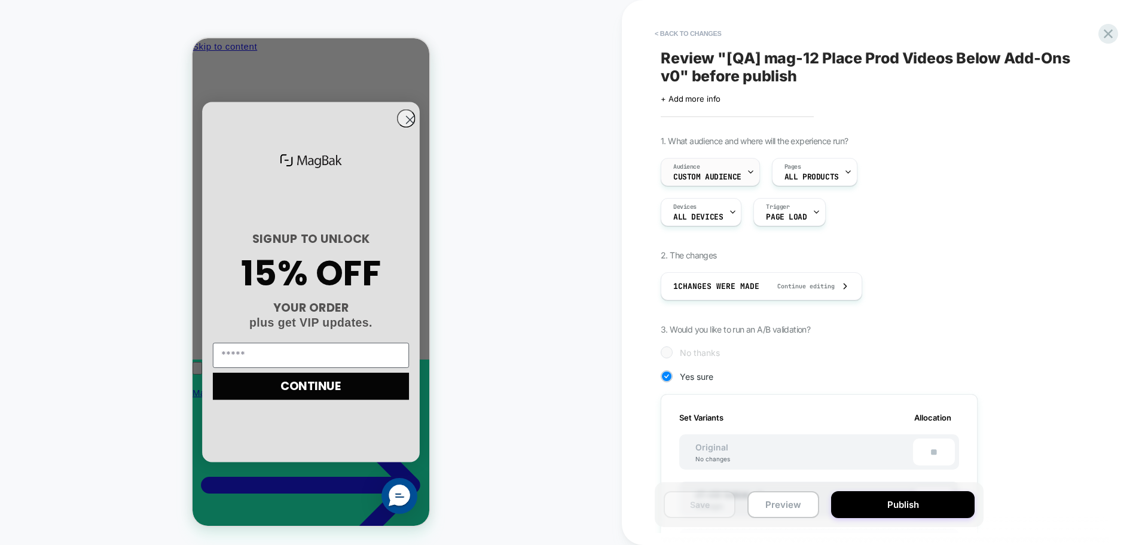
click at [684, 167] on span "Audience" at bounding box center [686, 167] width 27 height 8
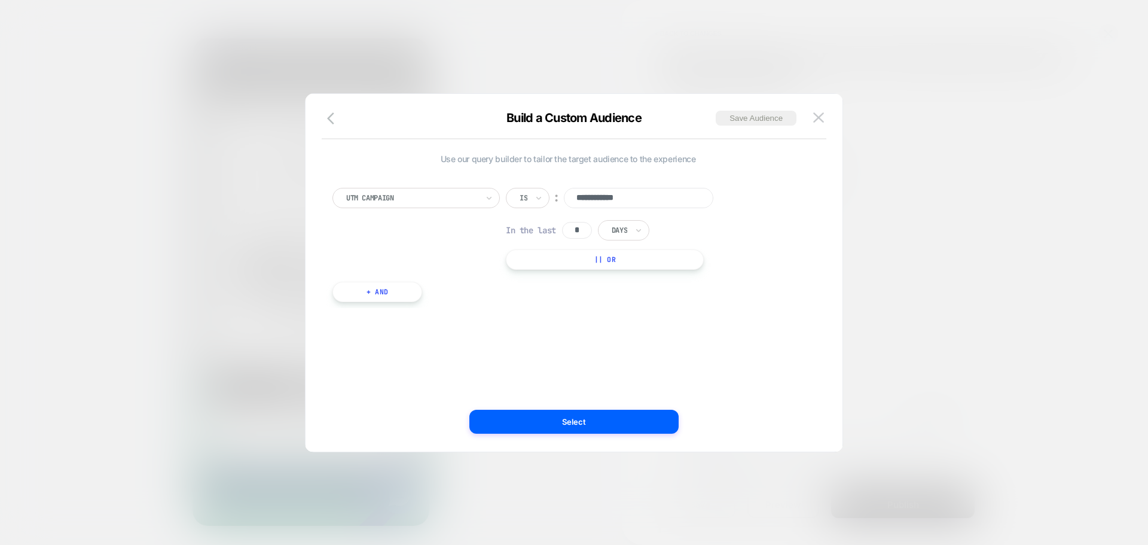
click at [855, 215] on div at bounding box center [574, 272] width 1148 height 545
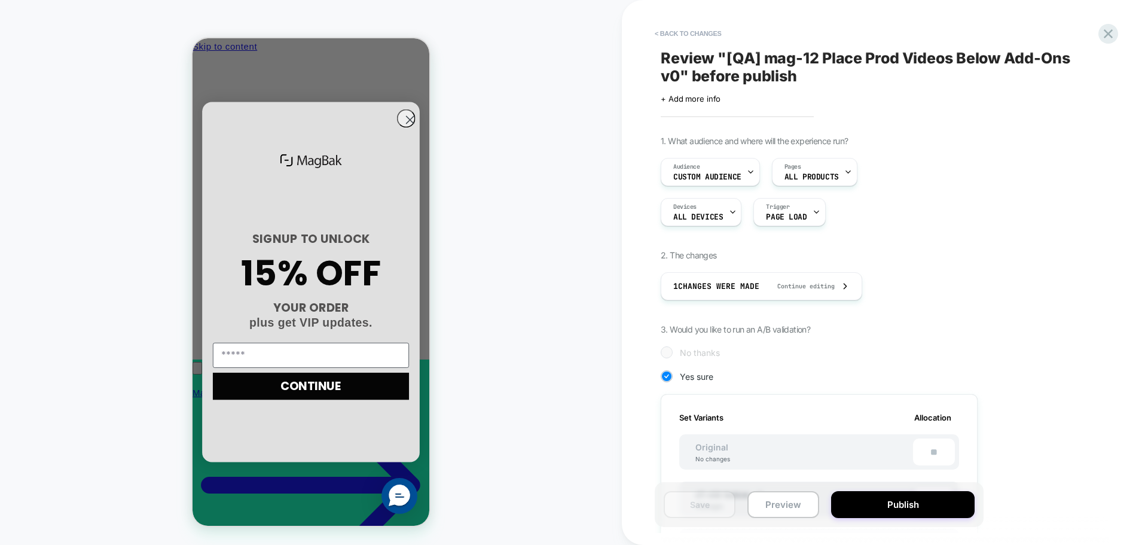
click at [923, 521] on div "Save Preview Publish" at bounding box center [819, 504] width 329 height 45
click at [925, 514] on button "Publish" at bounding box center [903, 504] width 144 height 27
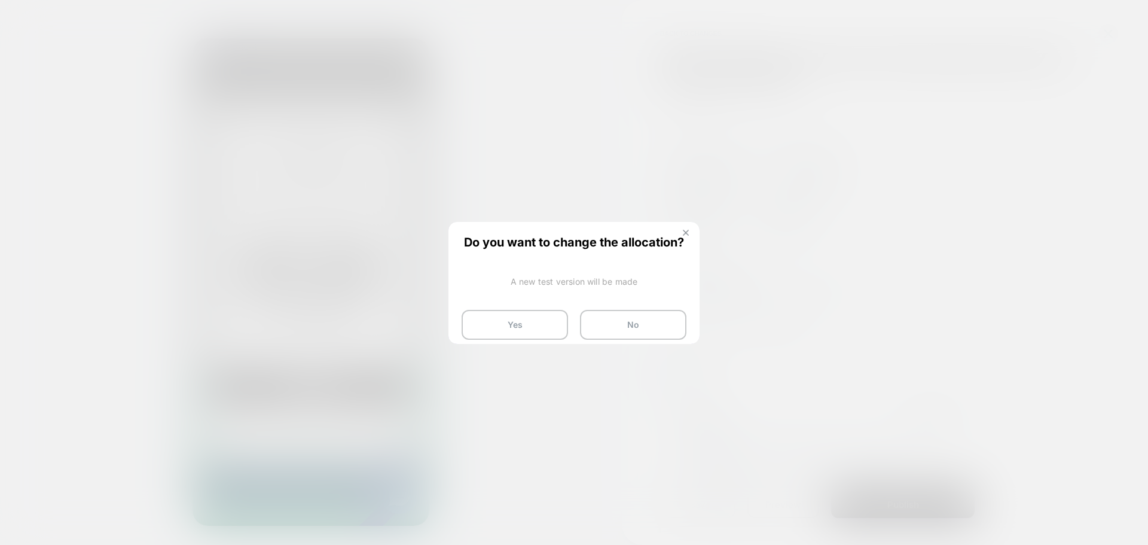
click at [685, 235] on img at bounding box center [686, 233] width 6 height 6
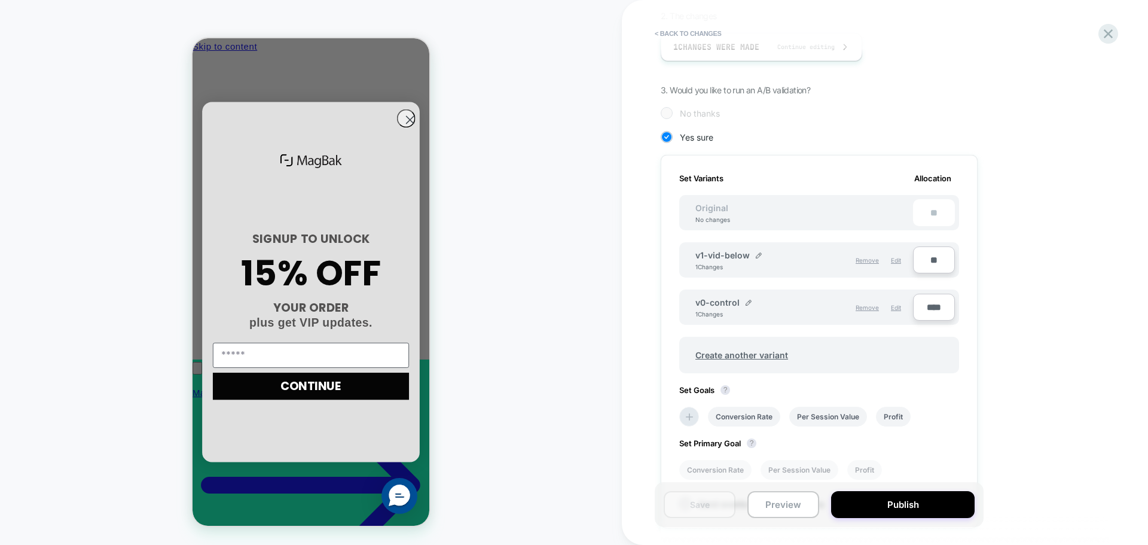
click at [890, 485] on div "Save Preview Publish" at bounding box center [819, 504] width 329 height 45
click at [890, 512] on button "Publish" at bounding box center [903, 504] width 144 height 27
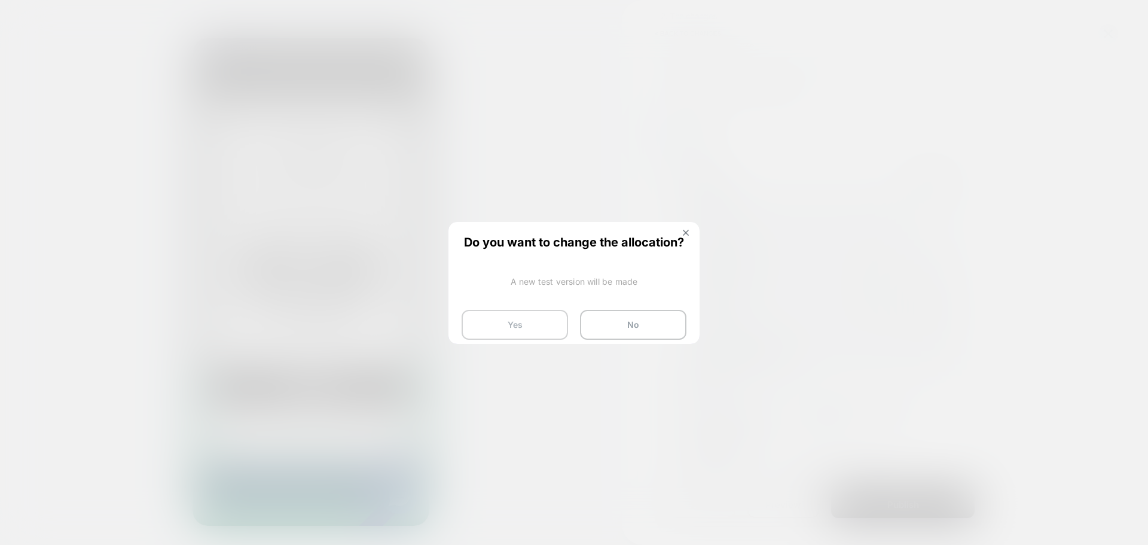
click at [516, 329] on button "Yes" at bounding box center [515, 325] width 106 height 30
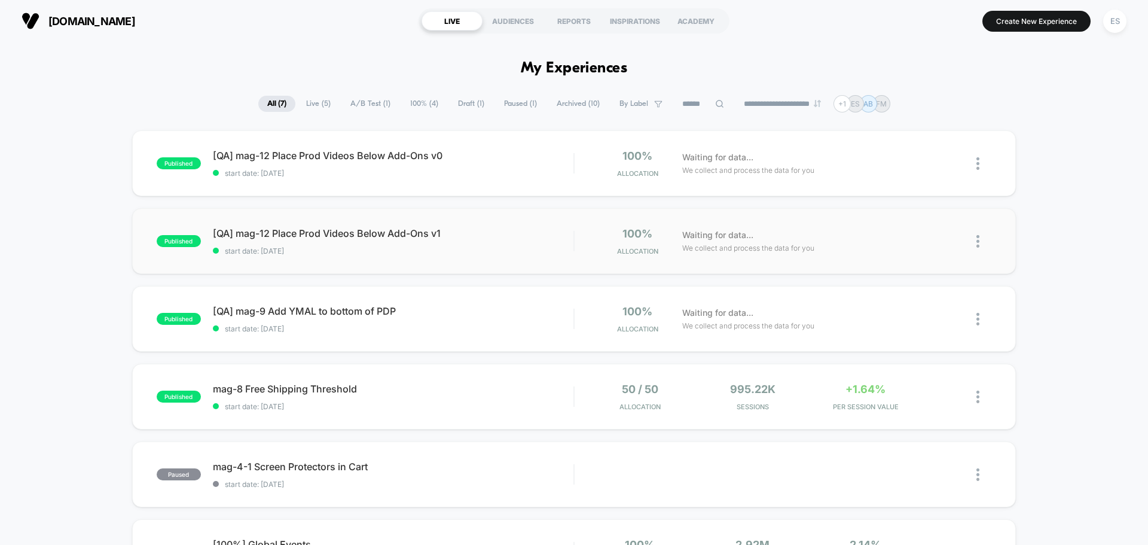
click at [303, 226] on div "published [QA] mag-12 Place Prod Videos Below Add-Ons v1 start date: 10/8/2025 …" at bounding box center [574, 241] width 884 height 66
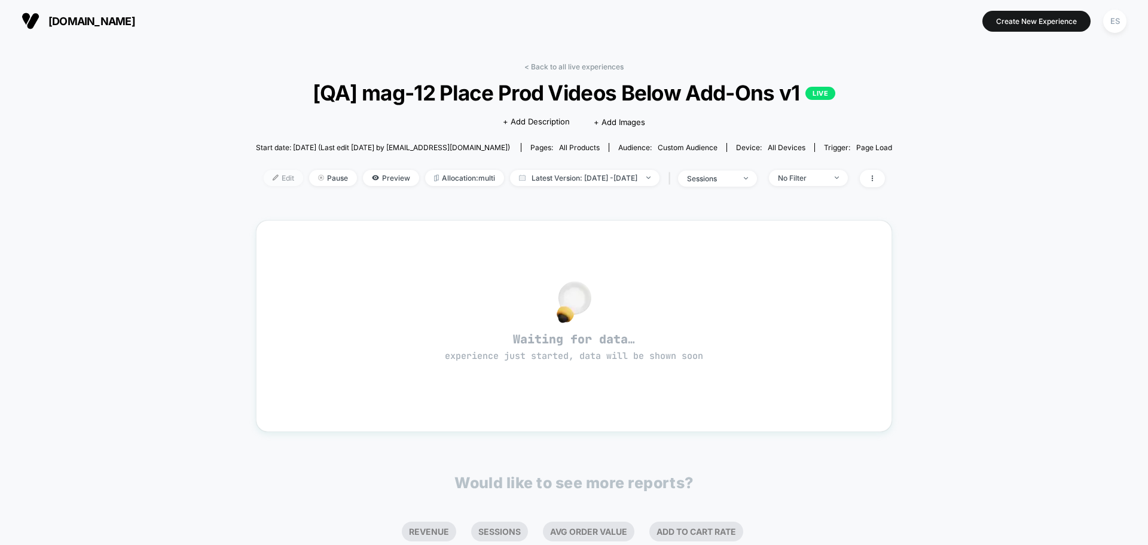
click at [264, 182] on span "Edit" at bounding box center [283, 178] width 39 height 16
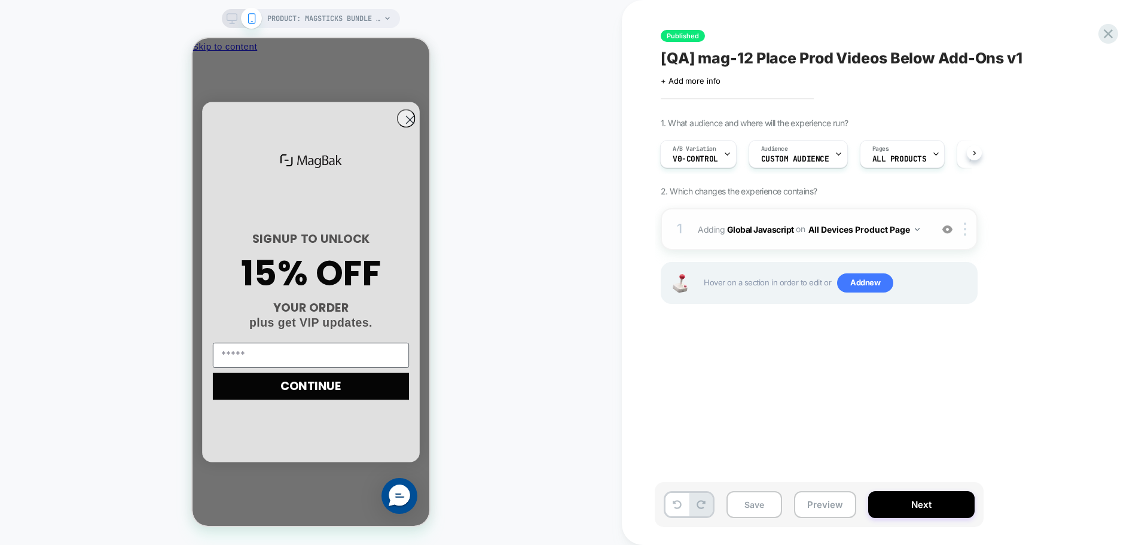
click at [770, 217] on div "1 Adding Global Javascript on All Devices Product Page Add Before Add After Tar…" at bounding box center [819, 229] width 317 height 42
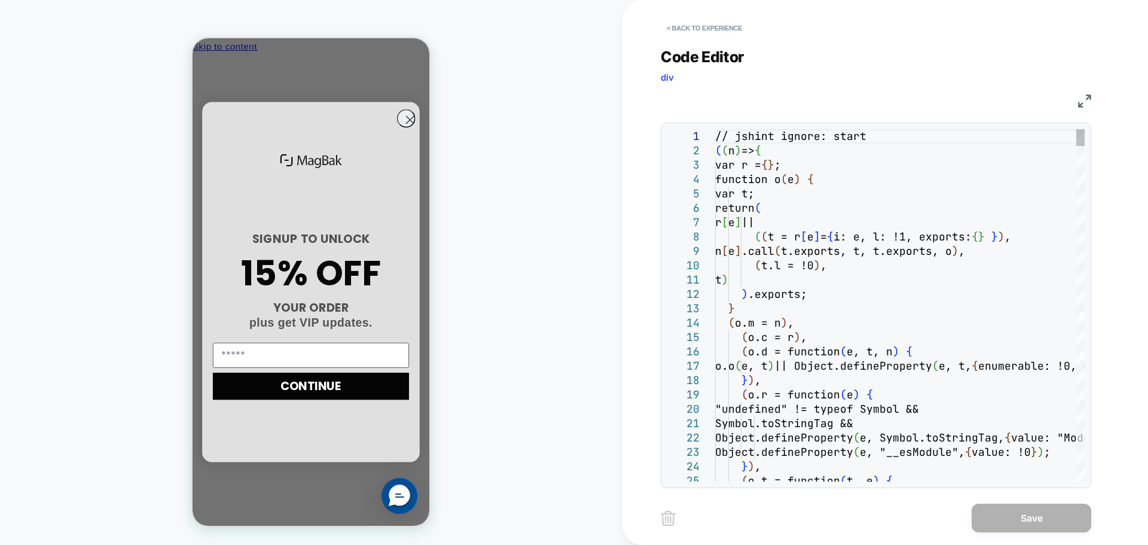
scroll to position [0, 171]
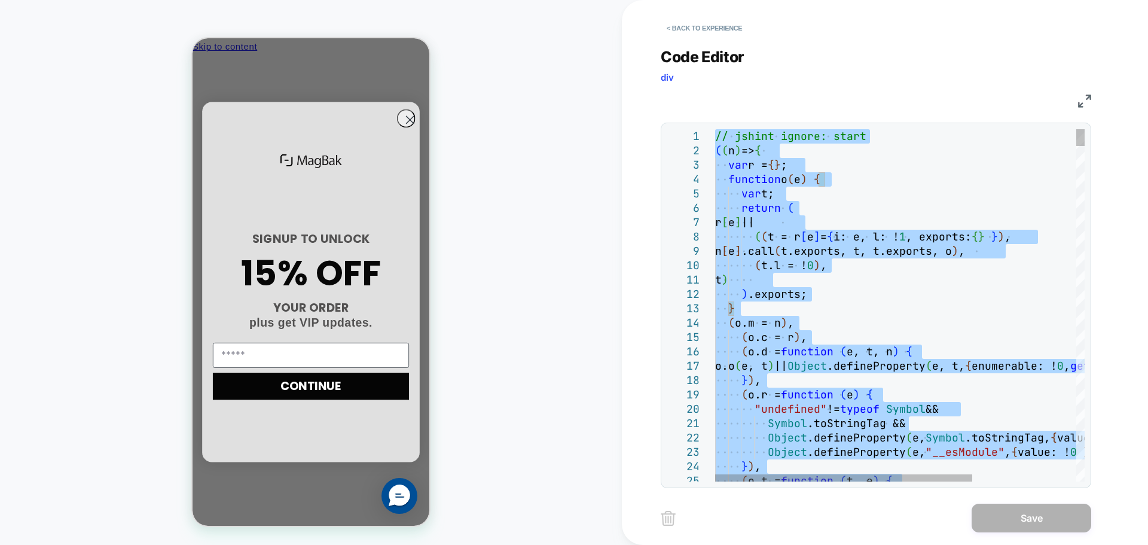
type textarea "**********"
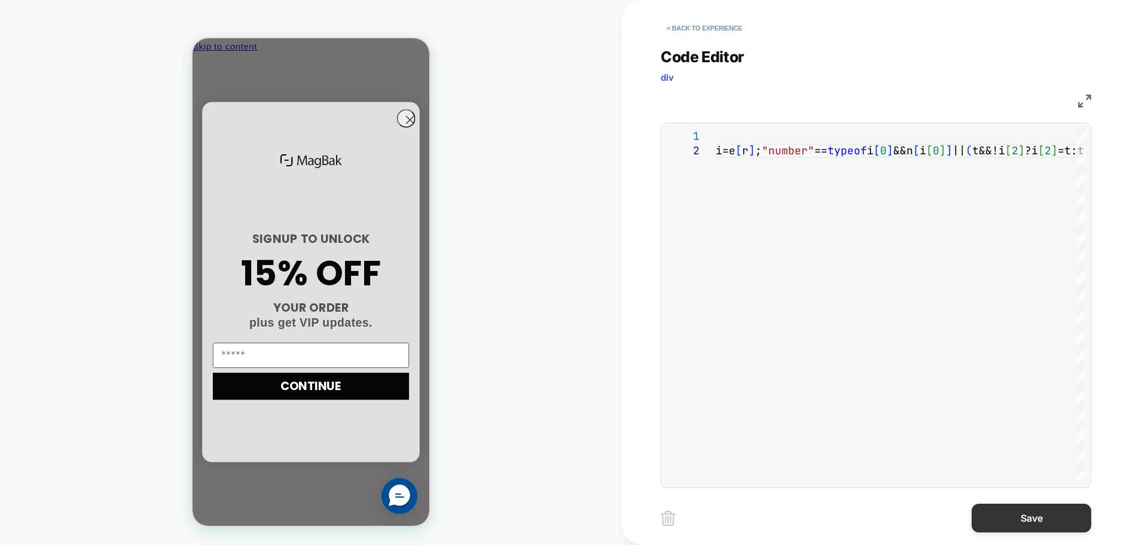
click at [1011, 515] on button "Save" at bounding box center [1032, 518] width 120 height 29
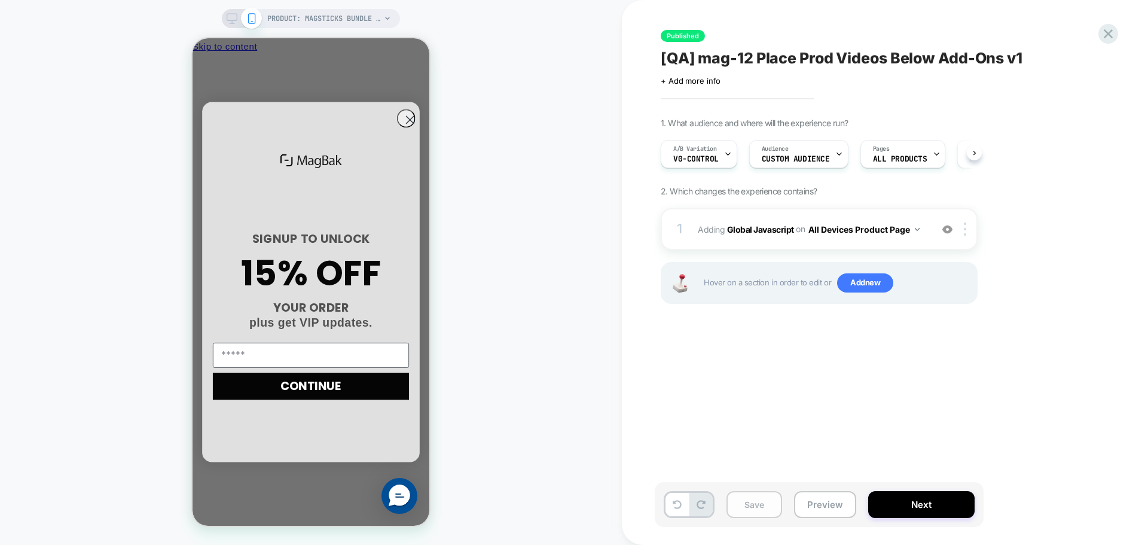
scroll to position [0, 1]
click at [751, 505] on button "Save" at bounding box center [755, 504] width 56 height 27
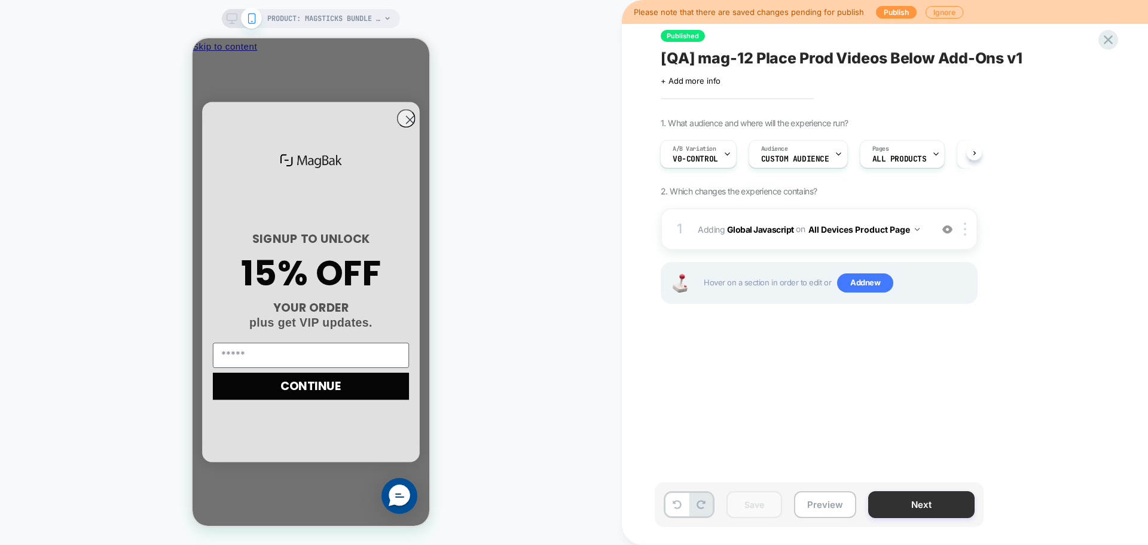
click at [934, 514] on button "Next" at bounding box center [921, 504] width 106 height 27
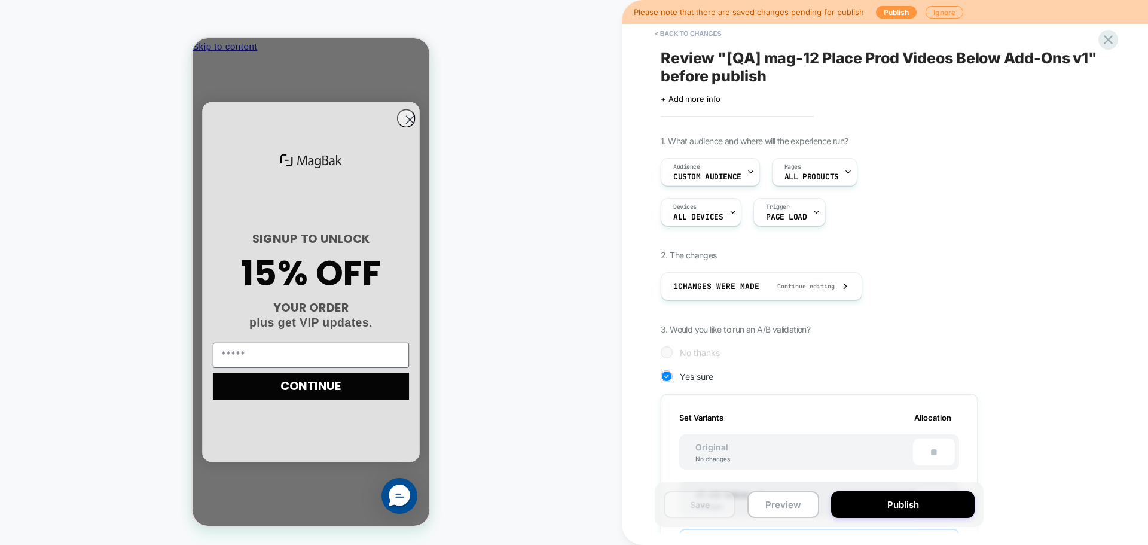
scroll to position [0, 171]
click at [937, 505] on button "Publish" at bounding box center [903, 504] width 144 height 27
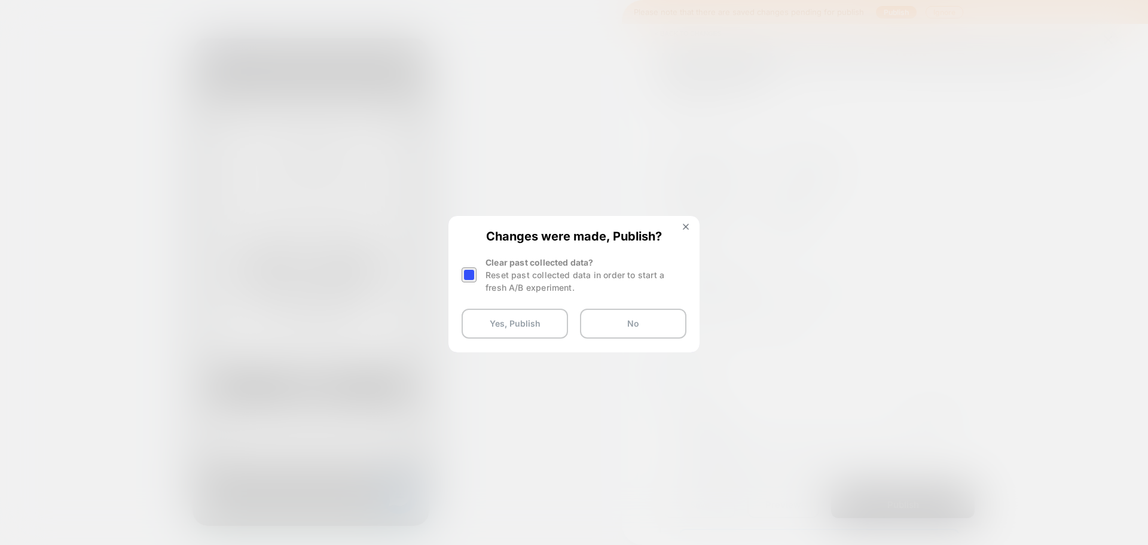
scroll to position [0, 0]
click at [523, 325] on button "Yes, Publish" at bounding box center [515, 324] width 106 height 30
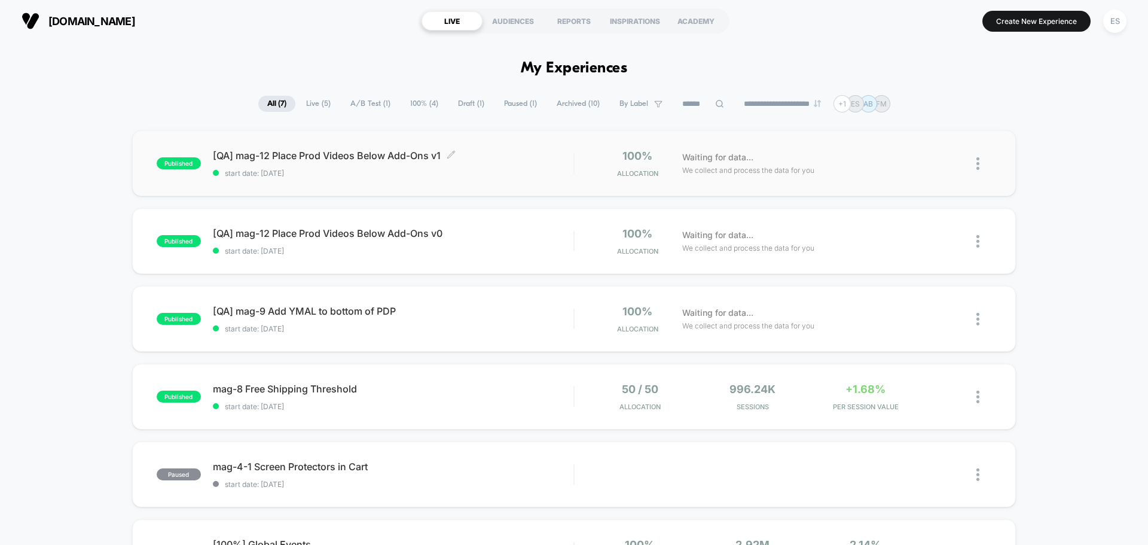
click at [316, 162] on div "[QA] mag-12 Place Prod Videos Below Add-Ons v1 Click to edit experience details…" at bounding box center [393, 164] width 361 height 28
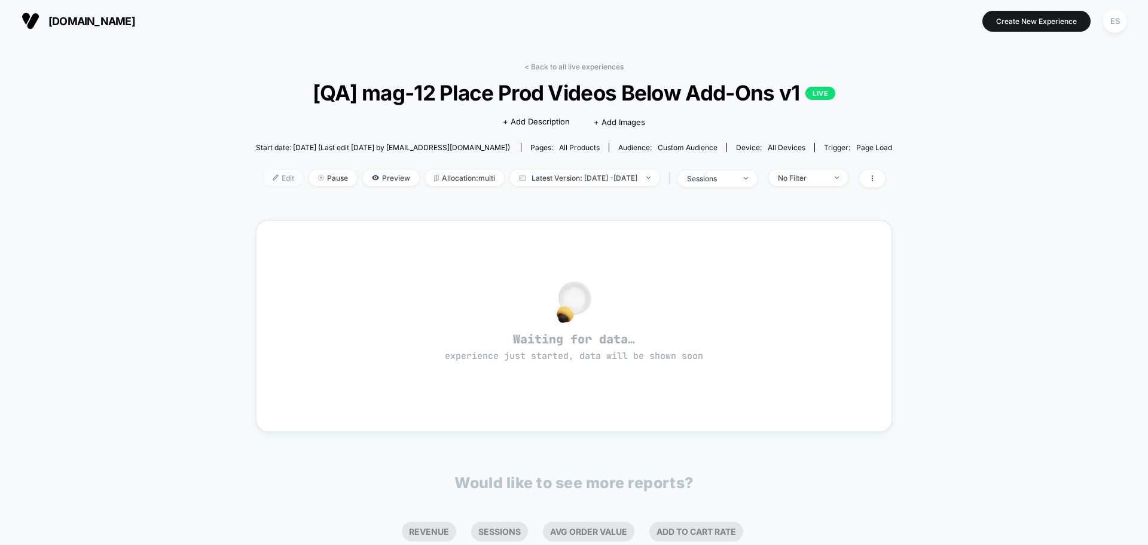
click at [267, 183] on span "Edit" at bounding box center [283, 178] width 39 height 16
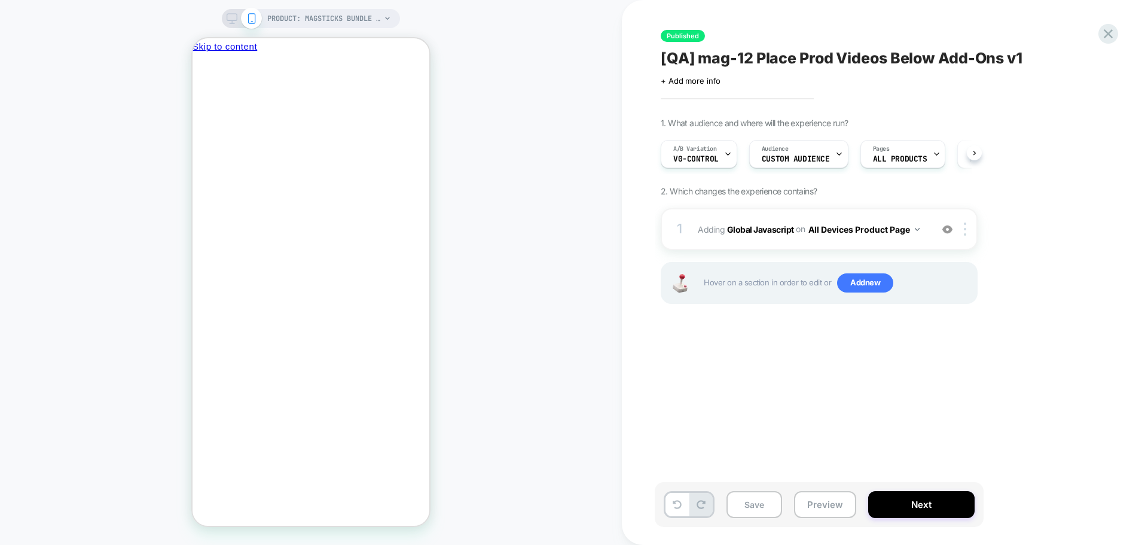
scroll to position [0, 1]
click at [953, 510] on button "Next" at bounding box center [921, 504] width 106 height 27
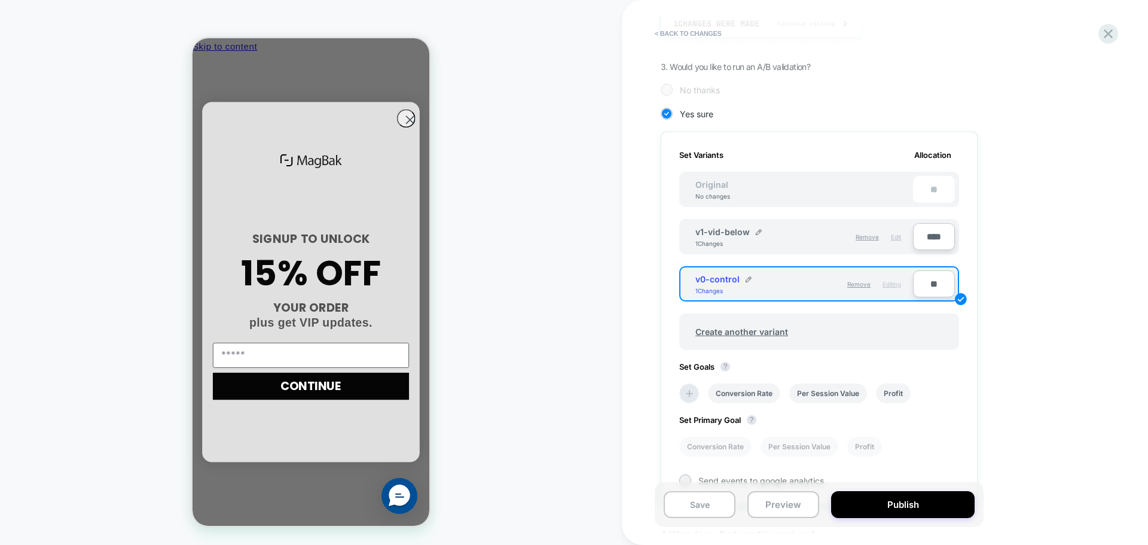
scroll to position [0, 0]
click at [895, 233] on span "Edit" at bounding box center [896, 236] width 10 height 7
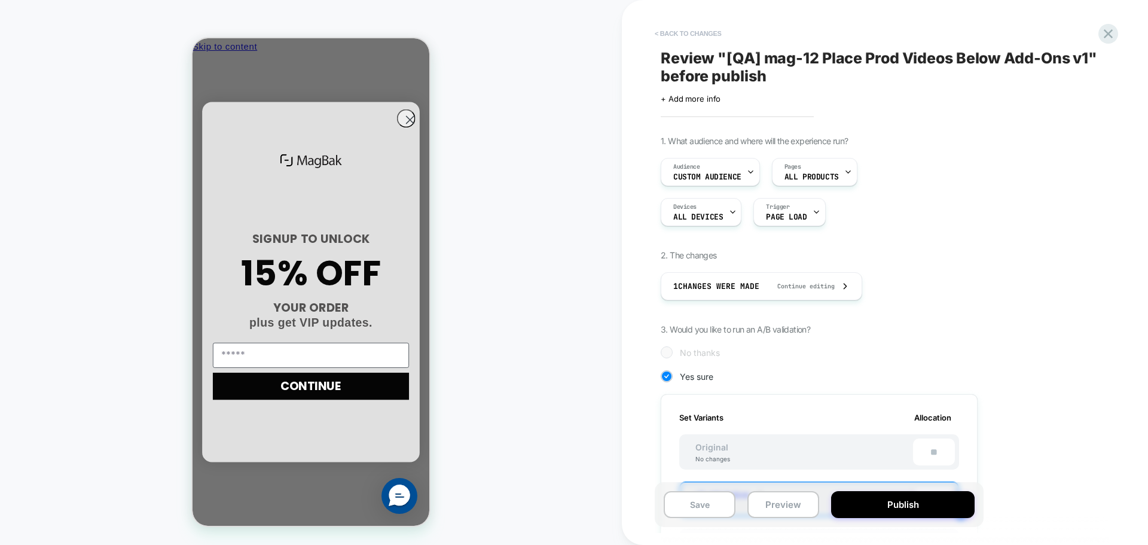
click at [693, 29] on button "< Back to changes" at bounding box center [688, 33] width 79 height 19
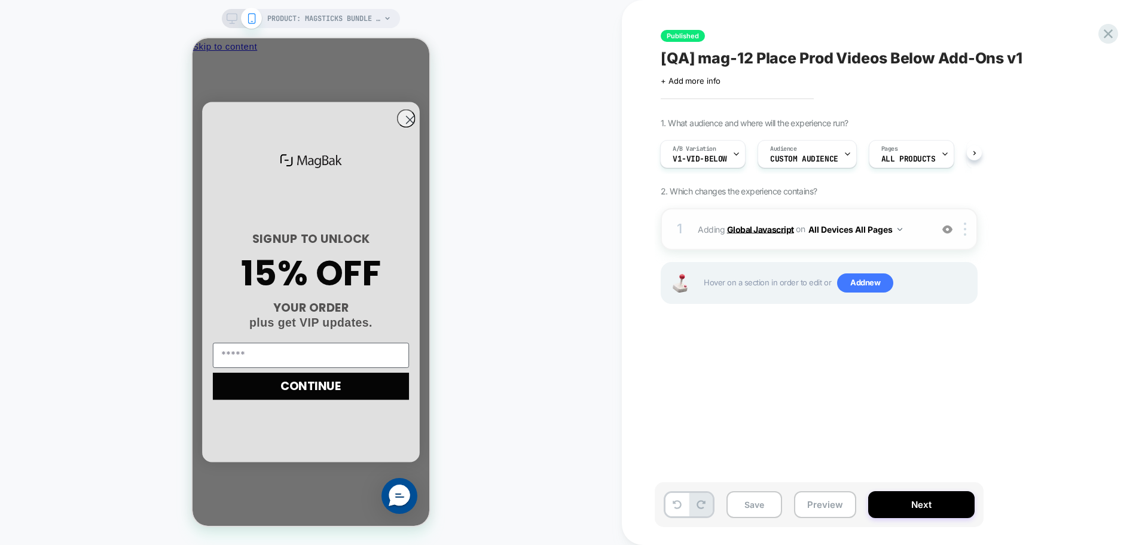
scroll to position [0, 171]
click at [770, 227] on b "Global Javascript" at bounding box center [760, 229] width 67 height 10
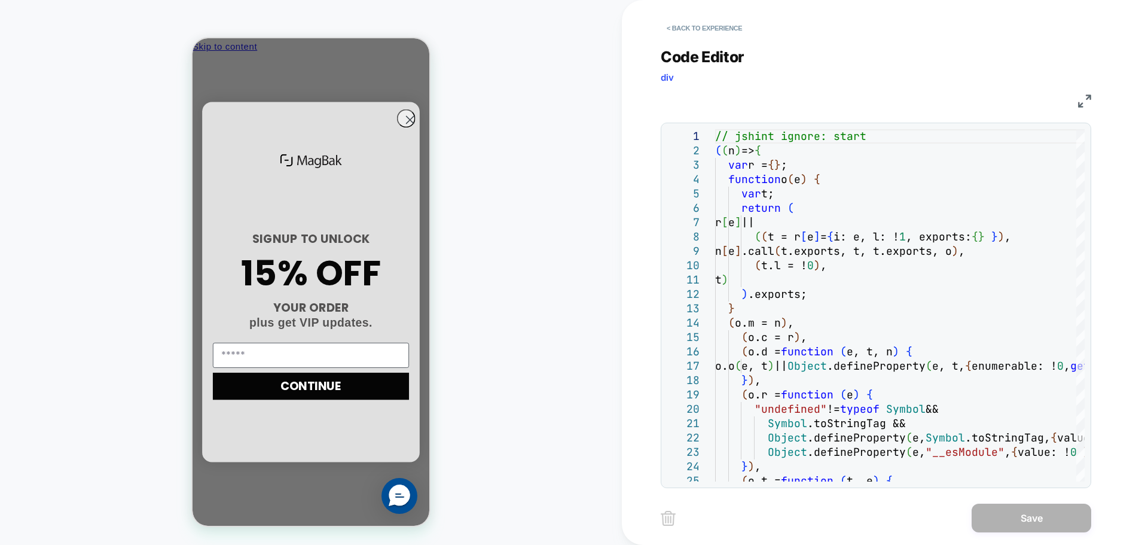
scroll to position [0, 0]
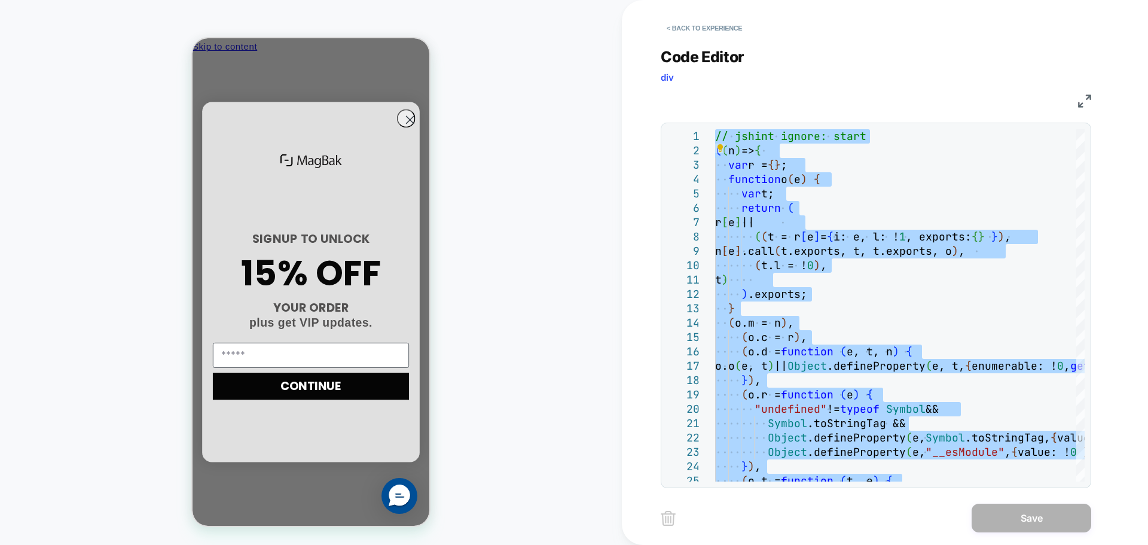
type textarea "**********"
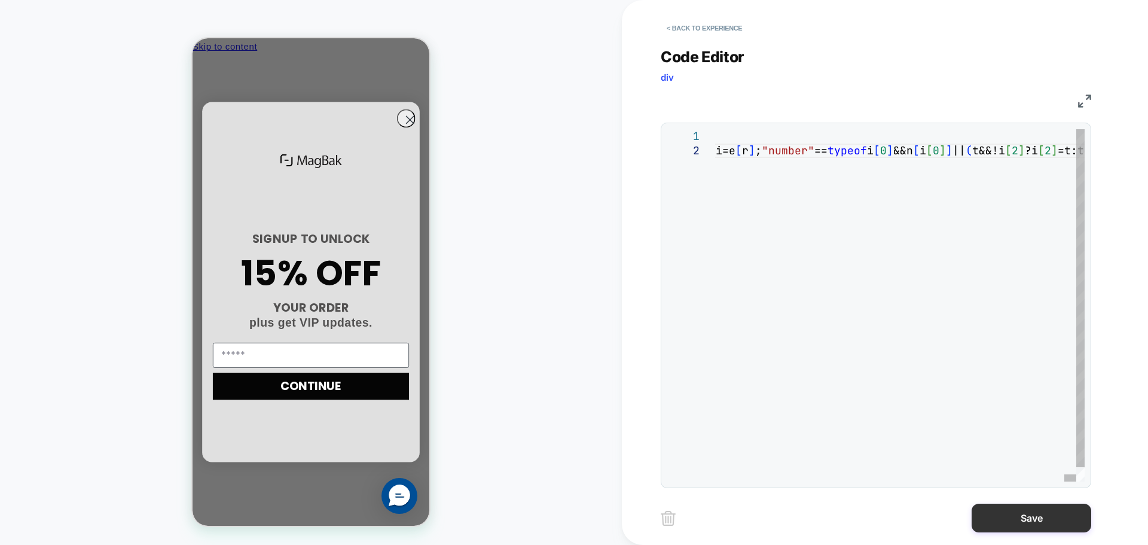
click at [1016, 517] on button "Save" at bounding box center [1032, 518] width 120 height 29
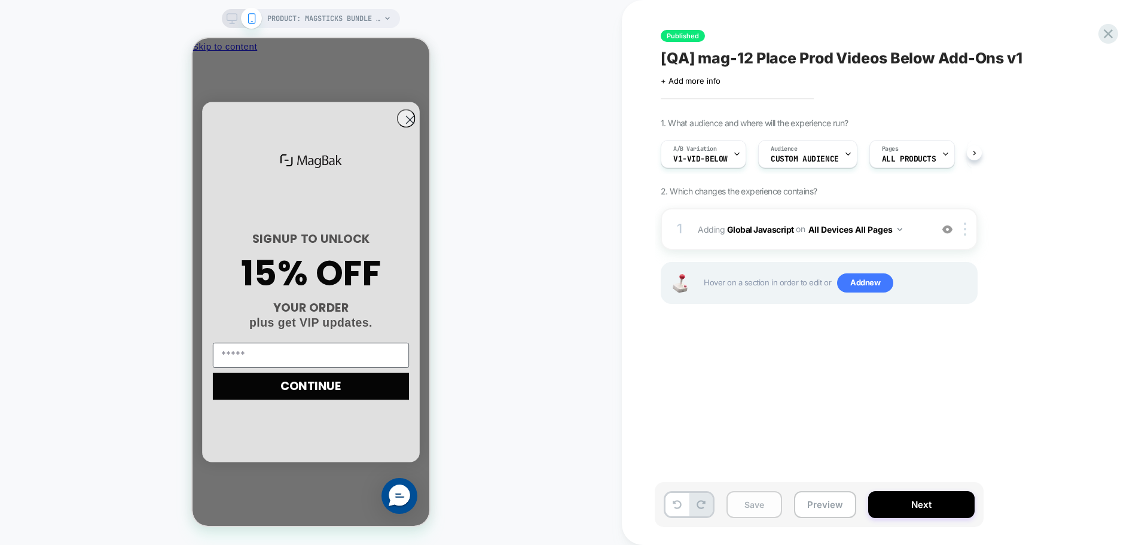
scroll to position [0, 1]
click at [743, 510] on button "Save" at bounding box center [755, 504] width 56 height 27
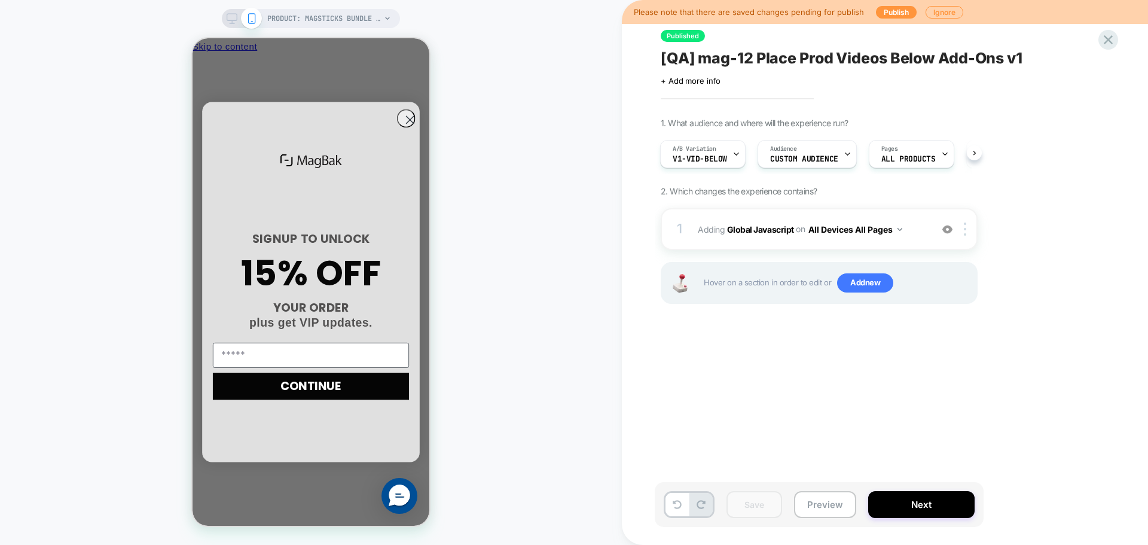
scroll to position [0, 0]
click at [886, 15] on button "Publish" at bounding box center [896, 12] width 41 height 13
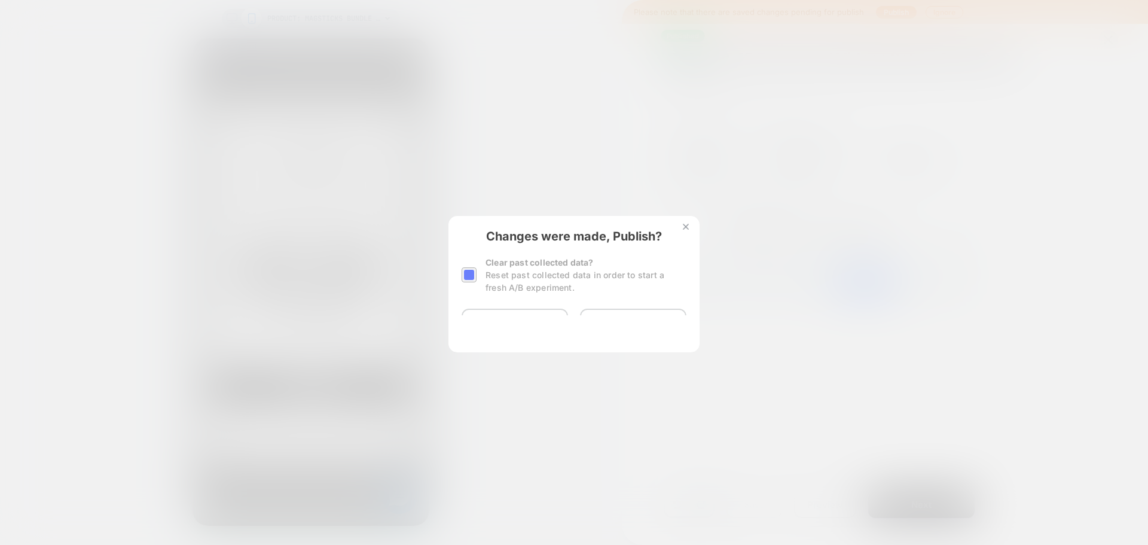
scroll to position [0, 171]
click at [553, 328] on button "Yes, Publish" at bounding box center [515, 324] width 106 height 30
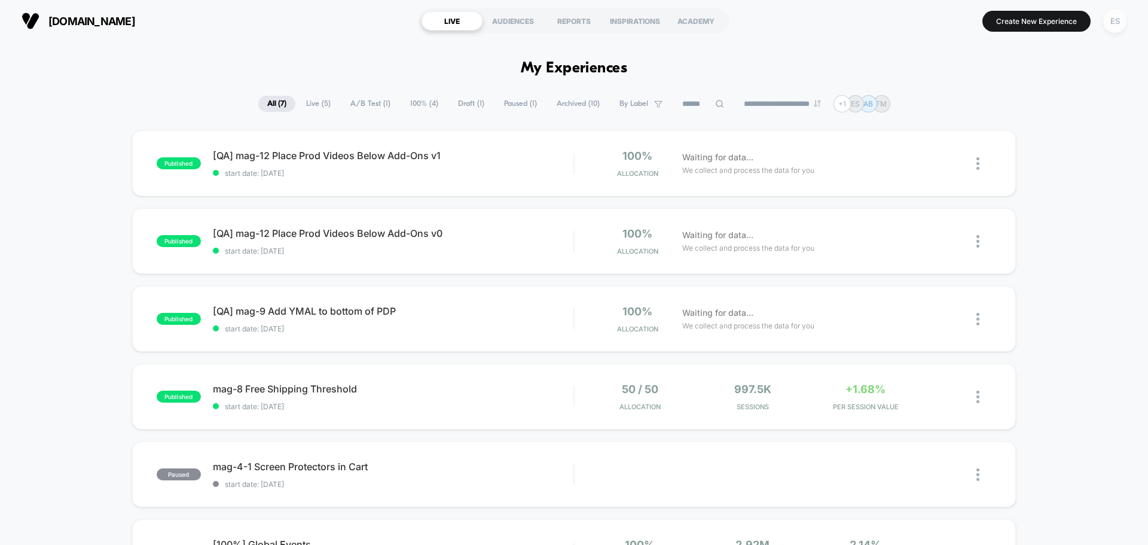
click at [1123, 20] on div "ES" at bounding box center [1115, 21] width 23 height 23
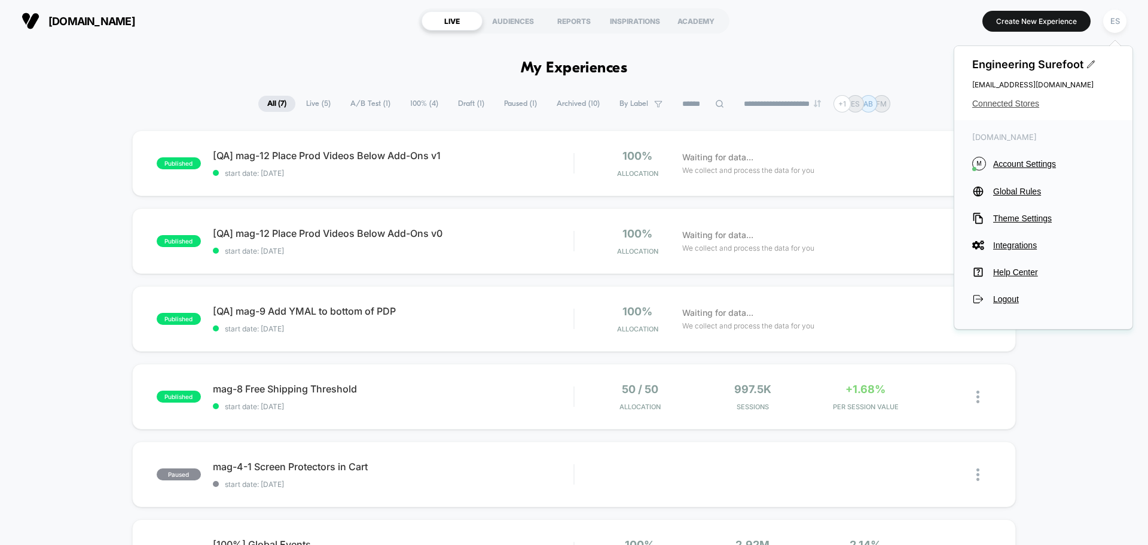
click at [1027, 104] on span "Connected Stores" at bounding box center [1044, 104] width 142 height 10
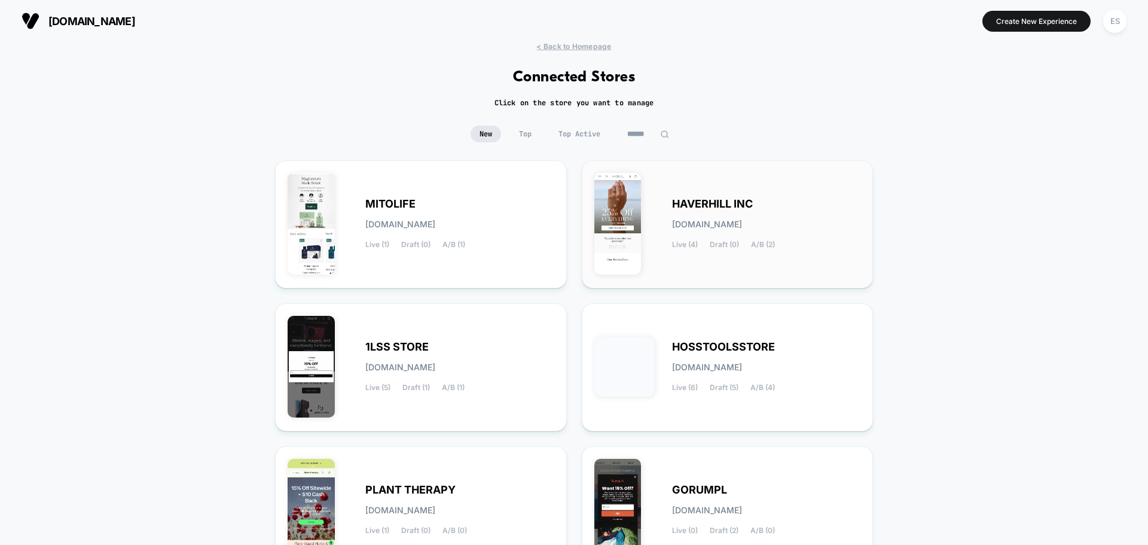
click at [691, 201] on span "HAVERHILL INC" at bounding box center [712, 204] width 81 height 8
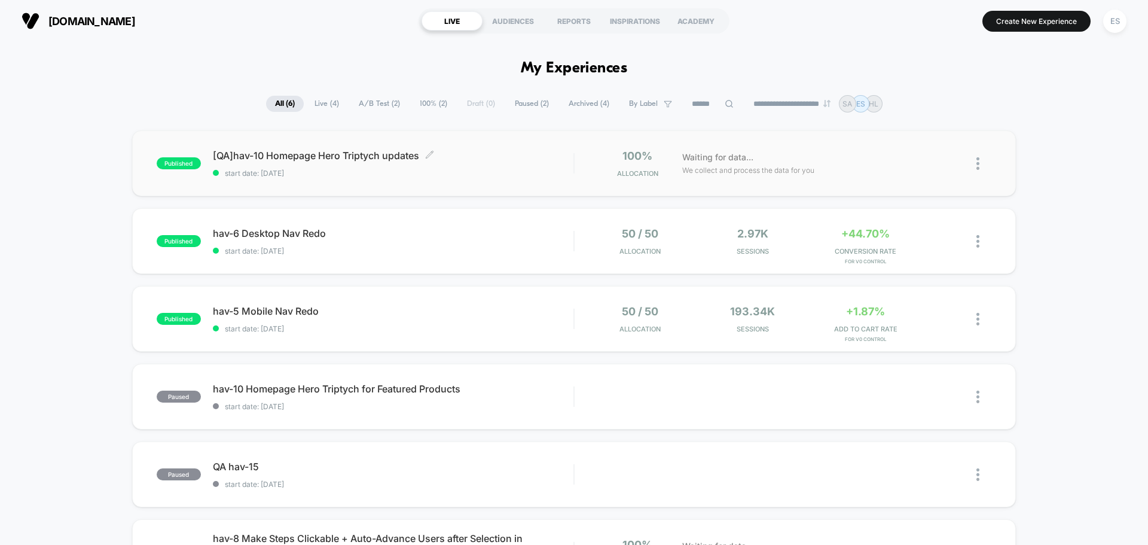
click at [335, 158] on span "[QA]hav-10 Homepage Hero Triptych updates Click to edit experience details" at bounding box center [393, 156] width 361 height 12
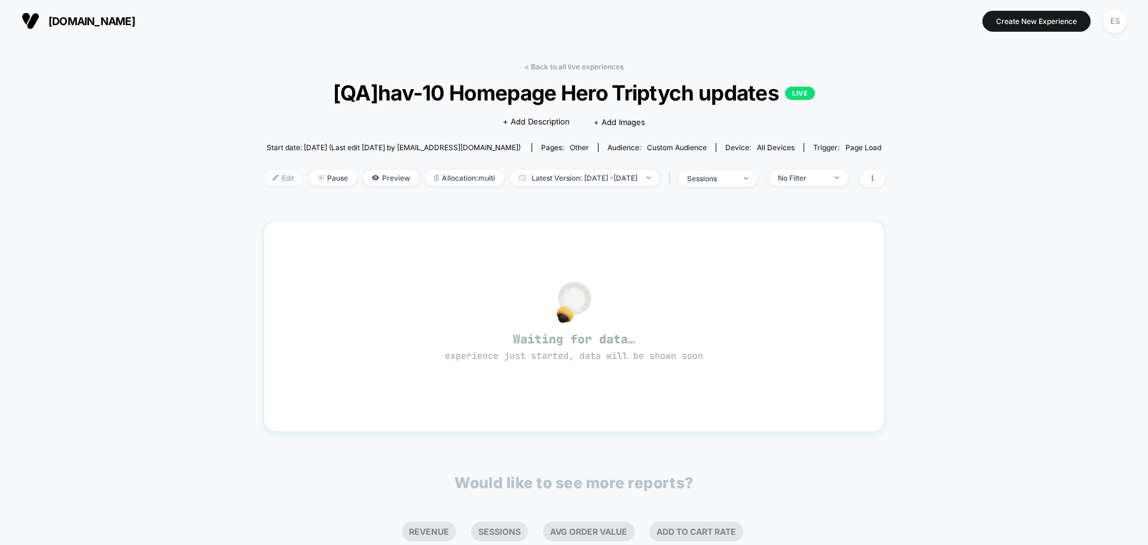
click at [266, 184] on span "Edit" at bounding box center [283, 178] width 39 height 16
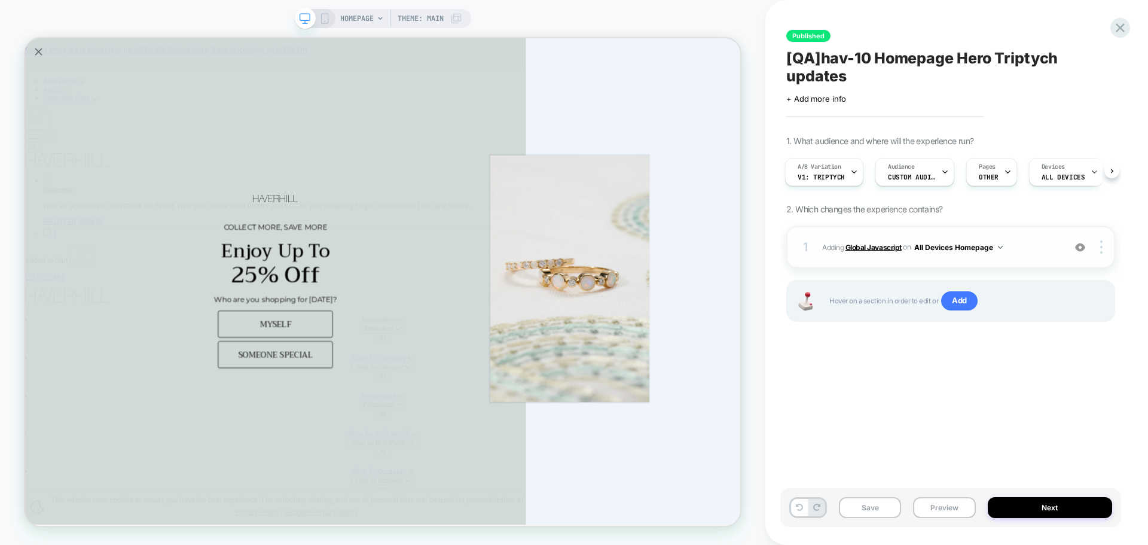
drag, startPoint x: 870, startPoint y: 244, endPoint x: 467, endPoint y: 639, distance: 564.6
click at [870, 244] on b "Global Javascript" at bounding box center [874, 246] width 56 height 9
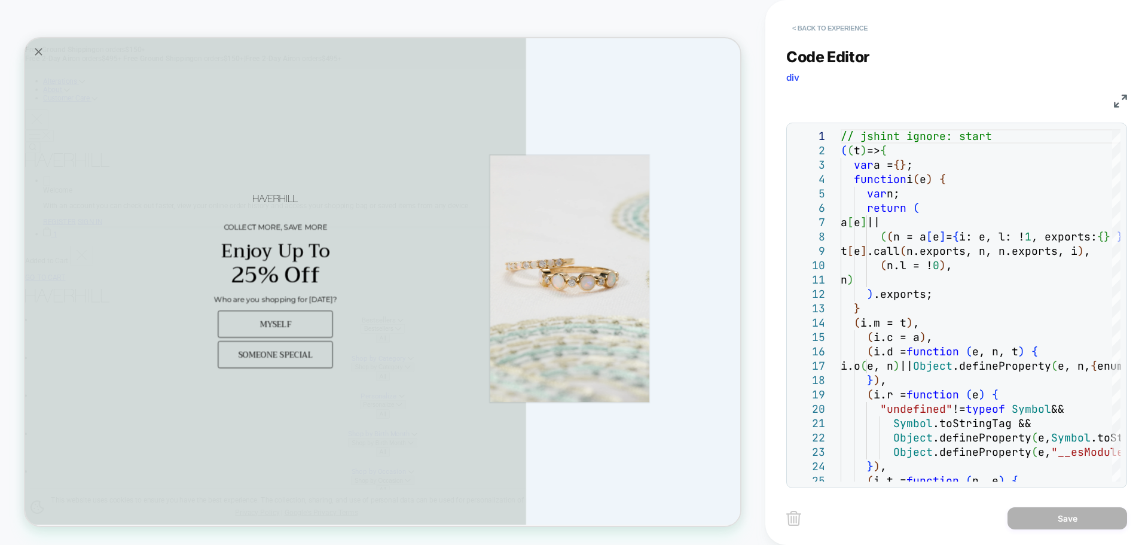
click at [839, 23] on button "< Back to experience" at bounding box center [830, 28] width 87 height 19
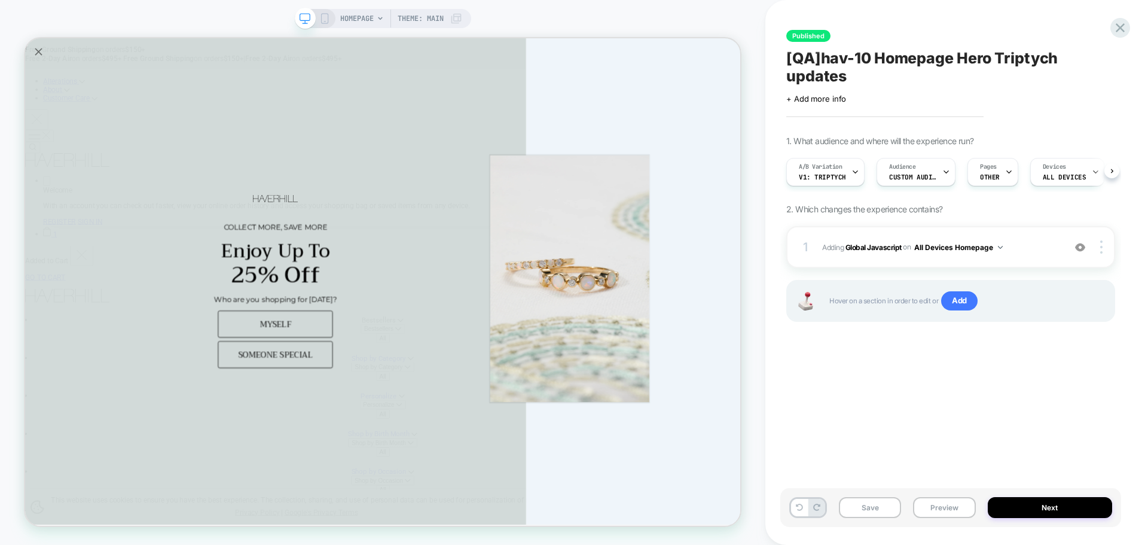
scroll to position [0, 1]
click at [951, 516] on button "Preview" at bounding box center [944, 507] width 62 height 21
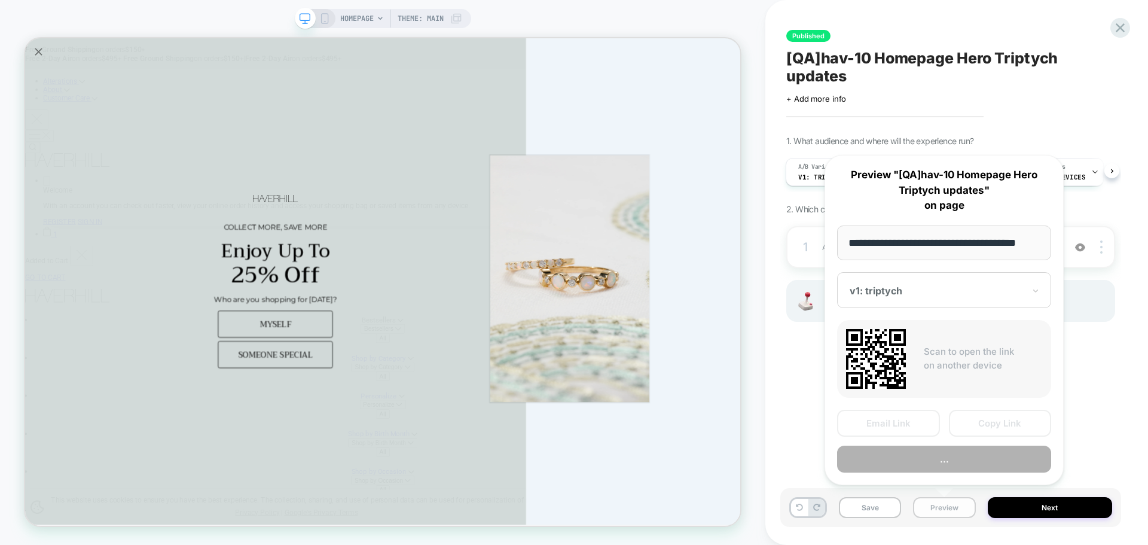
scroll to position [0, 7]
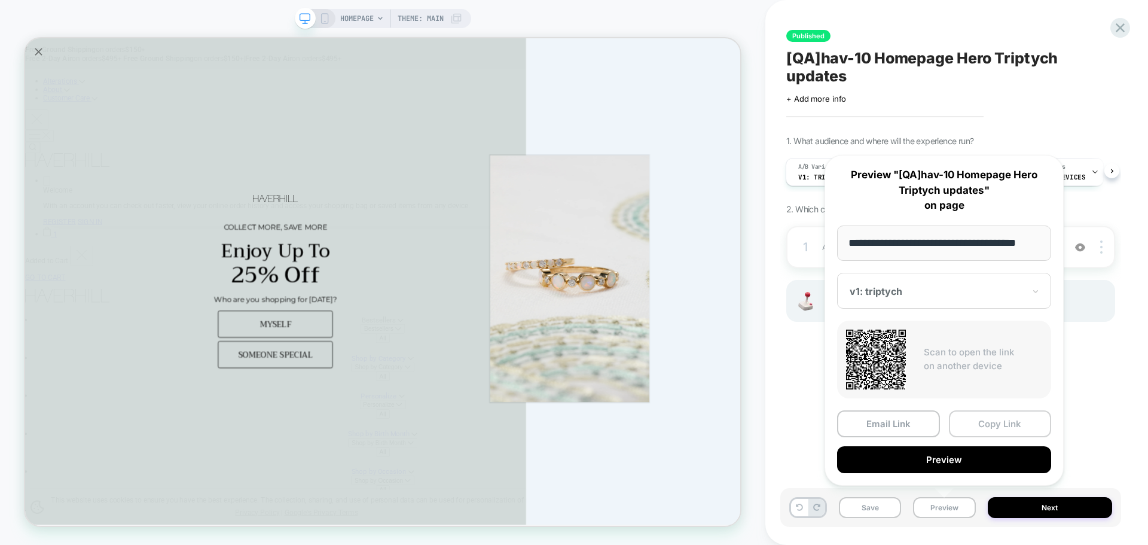
click at [985, 420] on button "Copy Link" at bounding box center [1000, 423] width 103 height 27
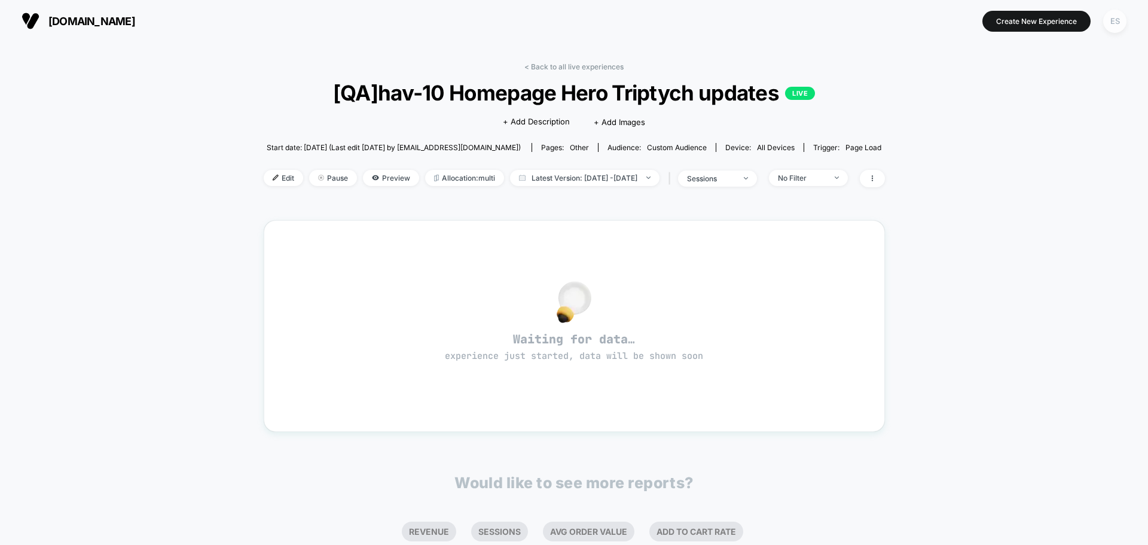
click at [1111, 20] on div "ES" at bounding box center [1115, 21] width 23 height 23
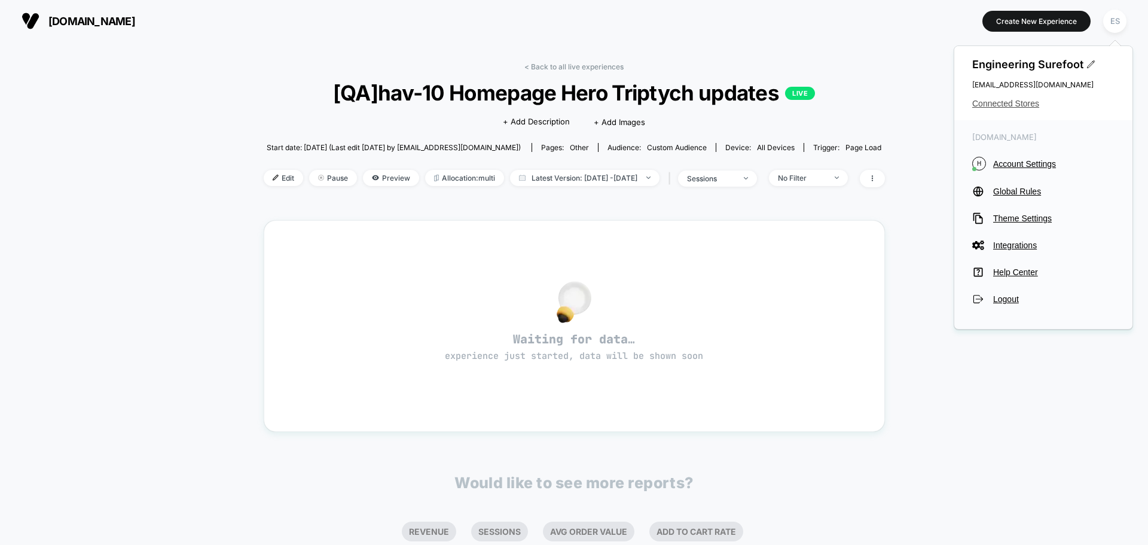
click at [1014, 103] on span "Connected Stores" at bounding box center [1044, 104] width 142 height 10
